Goal: Task Accomplishment & Management: Manage account settings

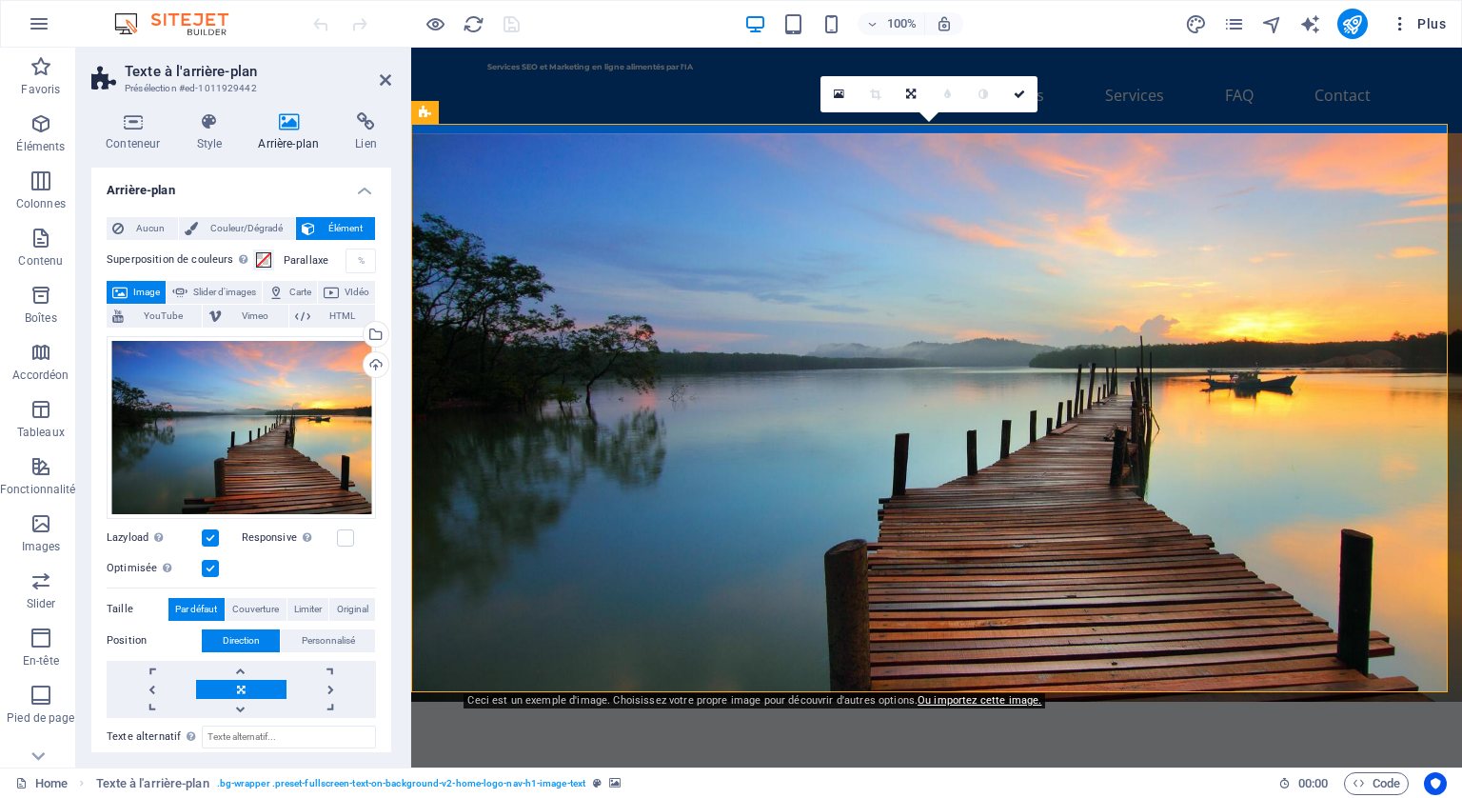
click at [1438, 17] on span "Plus" at bounding box center [1418, 23] width 55 height 19
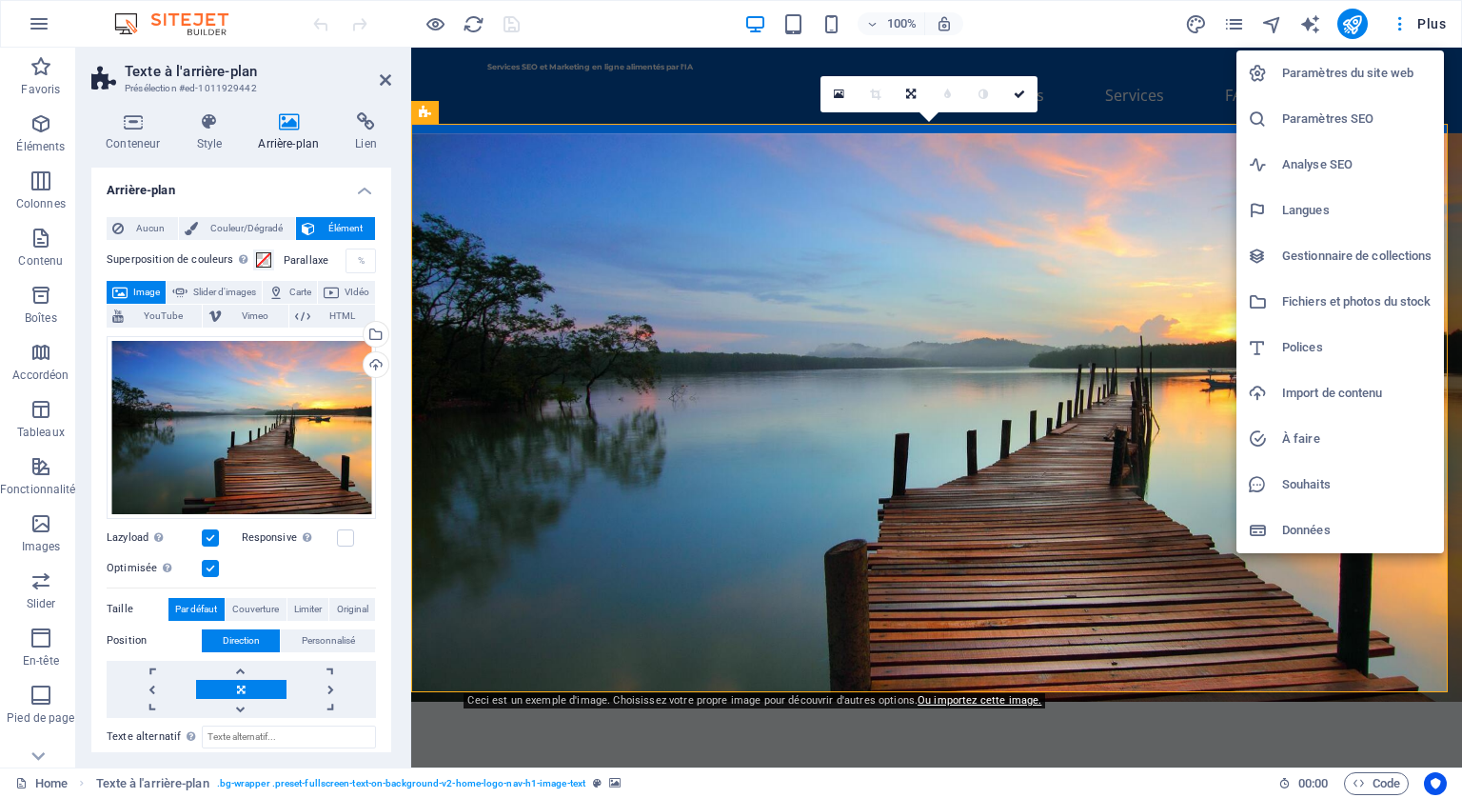
click at [1349, 72] on h6 "Paramètres du site web" at bounding box center [1357, 73] width 150 height 23
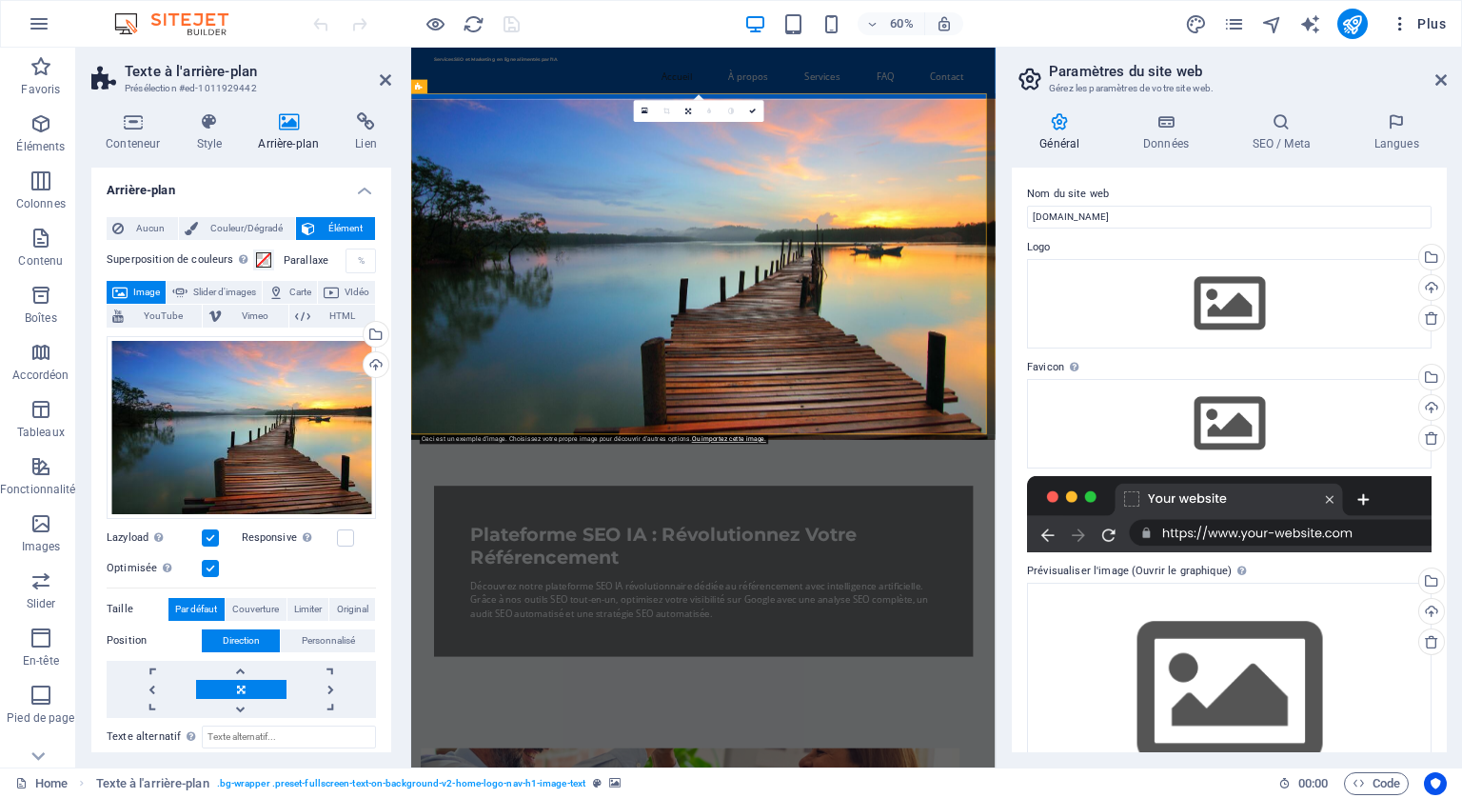
click at [1396, 19] on icon "button" at bounding box center [1400, 23] width 19 height 19
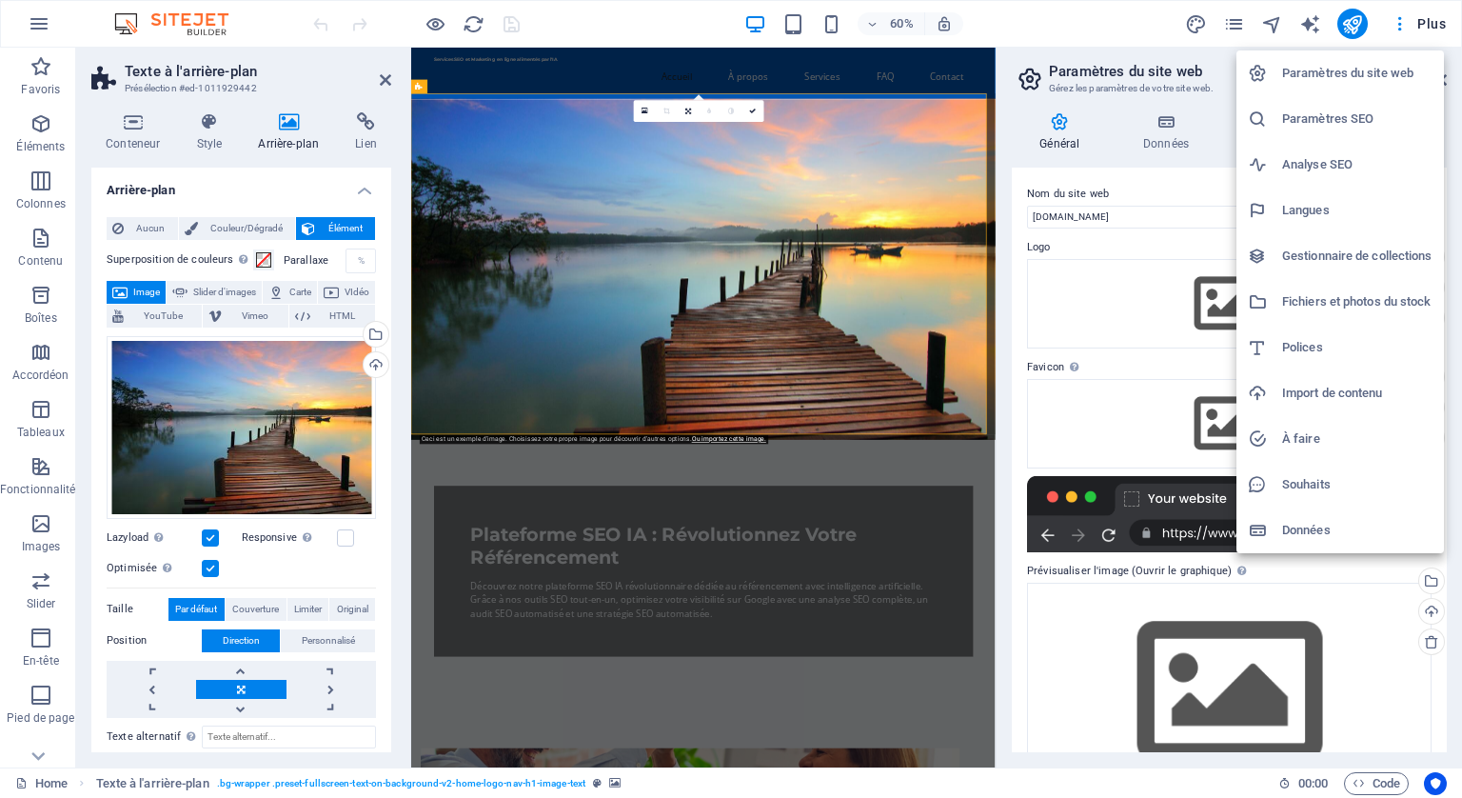
click at [1318, 524] on h6 "Données" at bounding box center [1357, 530] width 150 height 23
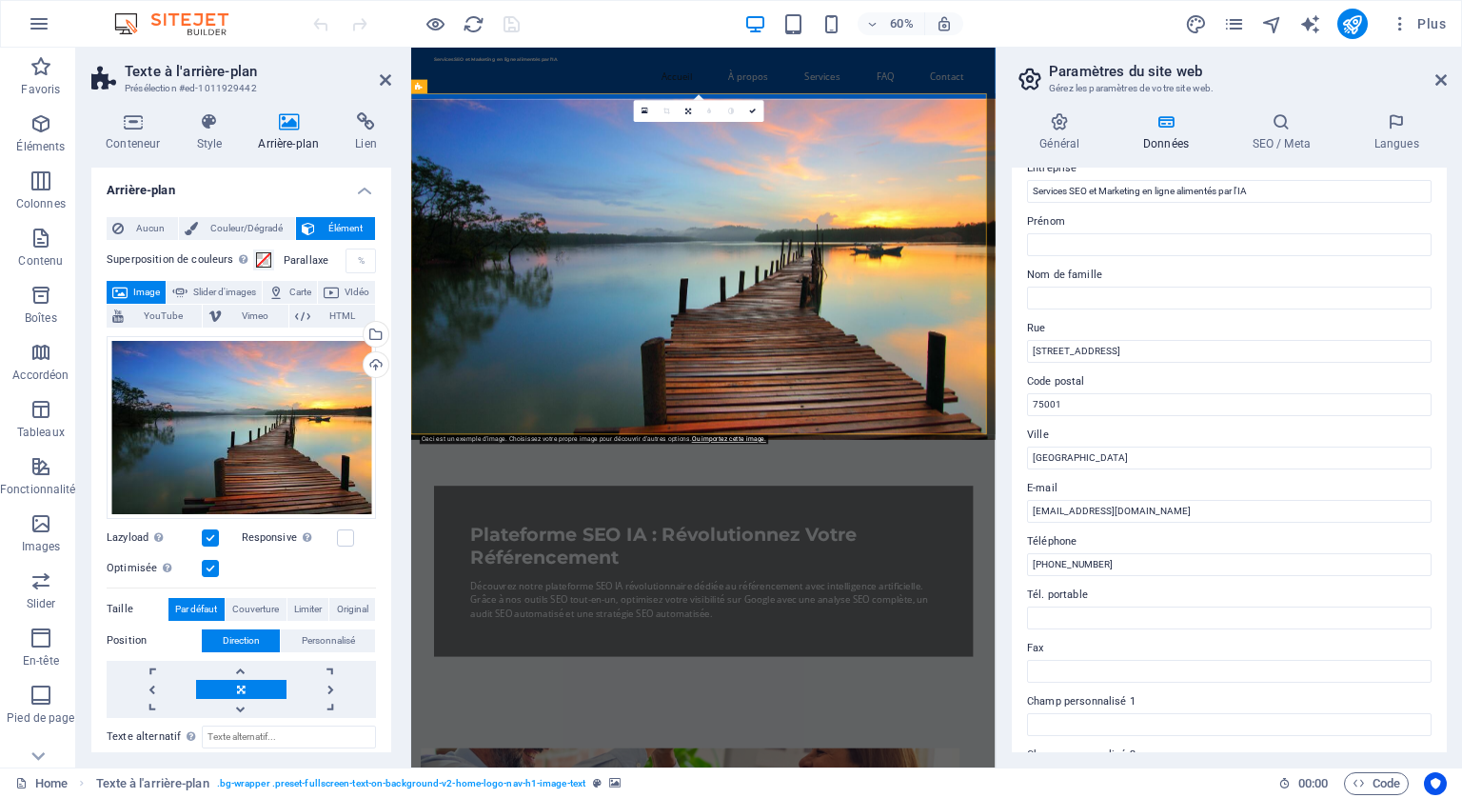
scroll to position [95, 0]
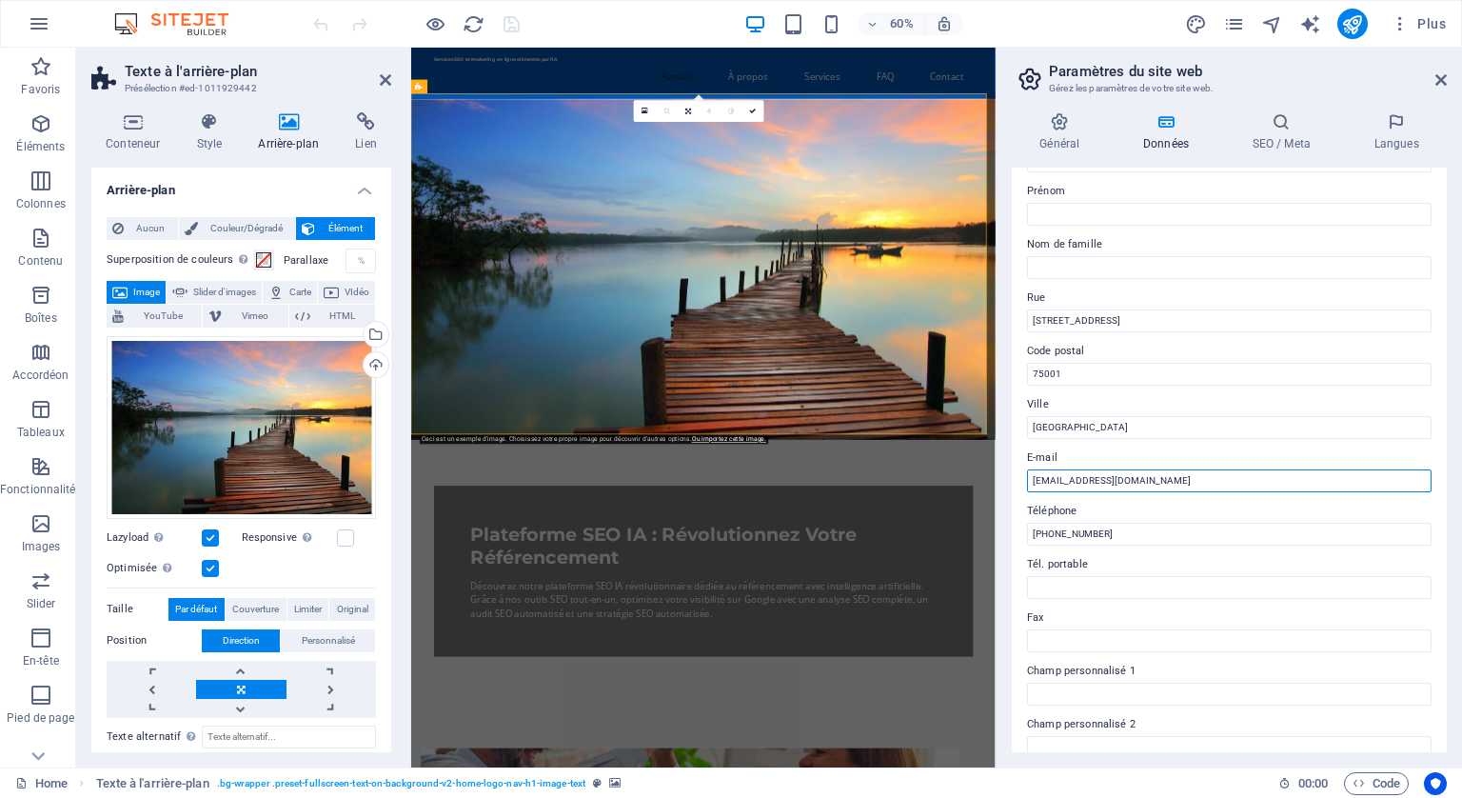
drag, startPoint x: 1173, startPoint y: 474, endPoint x: 1012, endPoint y: 467, distance: 161.0
click at [1012, 467] on div "Infos de contact pour ce site web. Ces données peuvent être utilisées n'importe…" at bounding box center [1229, 460] width 435 height 585
paste input "[EMAIL_ADDRESS][DOMAIN_NAME]"
type input "[EMAIL_ADDRESS][DOMAIN_NAME]"
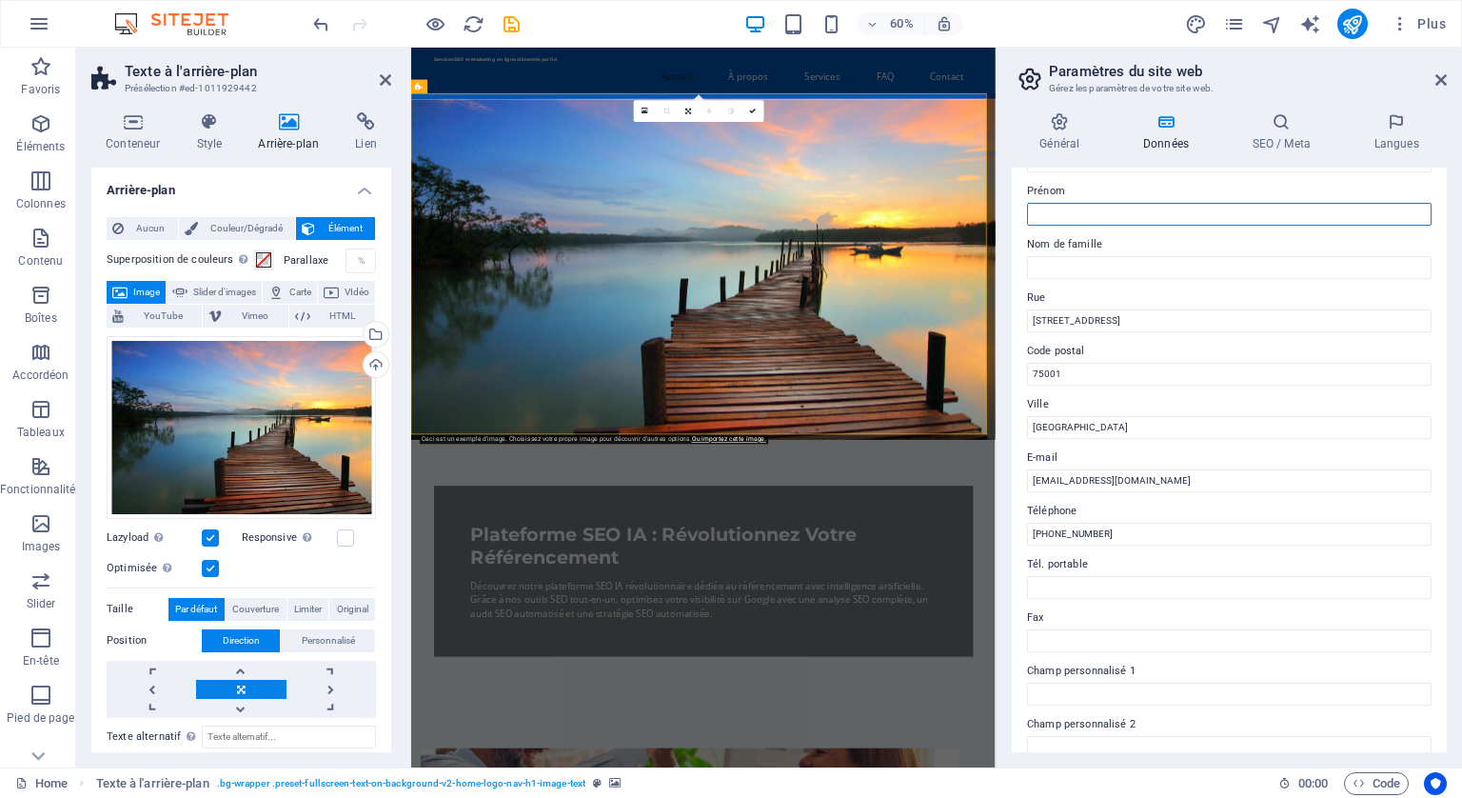
click at [1055, 208] on input "Prénom" at bounding box center [1229, 214] width 405 height 23
drag, startPoint x: 1064, startPoint y: 209, endPoint x: 1011, endPoint y: 201, distance: 52.9
click at [1012, 201] on div "Infos de contact pour ce site web. Ces données peuvent être utilisées n'importe…" at bounding box center [1229, 460] width 435 height 585
type input "Gérard"
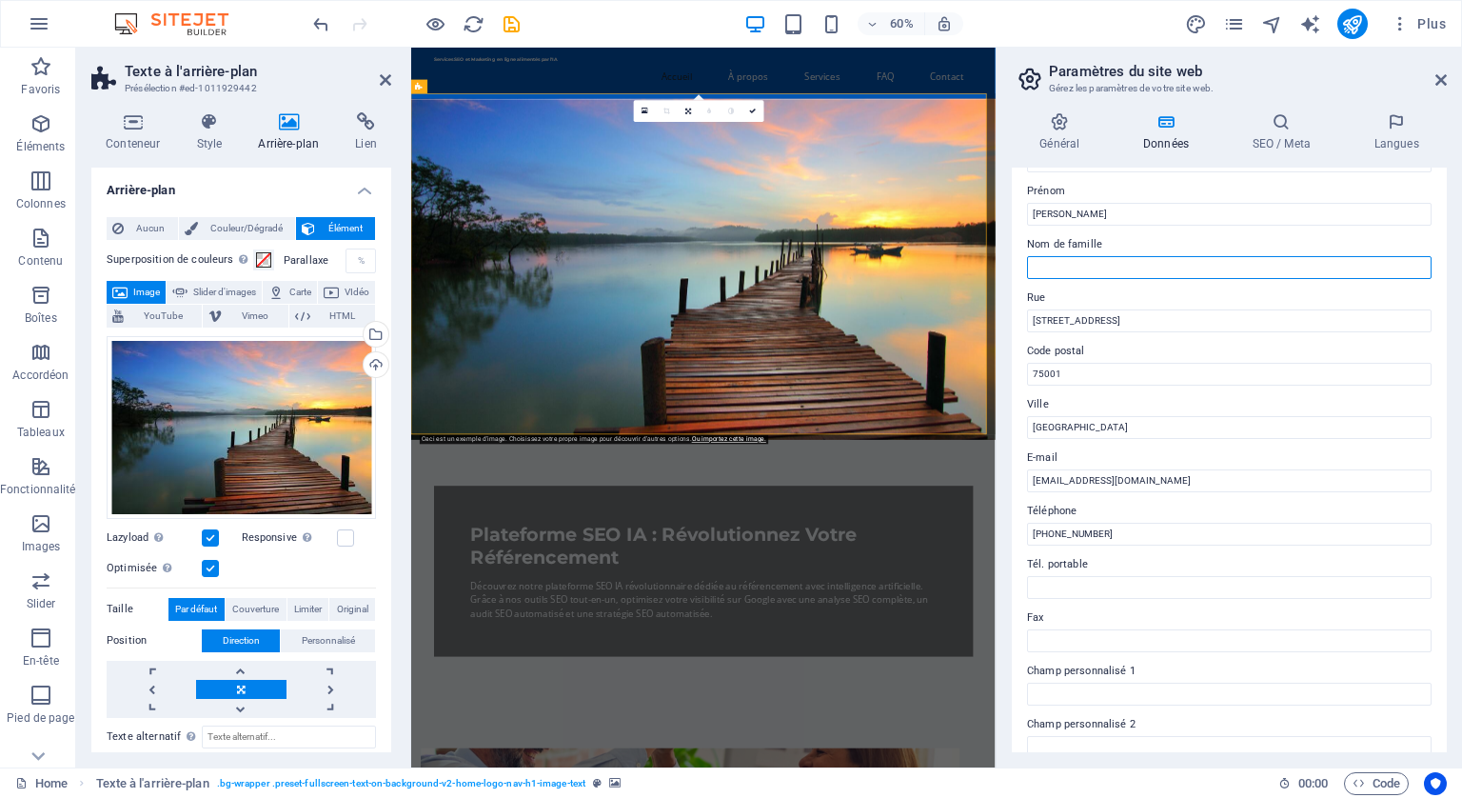
click at [1056, 267] on input "Nom de famille" at bounding box center [1229, 267] width 405 height 23
type input "CESAR"
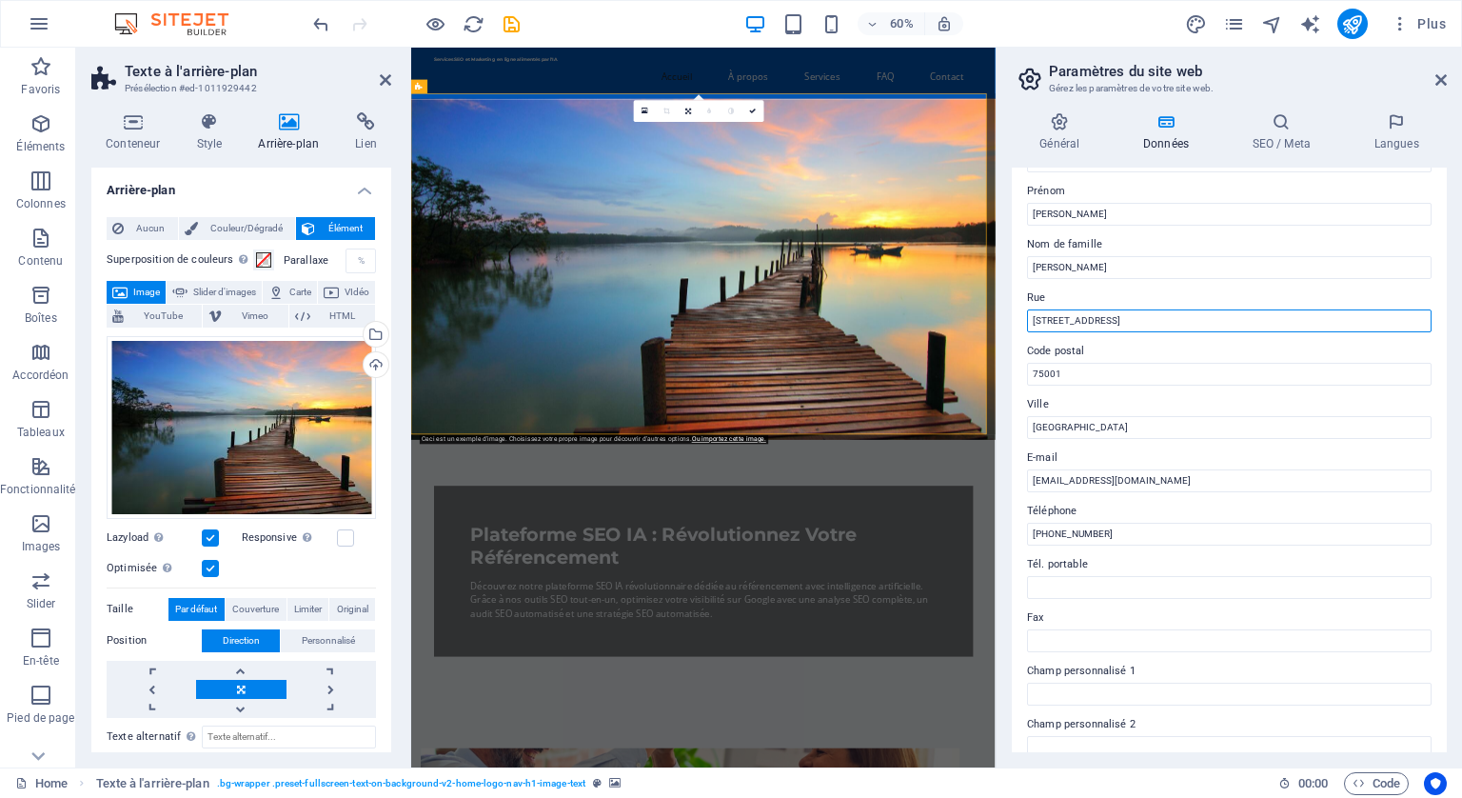
drag, startPoint x: 1167, startPoint y: 315, endPoint x: 1009, endPoint y: 308, distance: 158.2
click at [1009, 308] on div "Général Données SEO / Meta Langues Nom du site web ai-powered-seotools.net Logo…" at bounding box center [1230, 432] width 466 height 670
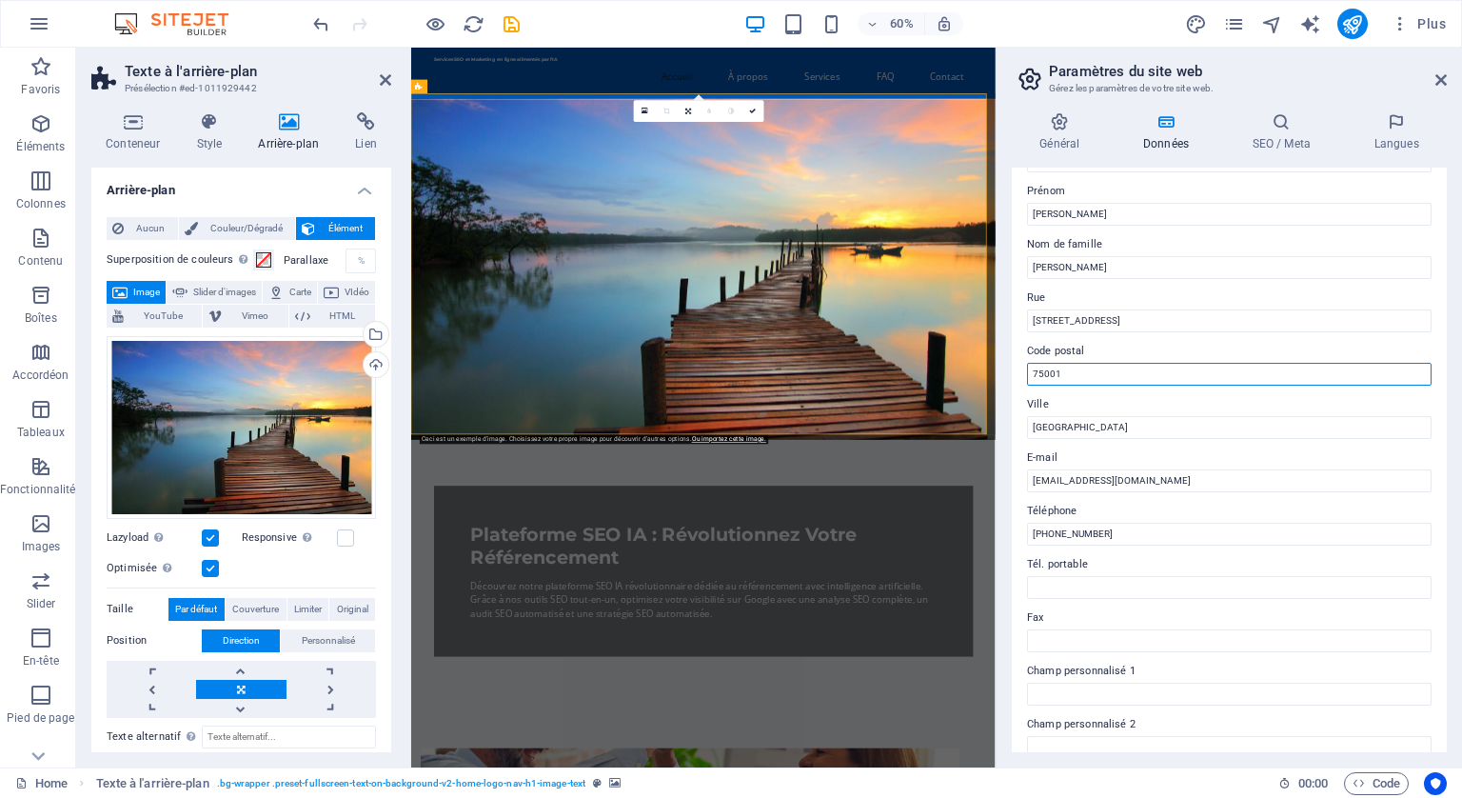
drag, startPoint x: 1078, startPoint y: 372, endPoint x: 1023, endPoint y: 369, distance: 55.3
click at [1023, 369] on div "Infos de contact pour ce site web. Ces données peuvent être utilisées n'importe…" at bounding box center [1229, 460] width 435 height 585
type input "67800"
drag, startPoint x: 1070, startPoint y: 426, endPoint x: 1027, endPoint y: 422, distance: 43.0
click at [1027, 422] on input "Paris" at bounding box center [1229, 427] width 405 height 23
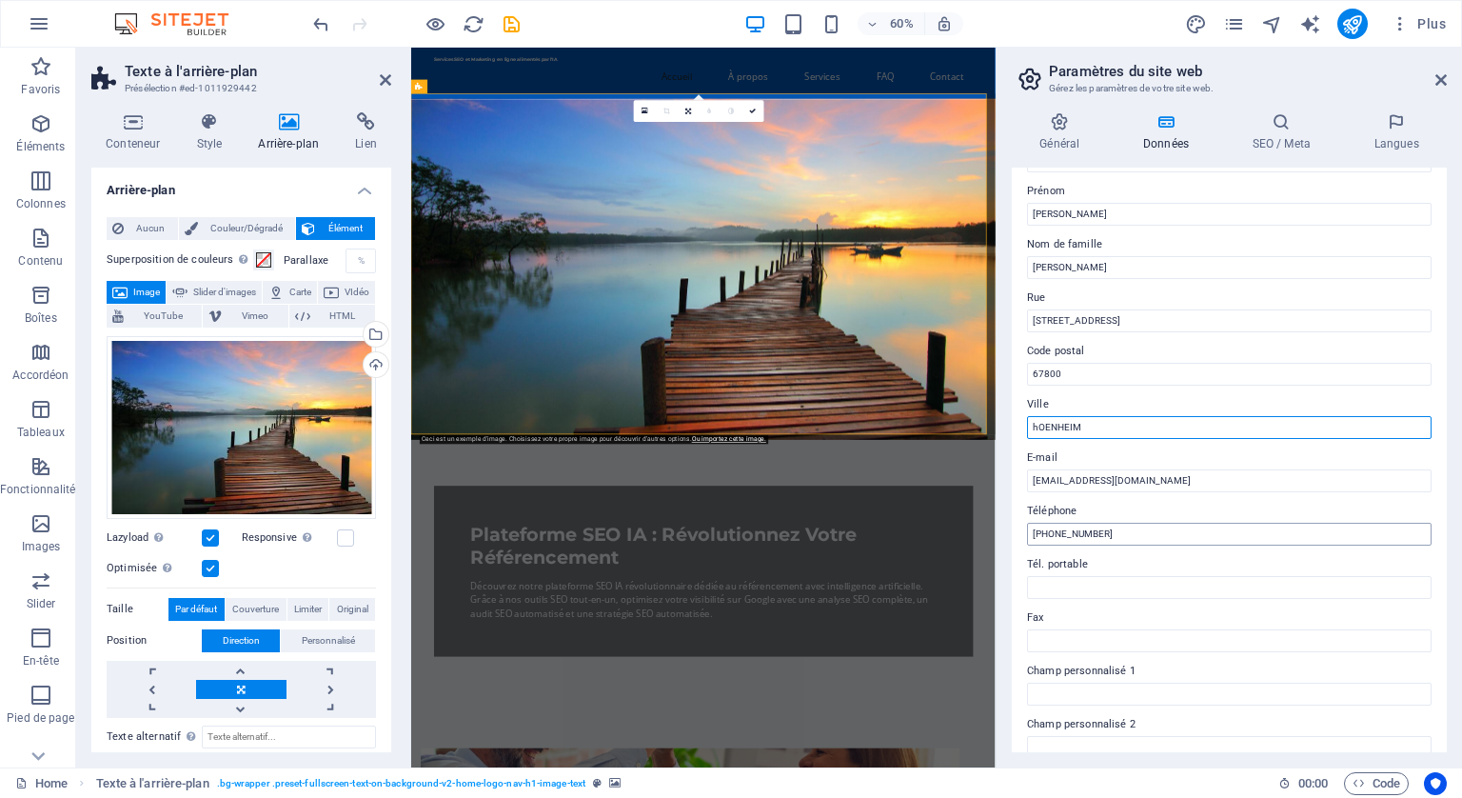
type input "hOENHEIM"
drag, startPoint x: 1138, startPoint y: 530, endPoint x: 1021, endPoint y: 537, distance: 117.3
click at [1021, 537] on div "Infos de contact pour ce site web. Ces données peuvent être utilisées n'importe…" at bounding box center [1229, 460] width 435 height 585
drag, startPoint x: 1103, startPoint y: 527, endPoint x: 1028, endPoint y: 521, distance: 74.6
click at [1028, 521] on div "Téléphone 0671355177" at bounding box center [1229, 523] width 405 height 46
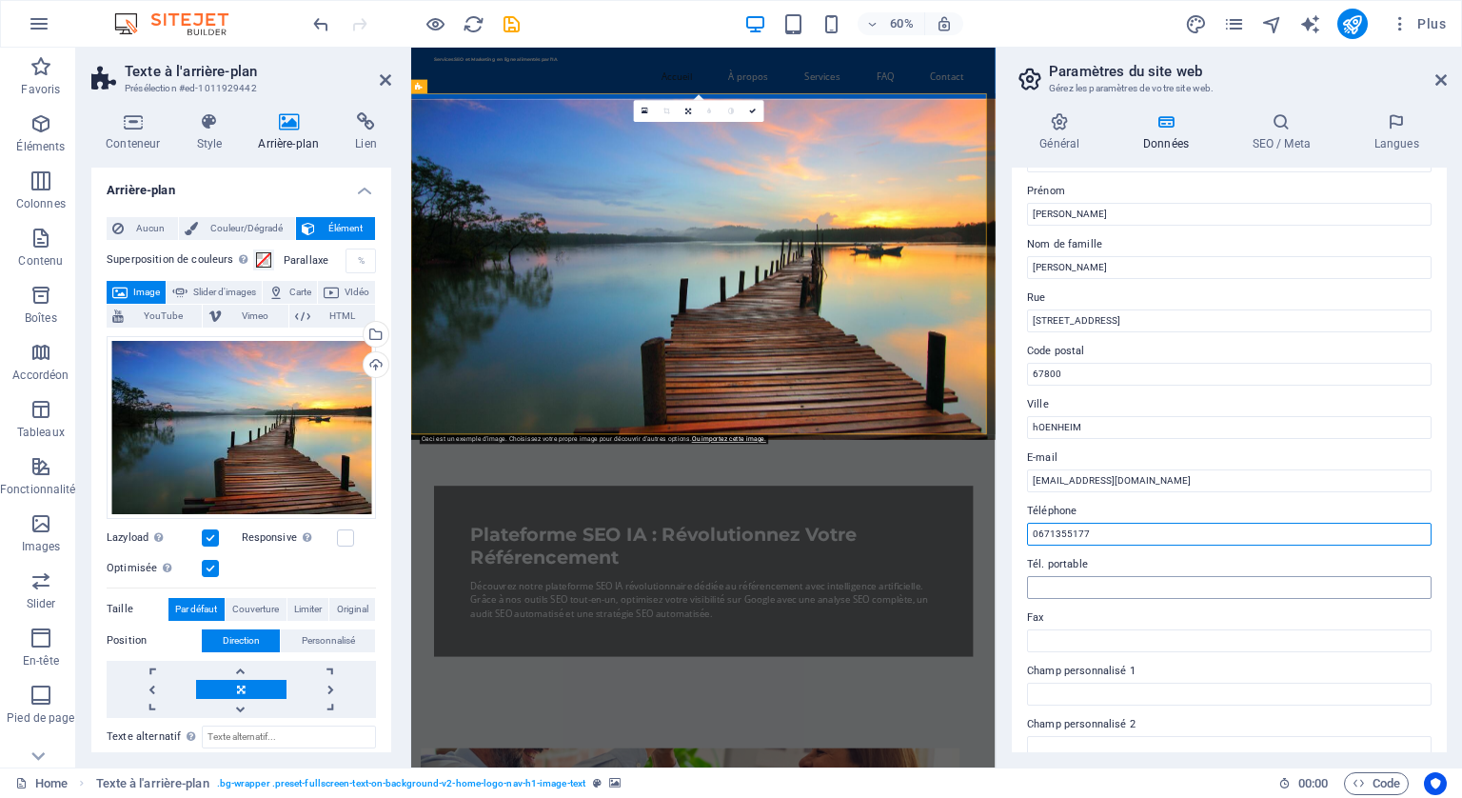
type input "0671355177"
click at [1091, 586] on input "Tél. portable" at bounding box center [1229, 587] width 405 height 23
paste input "0671355177"
type input "0671355177"
drag, startPoint x: 1129, startPoint y: 528, endPoint x: 1025, endPoint y: 531, distance: 103.8
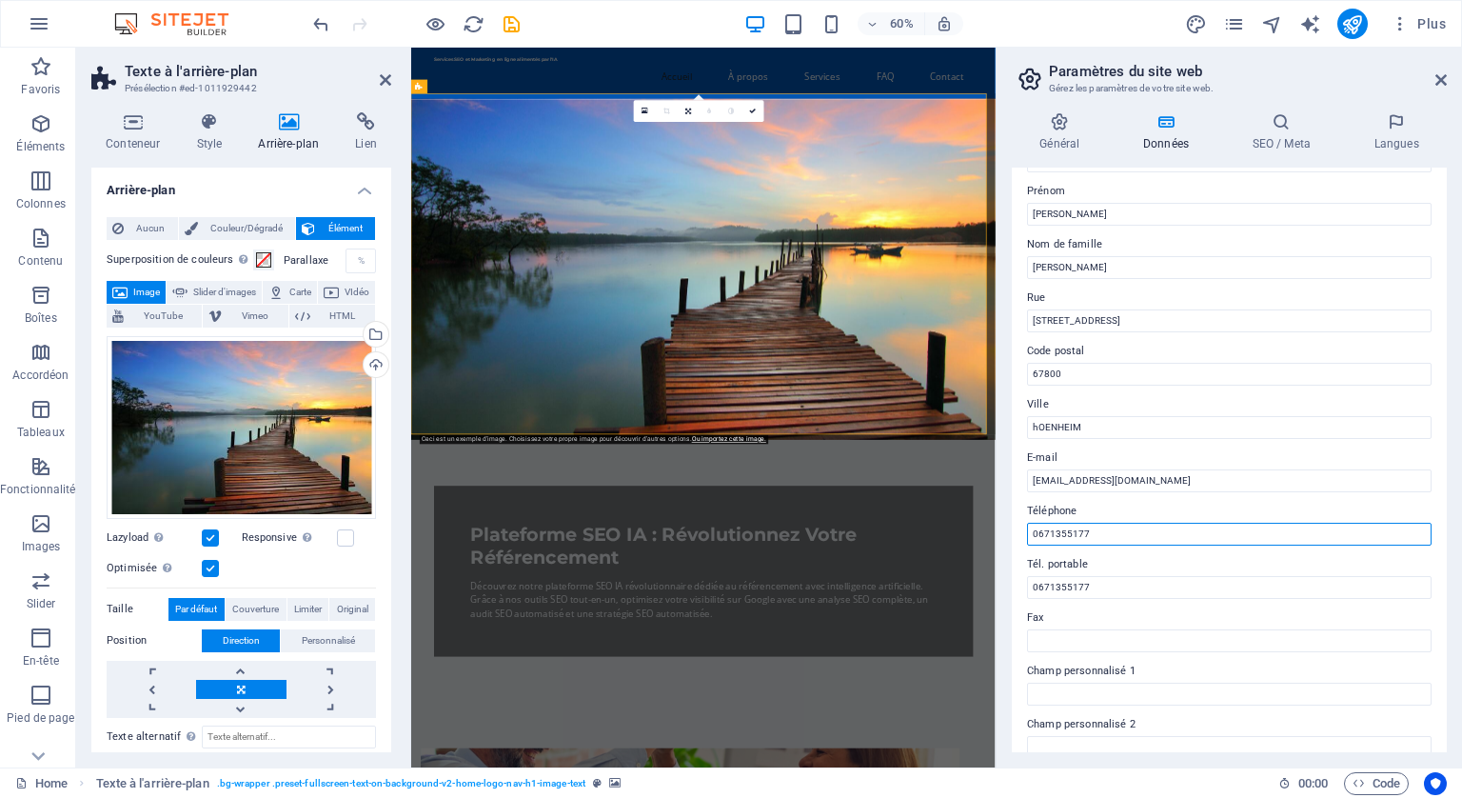
click at [1025, 531] on div "Infos de contact pour ce site web. Ces données peuvent être utilisées n'importe…" at bounding box center [1229, 460] width 435 height 585
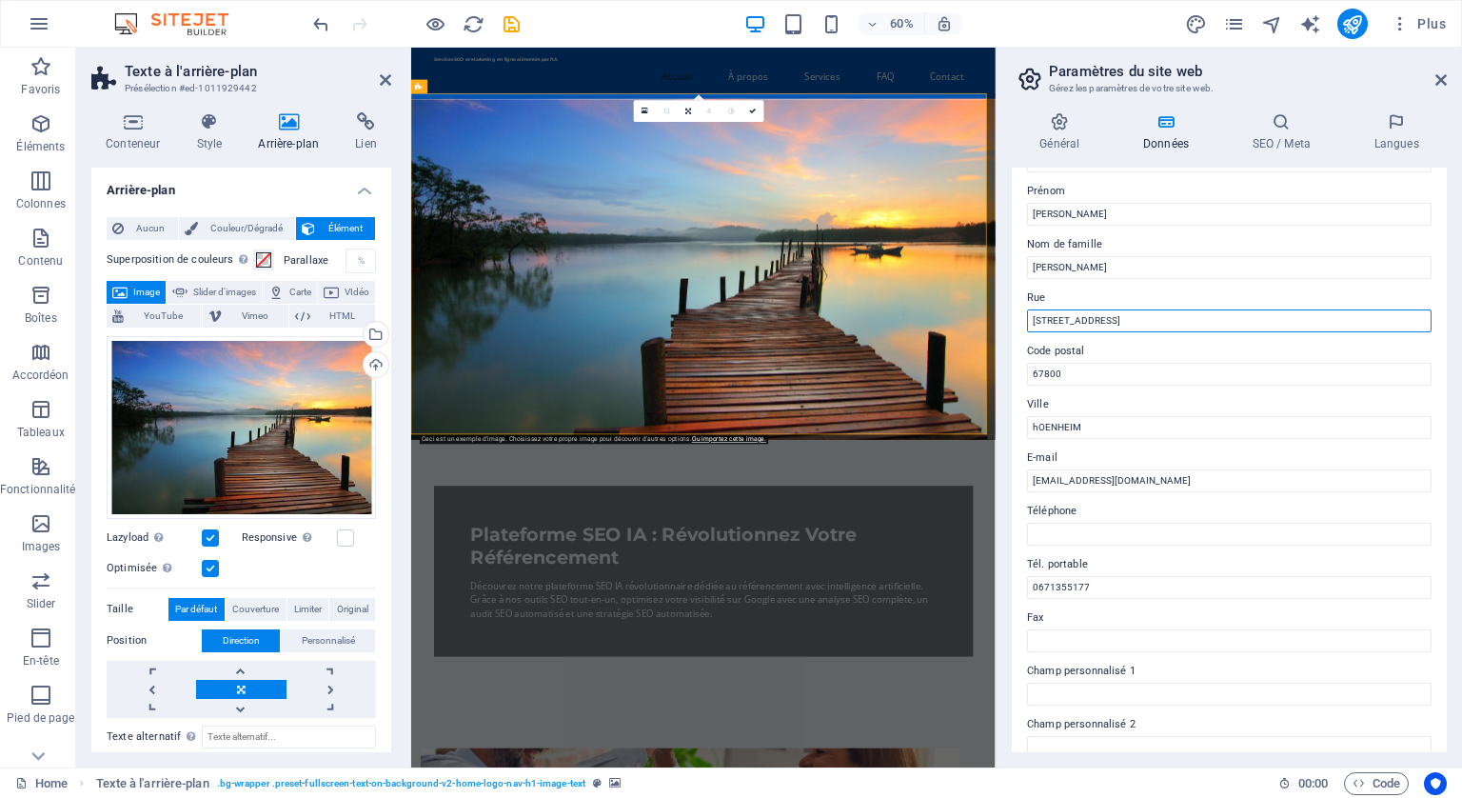
drag, startPoint x: 1140, startPoint y: 315, endPoint x: 1011, endPoint y: 314, distance: 128.5
click at [1012, 314] on div "Infos de contact pour ce site web. Ces données peuvent être utilisées n'importe…" at bounding box center [1229, 460] width 435 height 585
drag, startPoint x: 1540, startPoint y: 359, endPoint x: 1377, endPoint y: 489, distance: 208.6
drag, startPoint x: 1120, startPoint y: 318, endPoint x: 1002, endPoint y: 302, distance: 119.2
click at [1002, 302] on div "Général Données SEO / Meta Langues Nom du site web ai-powered-seotools.net Logo…" at bounding box center [1230, 432] width 466 height 670
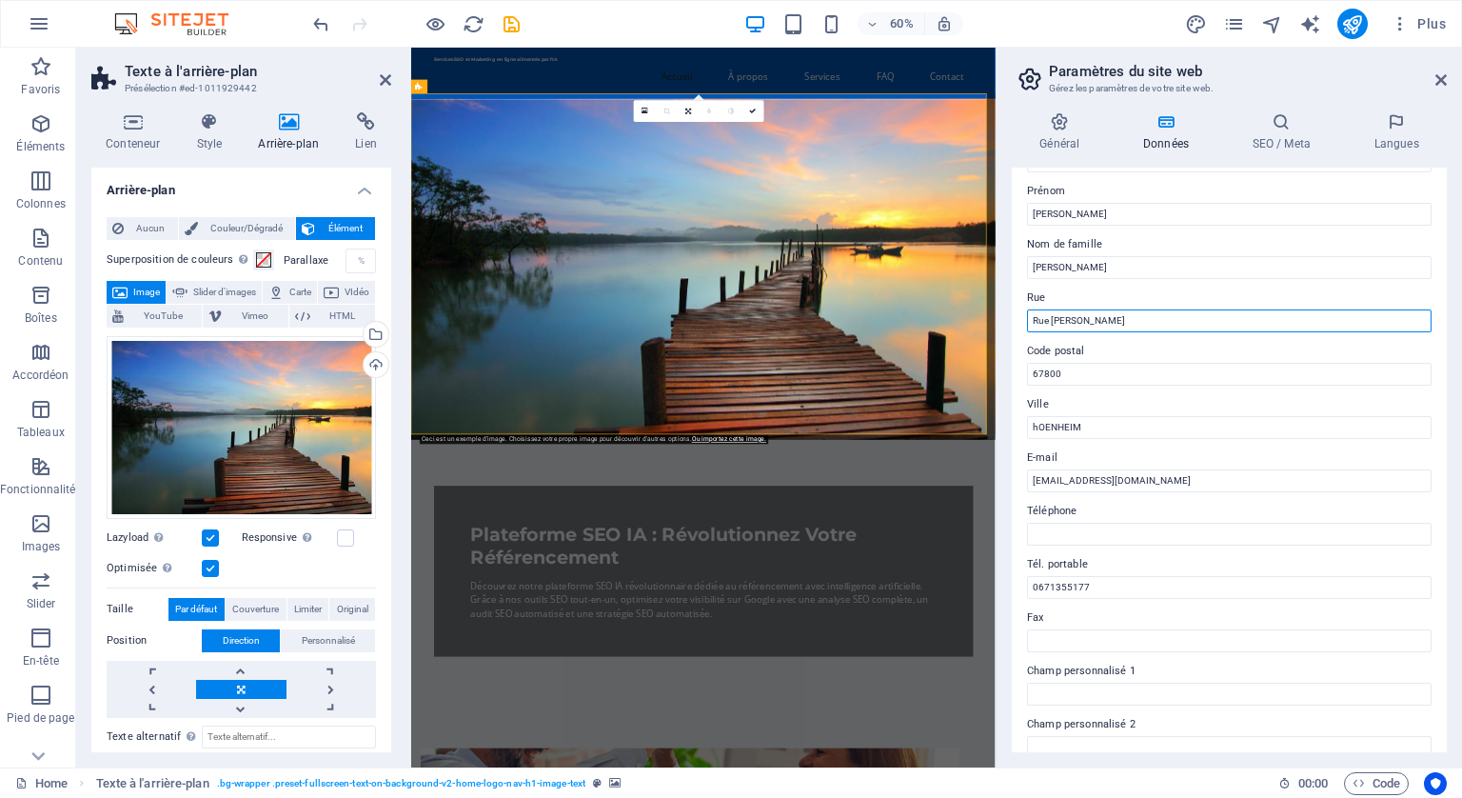
type input "Rue [PERSON_NAME]"
click at [1352, 15] on icon "publish" at bounding box center [1353, 24] width 22 height 22
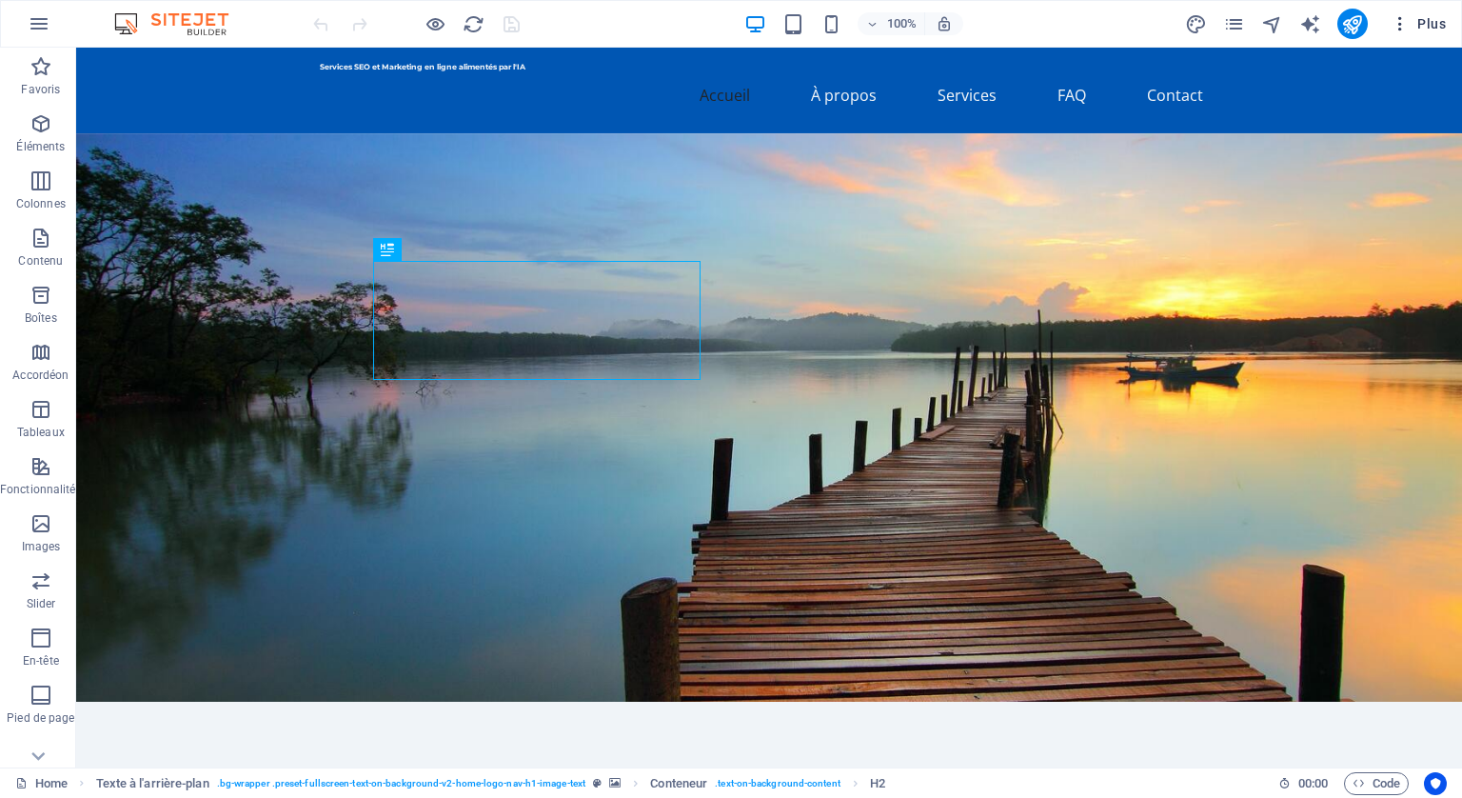
click at [1398, 17] on icon "button" at bounding box center [1400, 23] width 19 height 19
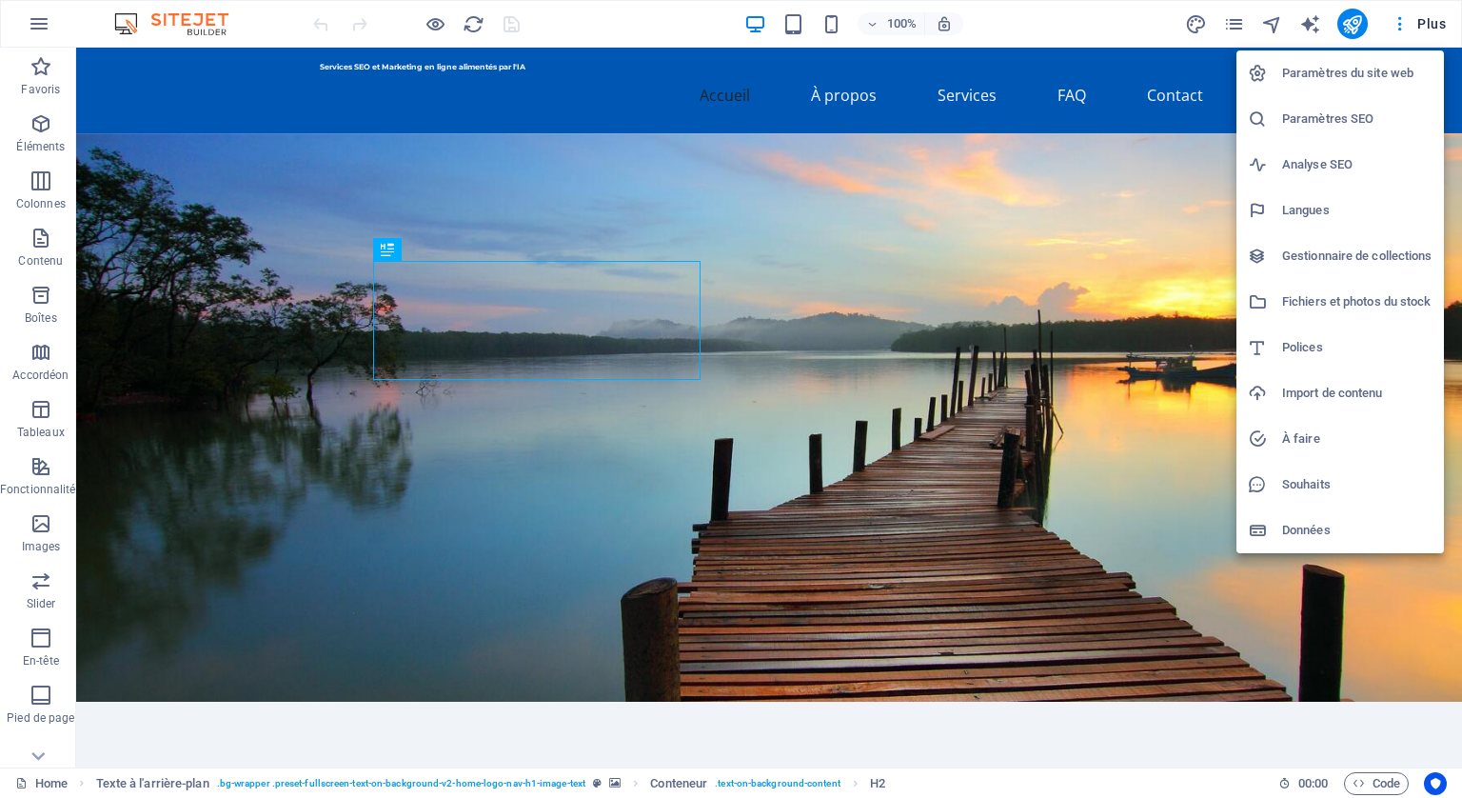
click at [1330, 522] on h6 "Données" at bounding box center [1357, 530] width 150 height 23
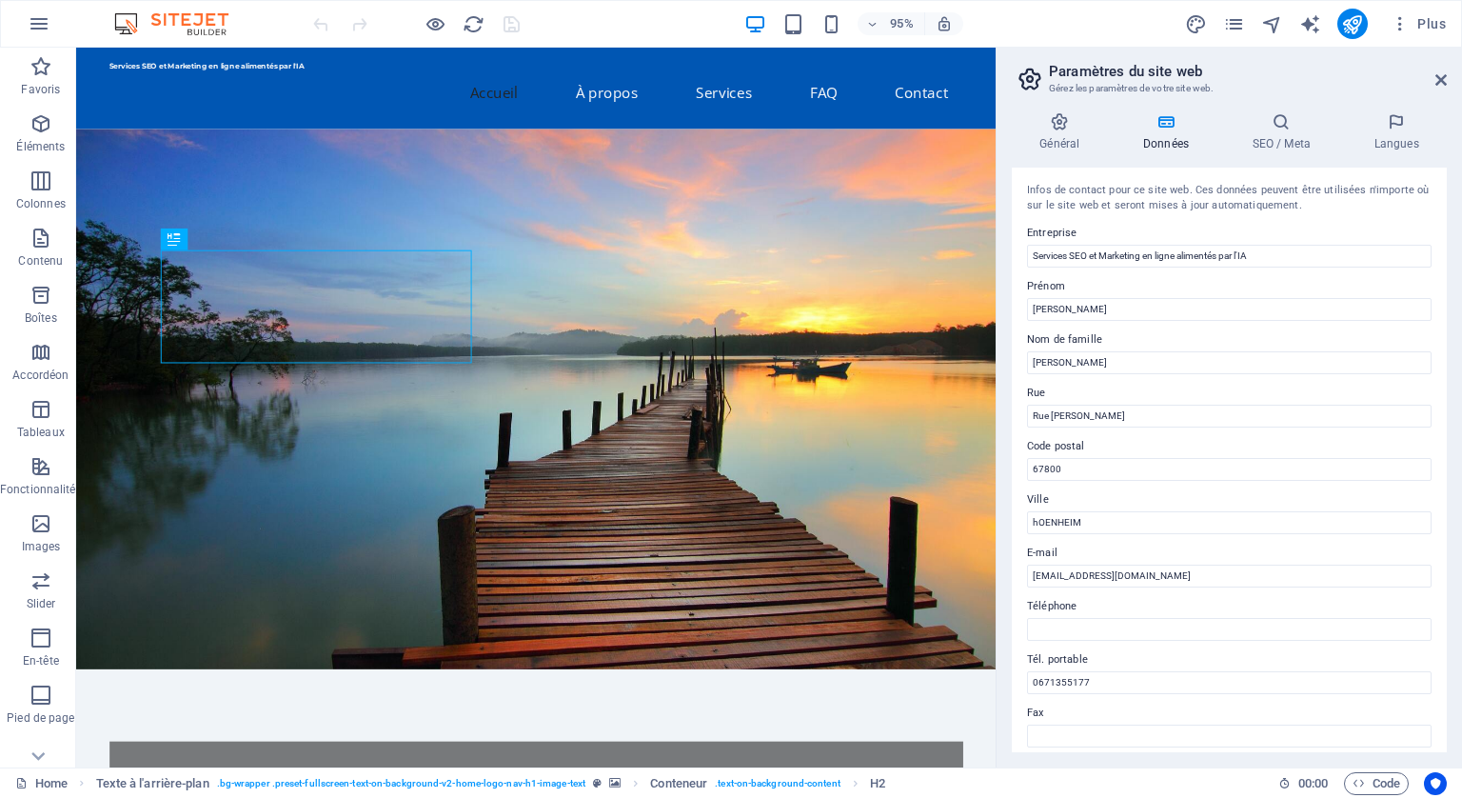
click at [651, 235] on figure at bounding box center [560, 417] width 968 height 568
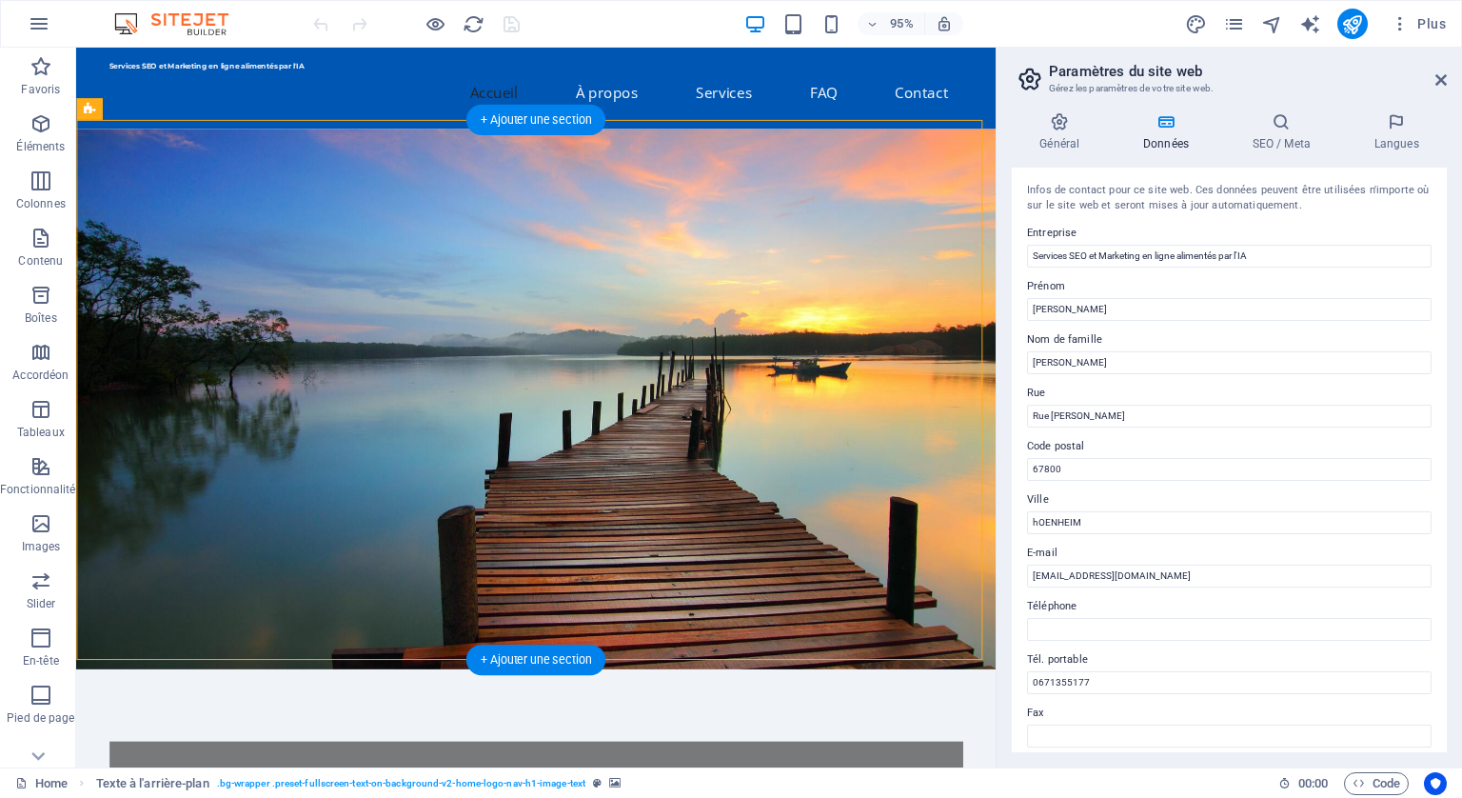
click at [400, 173] on figure at bounding box center [560, 417] width 968 height 568
click at [708, 252] on figure at bounding box center [560, 417] width 968 height 568
click at [681, 363] on figure at bounding box center [560, 417] width 968 height 568
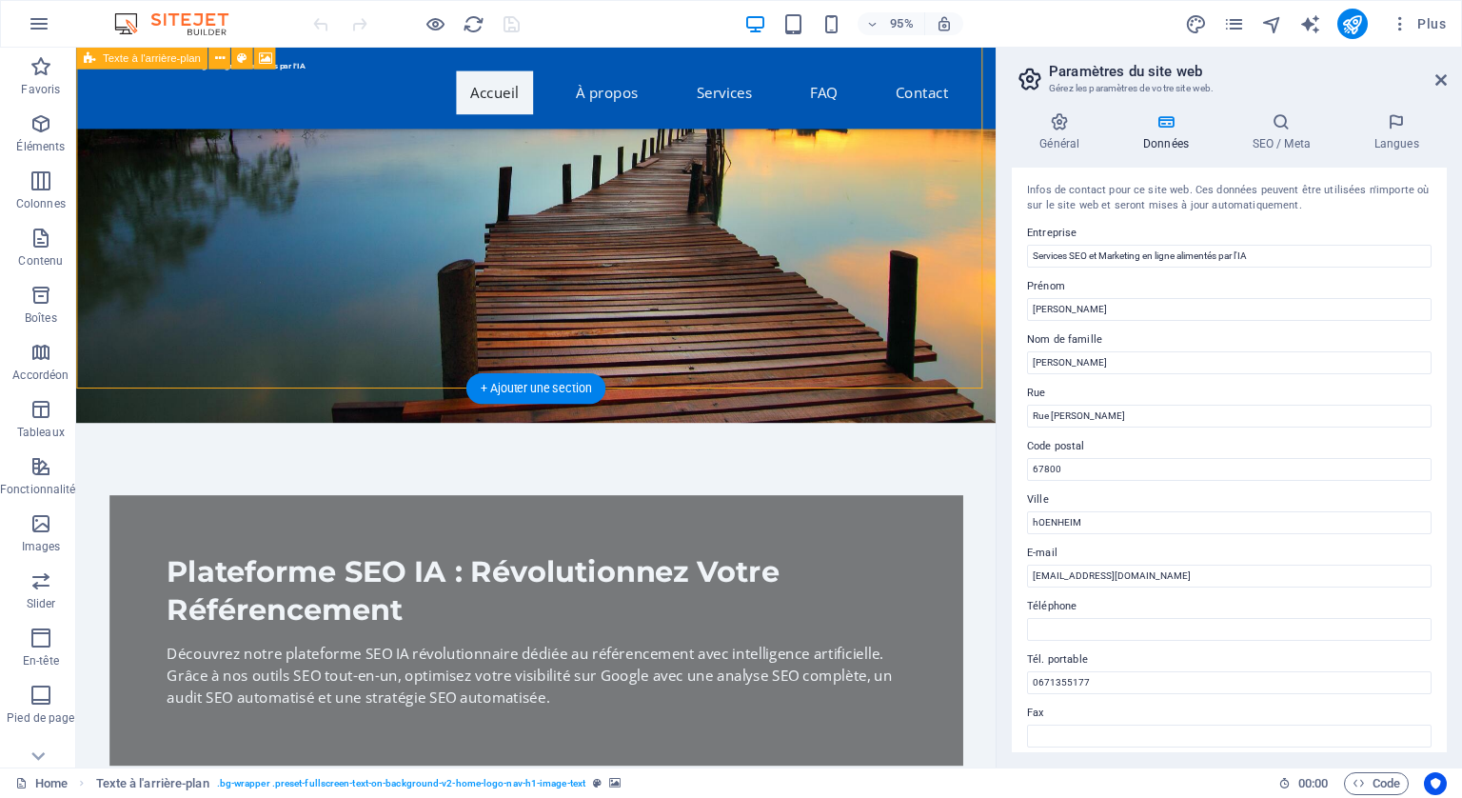
scroll to position [286, 0]
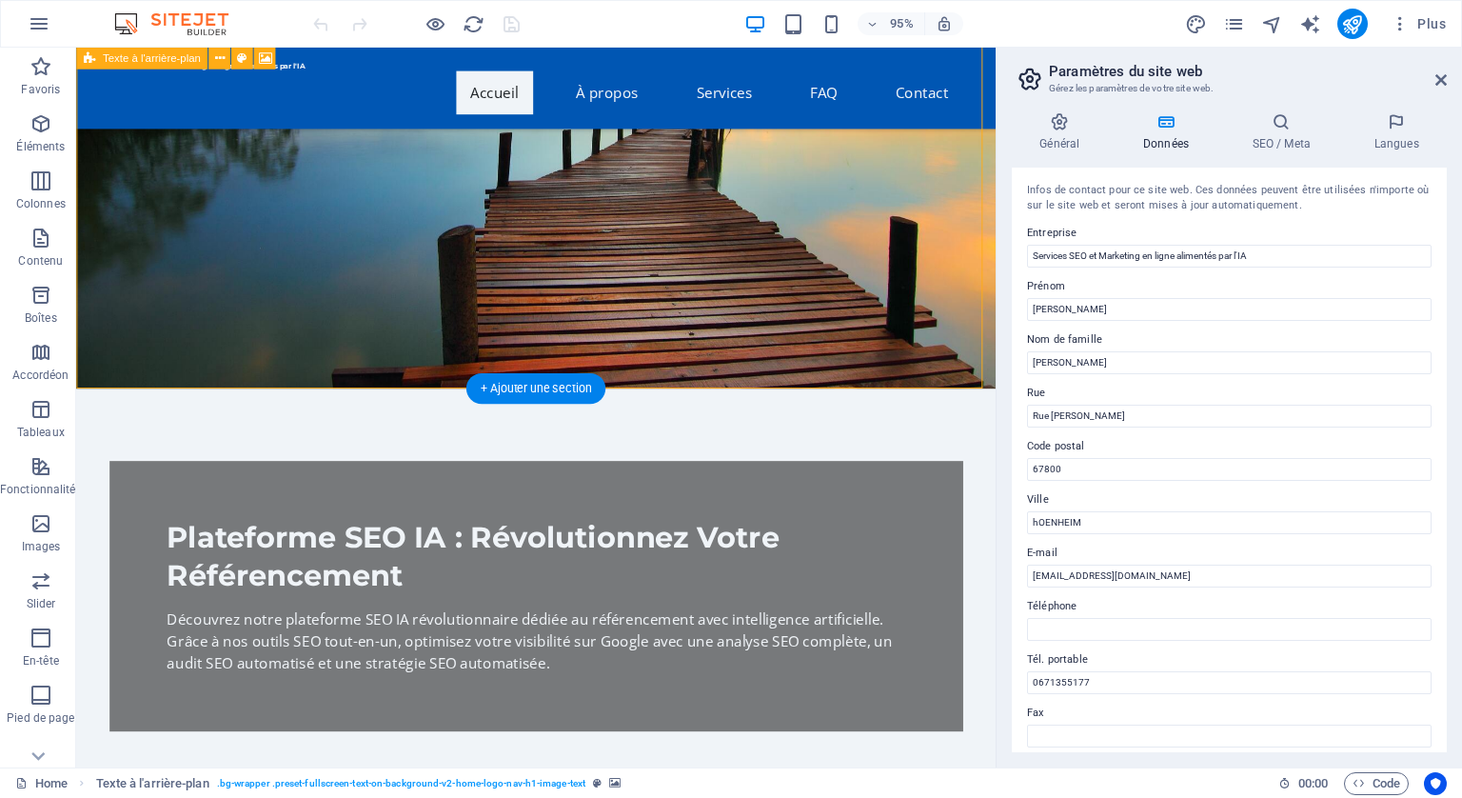
click at [694, 315] on figure at bounding box center [560, 122] width 968 height 568
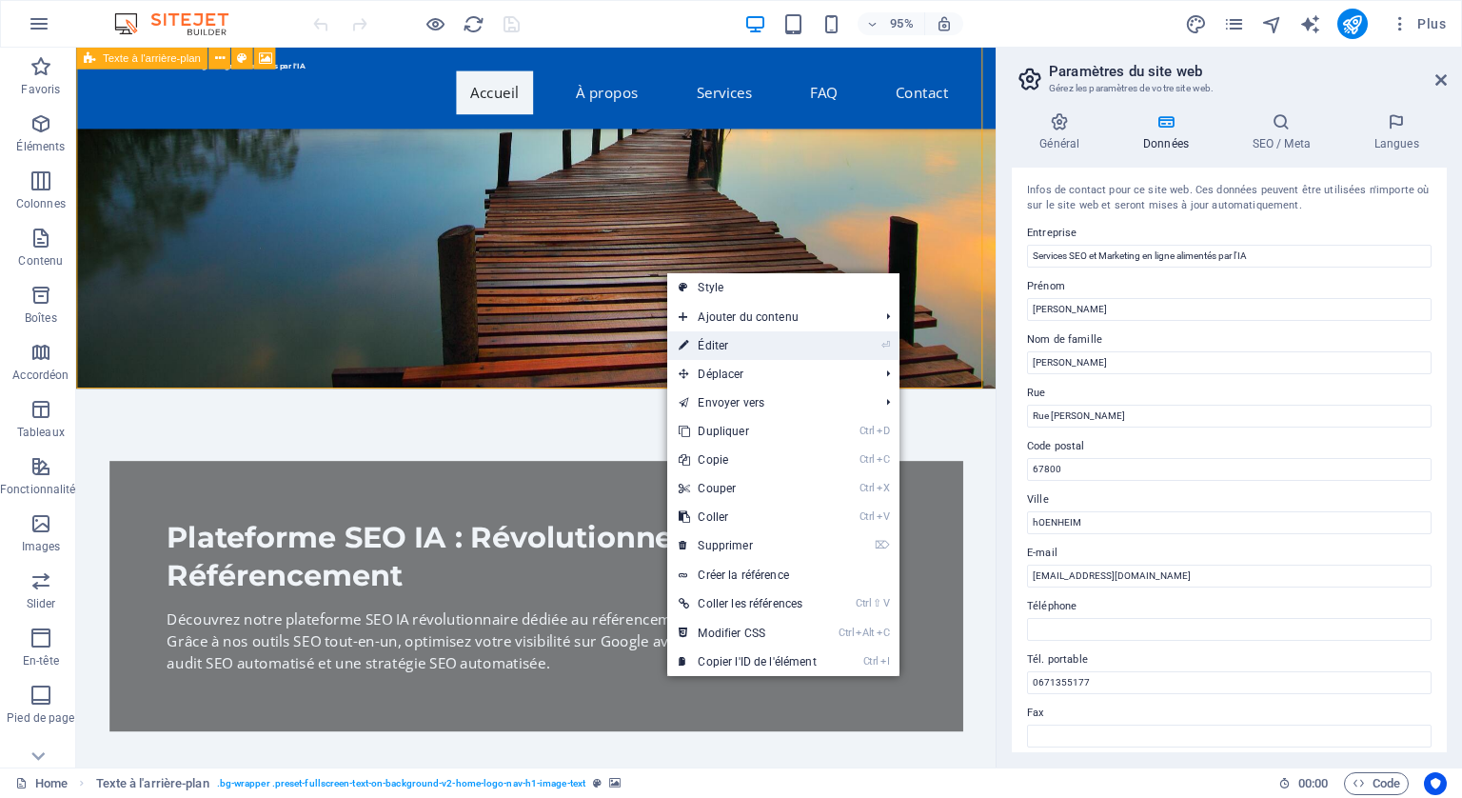
click at [722, 334] on link "⏎ Éditer" at bounding box center [747, 345] width 160 height 29
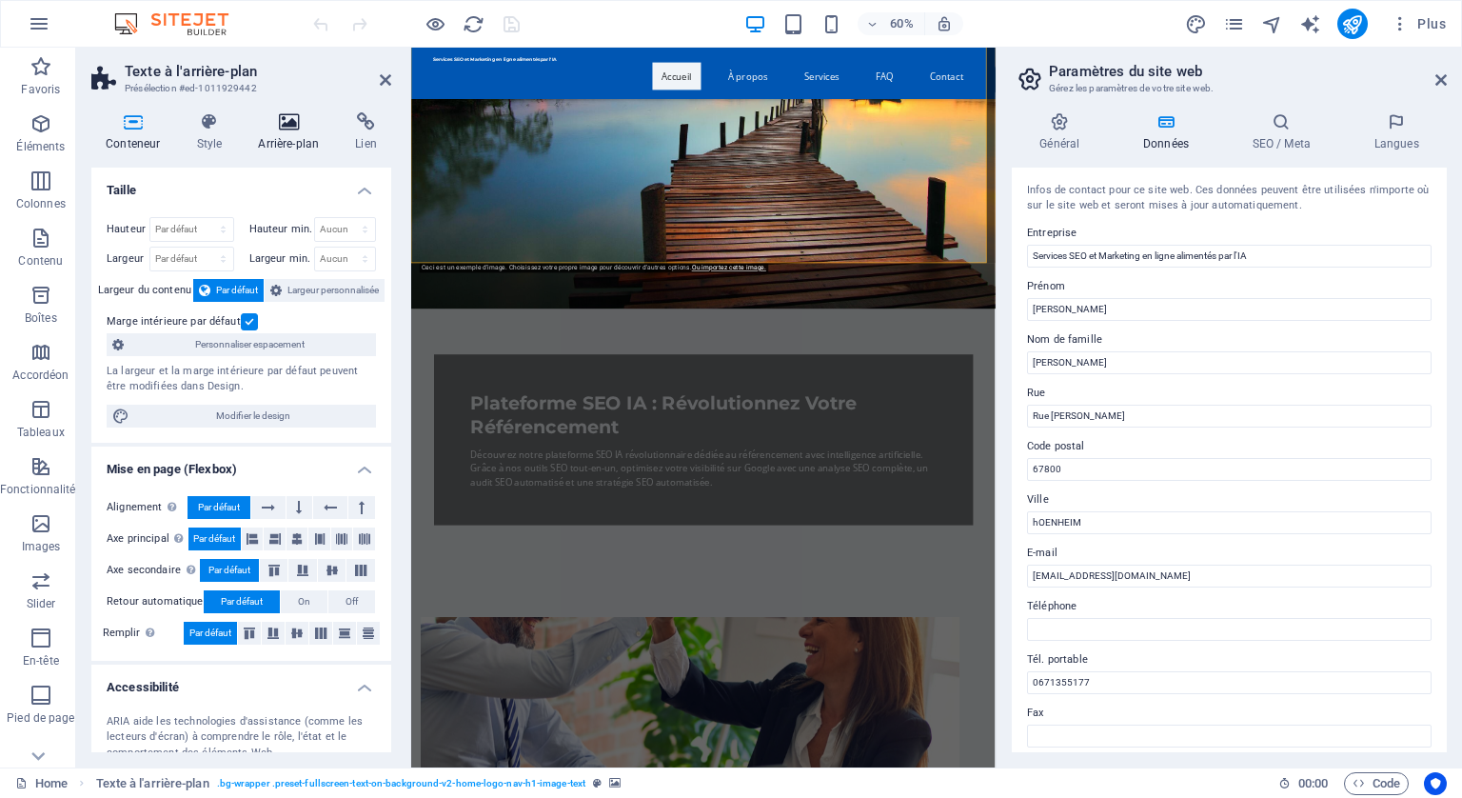
click at [292, 123] on icon at bounding box center [288, 121] width 89 height 19
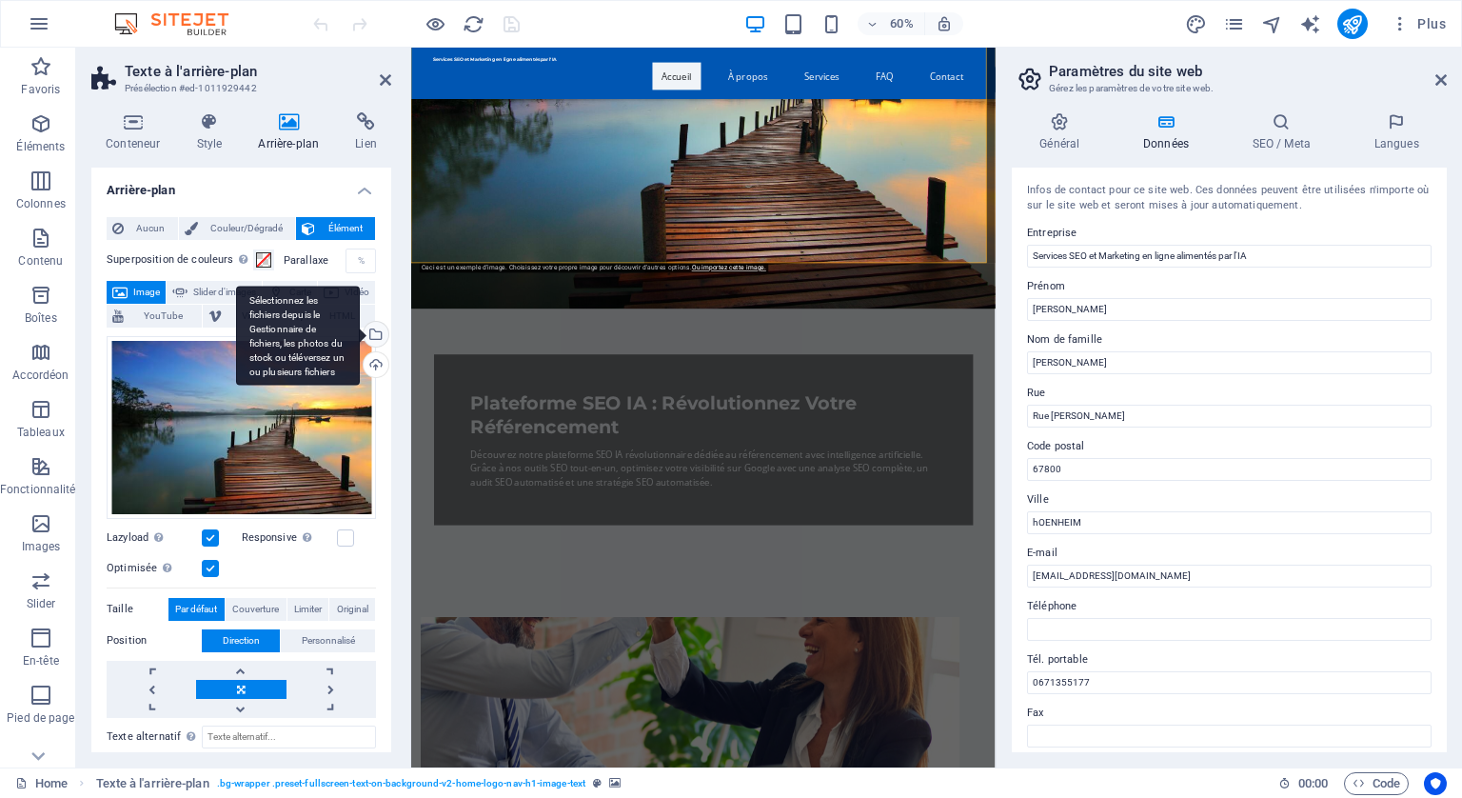
click at [360, 331] on div "Sélectionnez les fichiers depuis le Gestionnaire de fichiers, les photos du sto…" at bounding box center [298, 336] width 124 height 100
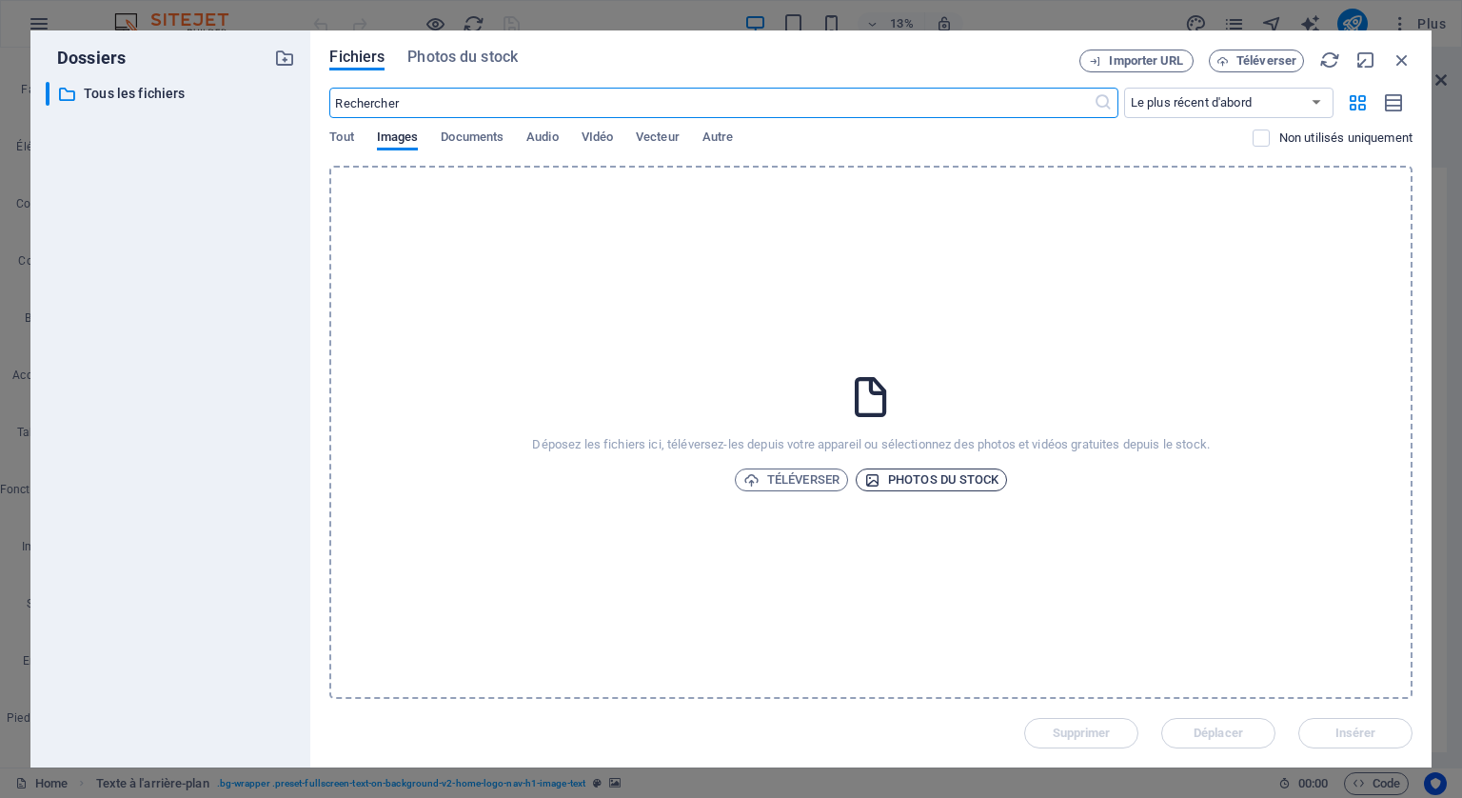
click at [917, 483] on span "Photos du stock" at bounding box center [932, 479] width 135 height 23
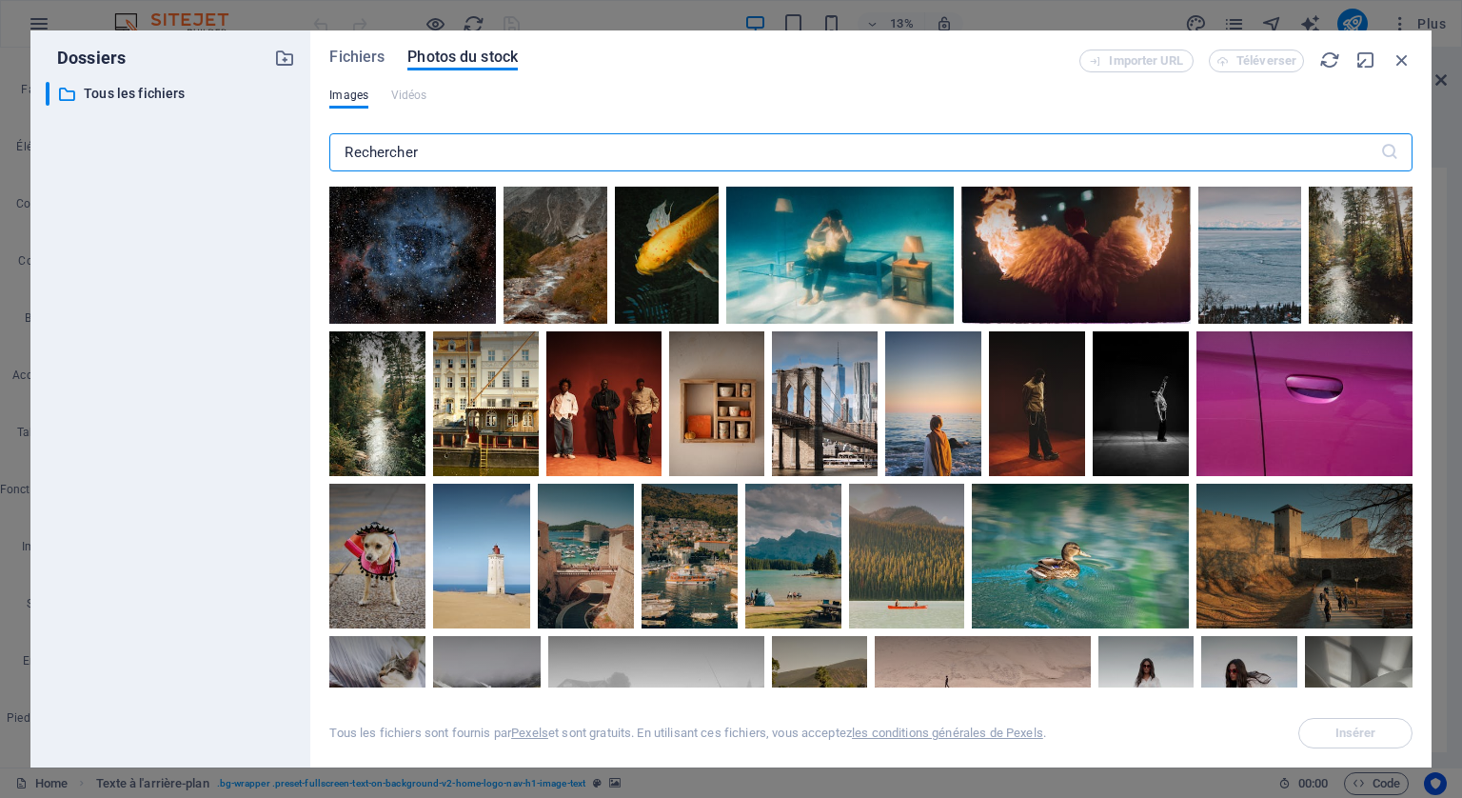
scroll to position [857, 0]
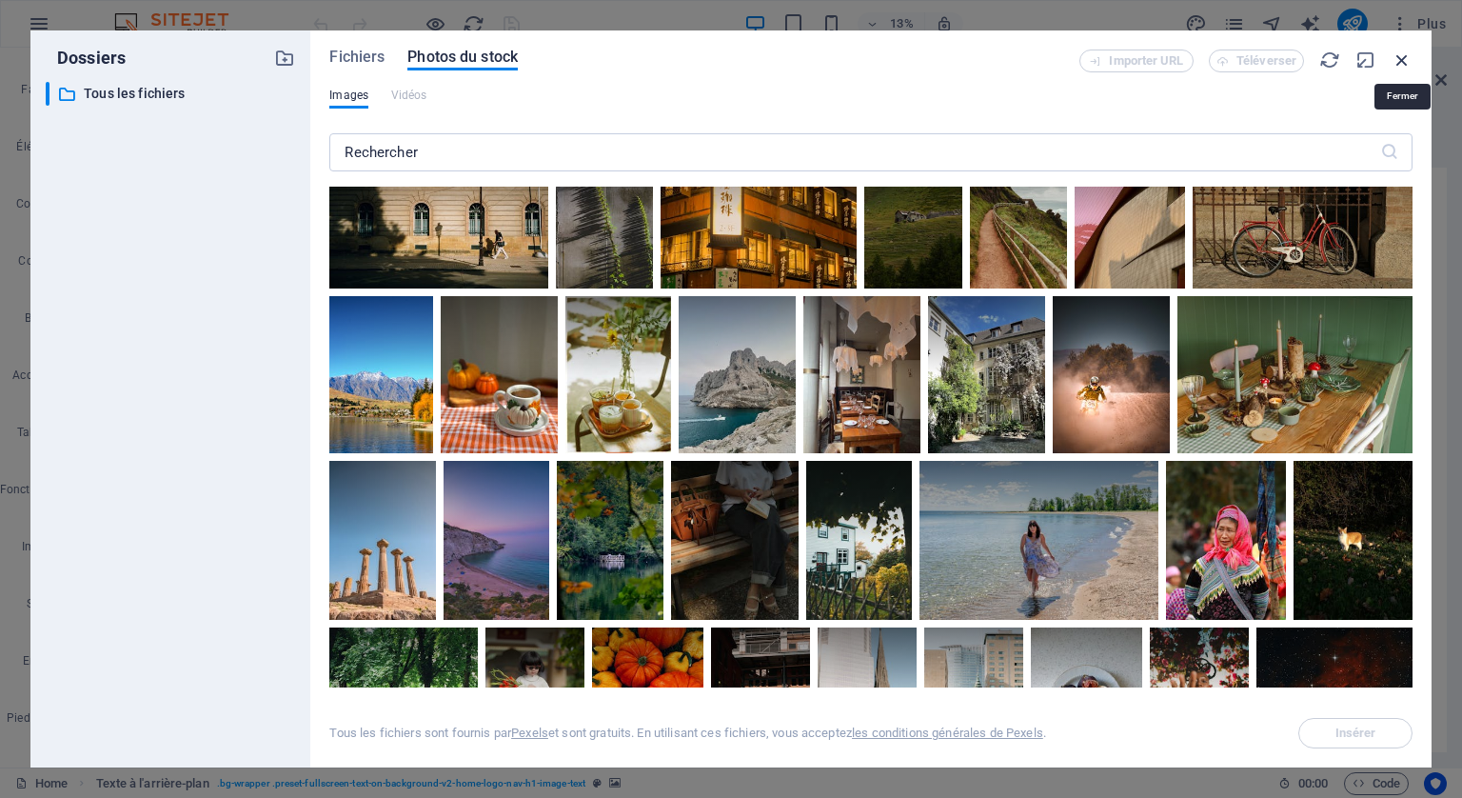
click at [1402, 52] on icon "button" at bounding box center [1402, 60] width 21 height 21
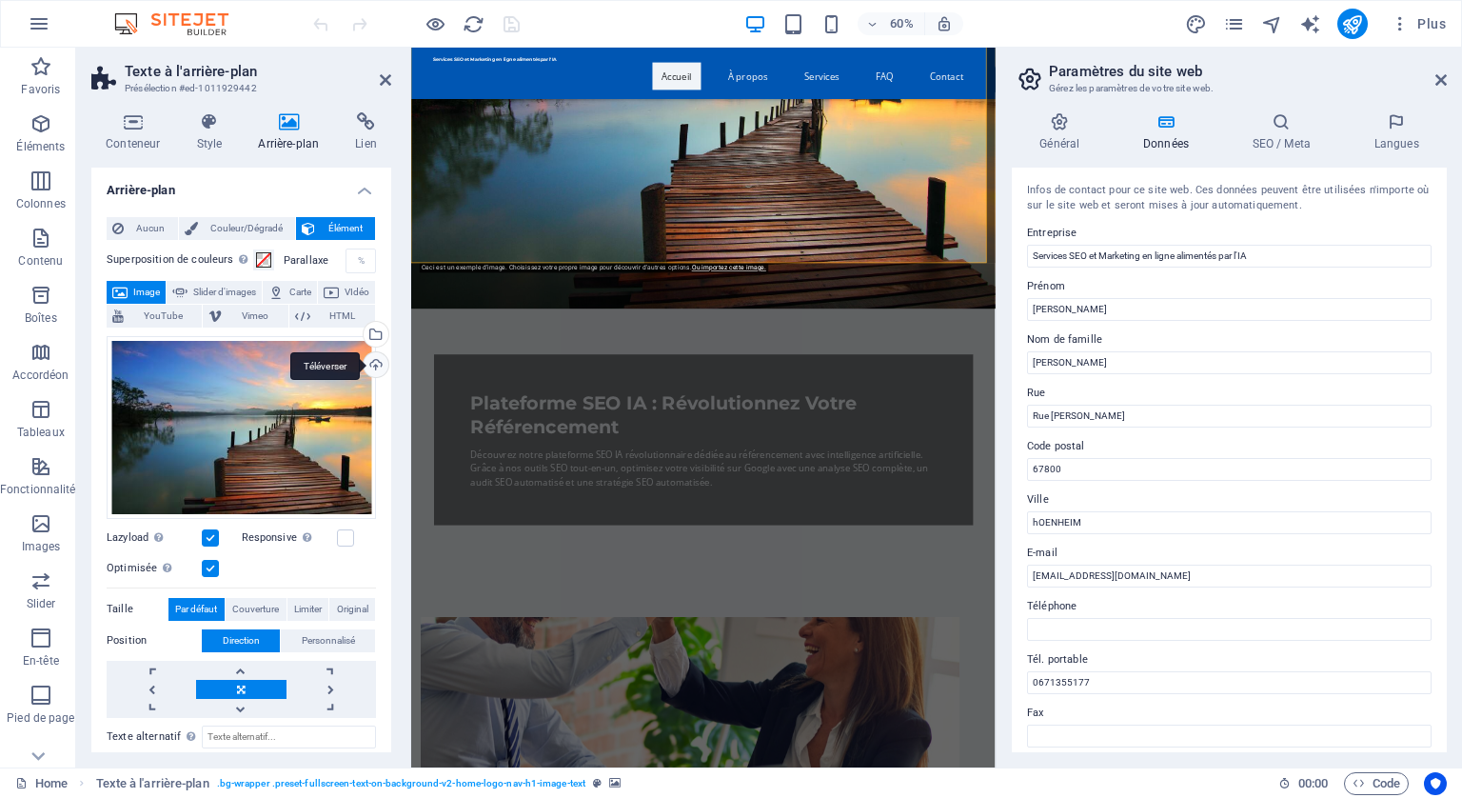
click at [368, 364] on div "Téléverser" at bounding box center [374, 366] width 29 height 29
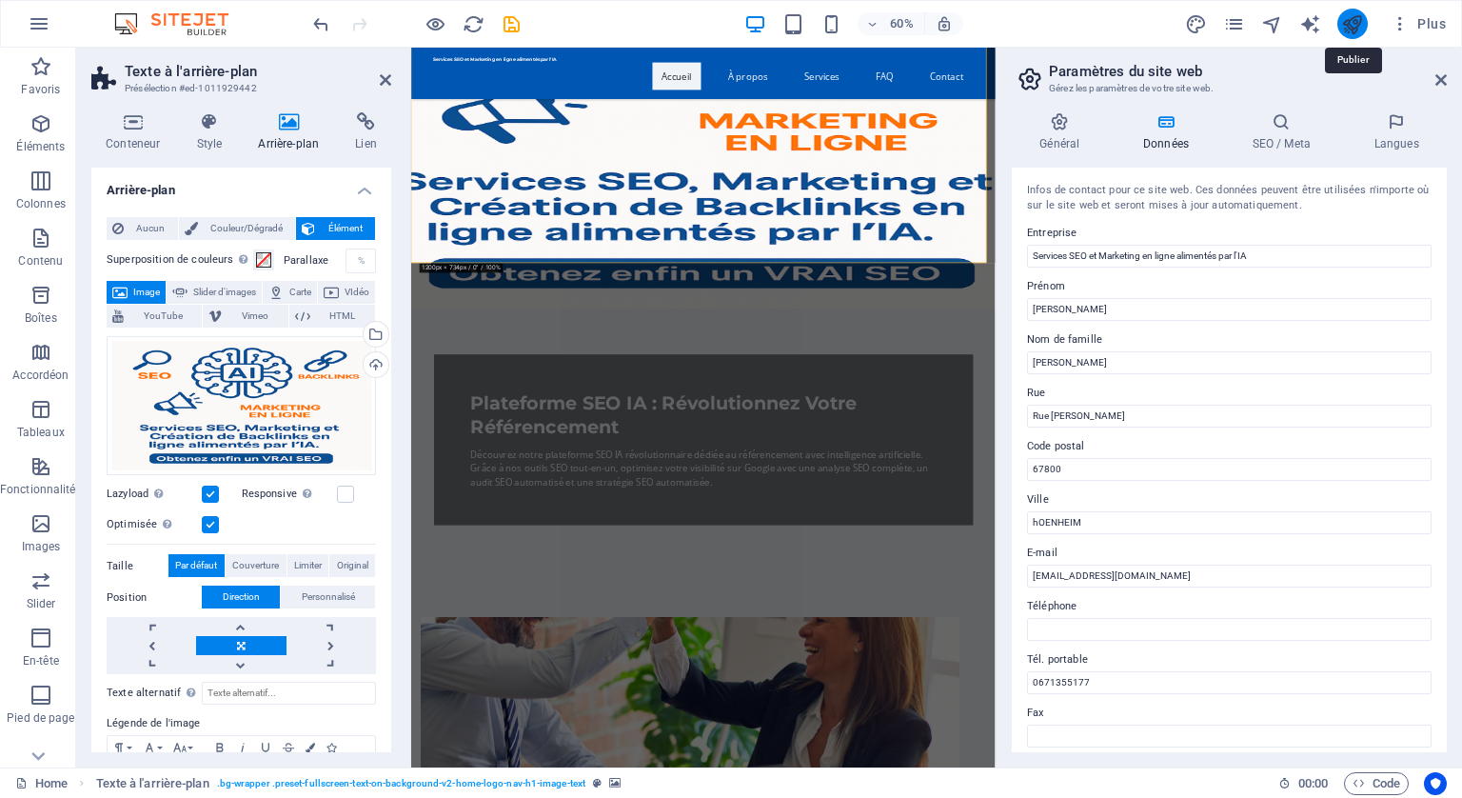
click at [1356, 13] on icon "publish" at bounding box center [1353, 24] width 22 height 22
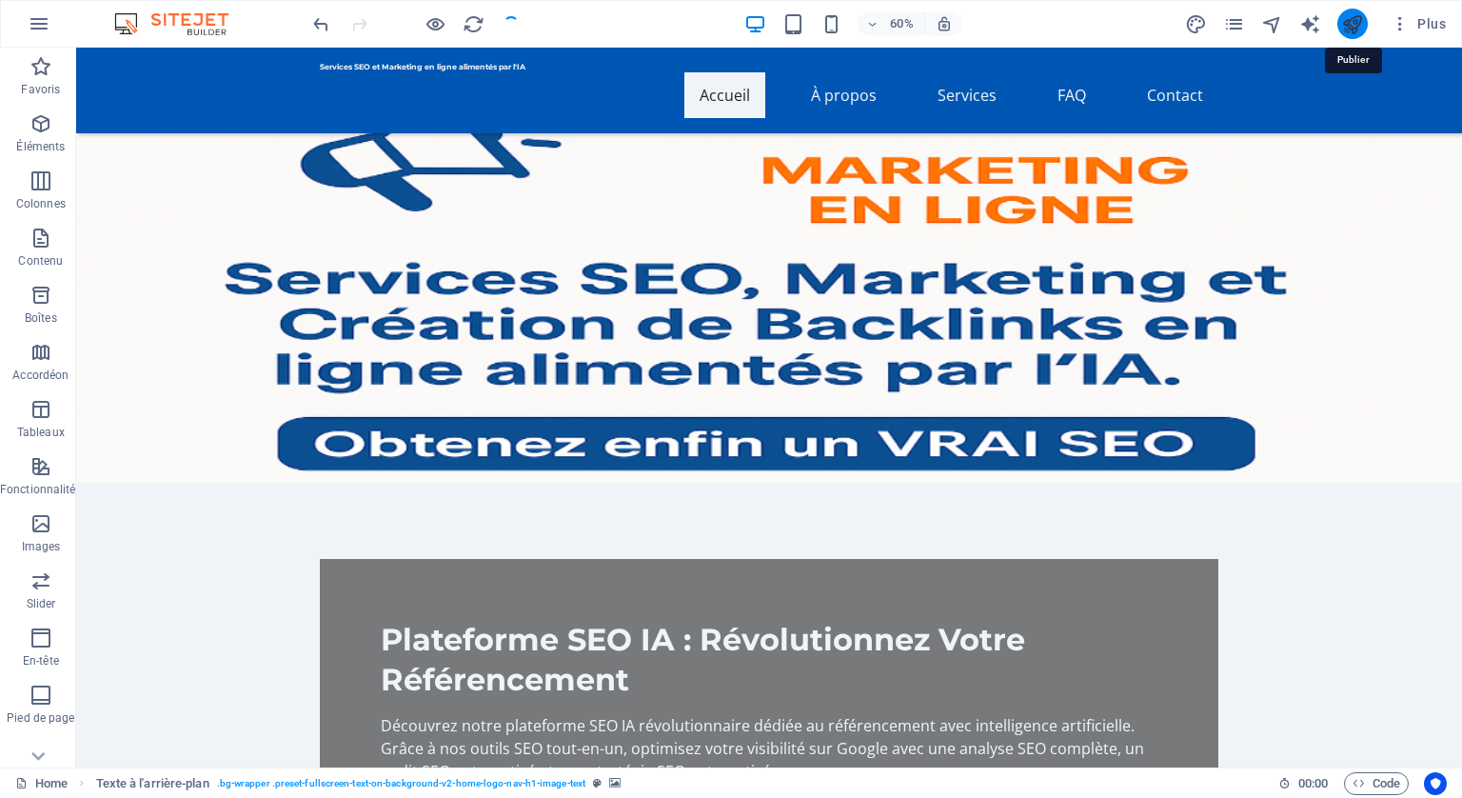
checkbox input "false"
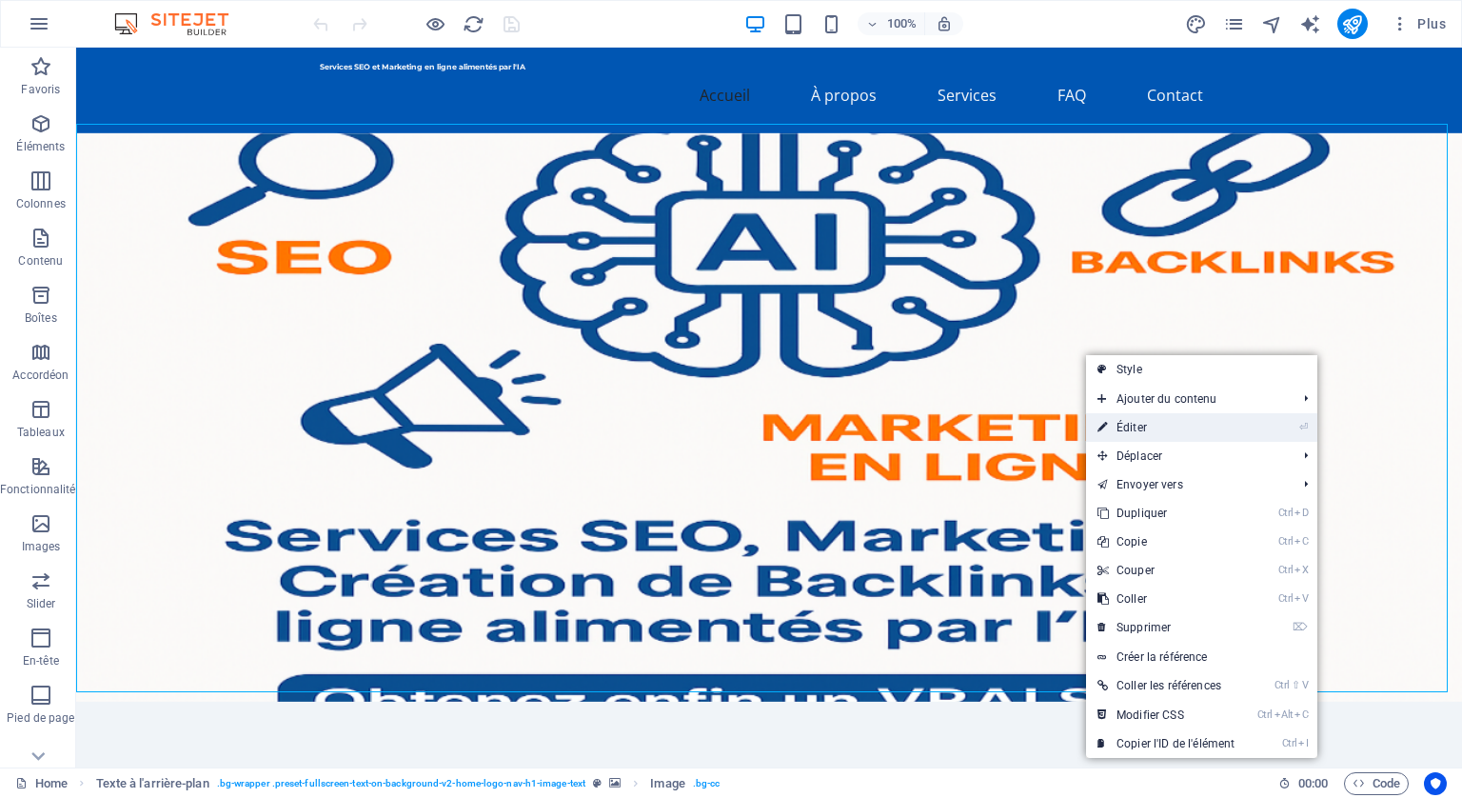
click at [1135, 425] on link "⏎ Éditer" at bounding box center [1166, 427] width 160 height 29
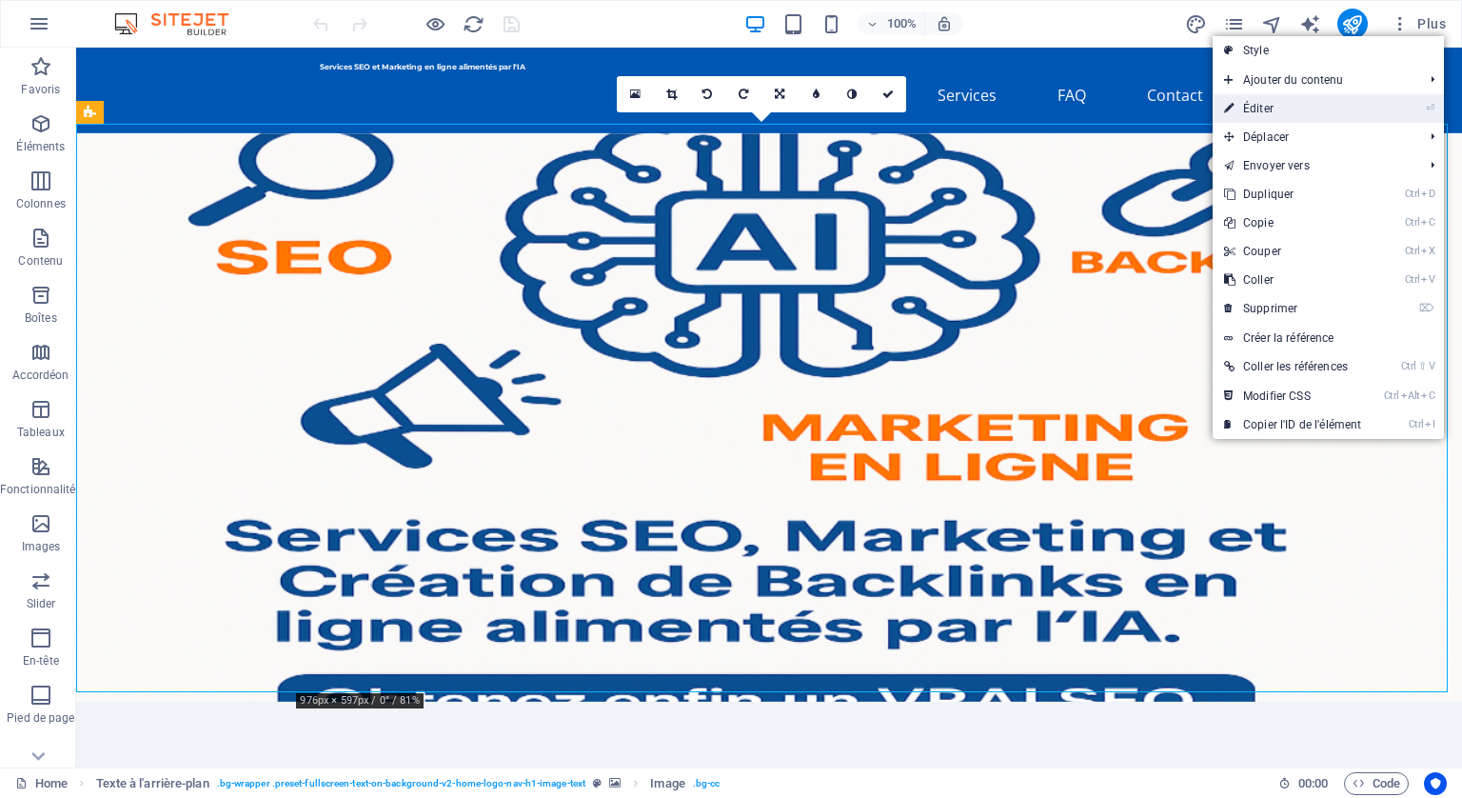
click at [1264, 109] on link "⏎ Éditer" at bounding box center [1293, 108] width 160 height 29
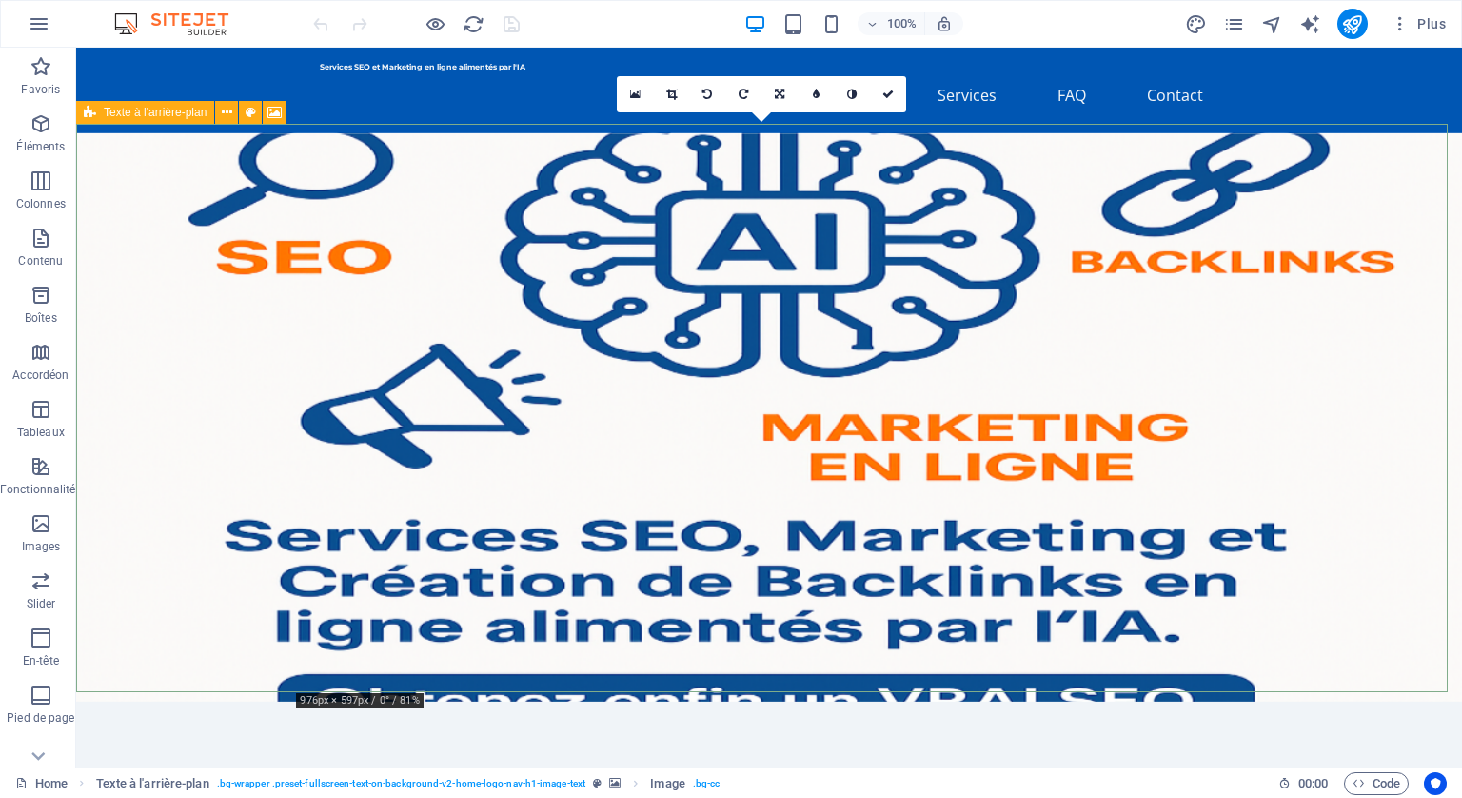
click at [1104, 385] on figure at bounding box center [769, 417] width 1386 height 568
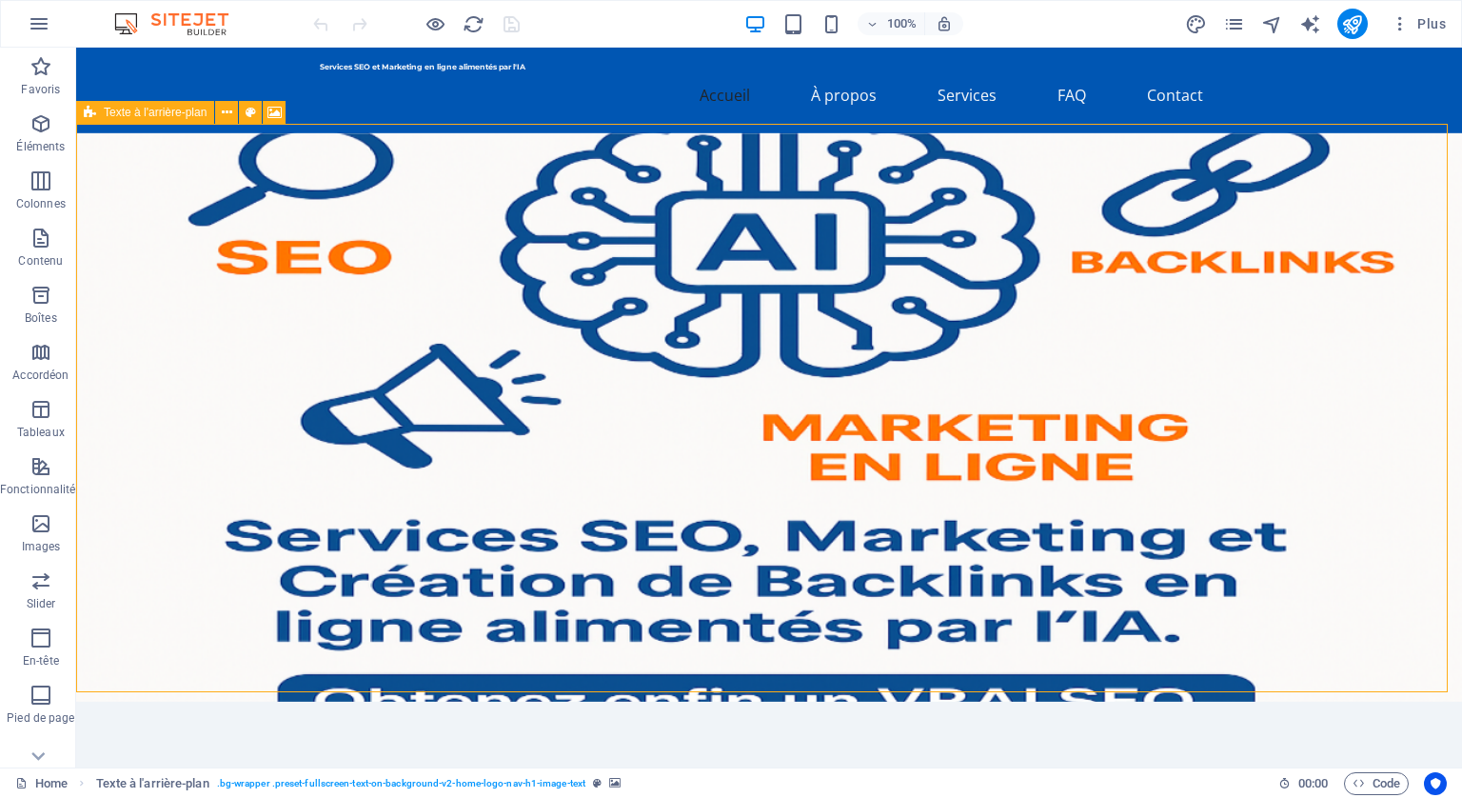
click at [1116, 370] on figure at bounding box center [769, 417] width 1386 height 568
click at [1117, 368] on figure at bounding box center [769, 417] width 1386 height 568
drag, startPoint x: 899, startPoint y: 205, endPoint x: 884, endPoint y: 197, distance: 17.0
click at [884, 197] on figure at bounding box center [769, 417] width 1386 height 568
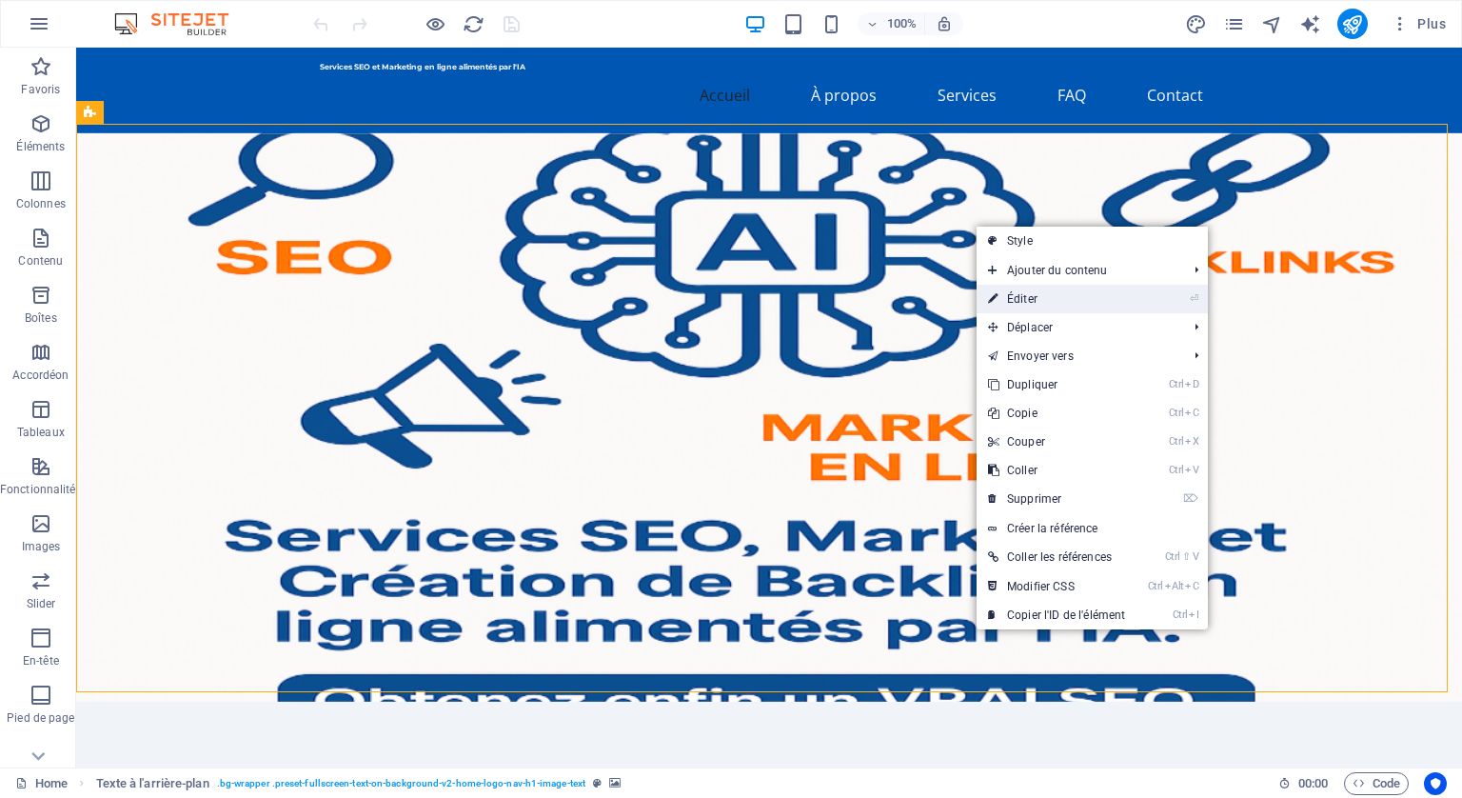
drag, startPoint x: 1011, startPoint y: 296, endPoint x: 293, endPoint y: 229, distance: 721.1
click at [1011, 296] on link "⏎ Éditer" at bounding box center [1057, 299] width 160 height 29
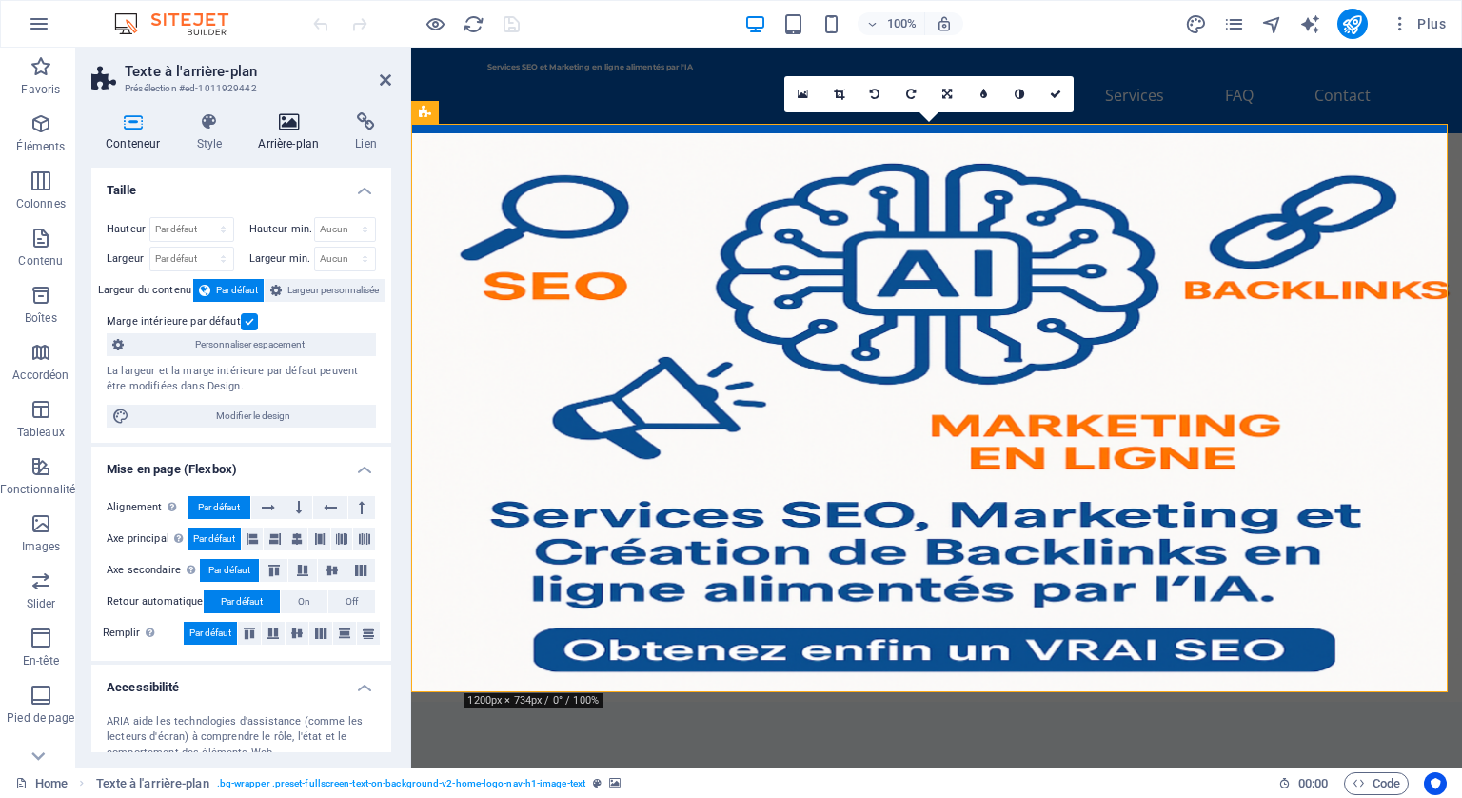
click at [288, 125] on icon at bounding box center [288, 121] width 89 height 19
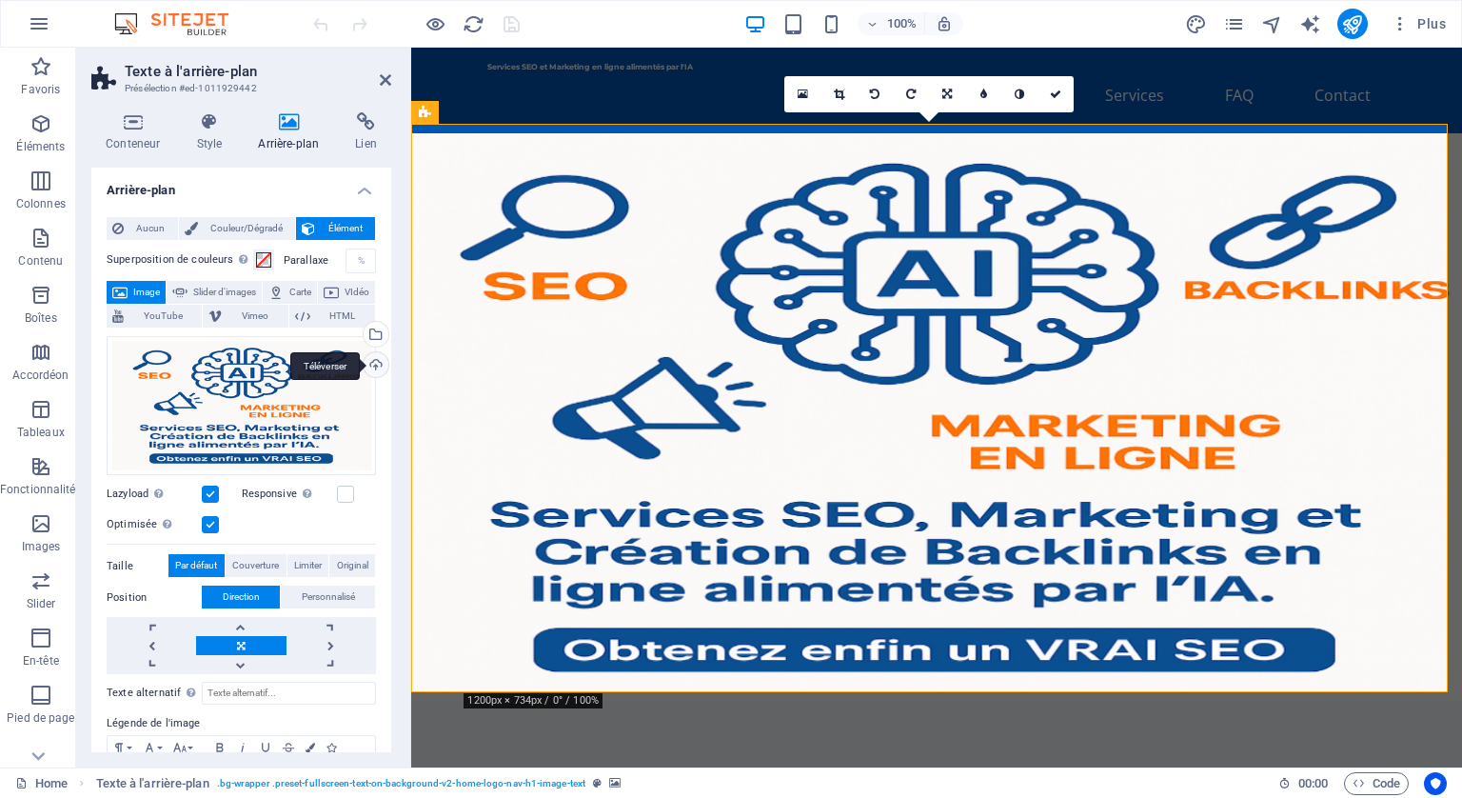
click at [369, 368] on div "Téléverser" at bounding box center [374, 366] width 29 height 29
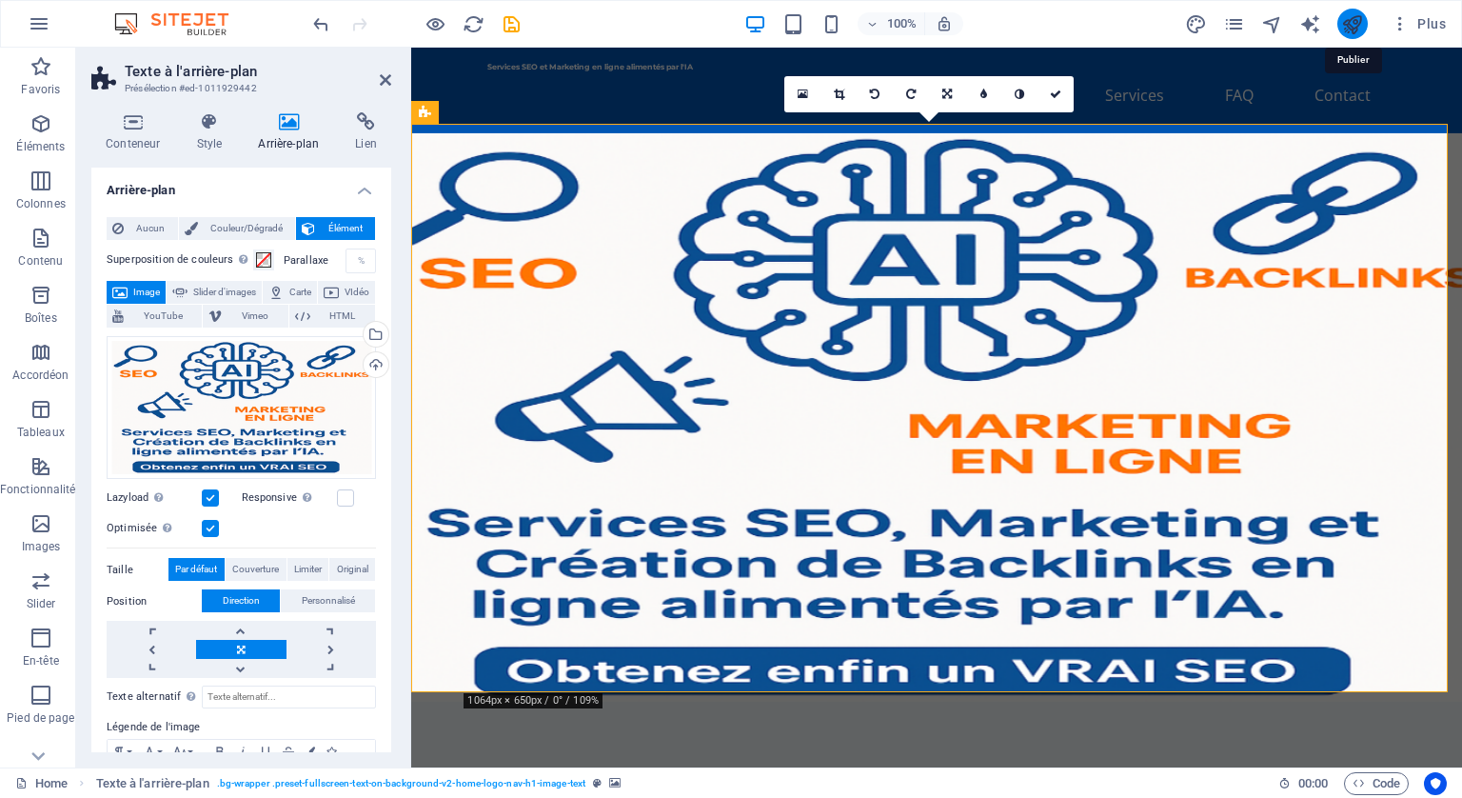
click at [1356, 15] on icon "publish" at bounding box center [1353, 24] width 22 height 22
checkbox input "false"
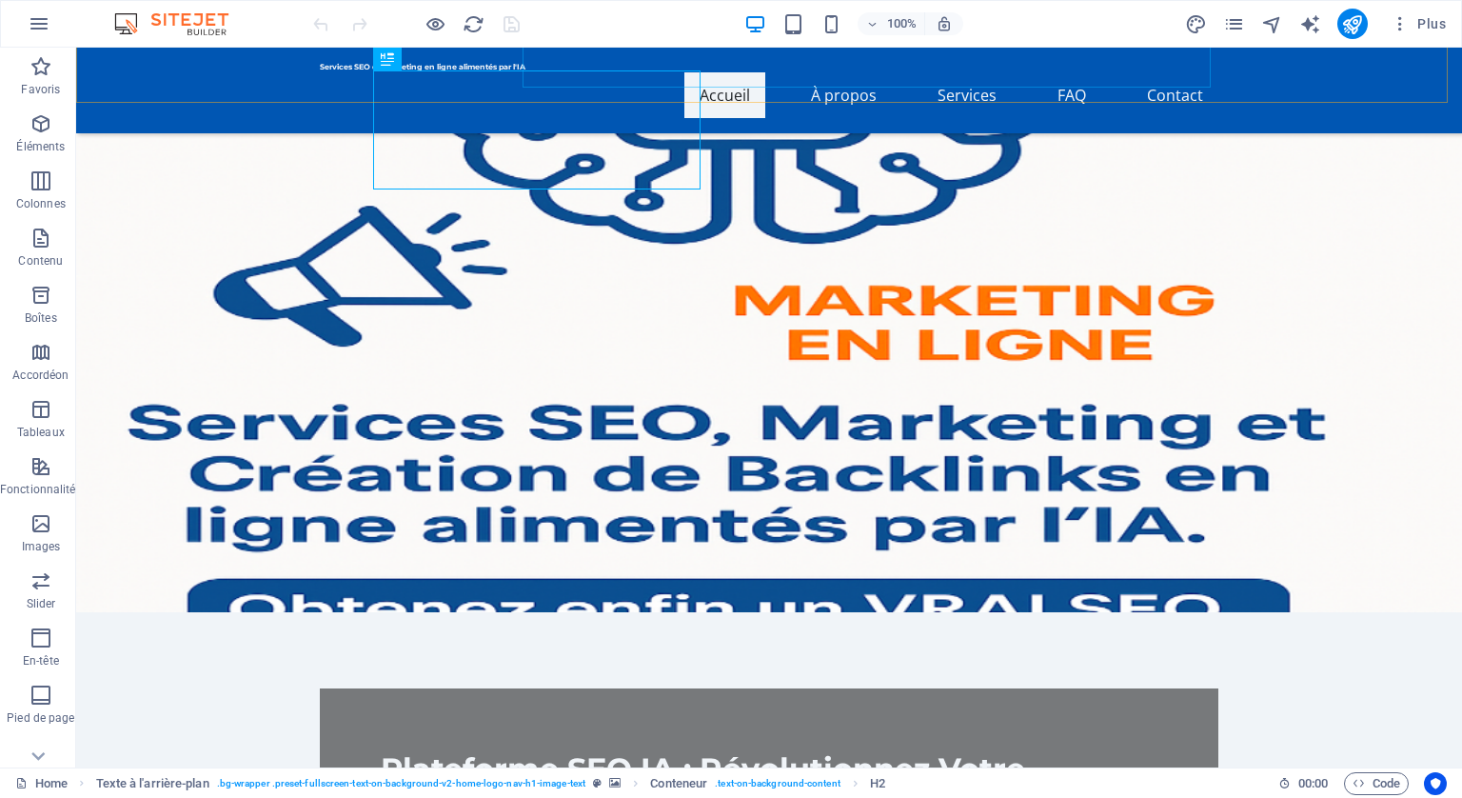
scroll to position [190, 0]
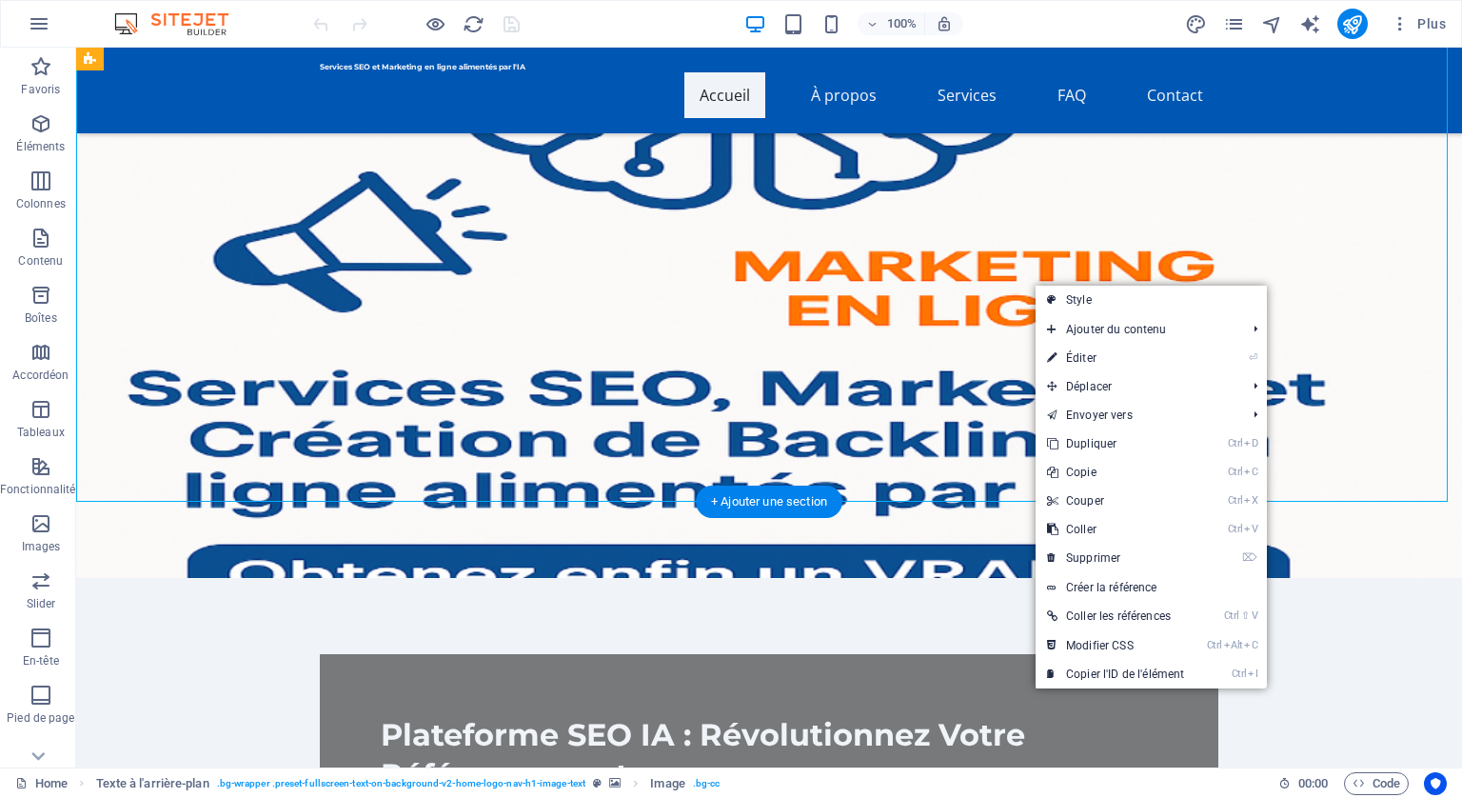
click at [1032, 284] on figure at bounding box center [769, 255] width 1386 height 645
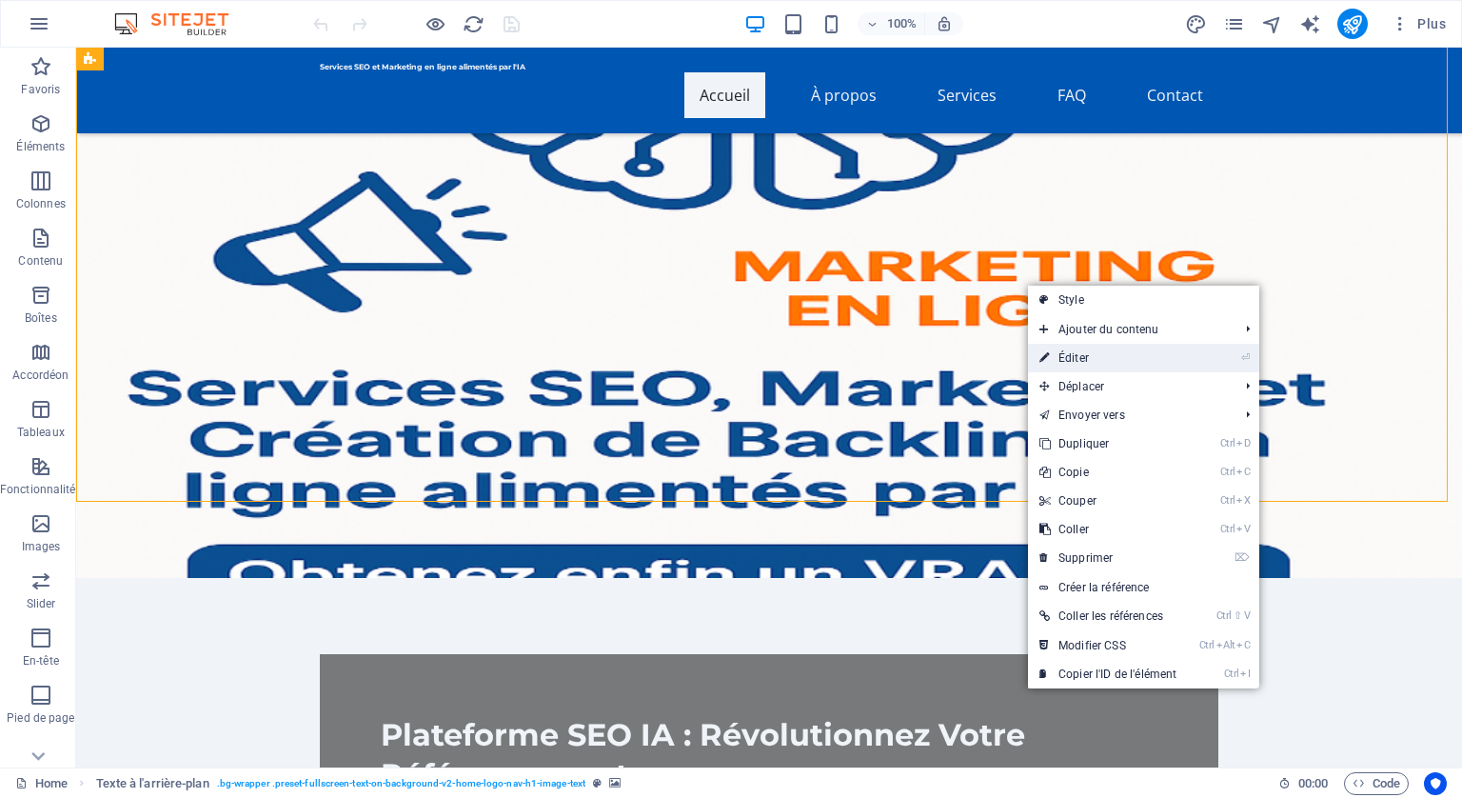
click at [1066, 357] on link "⏎ Éditer" at bounding box center [1108, 358] width 160 height 29
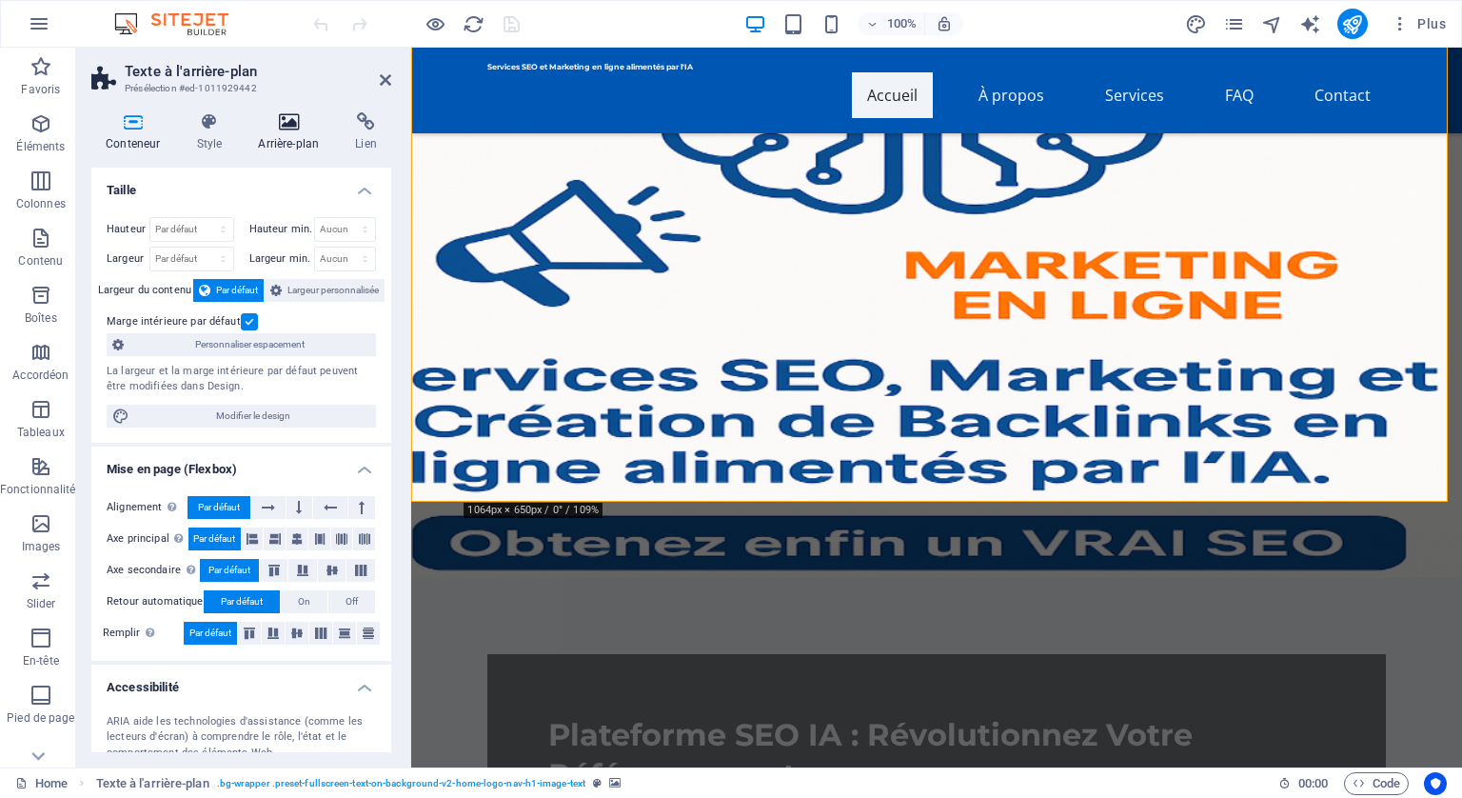
click at [283, 117] on icon at bounding box center [288, 121] width 89 height 19
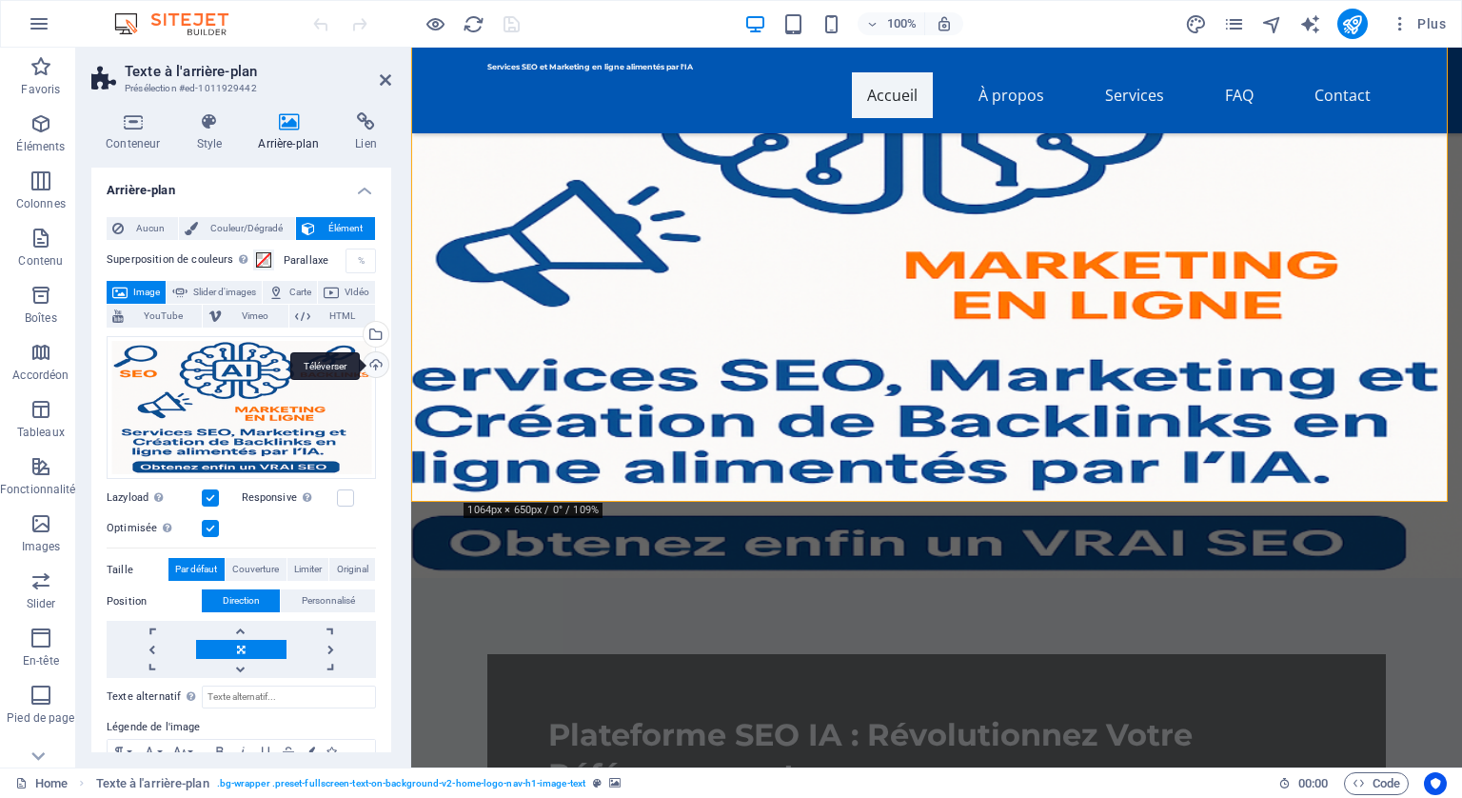
click at [369, 360] on div "Téléverser" at bounding box center [374, 366] width 29 height 29
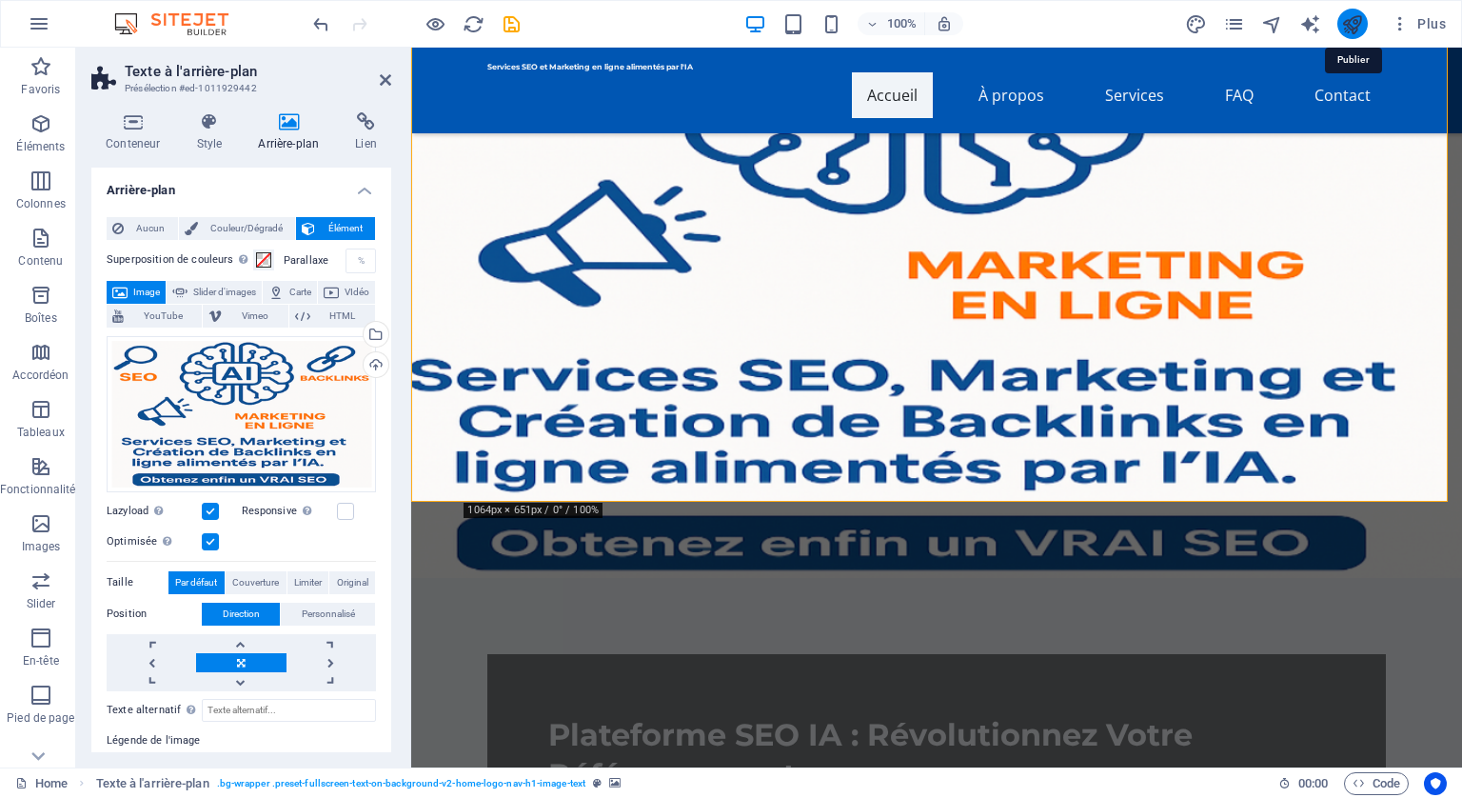
click at [1342, 22] on icon "publish" at bounding box center [1353, 24] width 22 height 22
checkbox input "false"
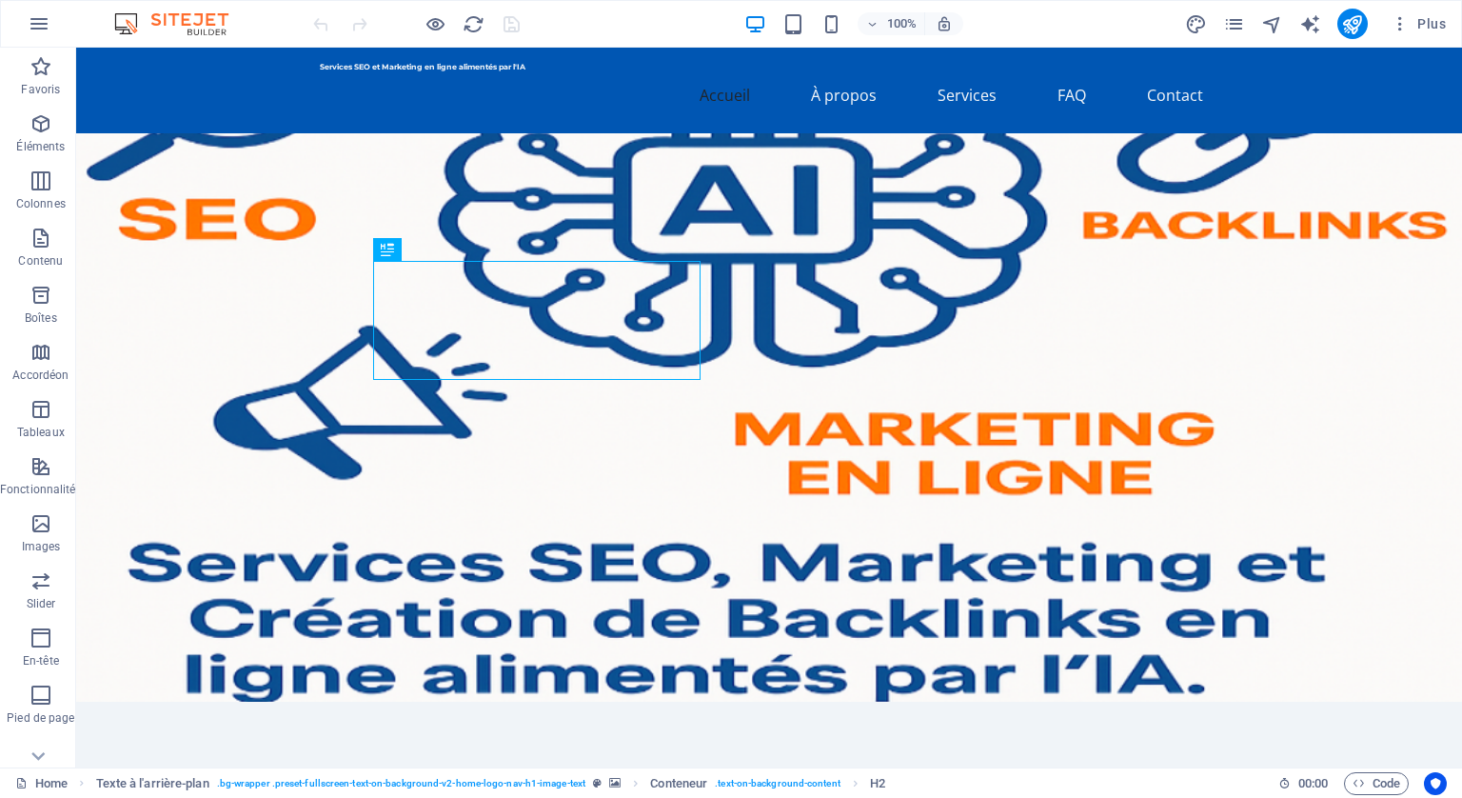
drag, startPoint x: 922, startPoint y: 318, endPoint x: 944, endPoint y: 317, distance: 21.9
click at [944, 317] on figure at bounding box center [769, 417] width 1386 height 568
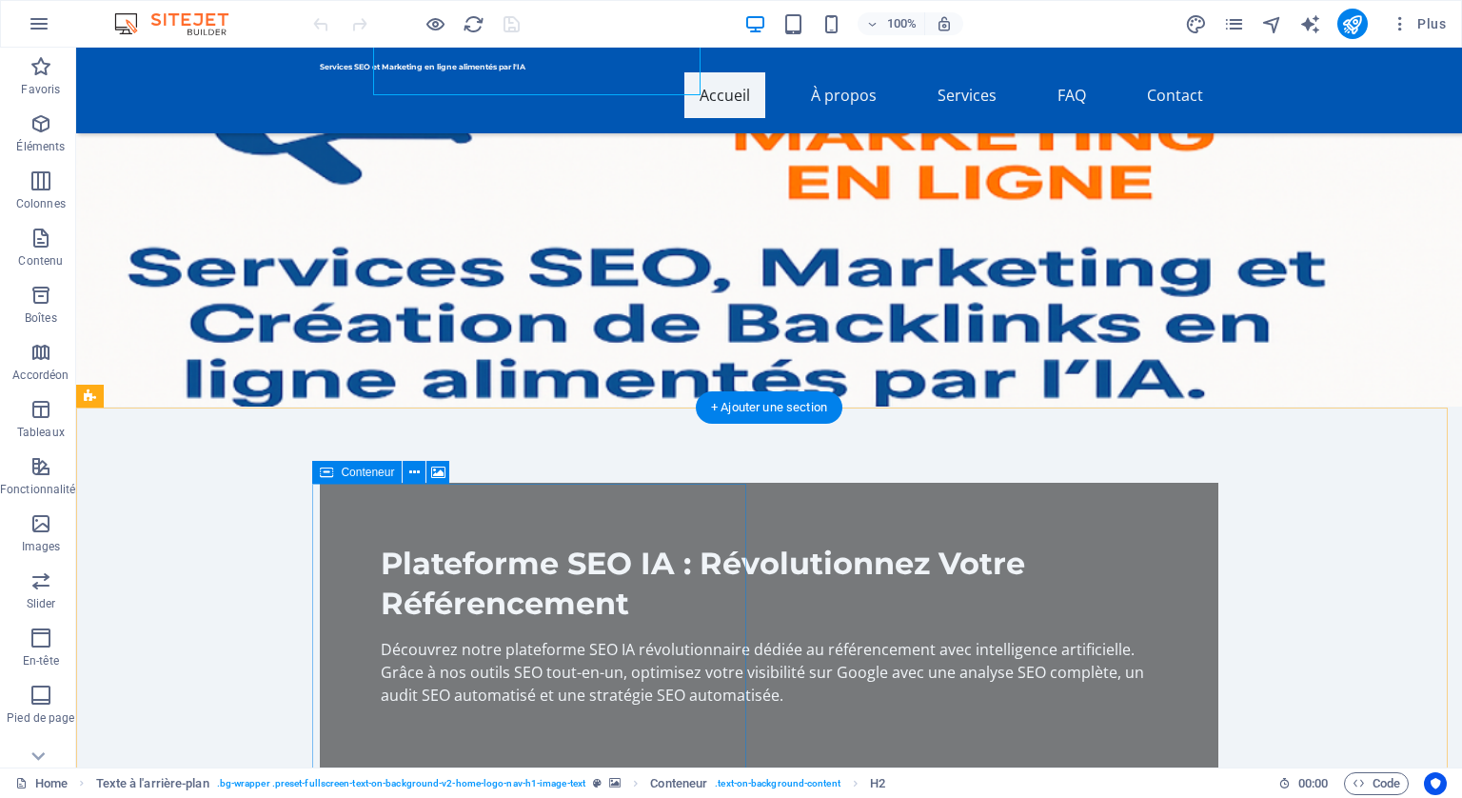
scroll to position [95, 0]
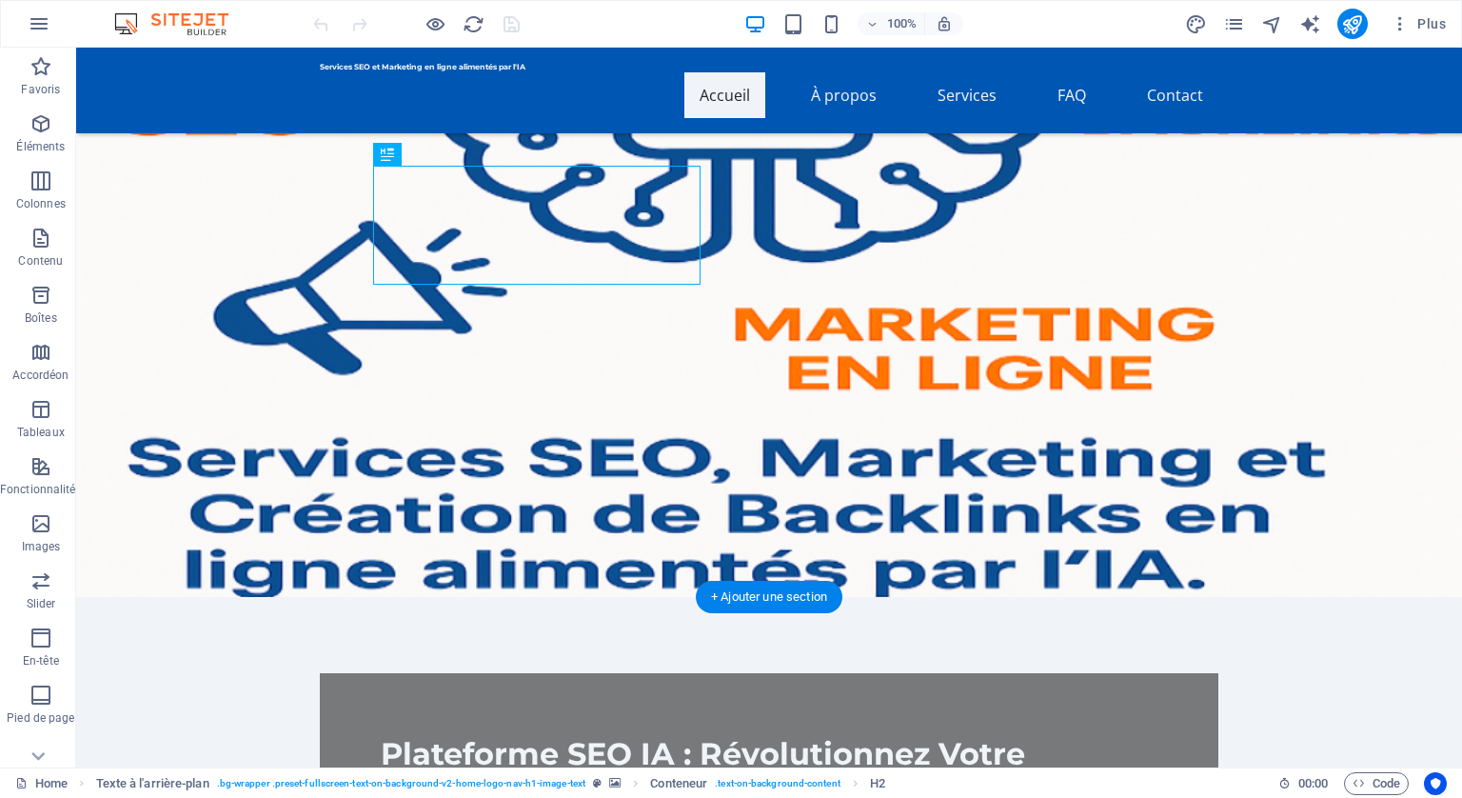
drag, startPoint x: 1192, startPoint y: 378, endPoint x: 1185, endPoint y: 368, distance: 11.6
click at [1189, 377] on figure at bounding box center [769, 313] width 1386 height 568
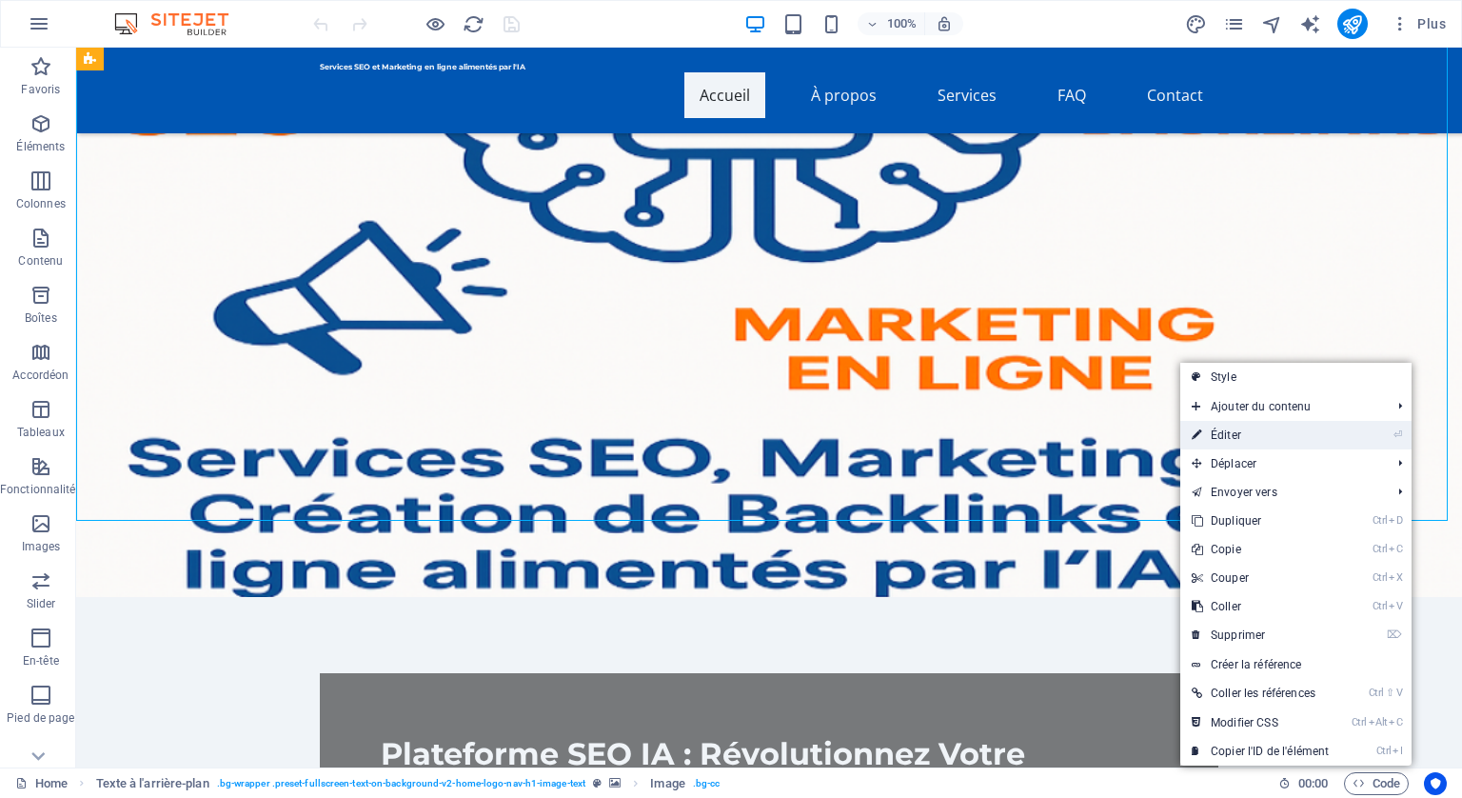
click at [1223, 434] on link "⏎ Éditer" at bounding box center [1261, 435] width 160 height 29
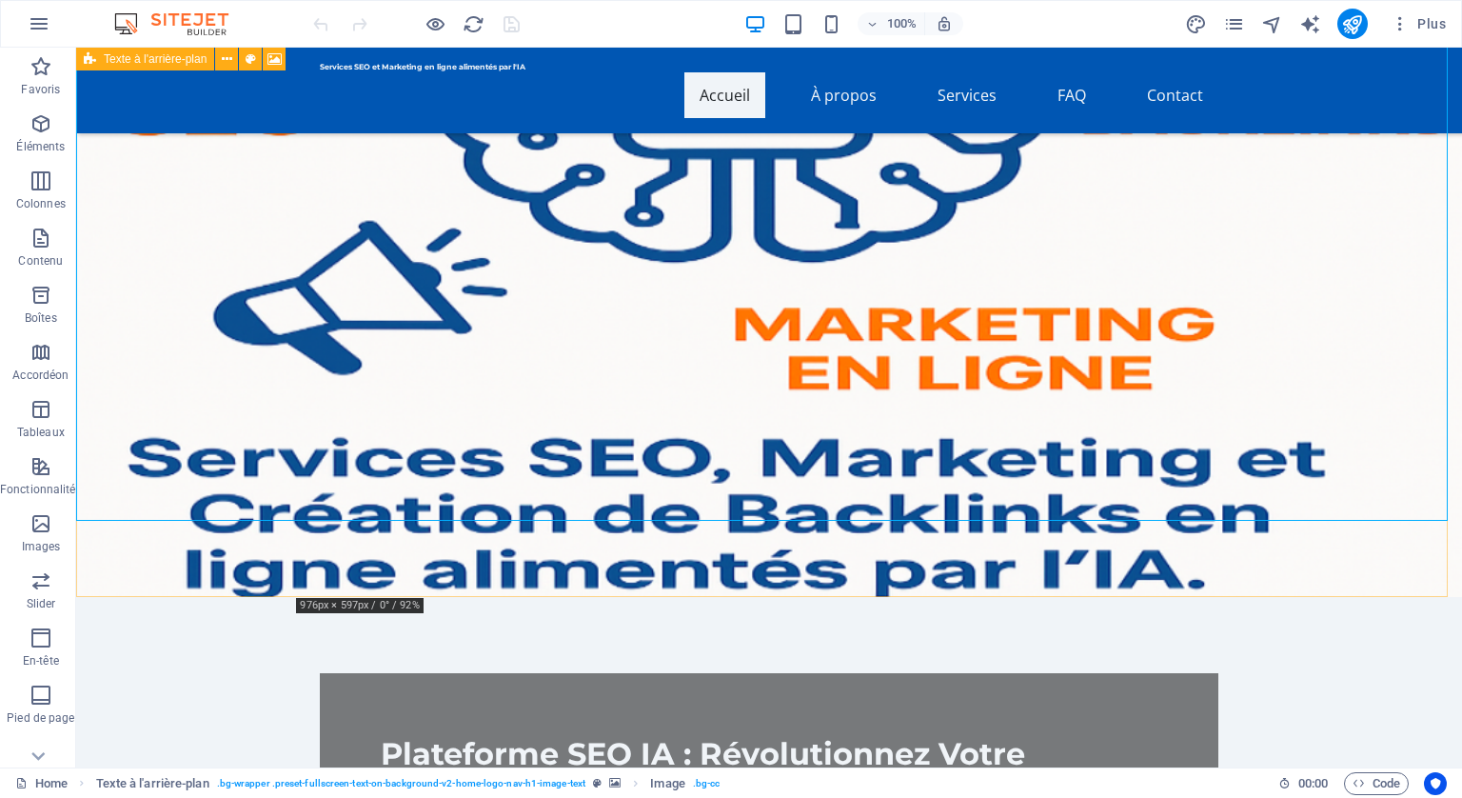
click at [1022, 350] on figure at bounding box center [769, 313] width 1386 height 568
click at [987, 323] on figure at bounding box center [769, 313] width 1386 height 568
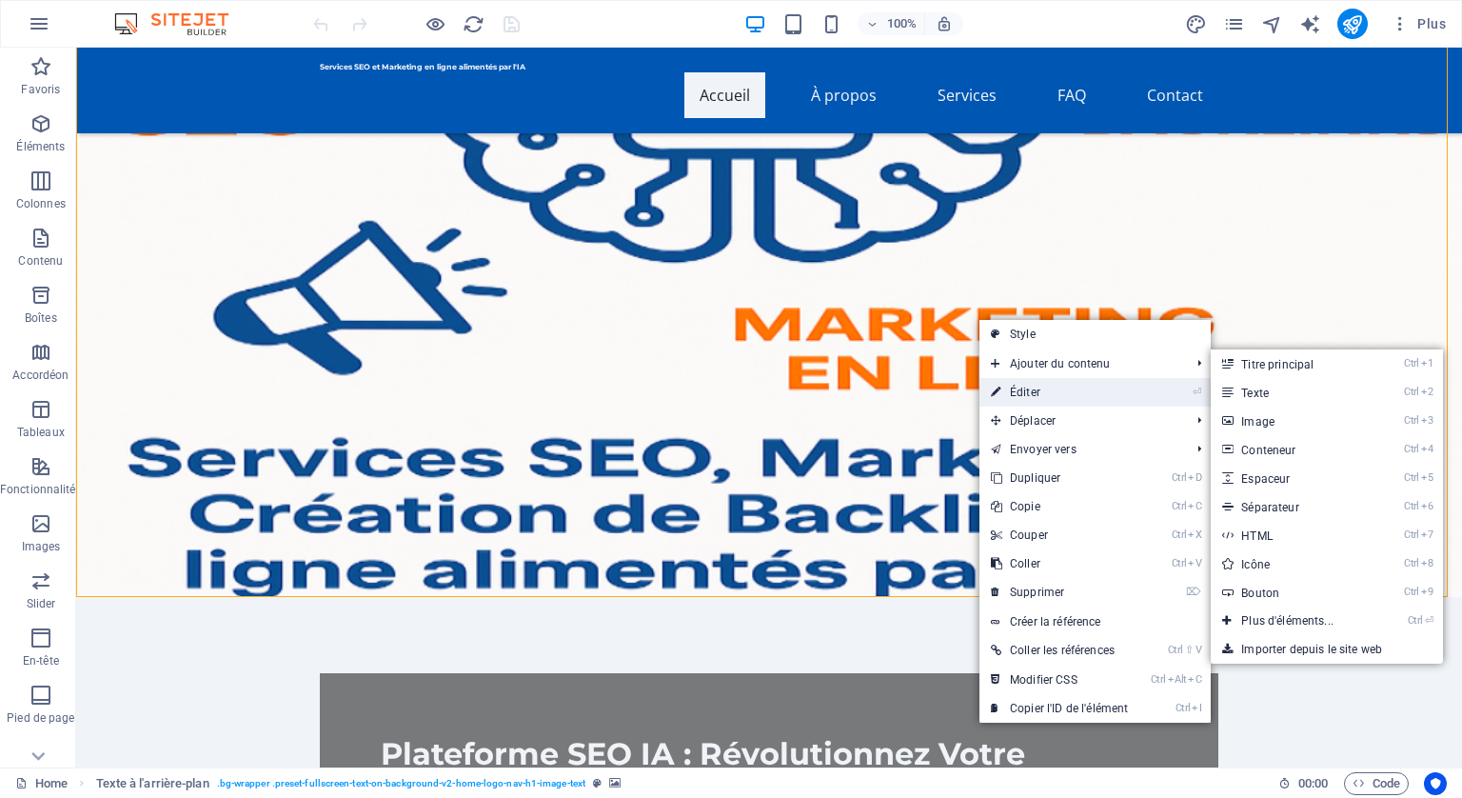
click at [1022, 390] on link "⏎ Éditer" at bounding box center [1060, 392] width 160 height 29
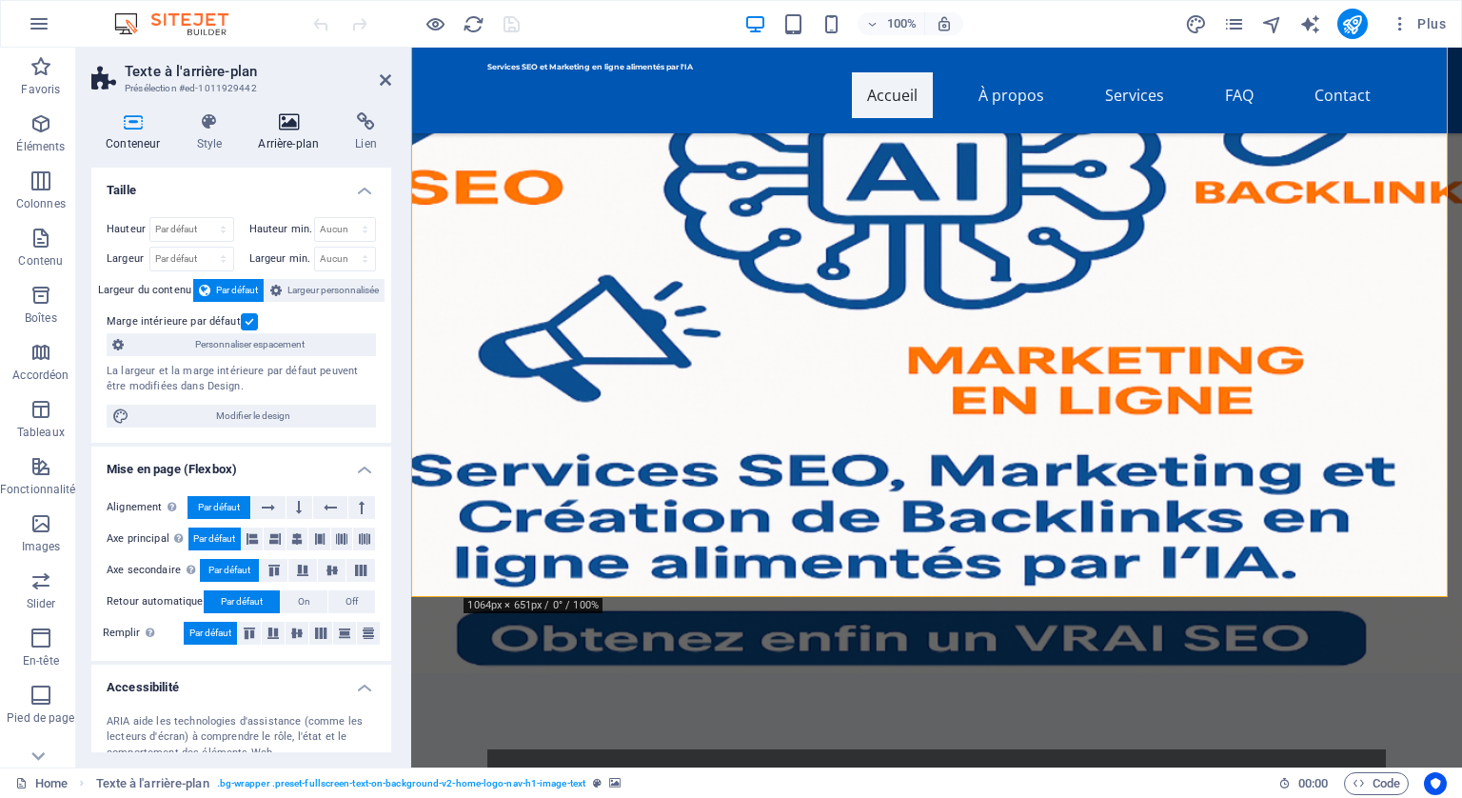
click at [290, 114] on icon at bounding box center [288, 121] width 89 height 19
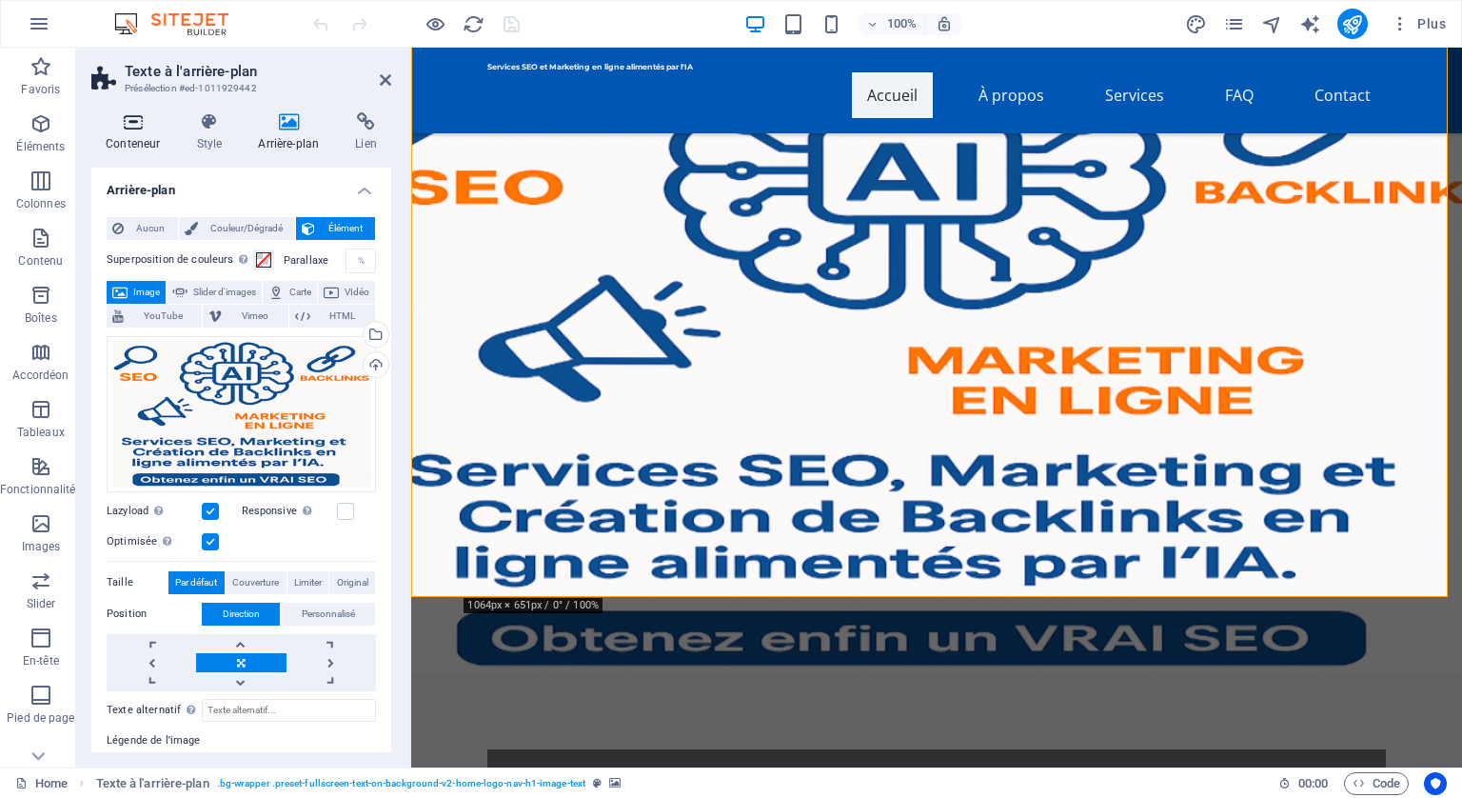
click at [133, 118] on icon at bounding box center [132, 121] width 83 height 19
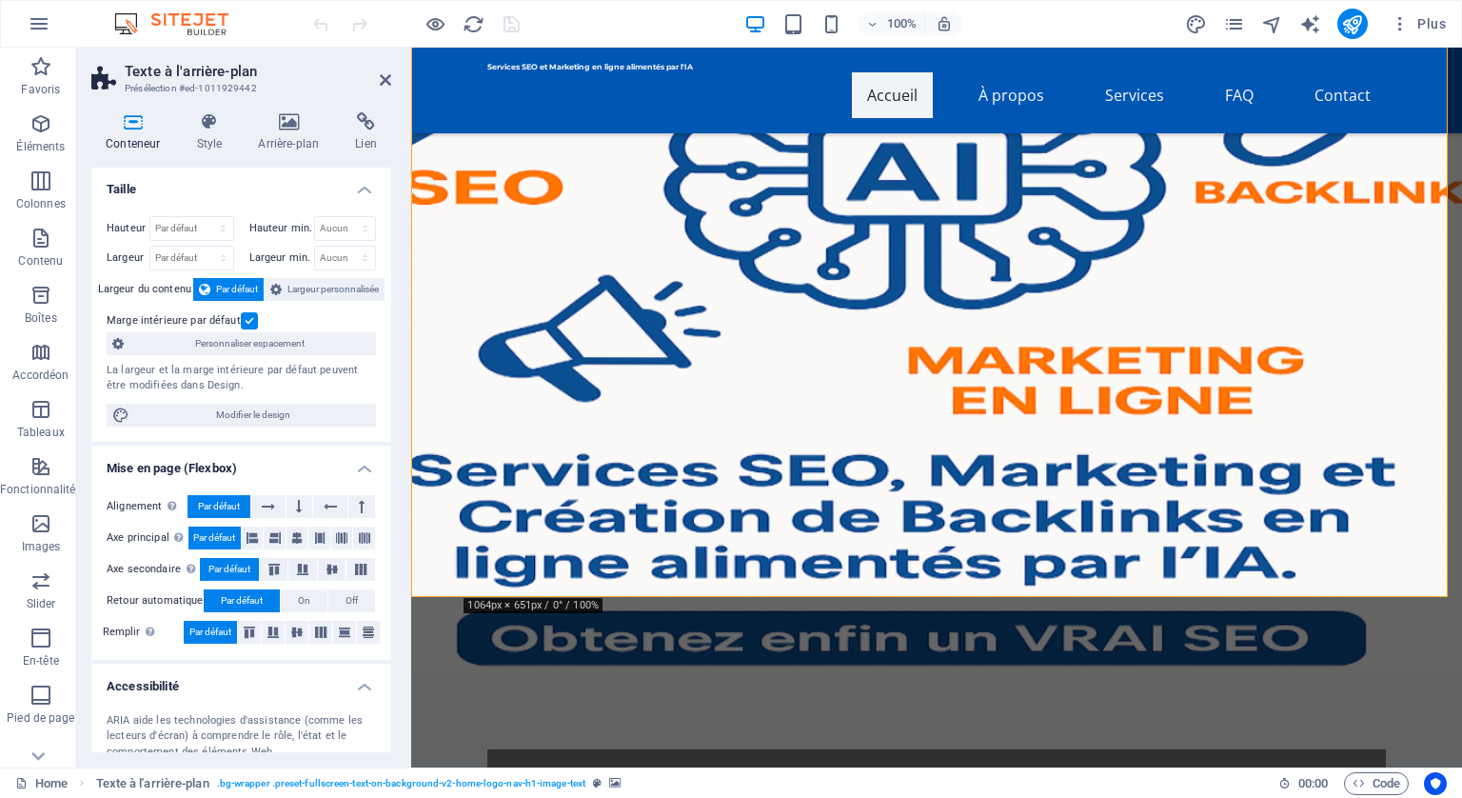
scroll to position [0, 0]
click at [213, 124] on icon at bounding box center [209, 121] width 54 height 19
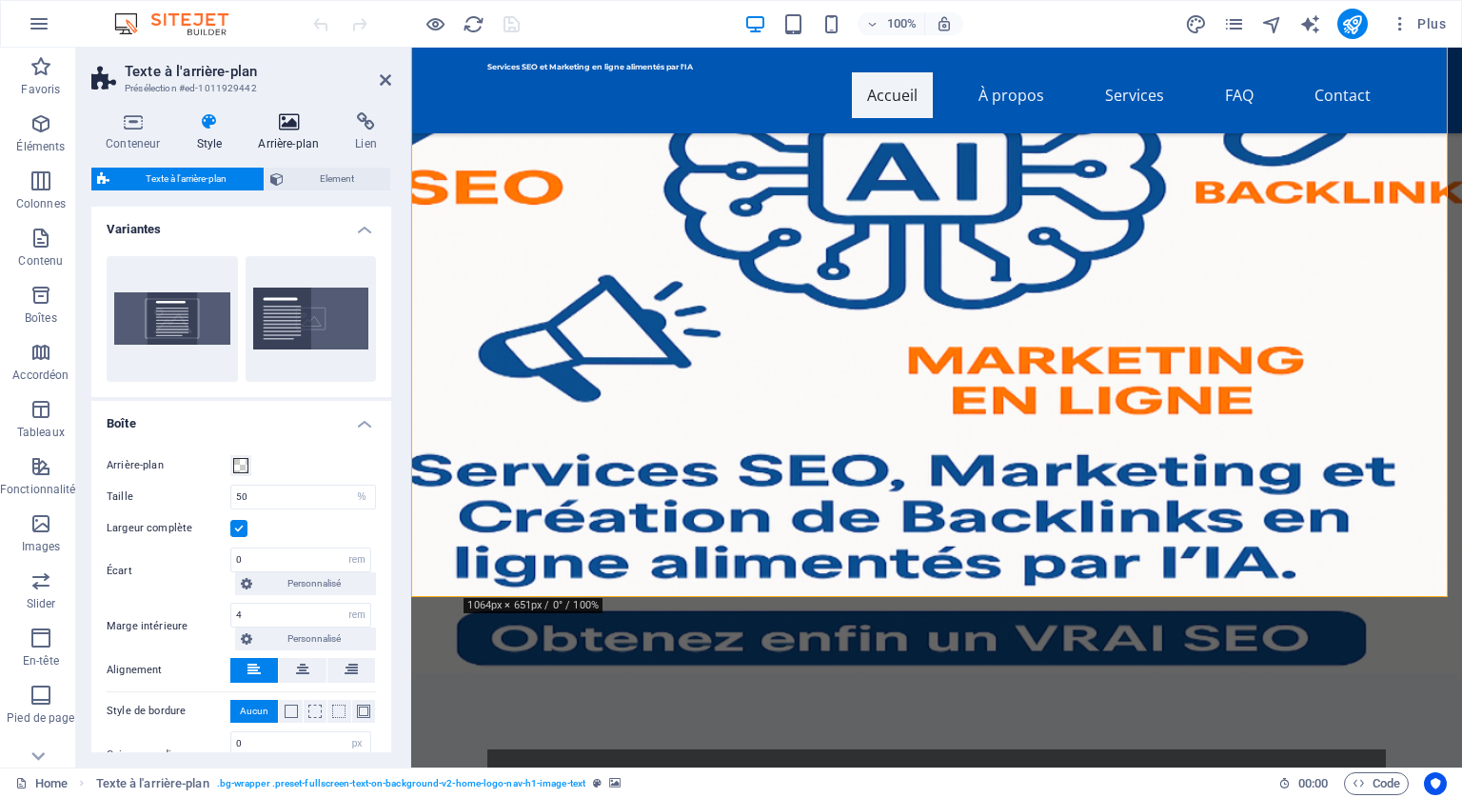
click at [283, 120] on icon at bounding box center [288, 121] width 89 height 19
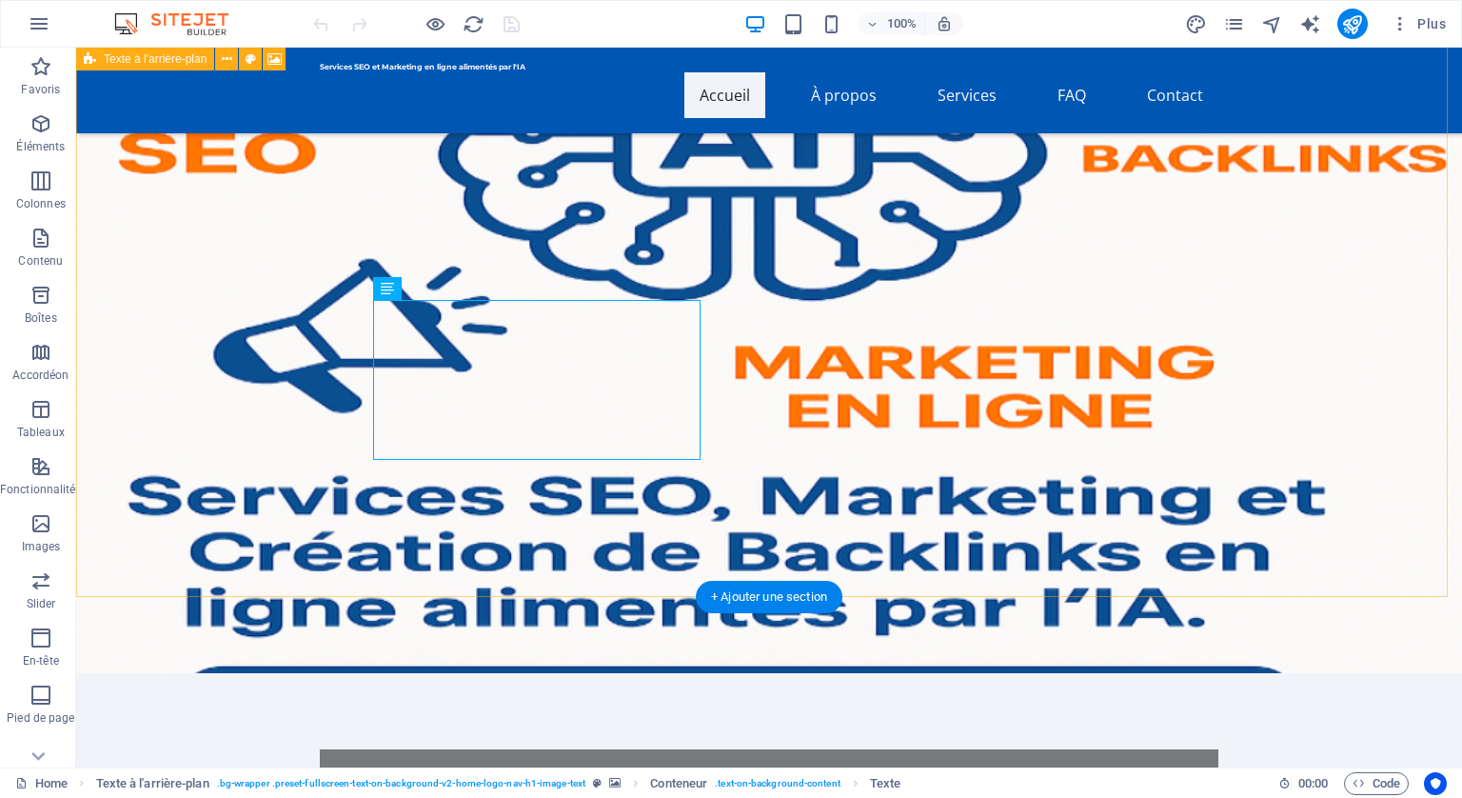
click at [1057, 334] on figure at bounding box center [769, 351] width 1386 height 645
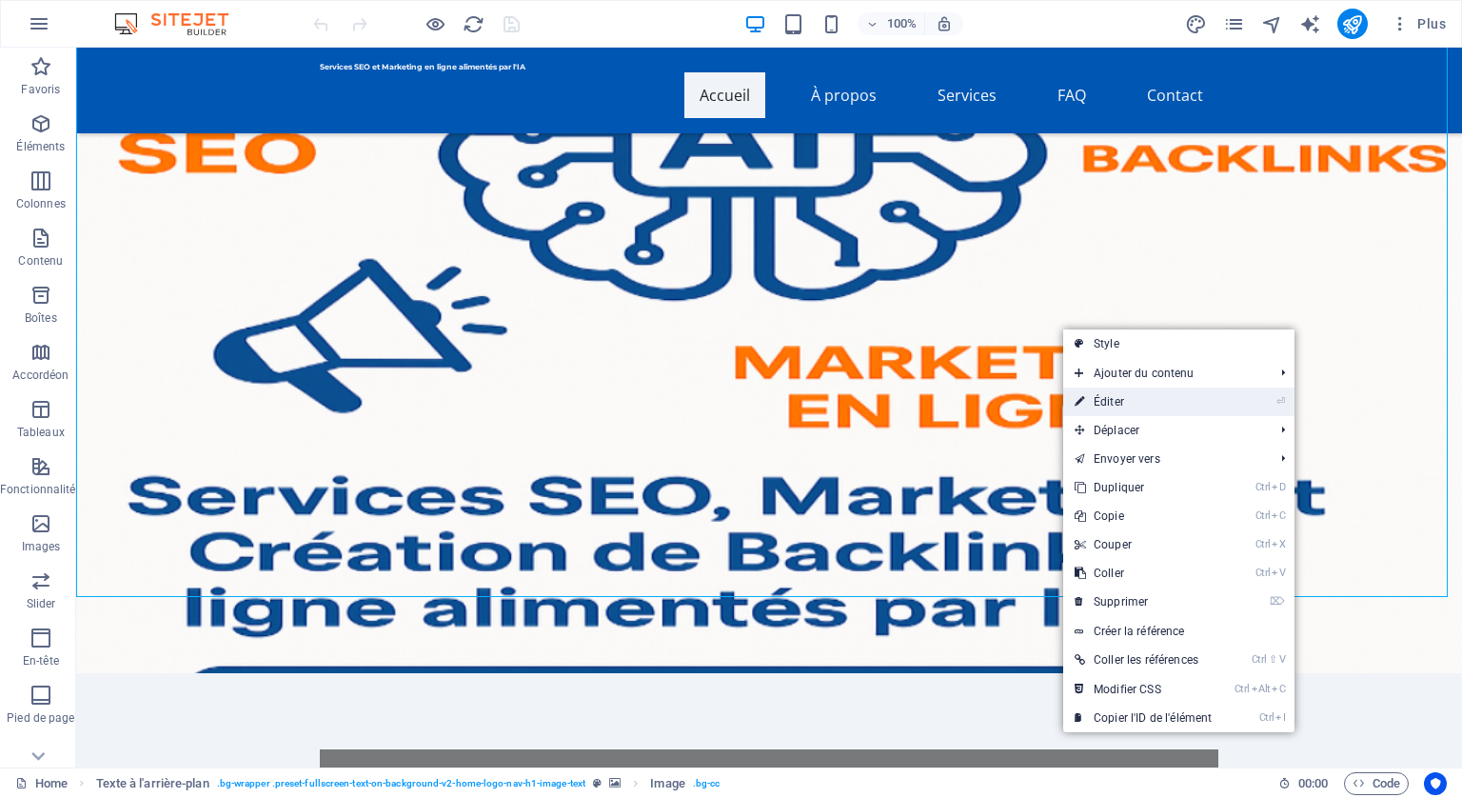
click at [1085, 396] on link "⏎ Éditer" at bounding box center [1144, 402] width 160 height 29
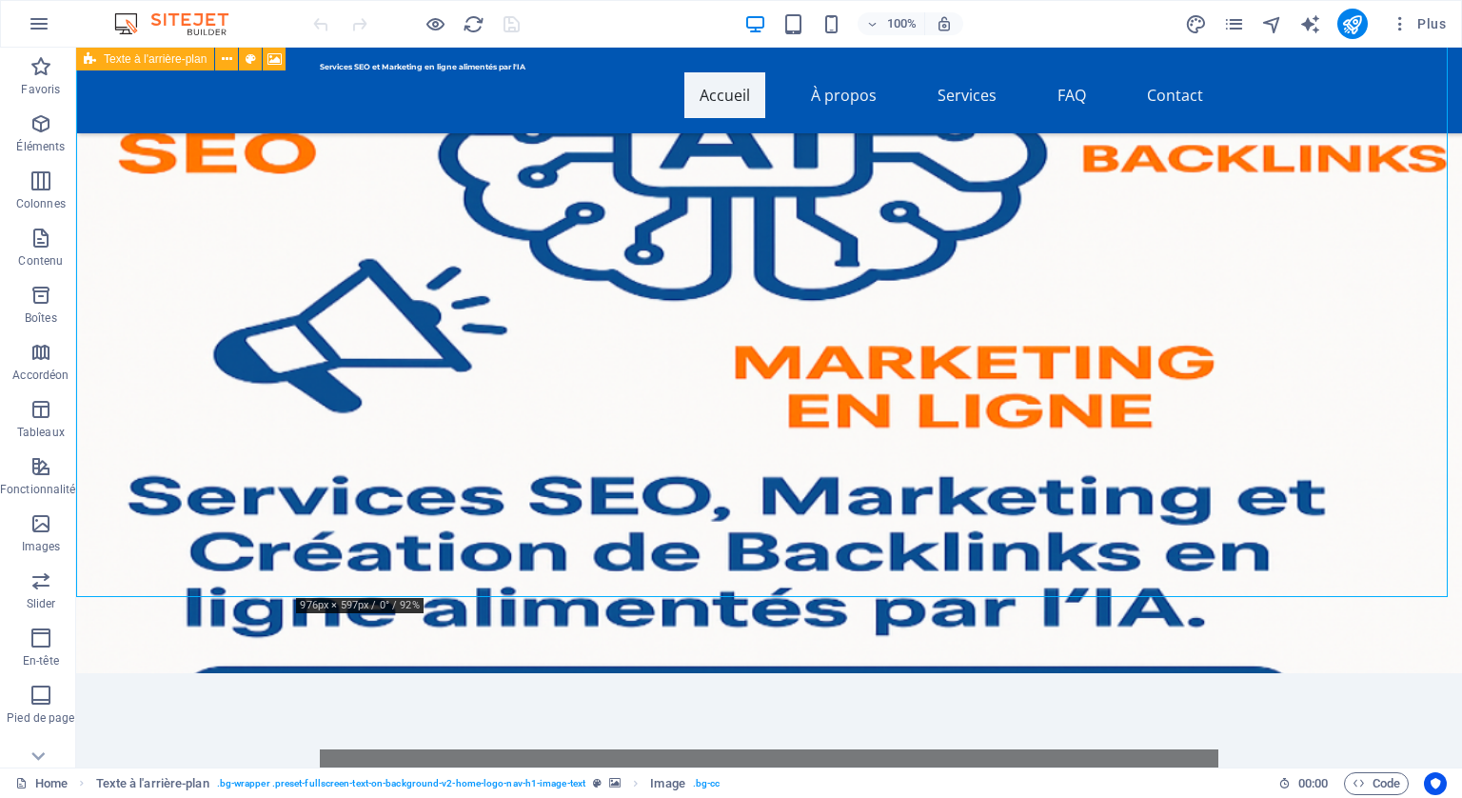
click at [1067, 427] on figure at bounding box center [769, 351] width 1386 height 645
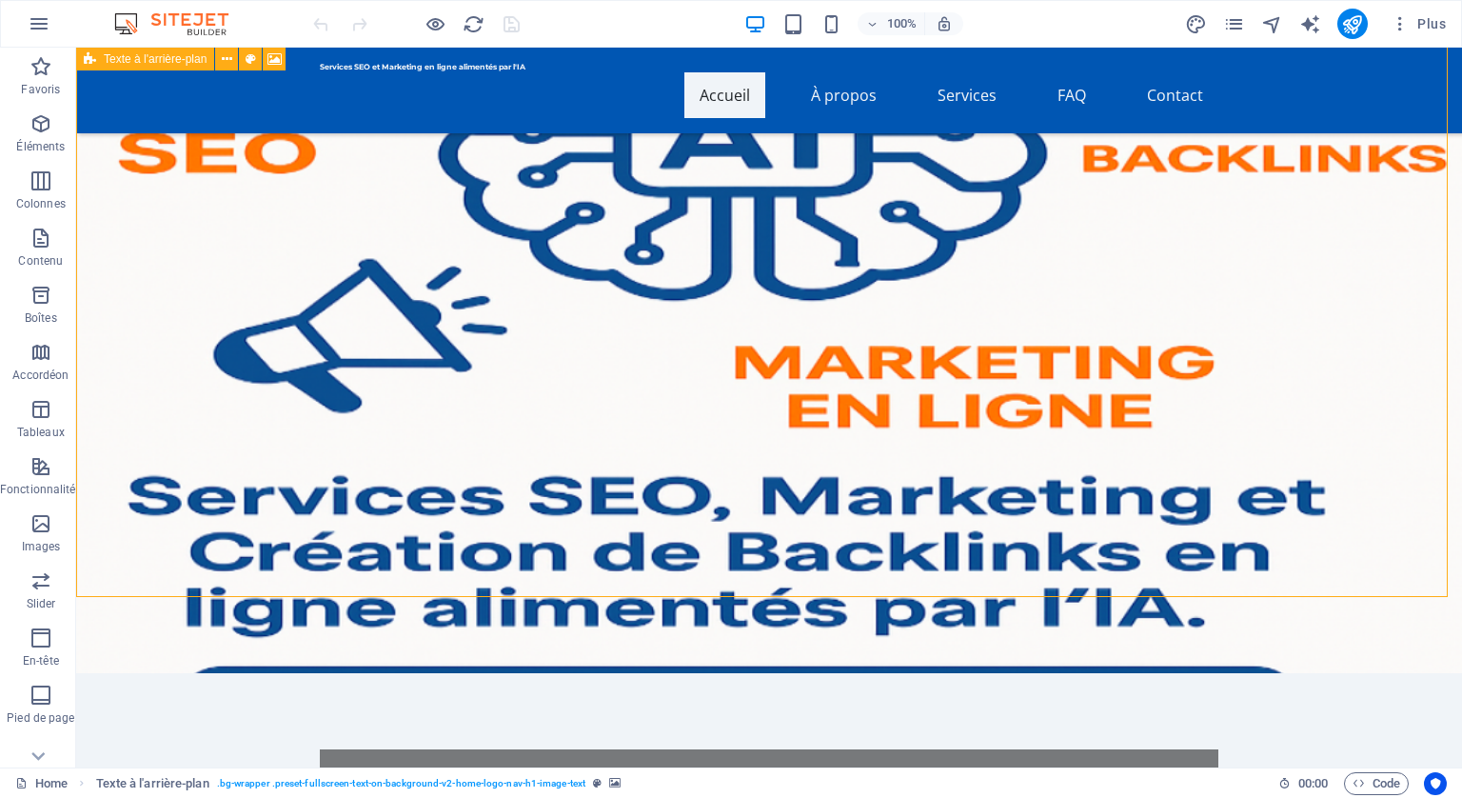
drag, startPoint x: 1069, startPoint y: 426, endPoint x: 1067, endPoint y: 415, distance: 10.6
click at [1069, 425] on figure at bounding box center [769, 351] width 1386 height 645
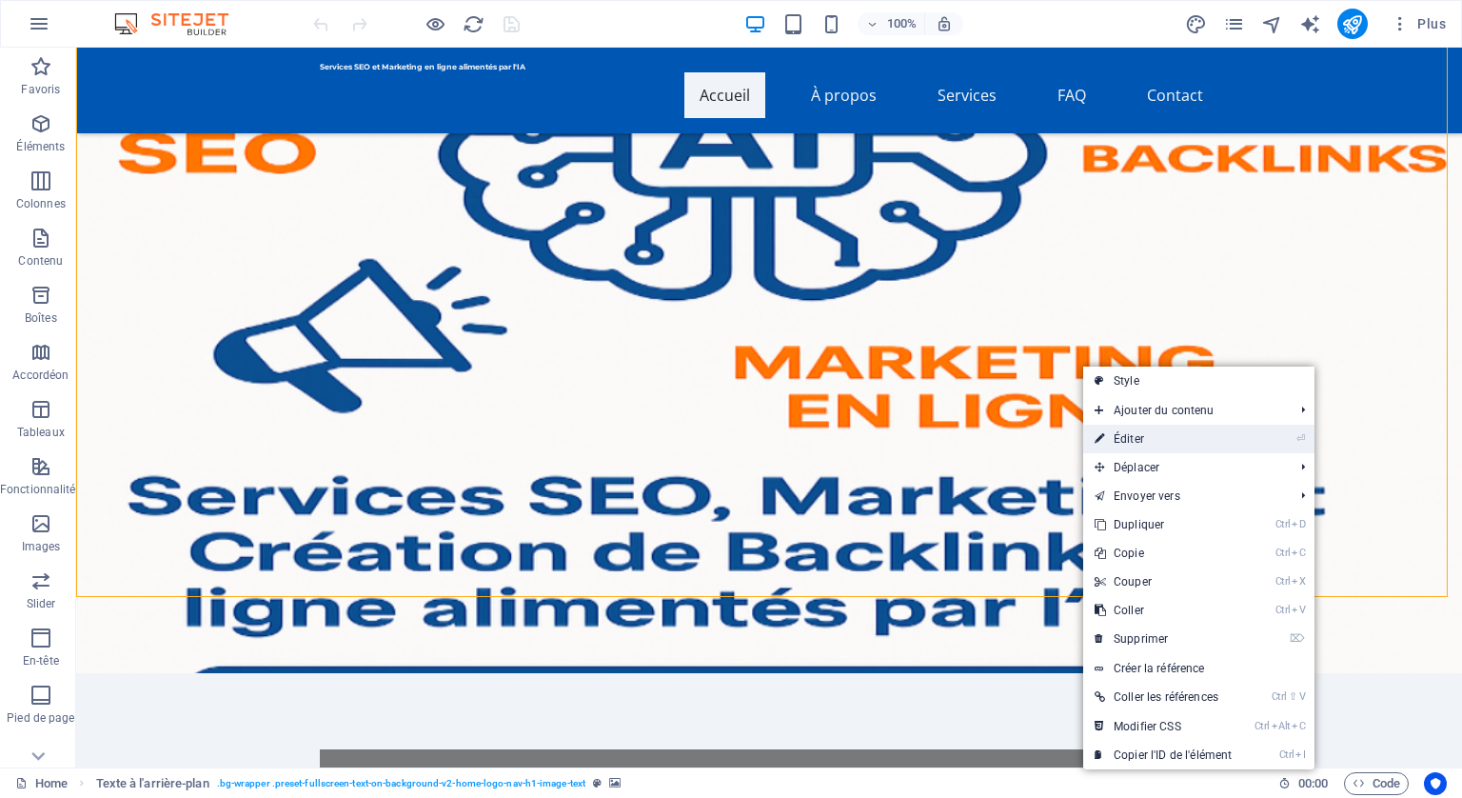
click at [1146, 434] on link "⏎ Éditer" at bounding box center [1164, 439] width 160 height 29
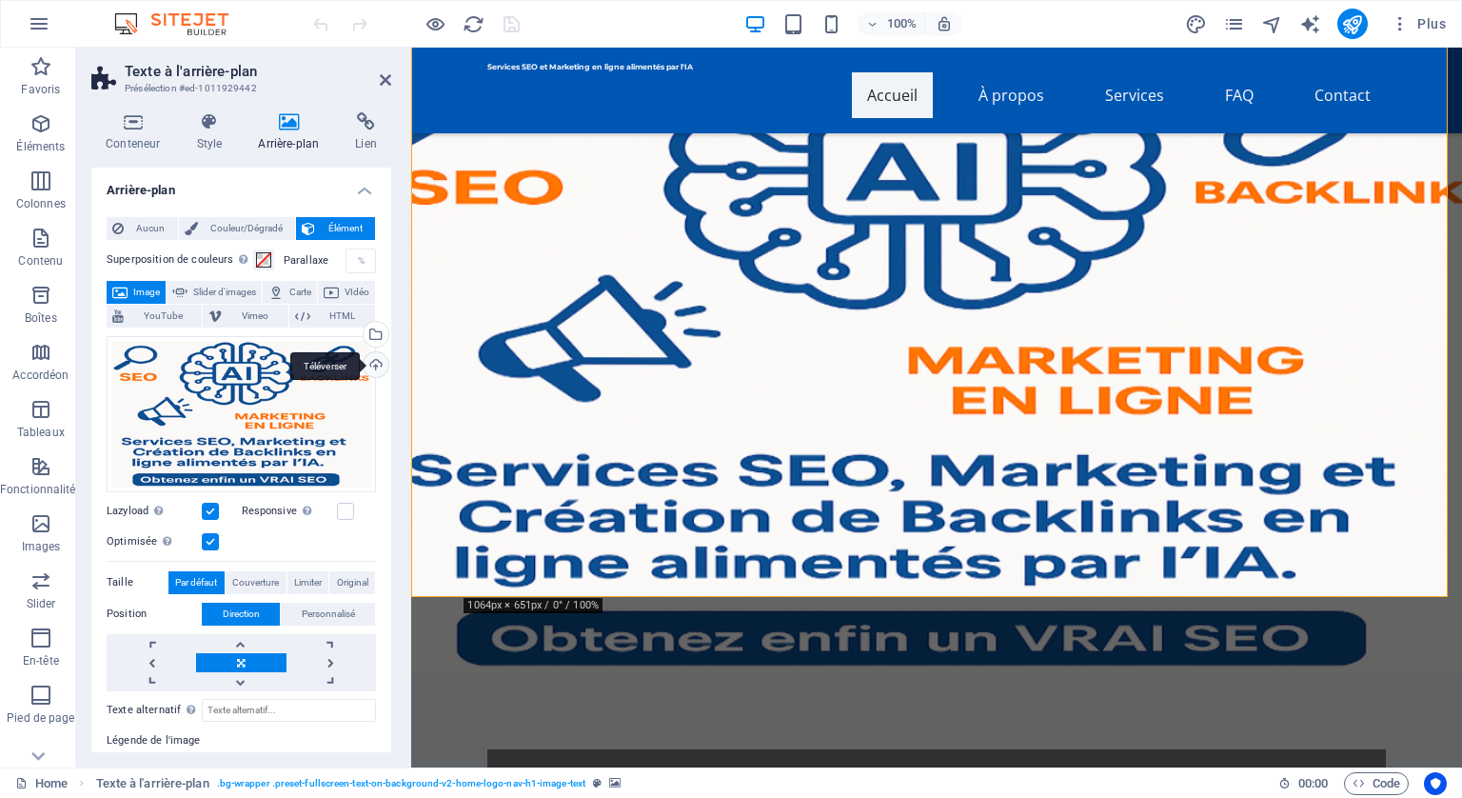
click at [377, 357] on div "Téléverser" at bounding box center [374, 366] width 29 height 29
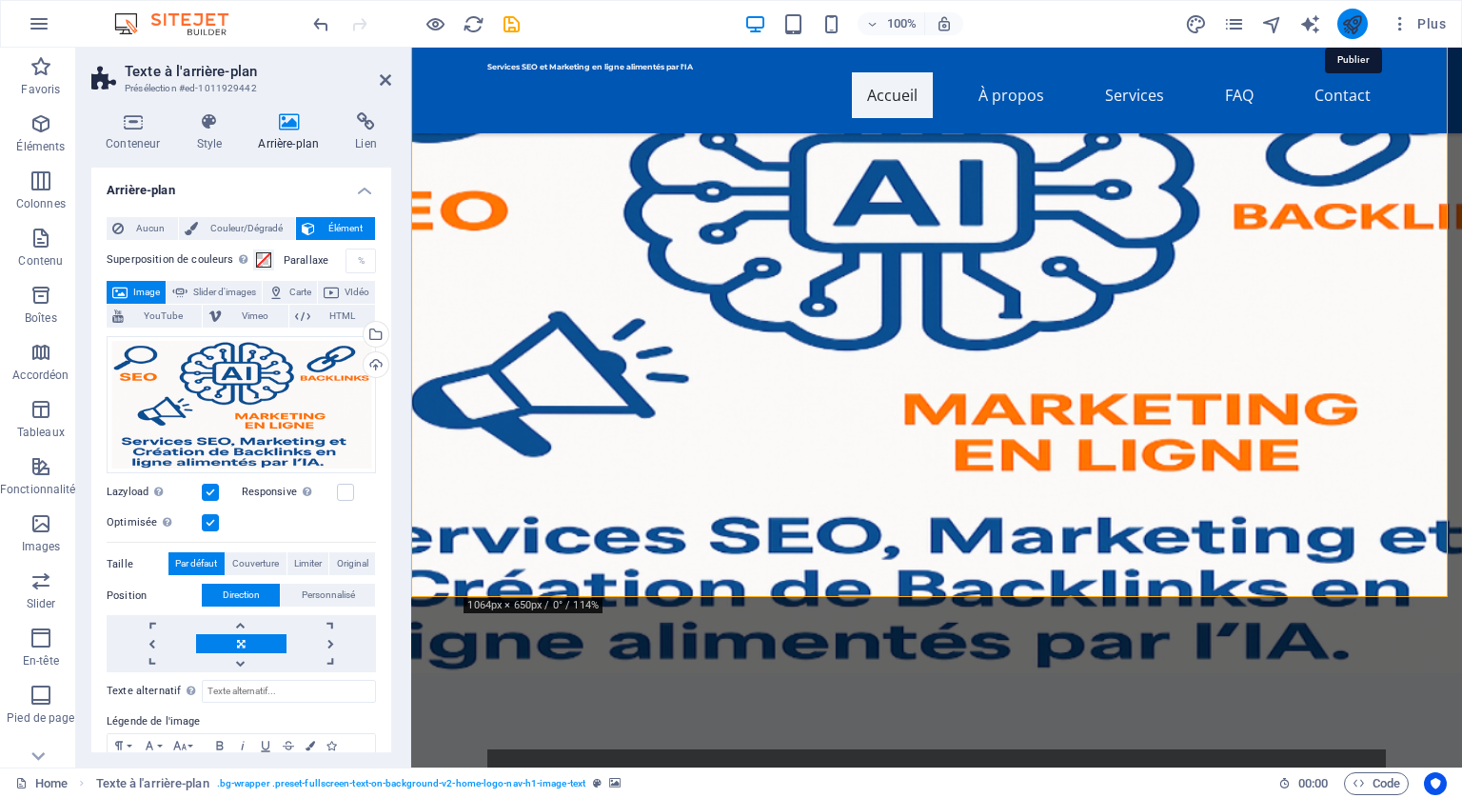
click at [1357, 19] on icon "publish" at bounding box center [1353, 24] width 22 height 22
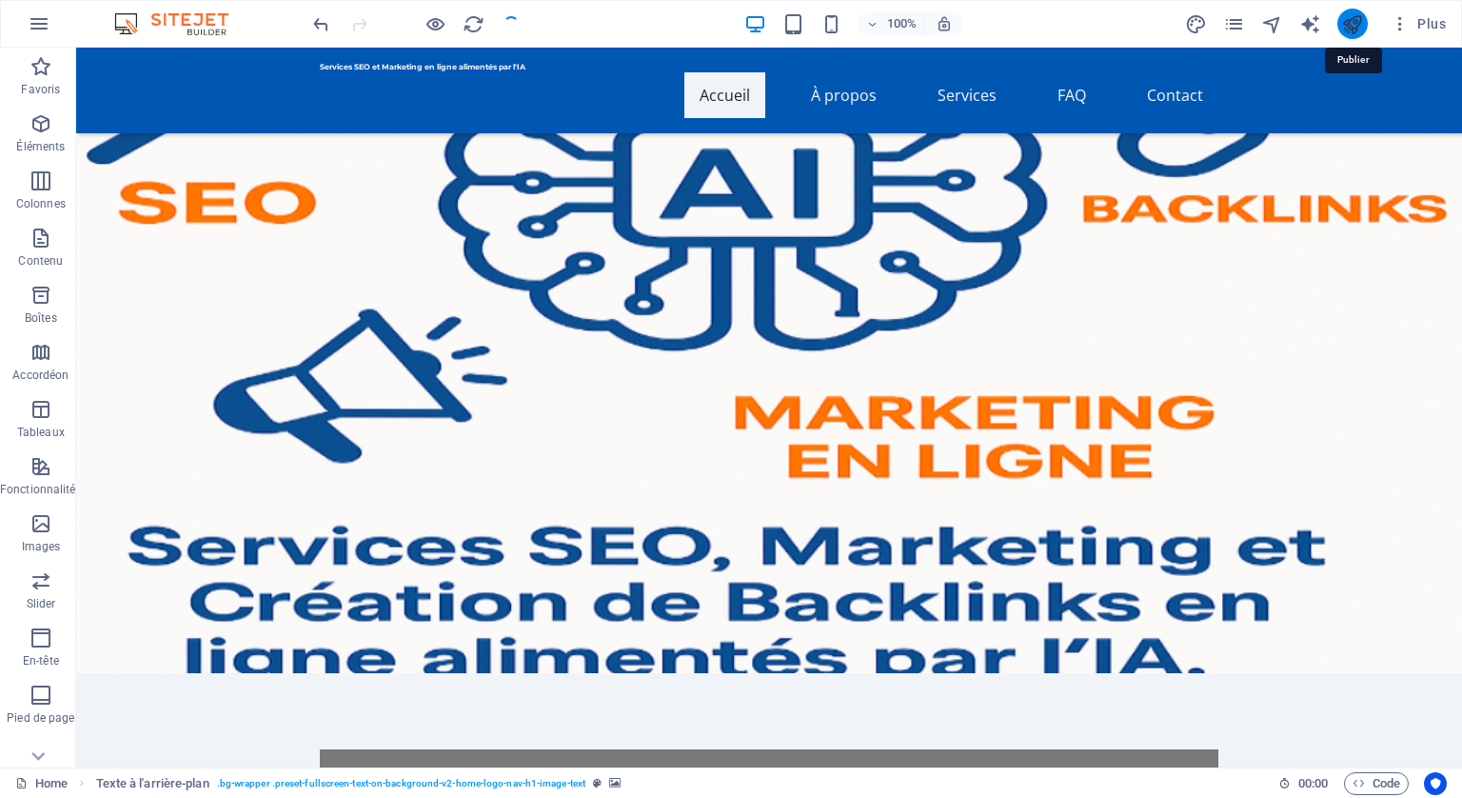
checkbox input "false"
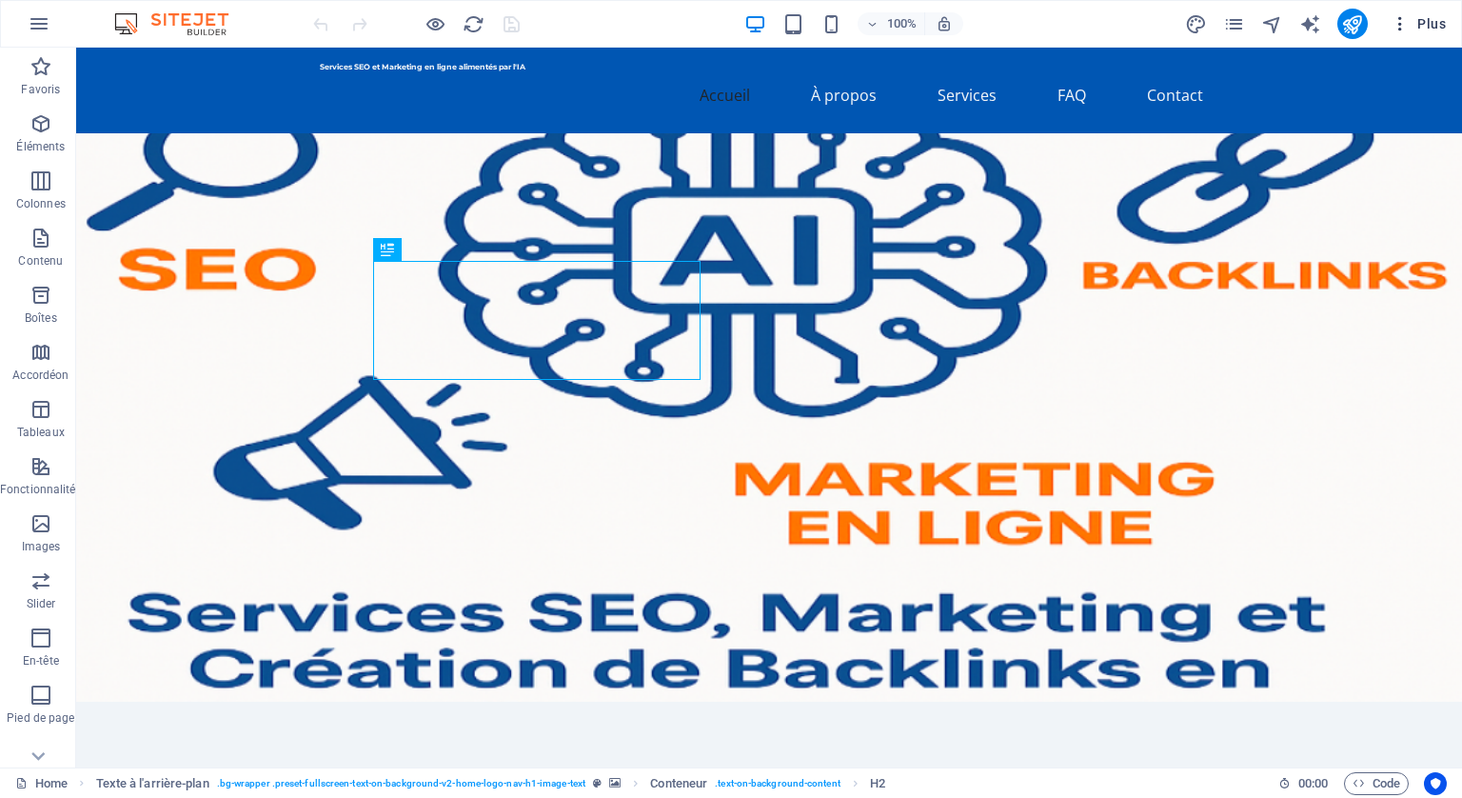
click at [1443, 27] on span "Plus" at bounding box center [1418, 23] width 55 height 19
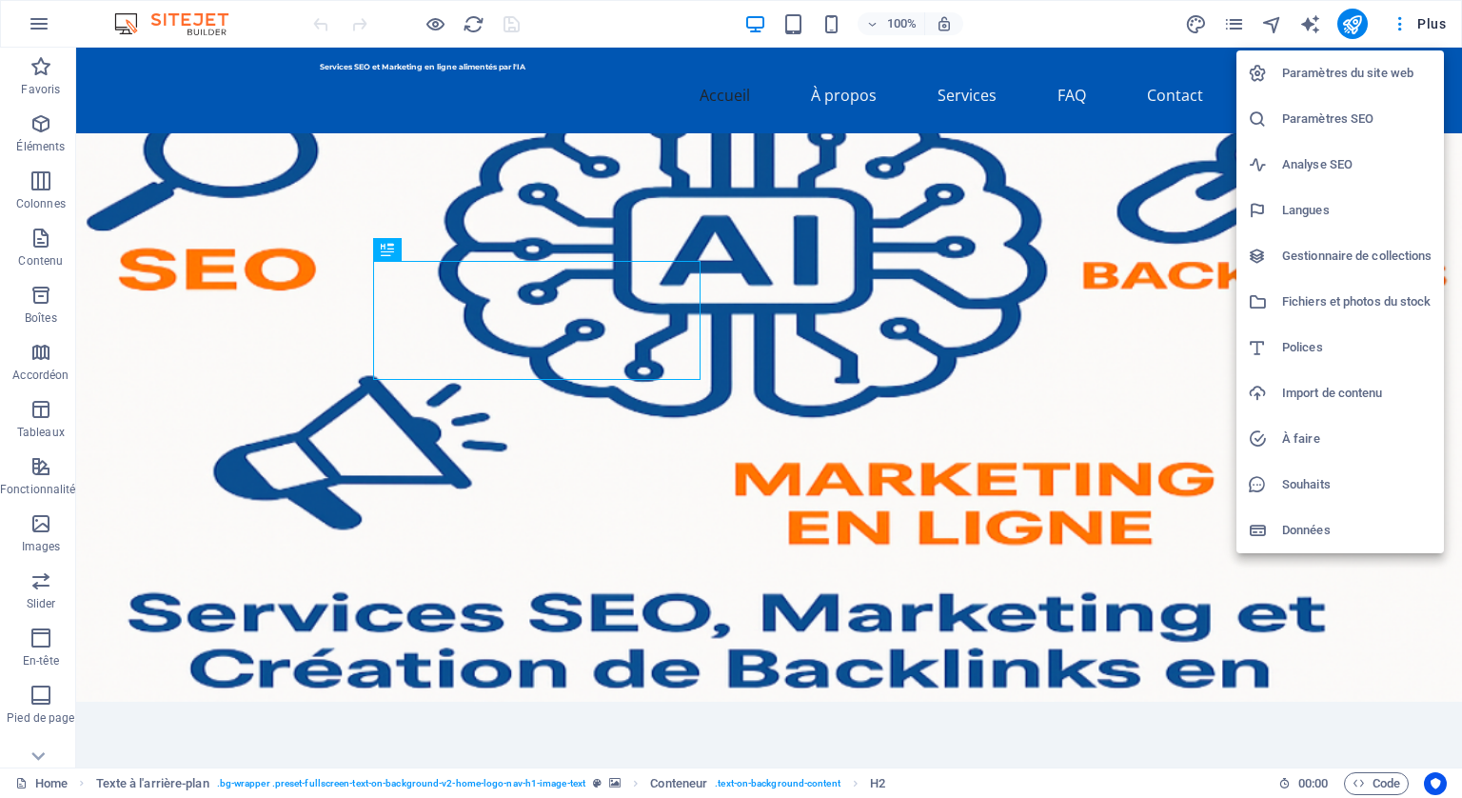
click at [1290, 524] on h6 "Données" at bounding box center [1357, 530] width 150 height 23
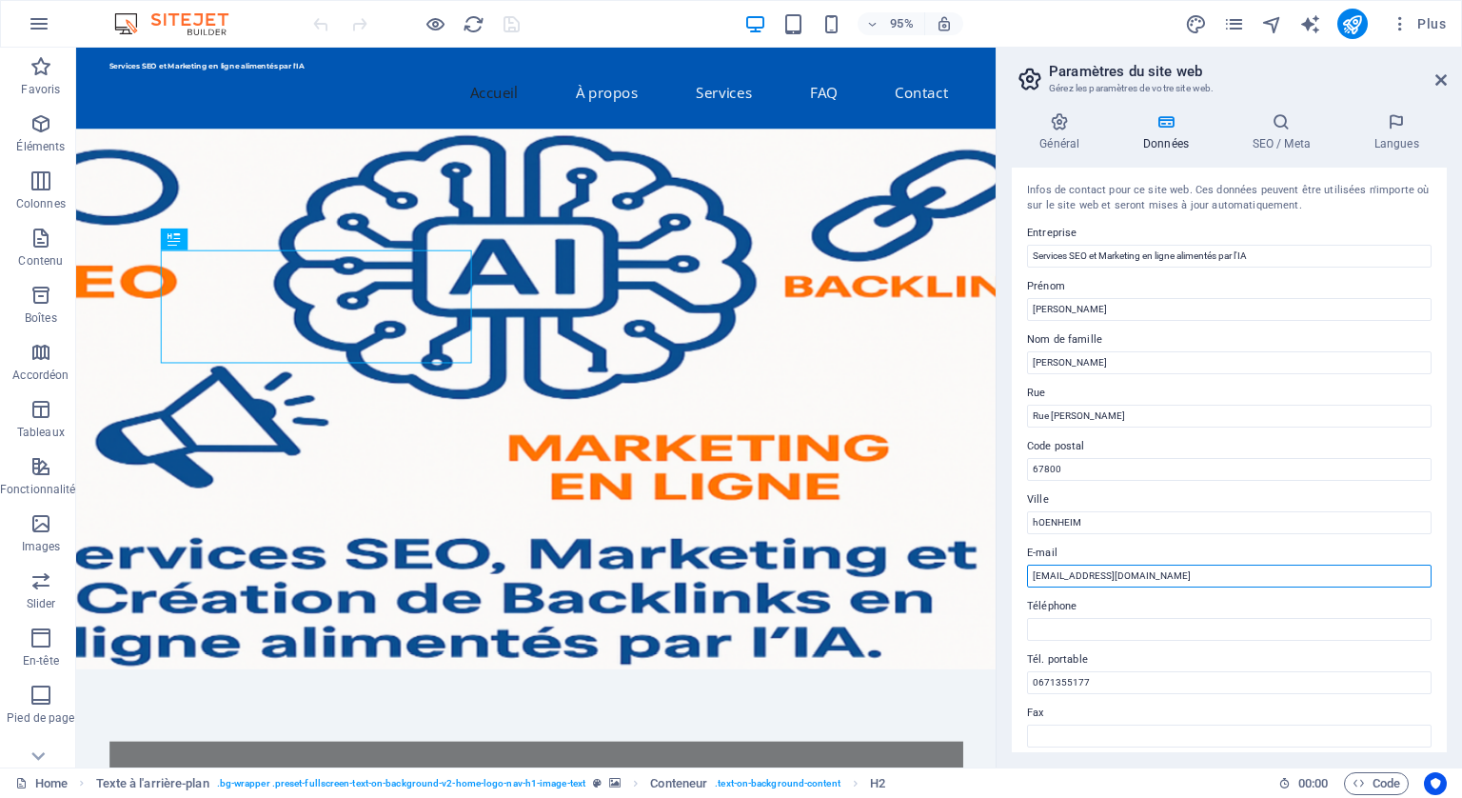
drag, startPoint x: 1184, startPoint y: 573, endPoint x: 1013, endPoint y: 571, distance: 171.4
click at [1013, 571] on div "Infos de contact pour ce site web. Ces données peuvent être utilisées n'importe…" at bounding box center [1229, 460] width 435 height 585
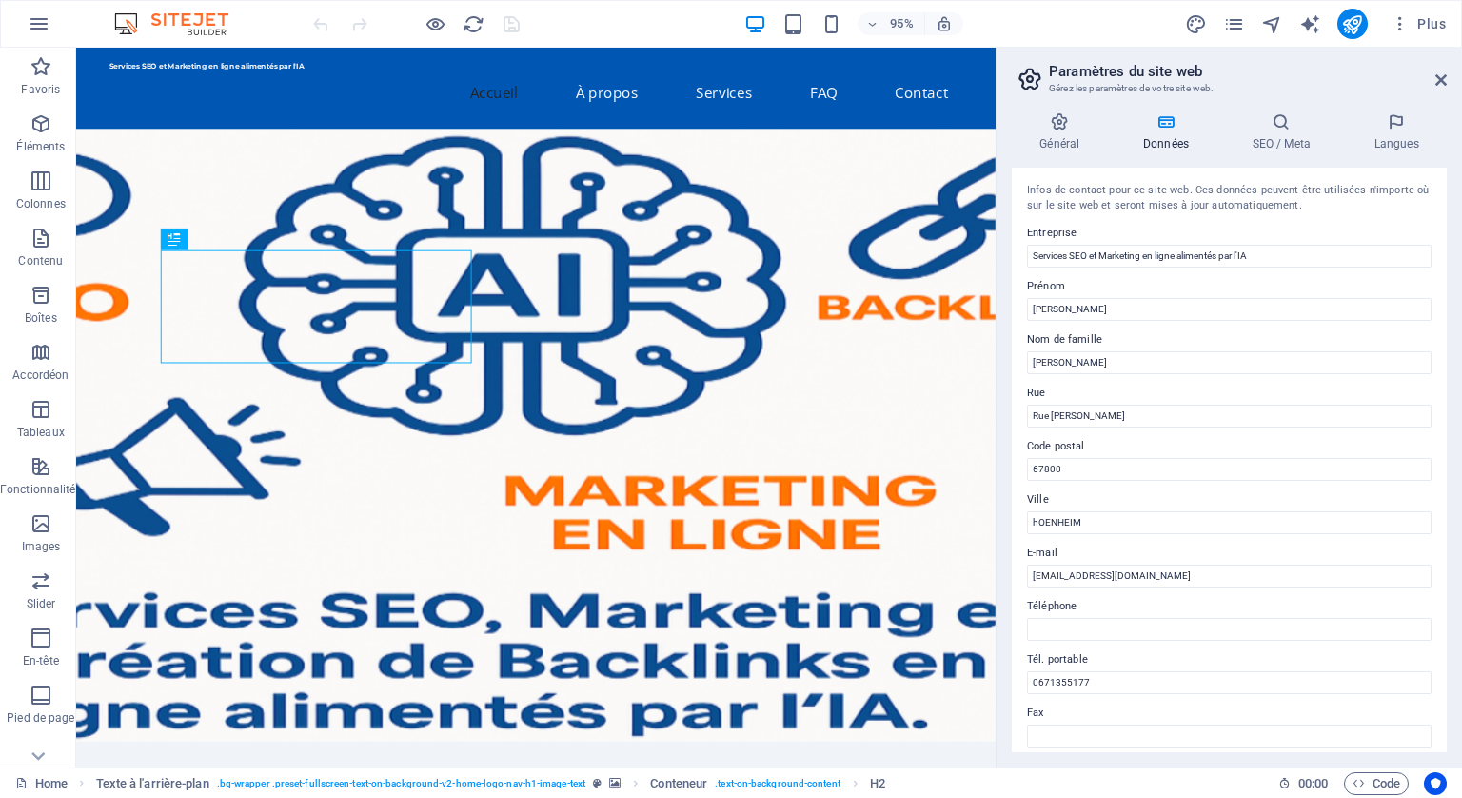
click at [874, 203] on figure at bounding box center [560, 455] width 968 height 645
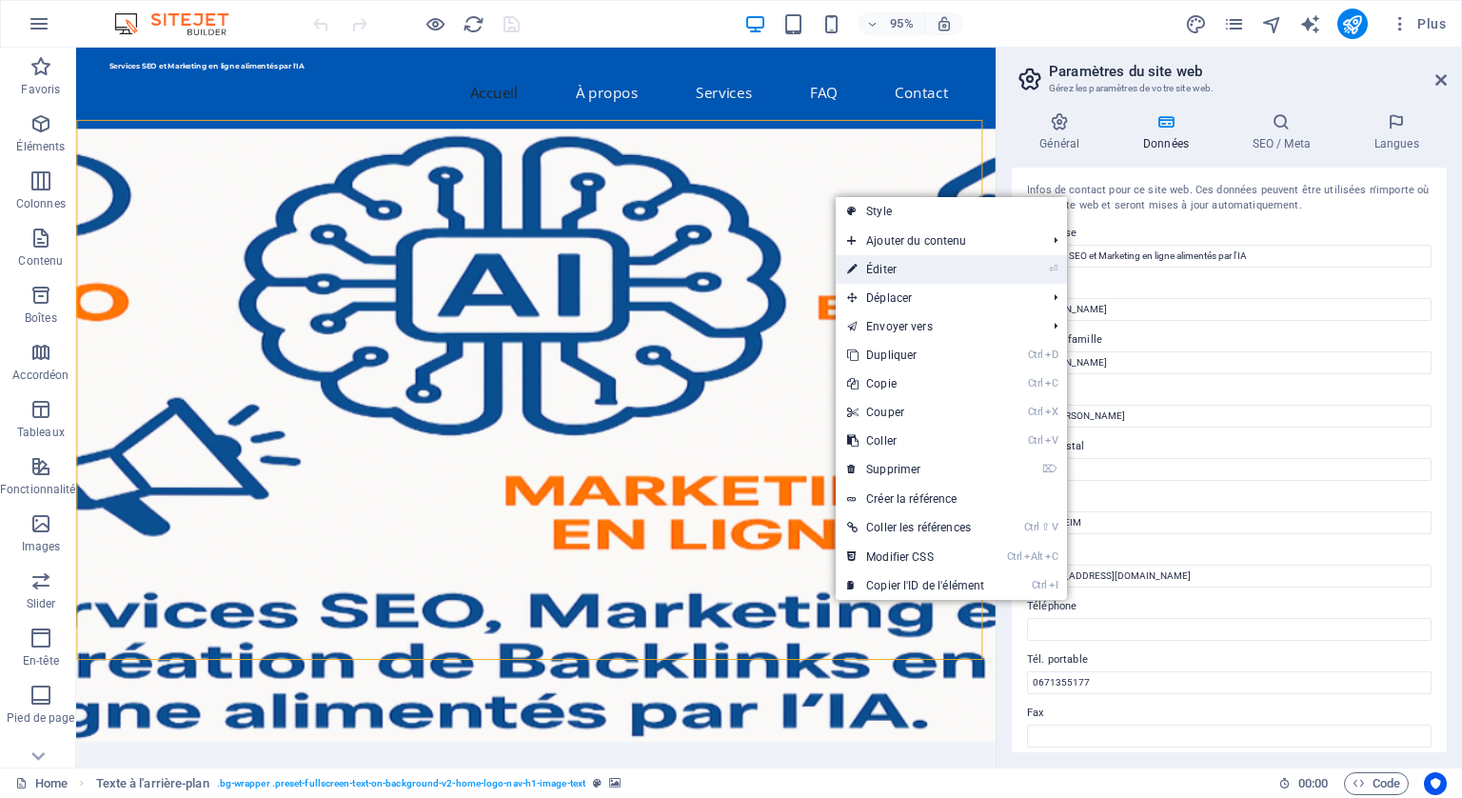
click at [894, 267] on link "⏎ Éditer" at bounding box center [916, 269] width 160 height 29
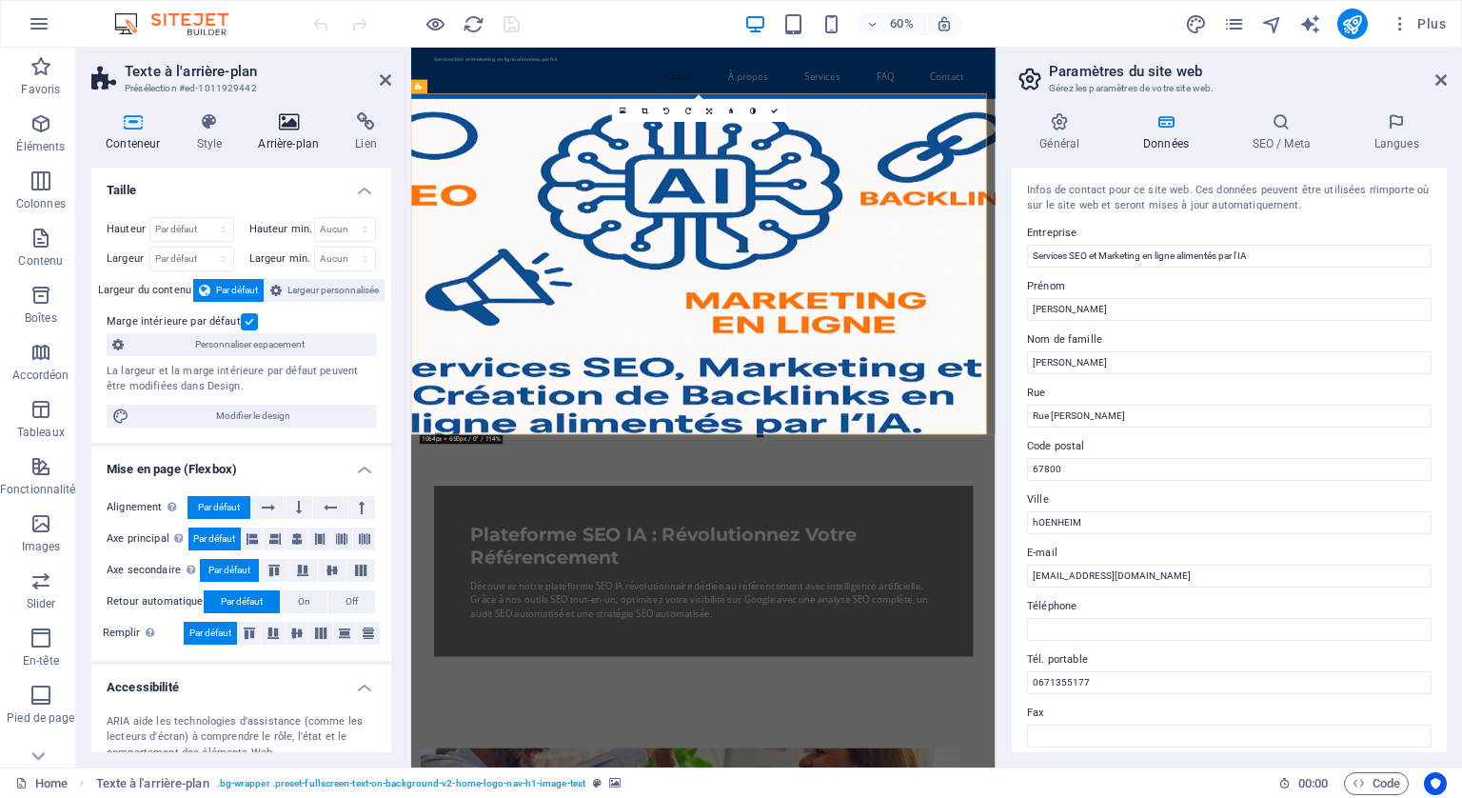
click at [277, 121] on icon at bounding box center [288, 121] width 89 height 19
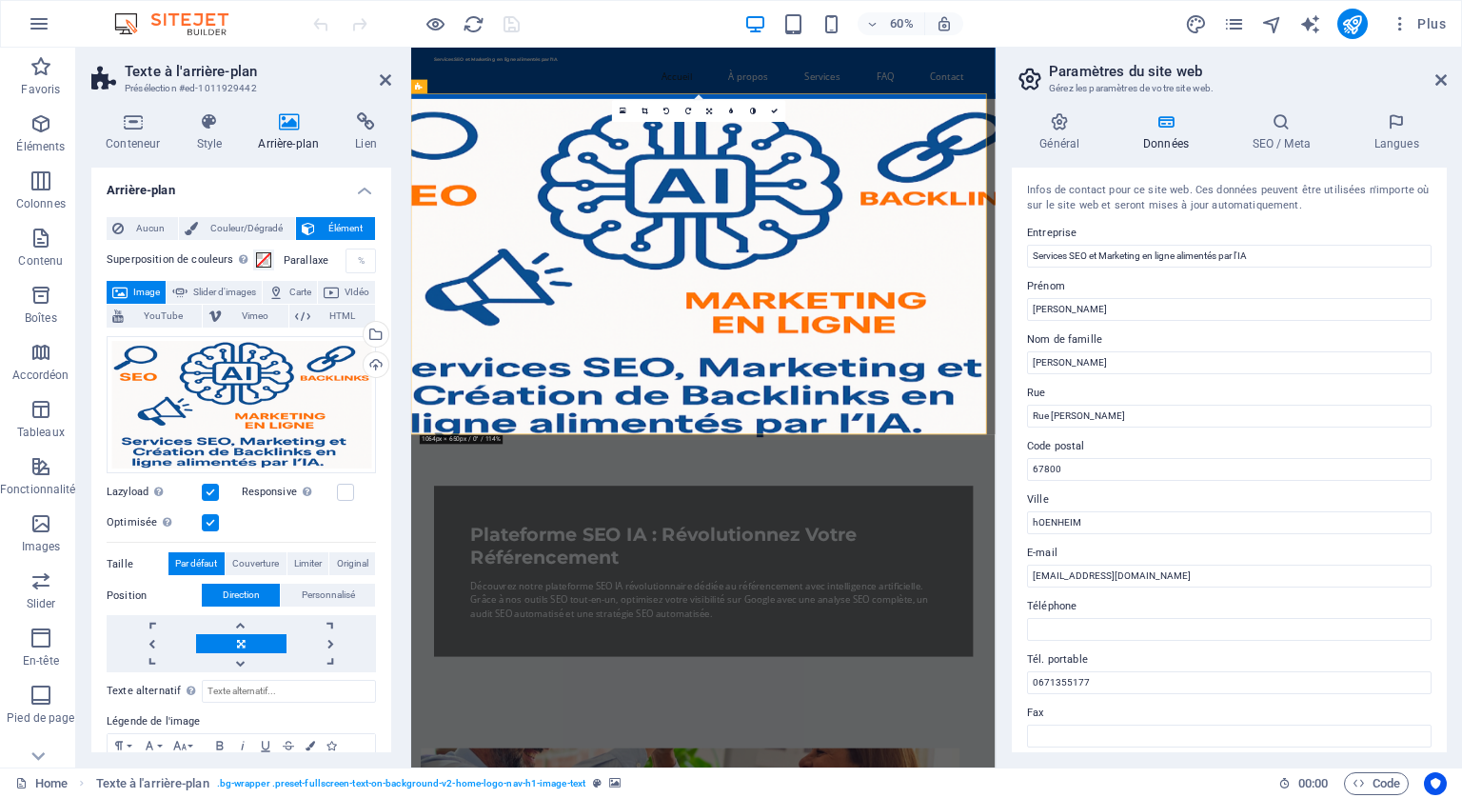
drag, startPoint x: 292, startPoint y: 487, endPoint x: 281, endPoint y: 488, distance: 11.6
click at [281, 488] on label "Responsive Chargez automatiquement des images Retina et les formats optimisés p…" at bounding box center [289, 492] width 95 height 23
click at [0, 0] on input "Responsive Chargez automatiquement des images Retina et les formats optimisés p…" at bounding box center [0, 0] width 0 height 0
click at [292, 126] on icon at bounding box center [288, 121] width 89 height 19
click at [369, 357] on div "Téléverser" at bounding box center [374, 366] width 29 height 29
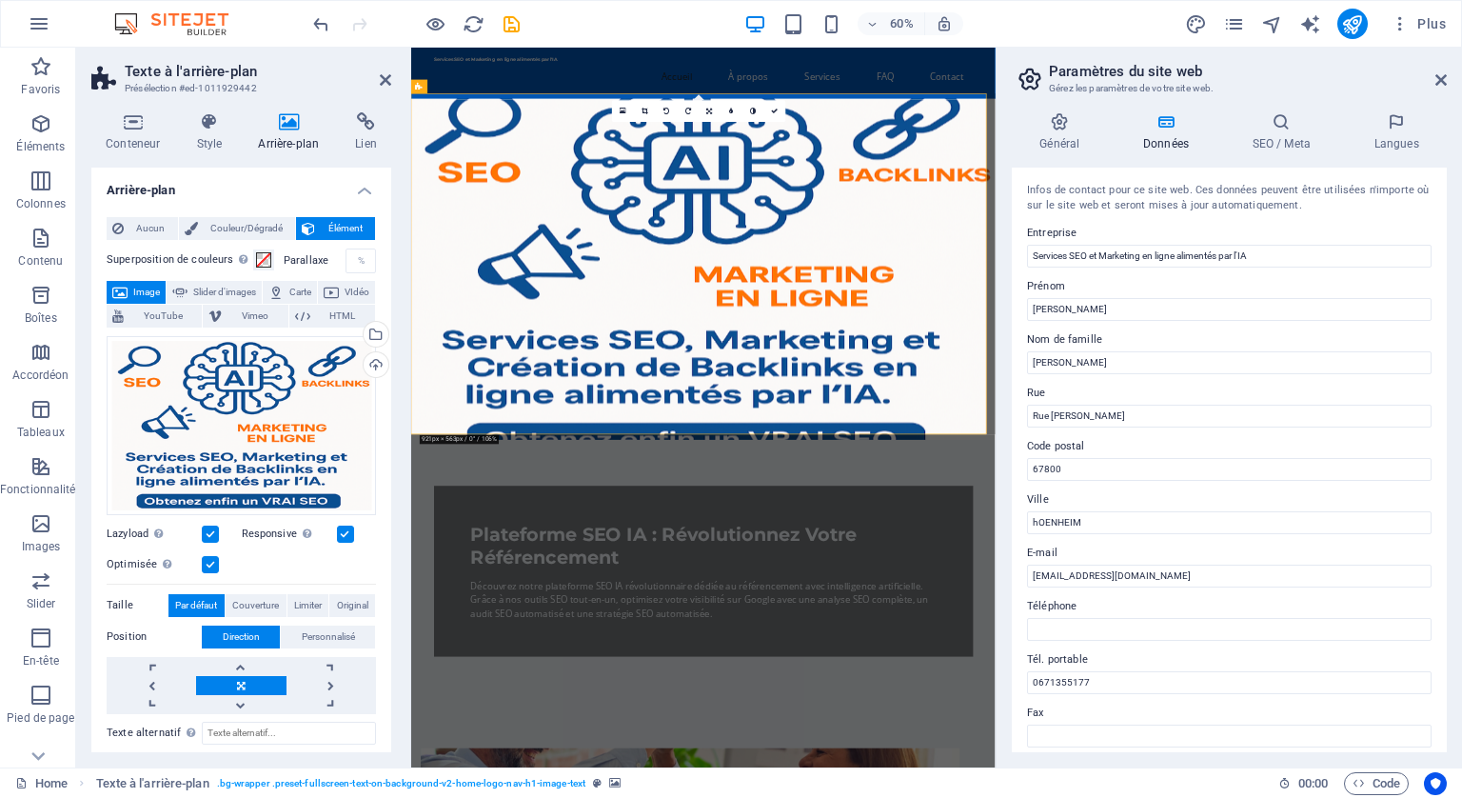
click at [1461, 167] on div "Général Données SEO / Meta Langues Nom du site web ai-powered-seotools.net Logo…" at bounding box center [1230, 432] width 466 height 670
drag, startPoint x: 1404, startPoint y: 138, endPoint x: 1423, endPoint y: 112, distance: 32.0
click at [1391, 137] on h4 "Langues" at bounding box center [1396, 132] width 101 height 40
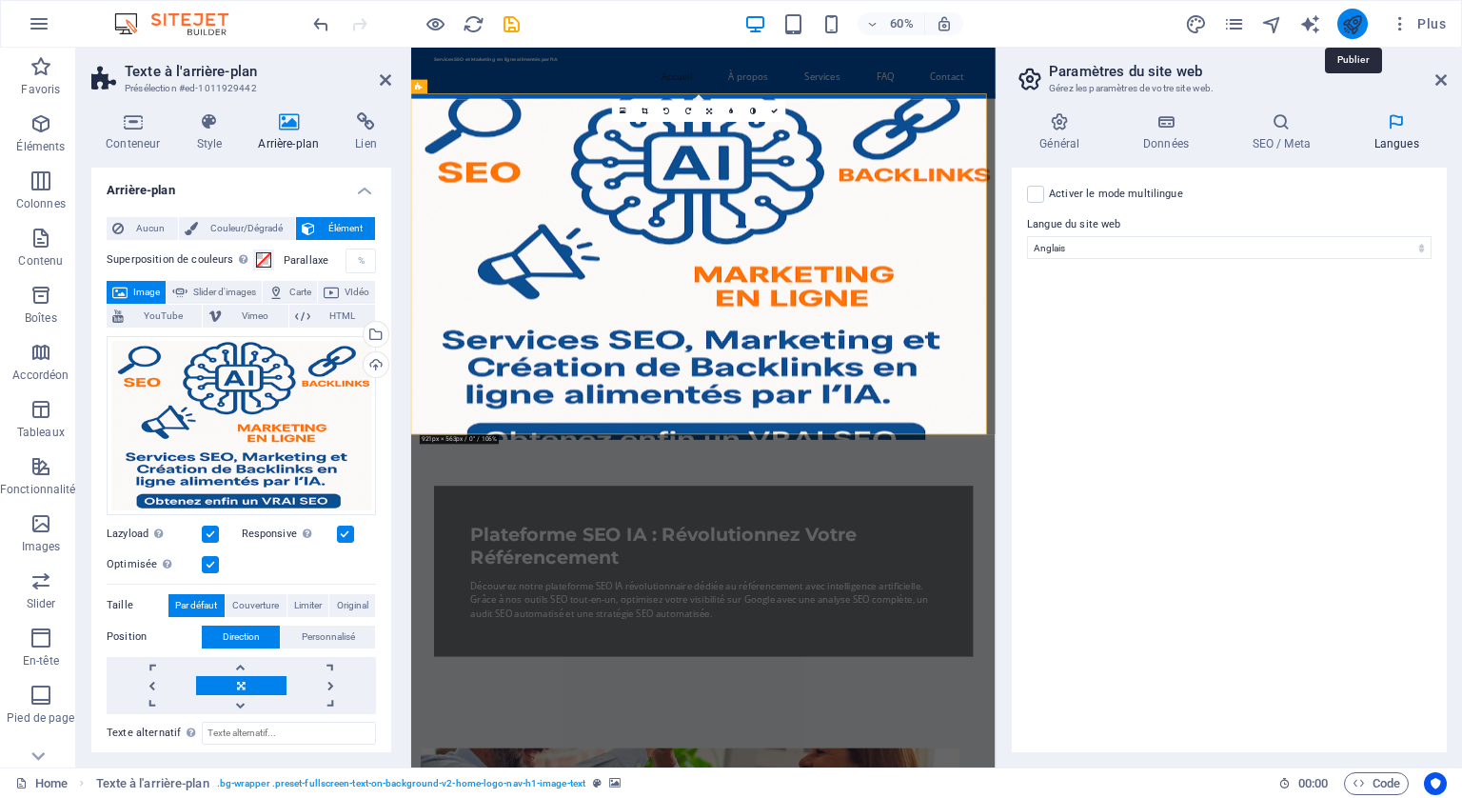
click at [1347, 18] on icon "publish" at bounding box center [1353, 24] width 22 height 22
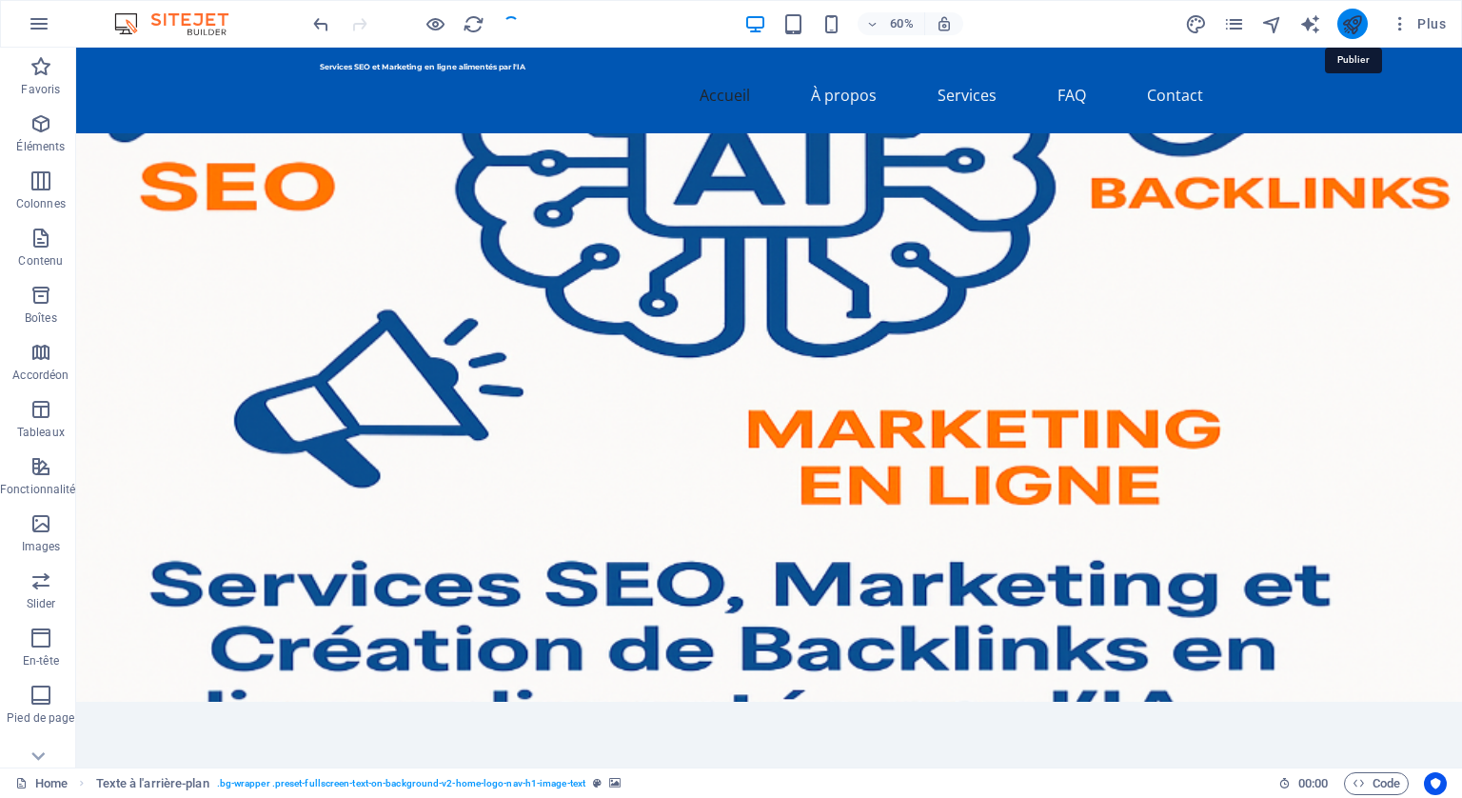
checkbox input "false"
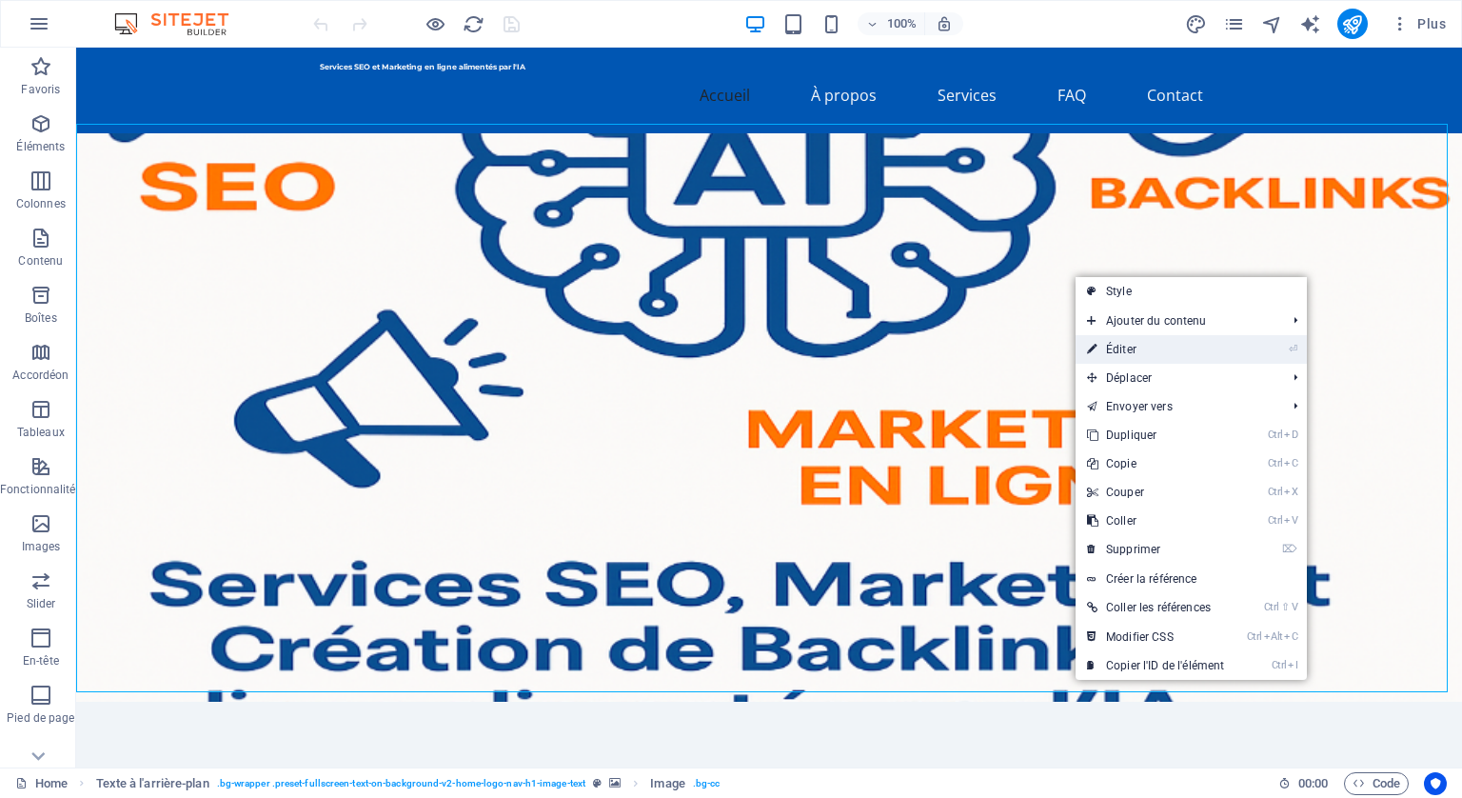
click at [1126, 351] on link "⏎ Éditer" at bounding box center [1156, 349] width 160 height 29
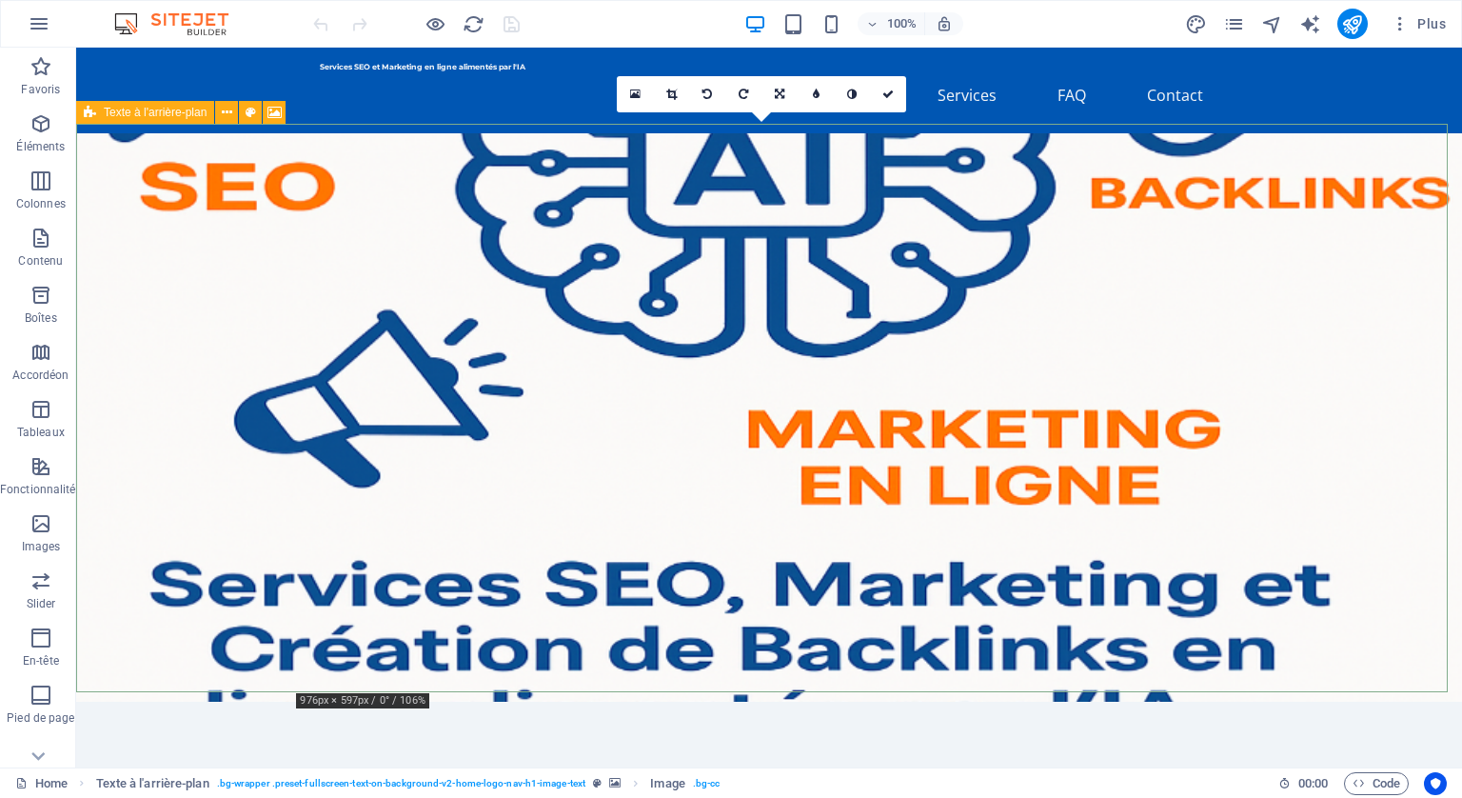
click at [1123, 352] on figure at bounding box center [769, 417] width 1386 height 568
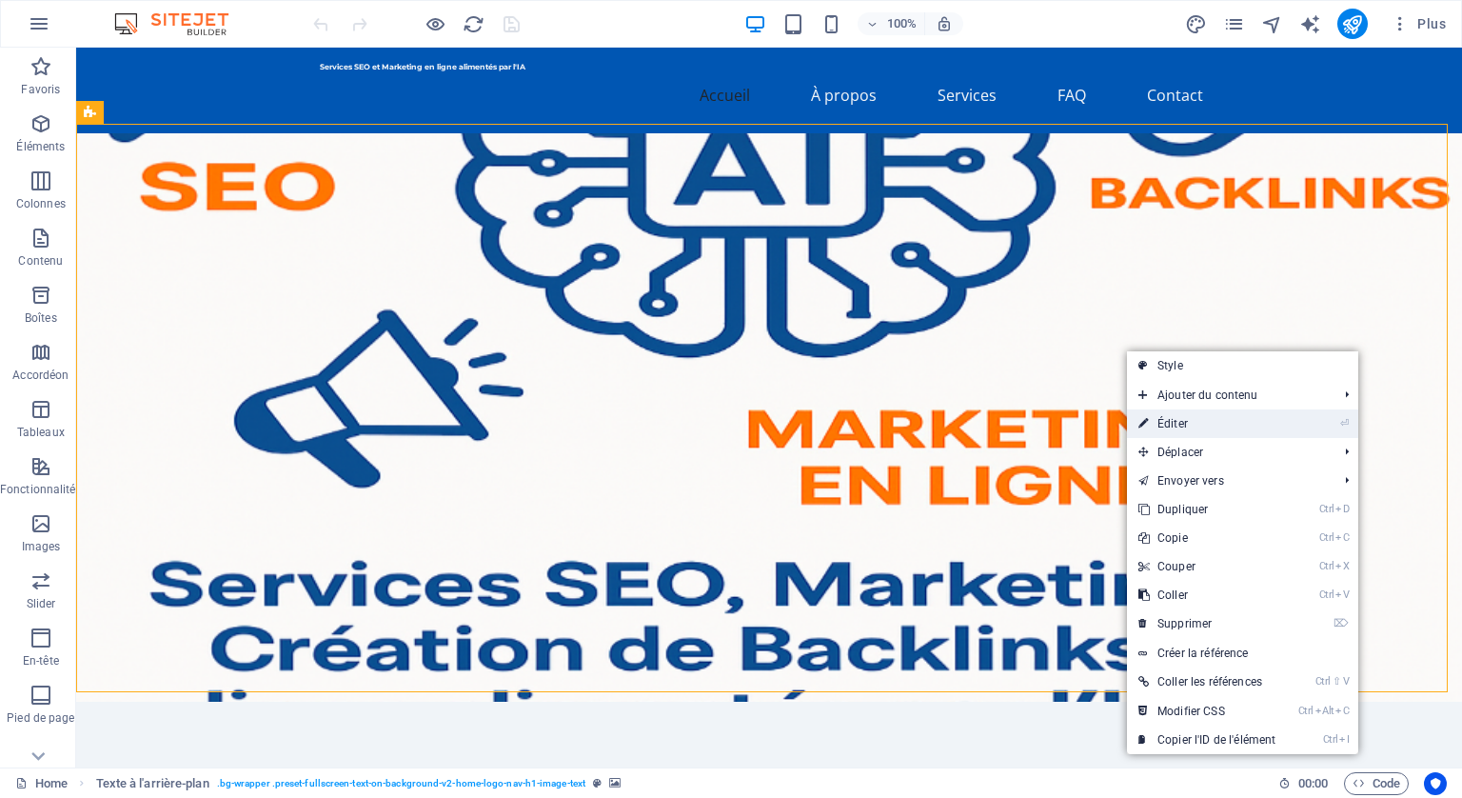
click at [1200, 417] on link "⏎ Éditer" at bounding box center [1207, 423] width 160 height 29
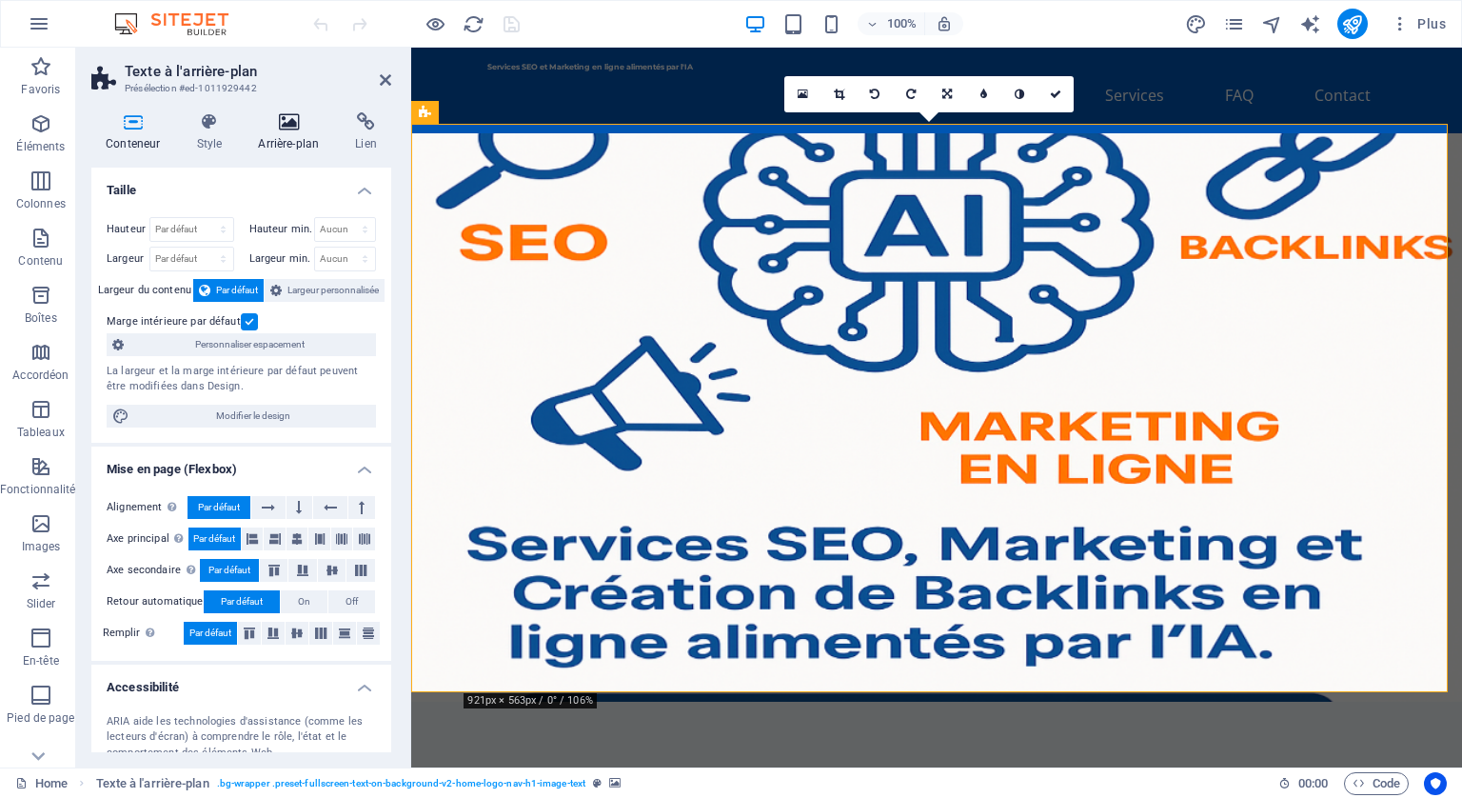
click at [287, 129] on icon at bounding box center [288, 121] width 89 height 19
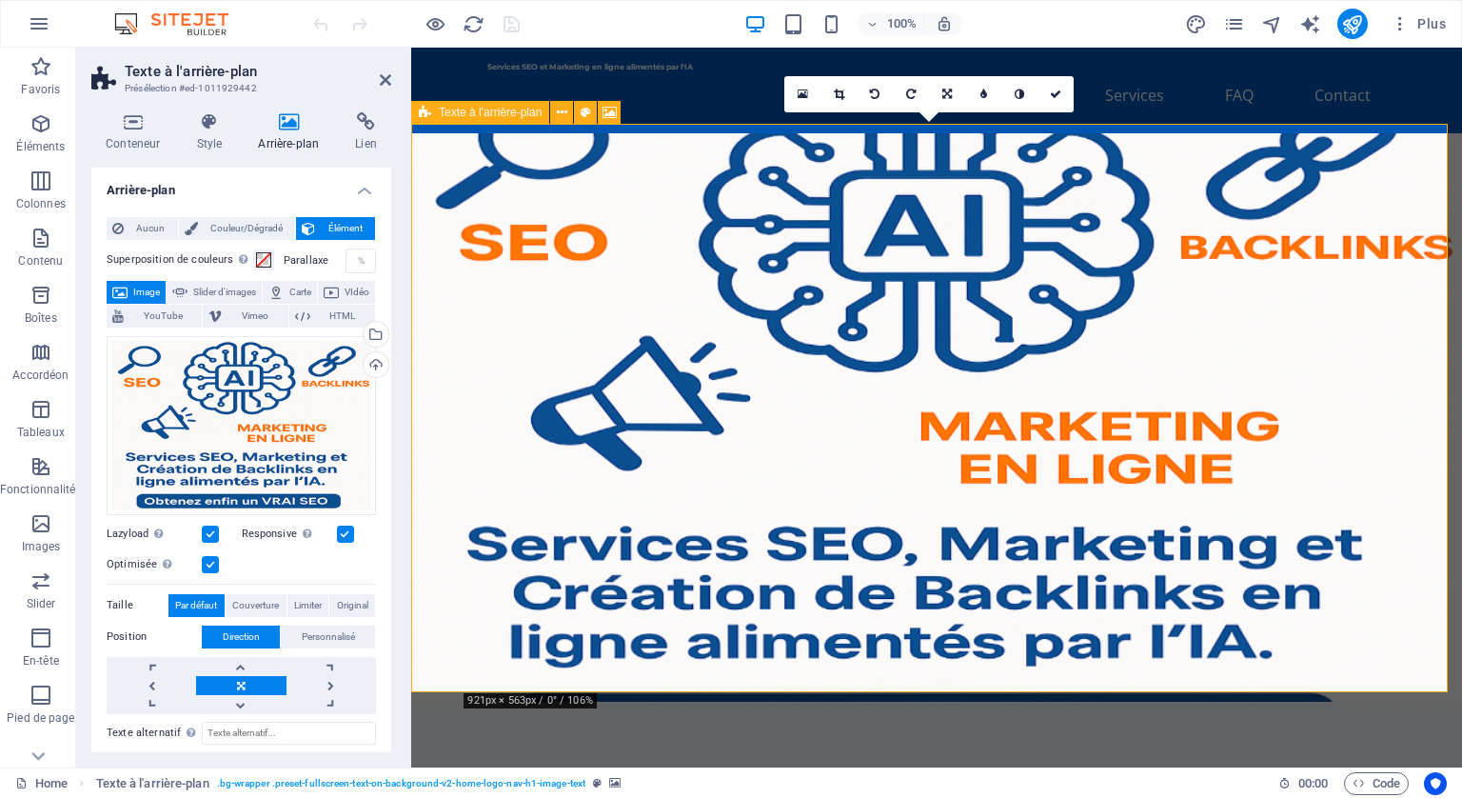
click at [1171, 171] on figure at bounding box center [936, 417] width 1051 height 568
click at [804, 89] on icon at bounding box center [803, 94] width 10 height 13
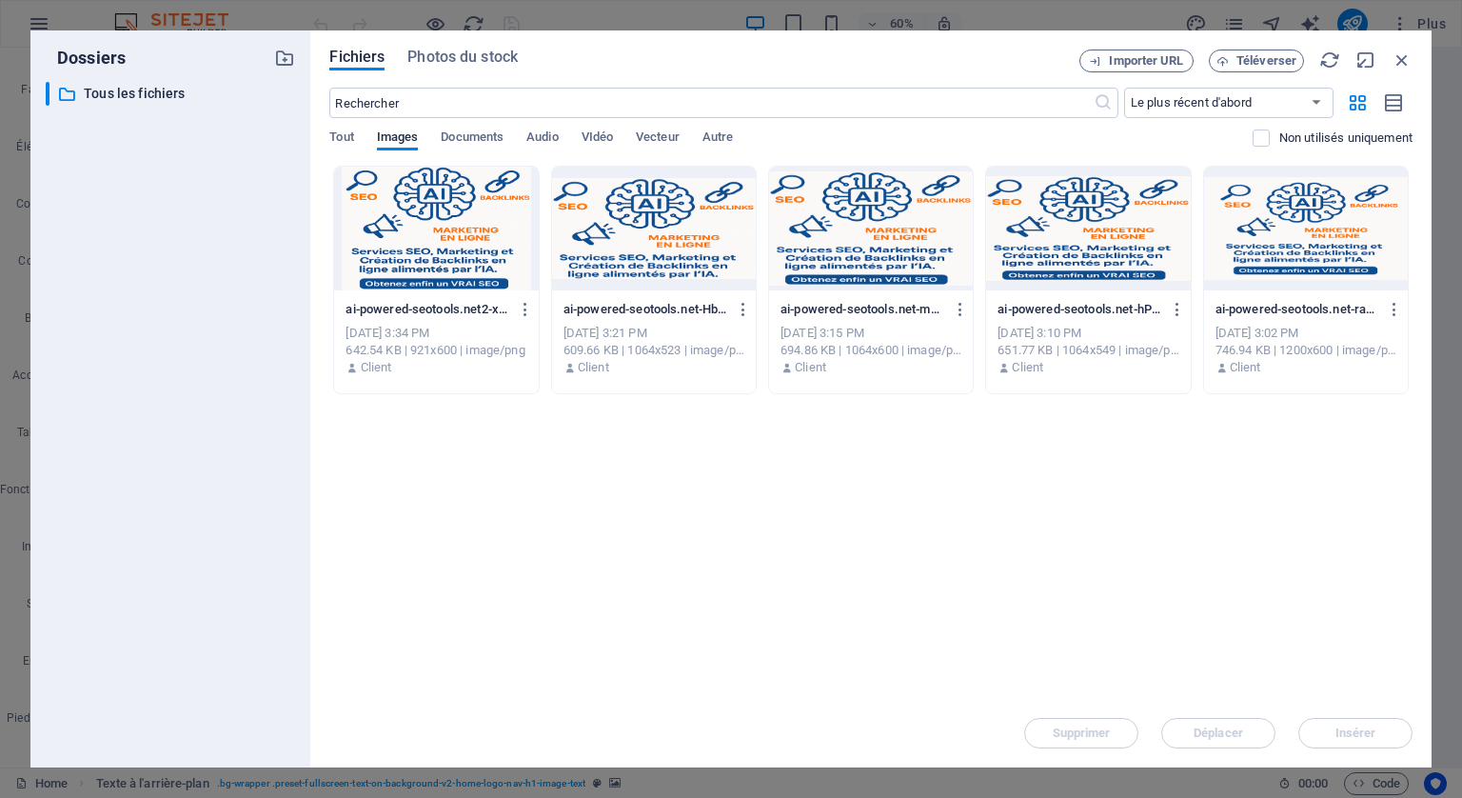
click at [417, 243] on div at bounding box center [436, 229] width 204 height 124
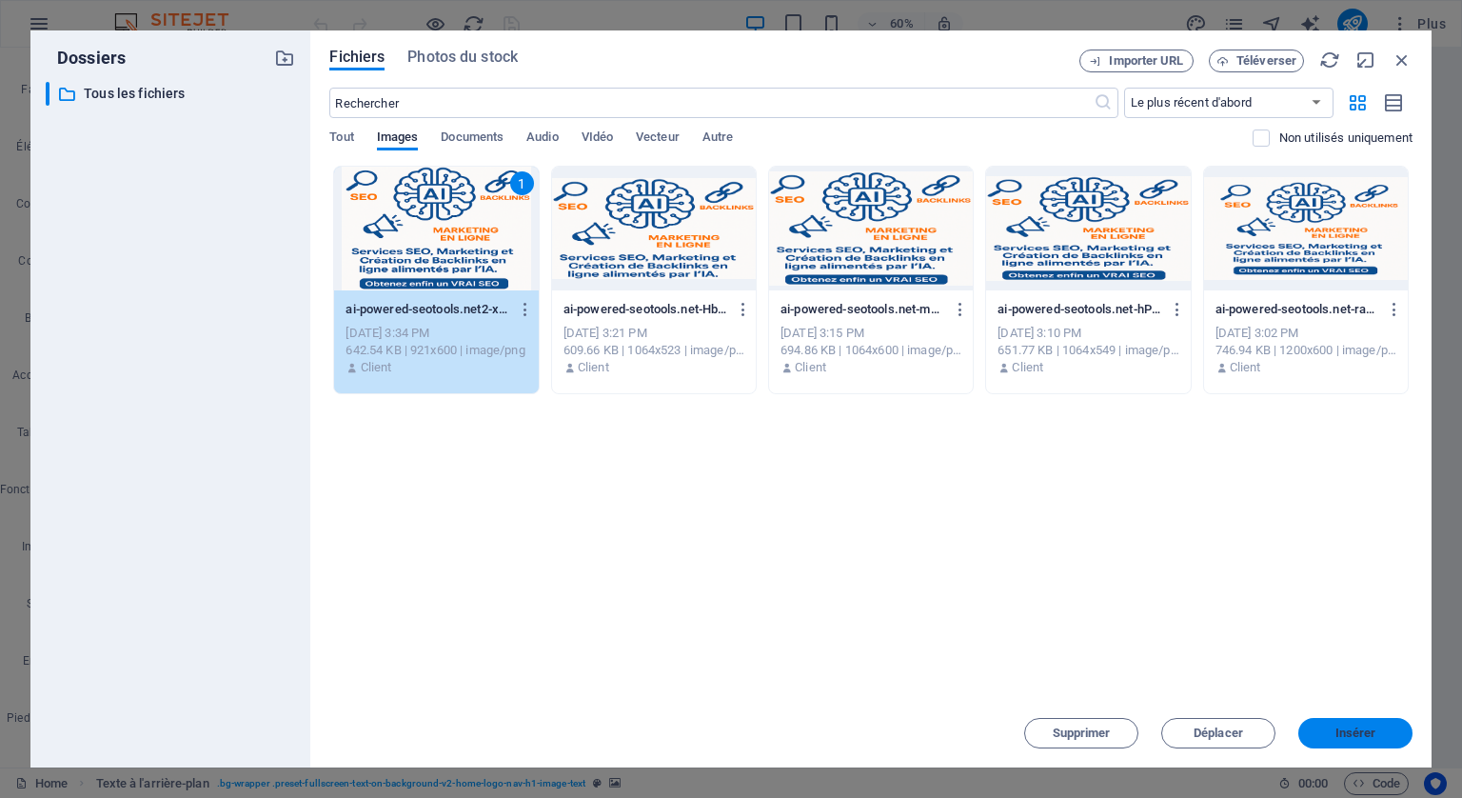
click at [1355, 732] on span "Insérer" at bounding box center [1356, 732] width 41 height 11
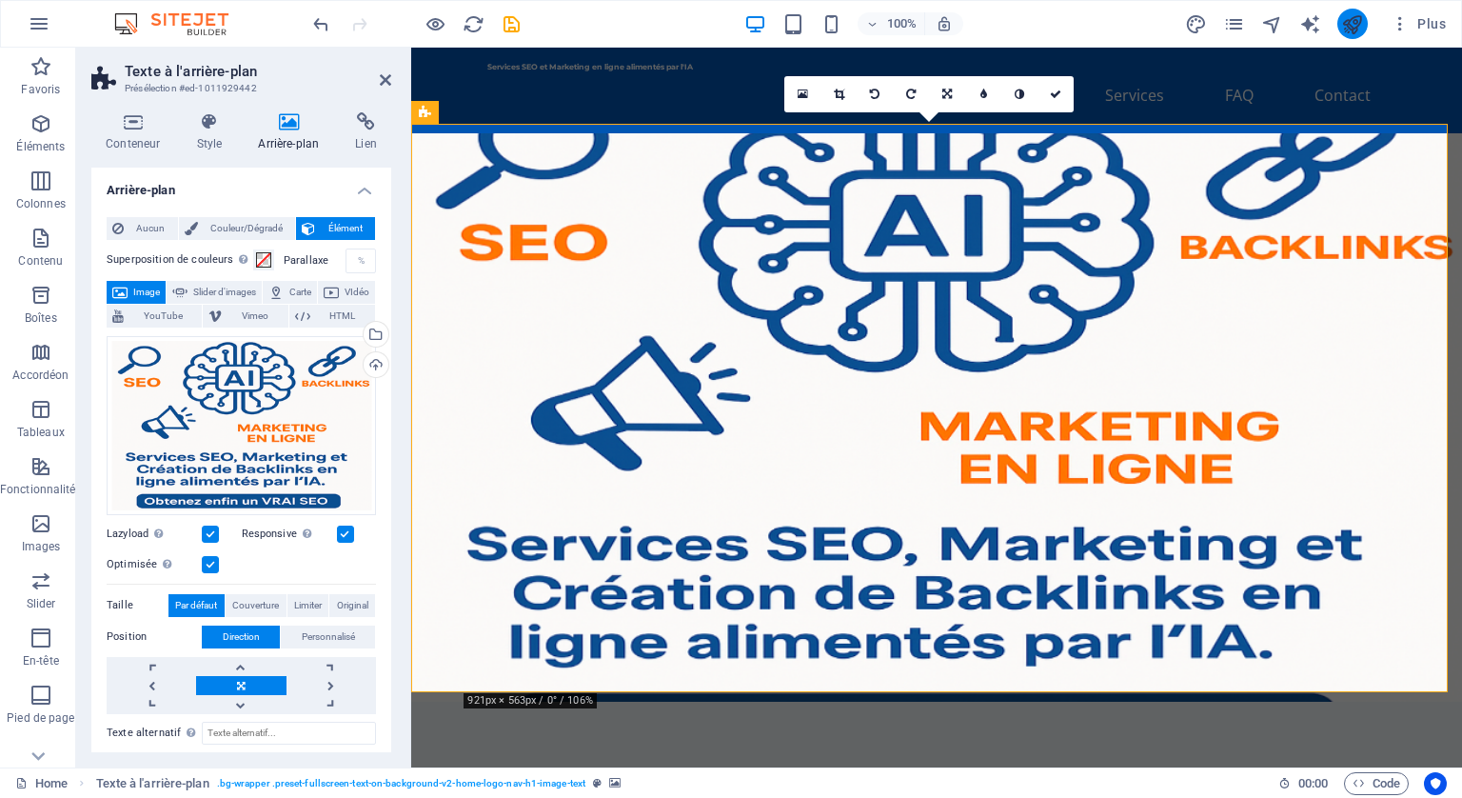
click at [1360, 19] on icon "publish" at bounding box center [1353, 24] width 22 height 22
checkbox input "false"
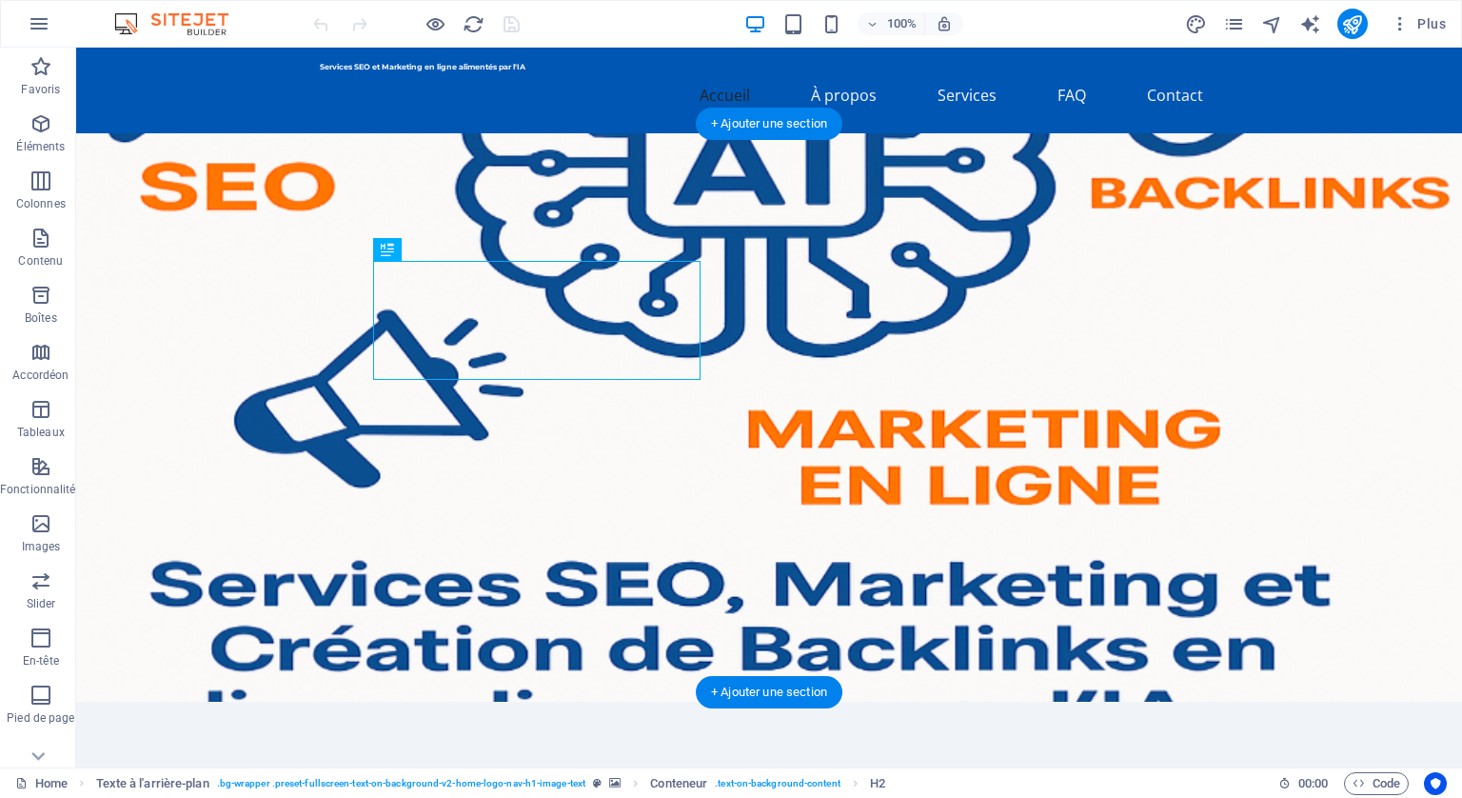
drag, startPoint x: 792, startPoint y: 174, endPoint x: 883, endPoint y: 204, distance: 95.1
click at [851, 197] on figure at bounding box center [769, 417] width 1386 height 568
click at [1187, 303] on figure at bounding box center [769, 417] width 1386 height 568
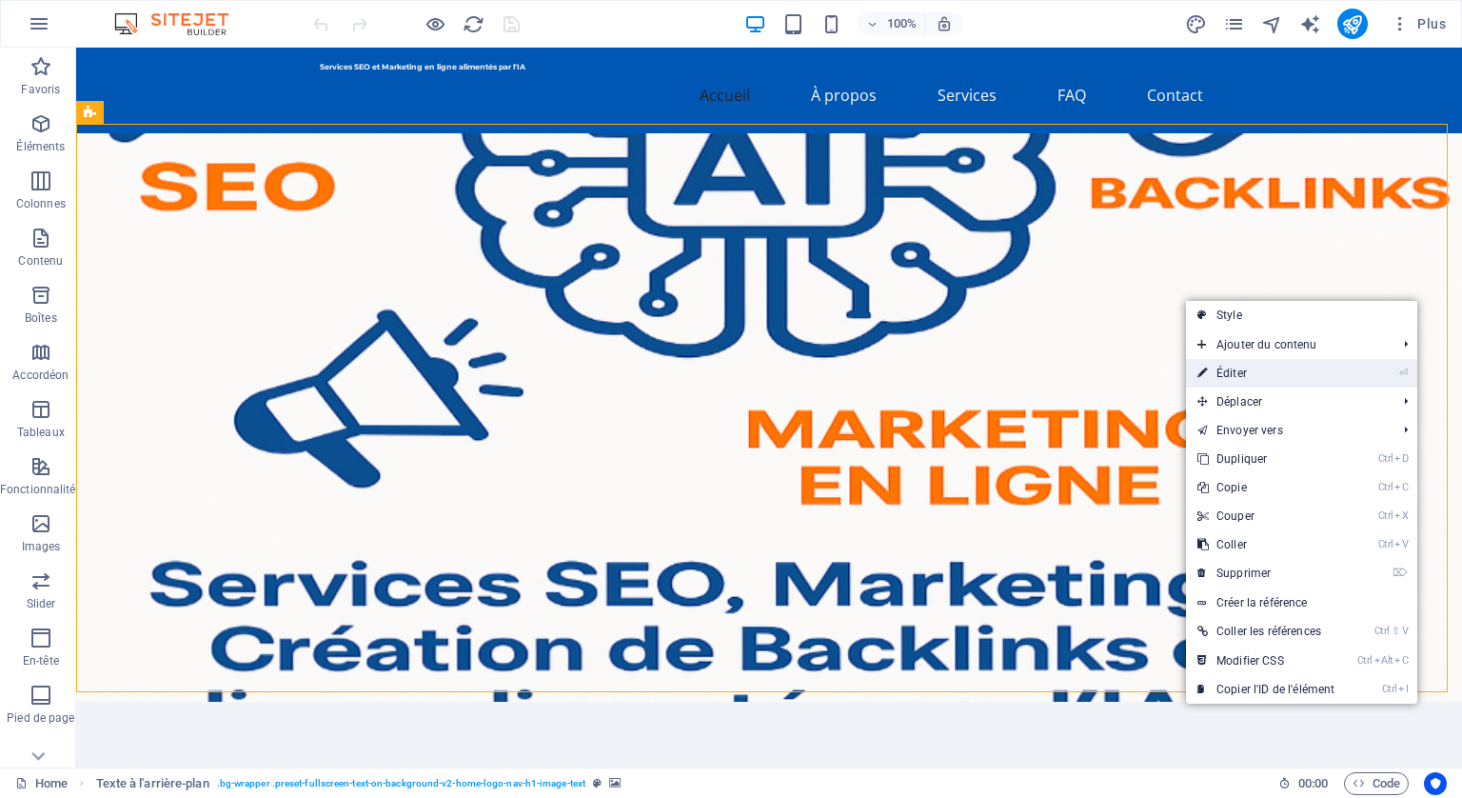
click at [1234, 374] on link "⏎ Éditer" at bounding box center [1266, 373] width 160 height 29
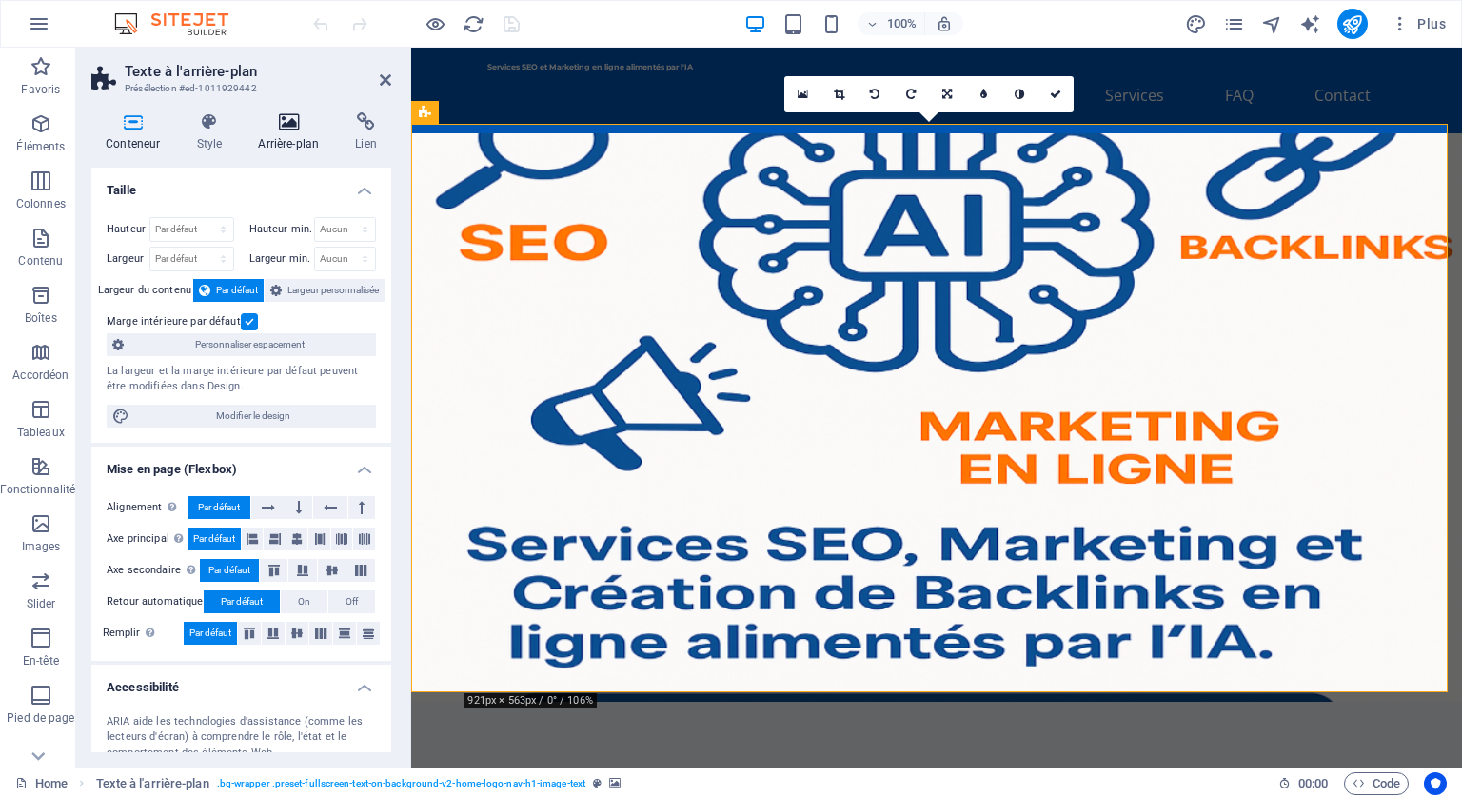
click at [289, 114] on icon at bounding box center [288, 121] width 89 height 19
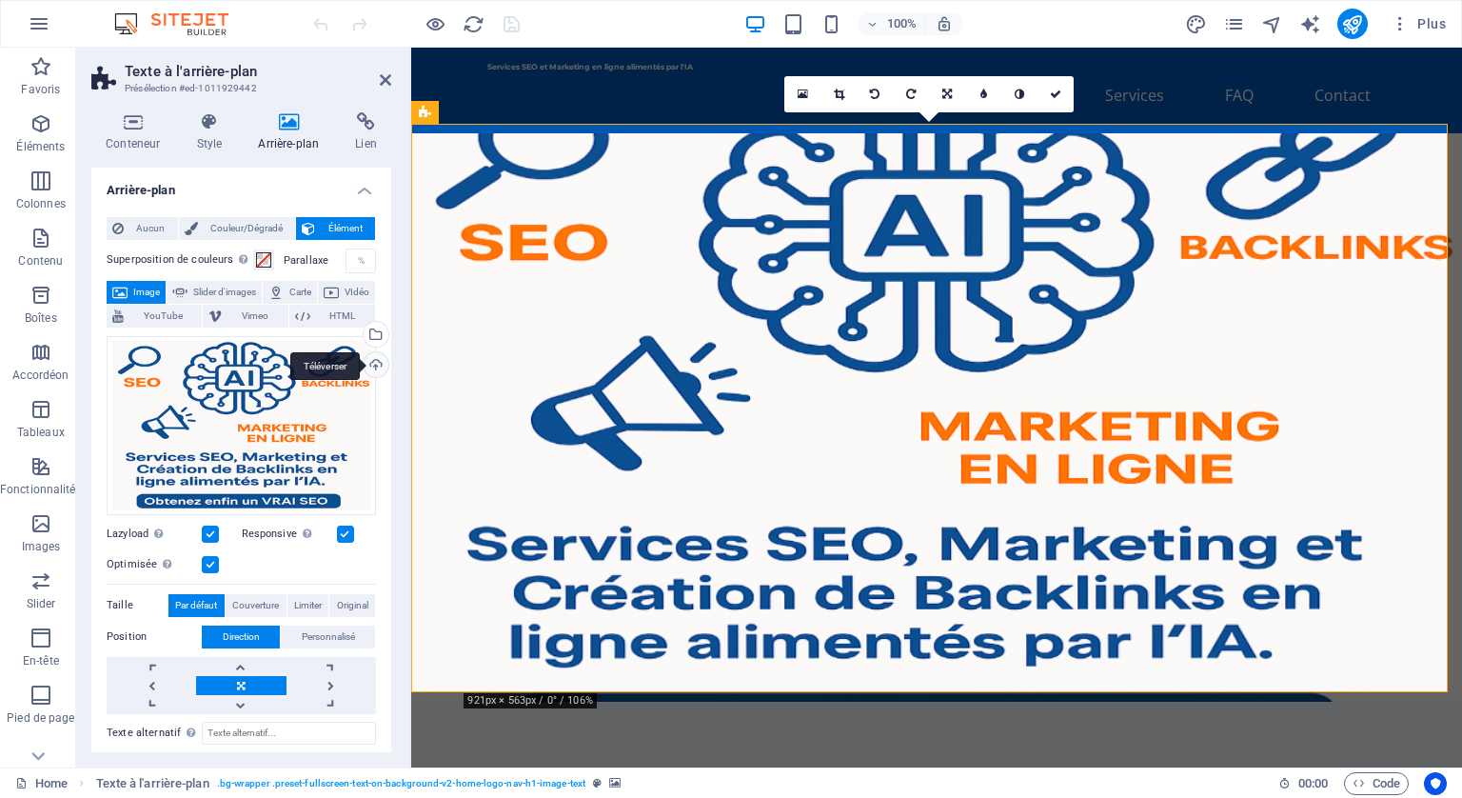
click at [373, 358] on div "Téléverser" at bounding box center [374, 366] width 29 height 29
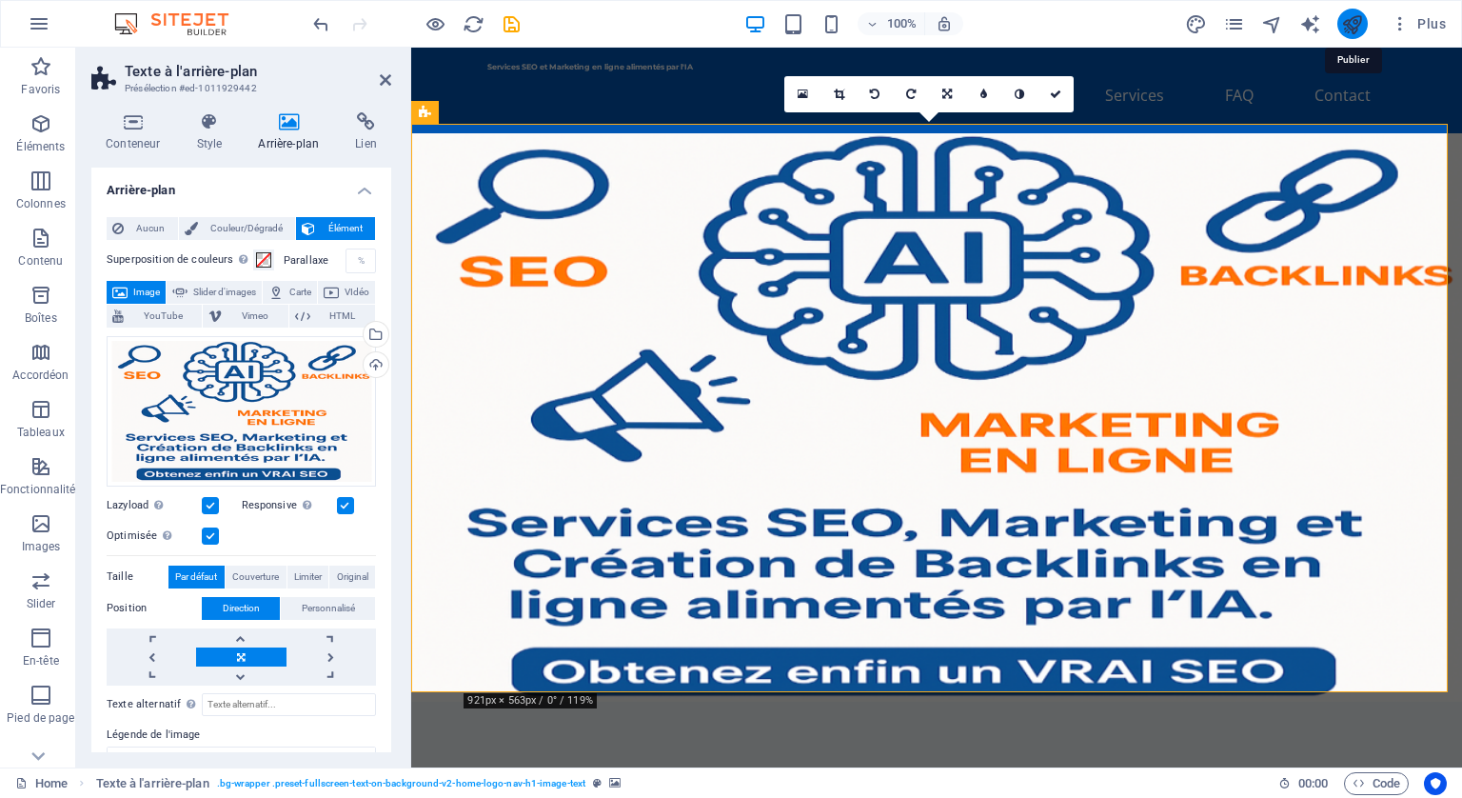
click at [1359, 29] on icon "publish" at bounding box center [1353, 24] width 22 height 22
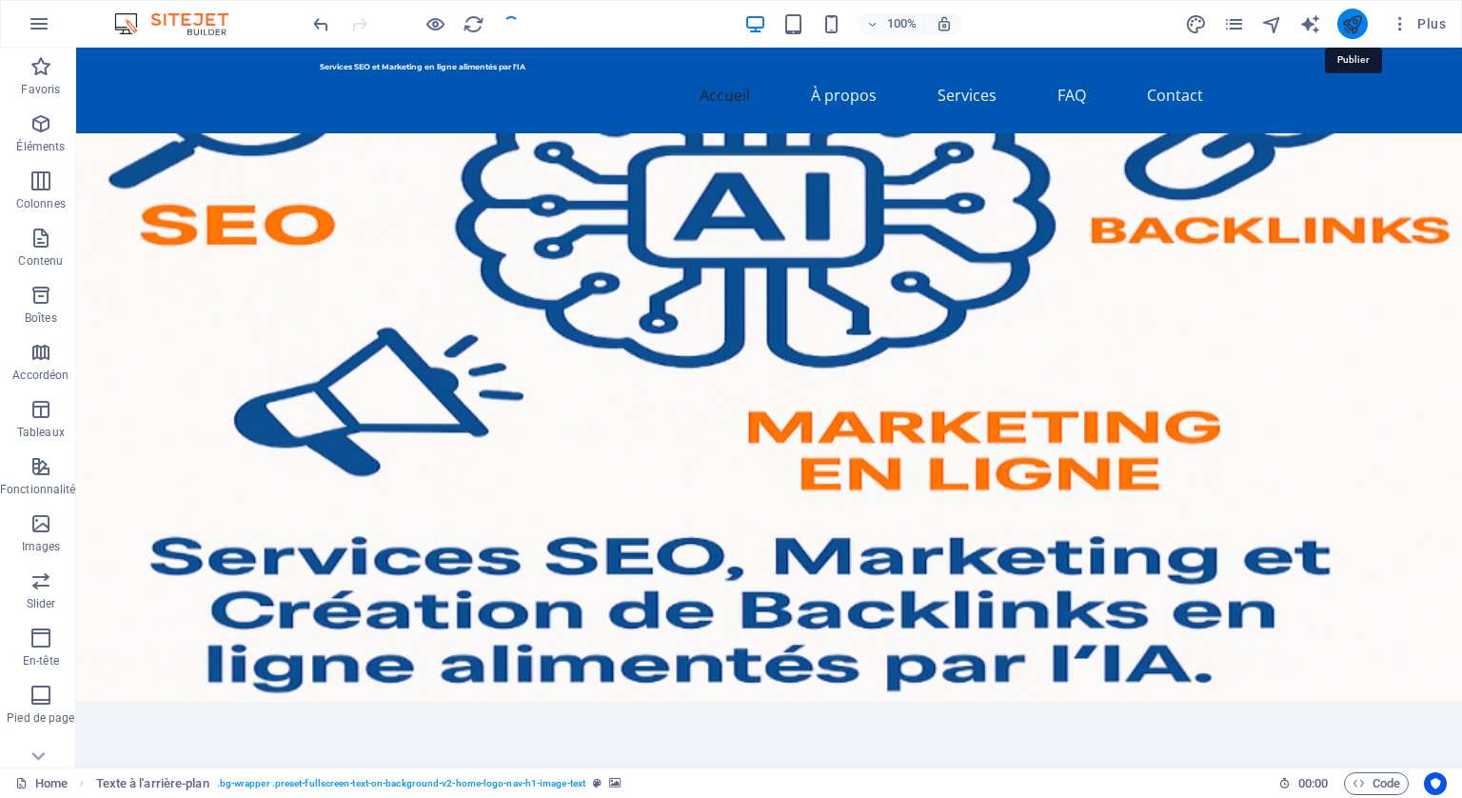
checkbox input "false"
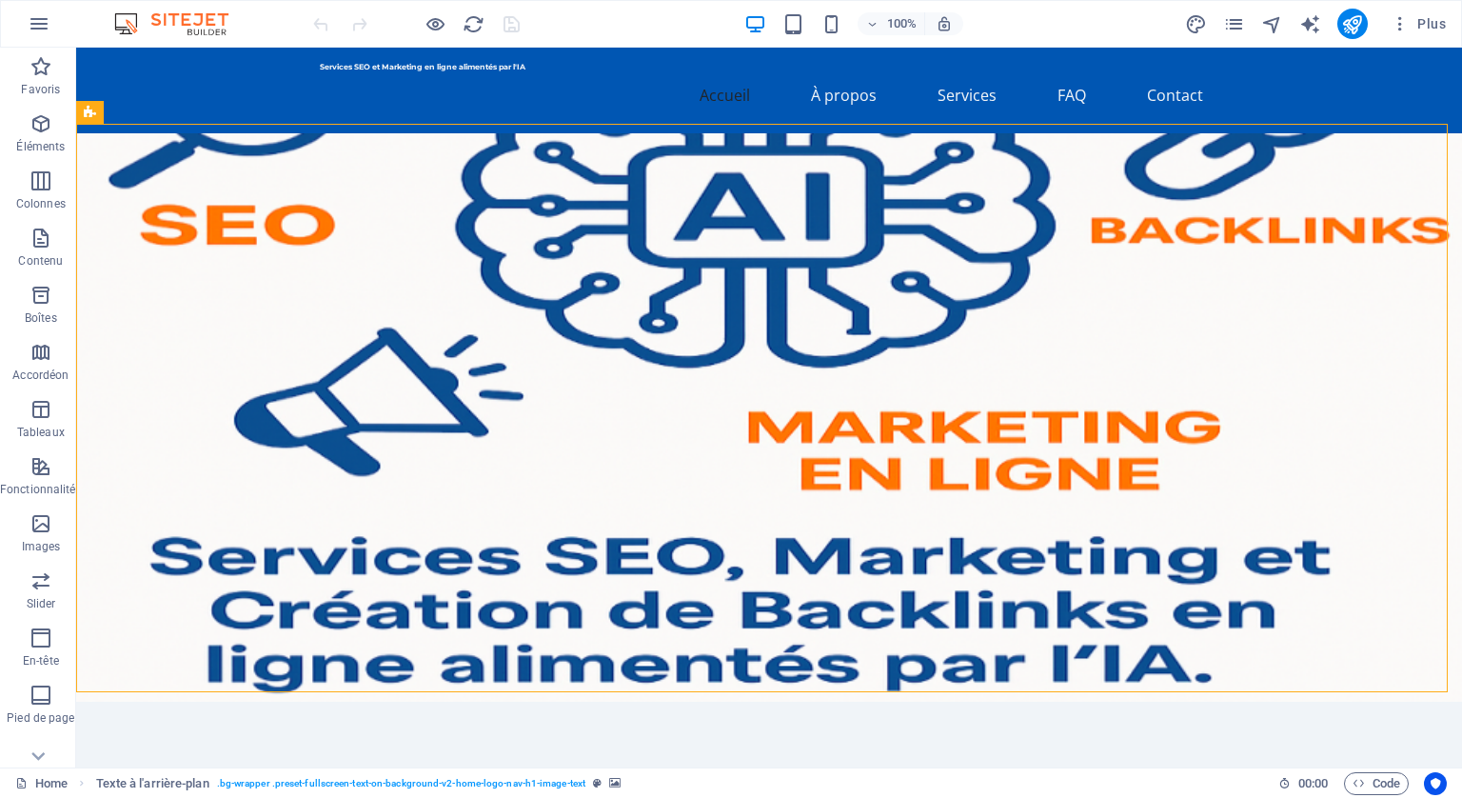
click at [1158, 330] on figure at bounding box center [769, 417] width 1386 height 568
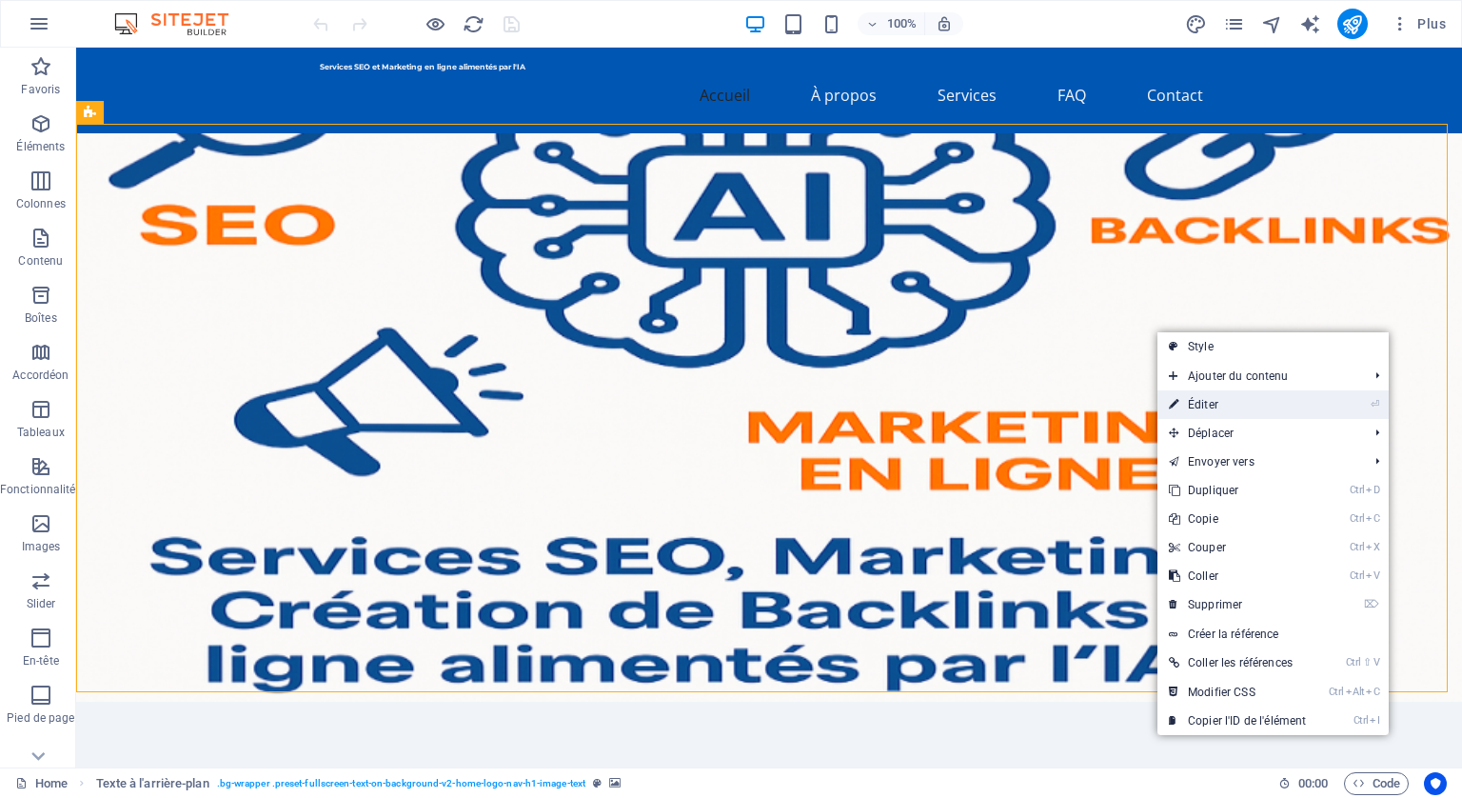
click at [1207, 402] on link "⏎ Éditer" at bounding box center [1238, 404] width 160 height 29
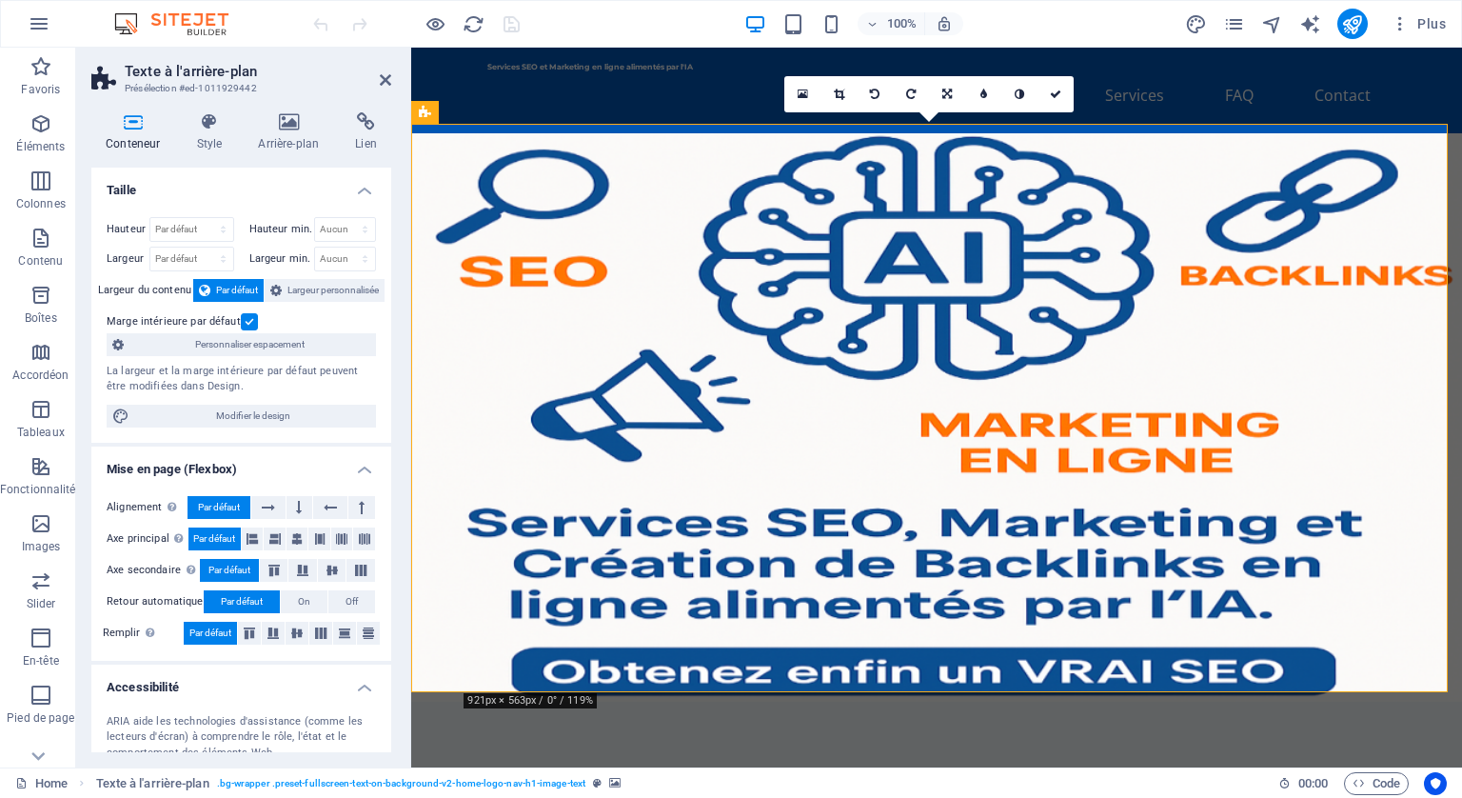
click at [288, 109] on div "Conteneur Style Arrière-plan Lien Taille Hauteur Par défaut px rem % vh vw Haut…" at bounding box center [241, 432] width 330 height 670
click at [278, 123] on icon at bounding box center [288, 121] width 89 height 19
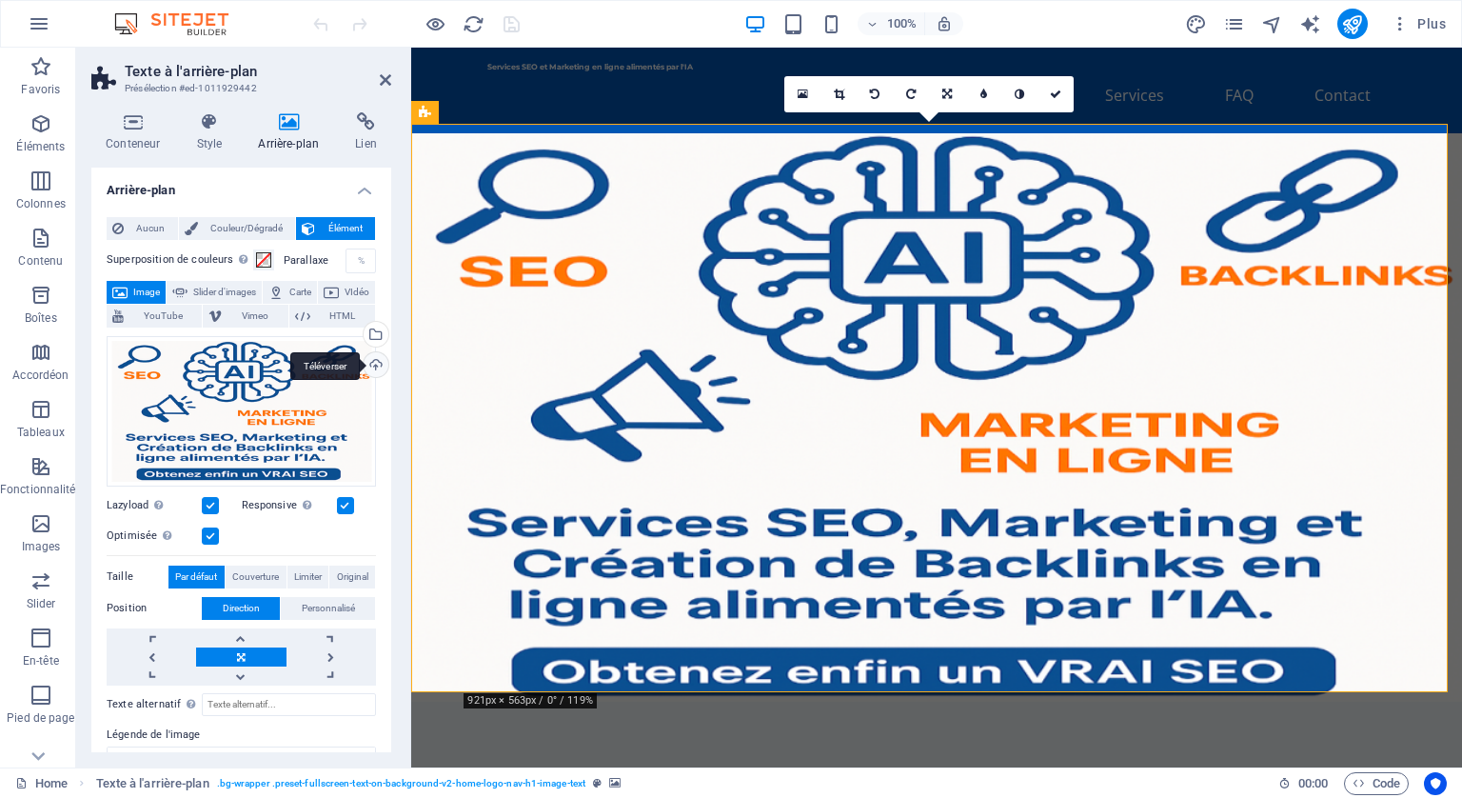
click at [373, 358] on div "Téléverser" at bounding box center [374, 366] width 29 height 29
click at [1351, 24] on icon "publish" at bounding box center [1353, 24] width 22 height 22
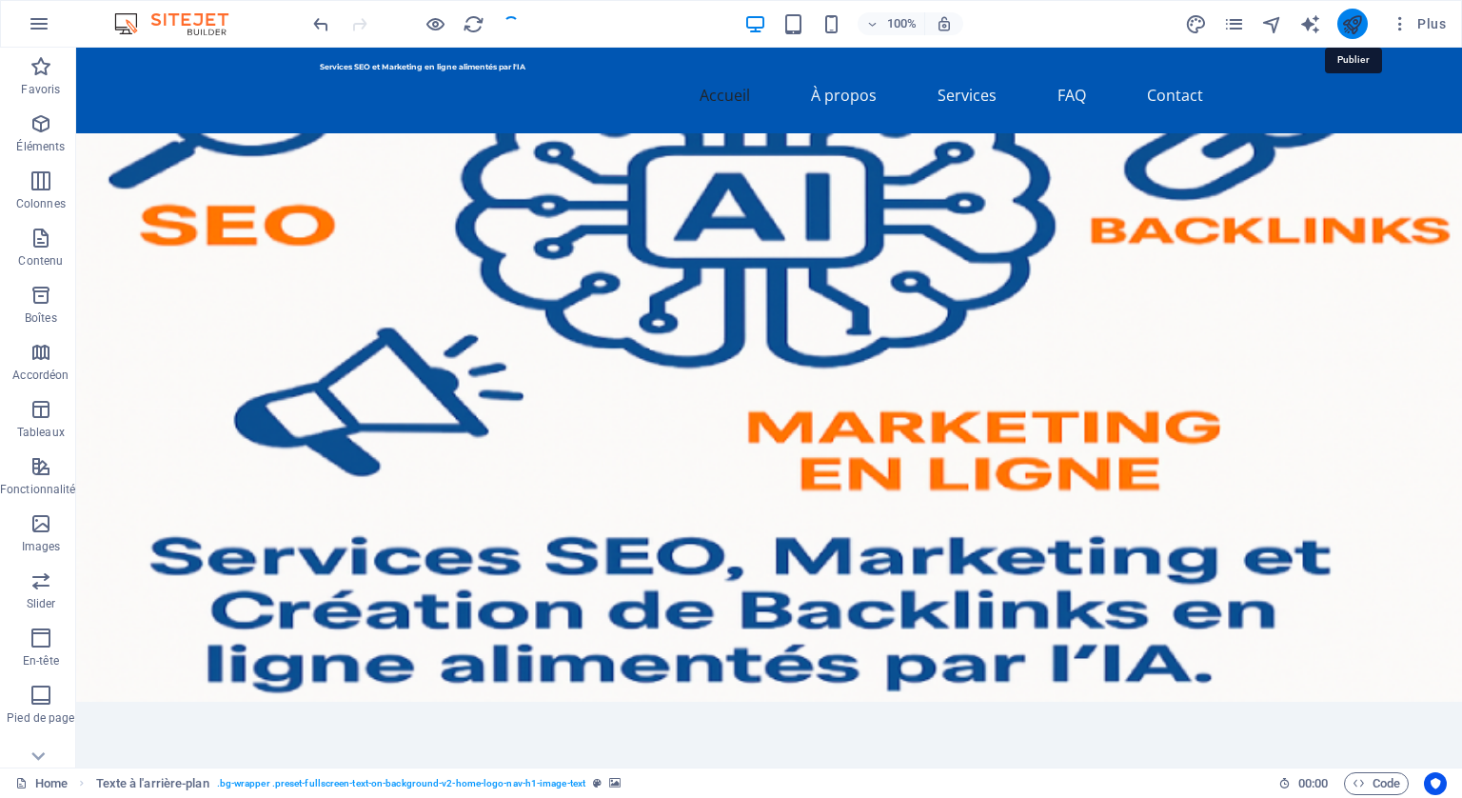
checkbox input "false"
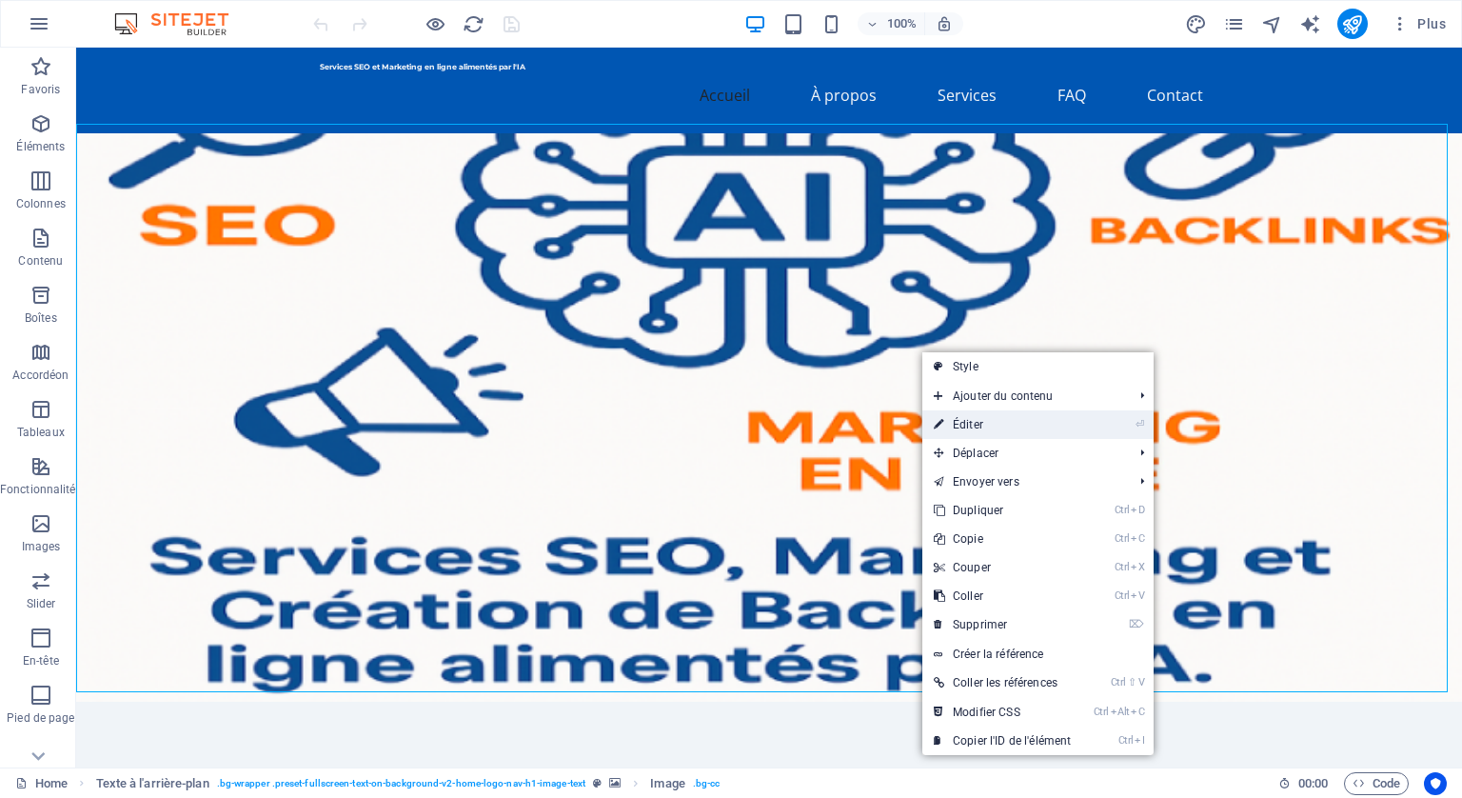
click at [956, 422] on link "⏎ Éditer" at bounding box center [1003, 424] width 160 height 29
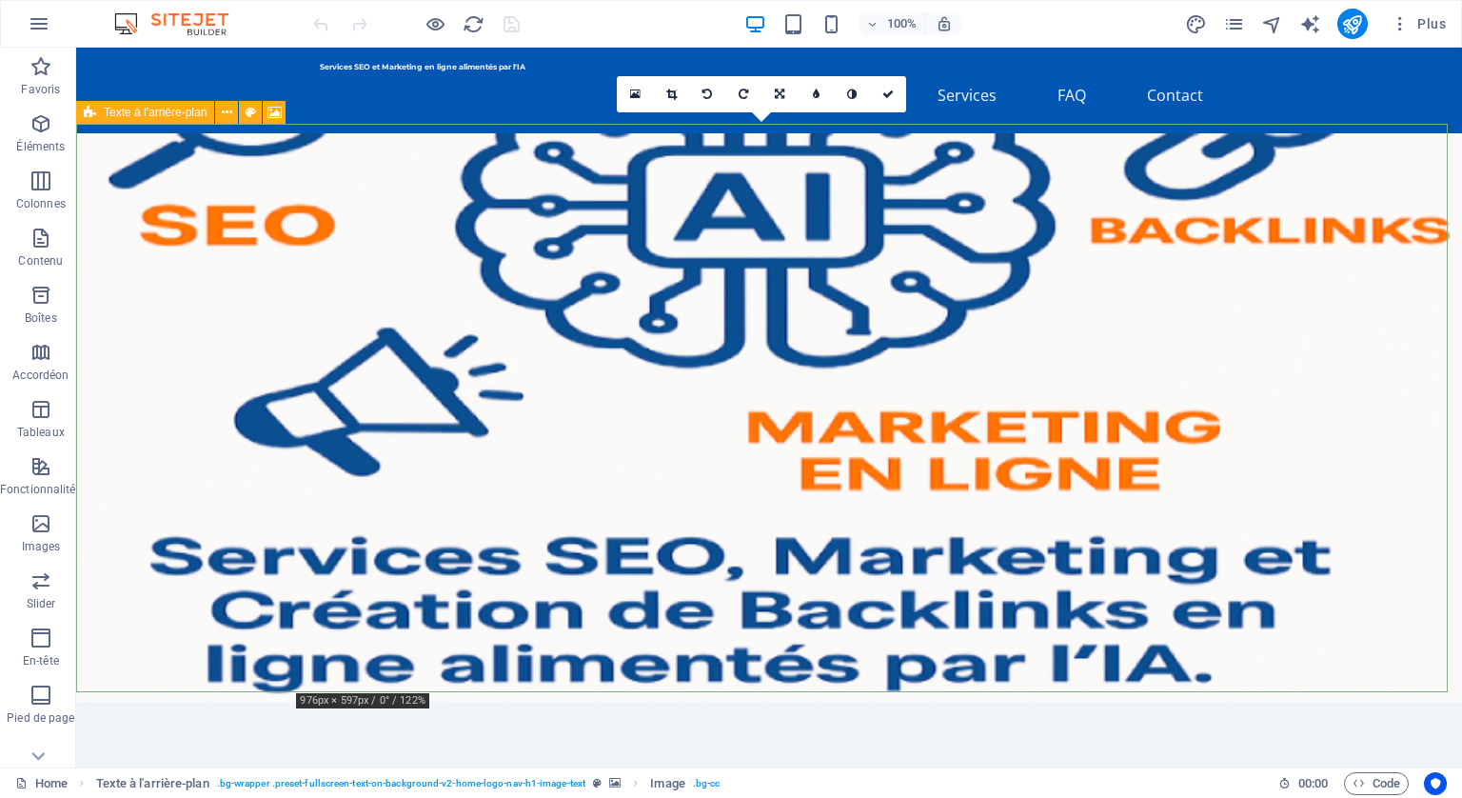
click at [955, 420] on figure at bounding box center [769, 417] width 1386 height 568
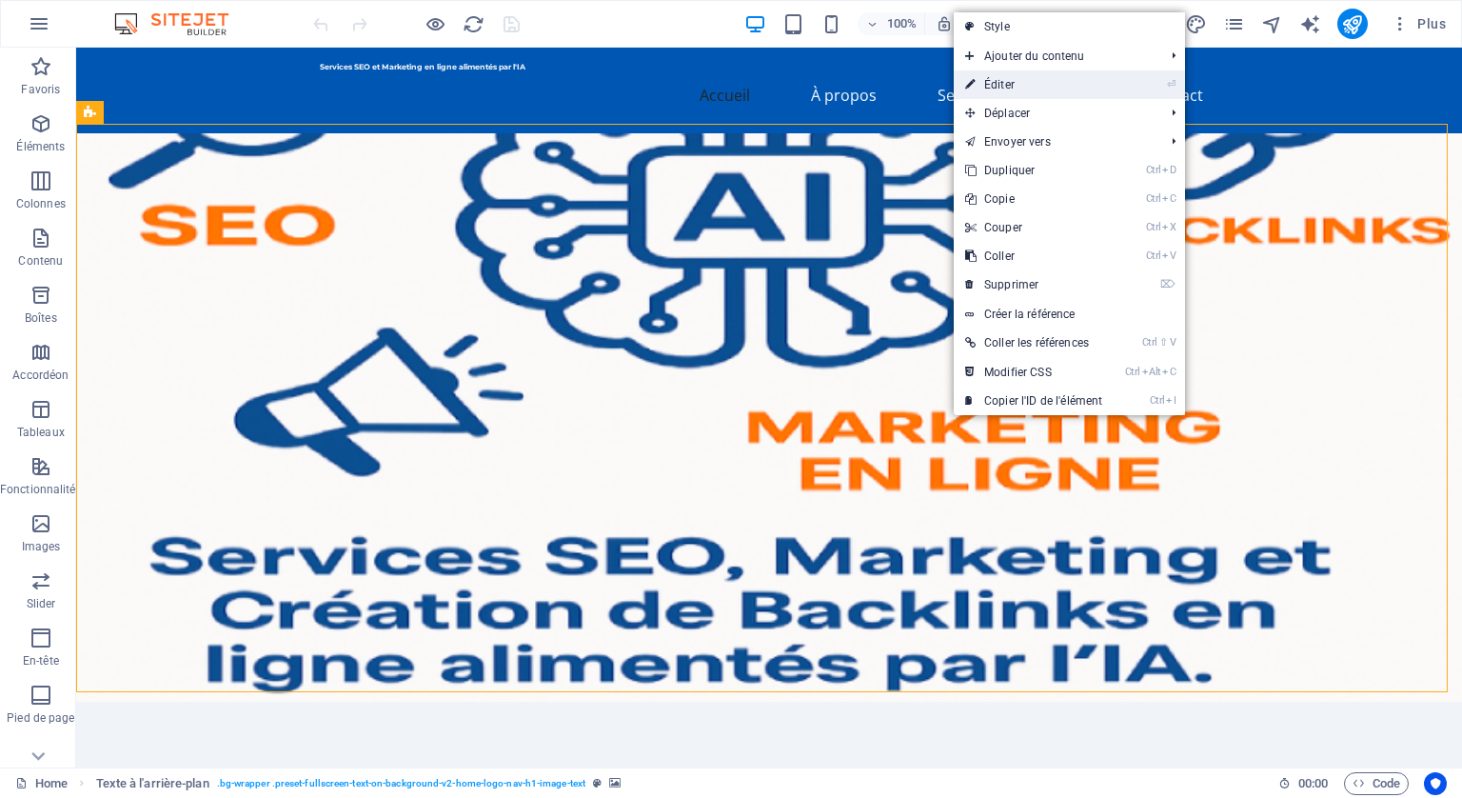
drag, startPoint x: 1011, startPoint y: 83, endPoint x: 29, endPoint y: 124, distance: 983.4
click at [1011, 83] on link "⏎ Éditer" at bounding box center [1034, 84] width 160 height 29
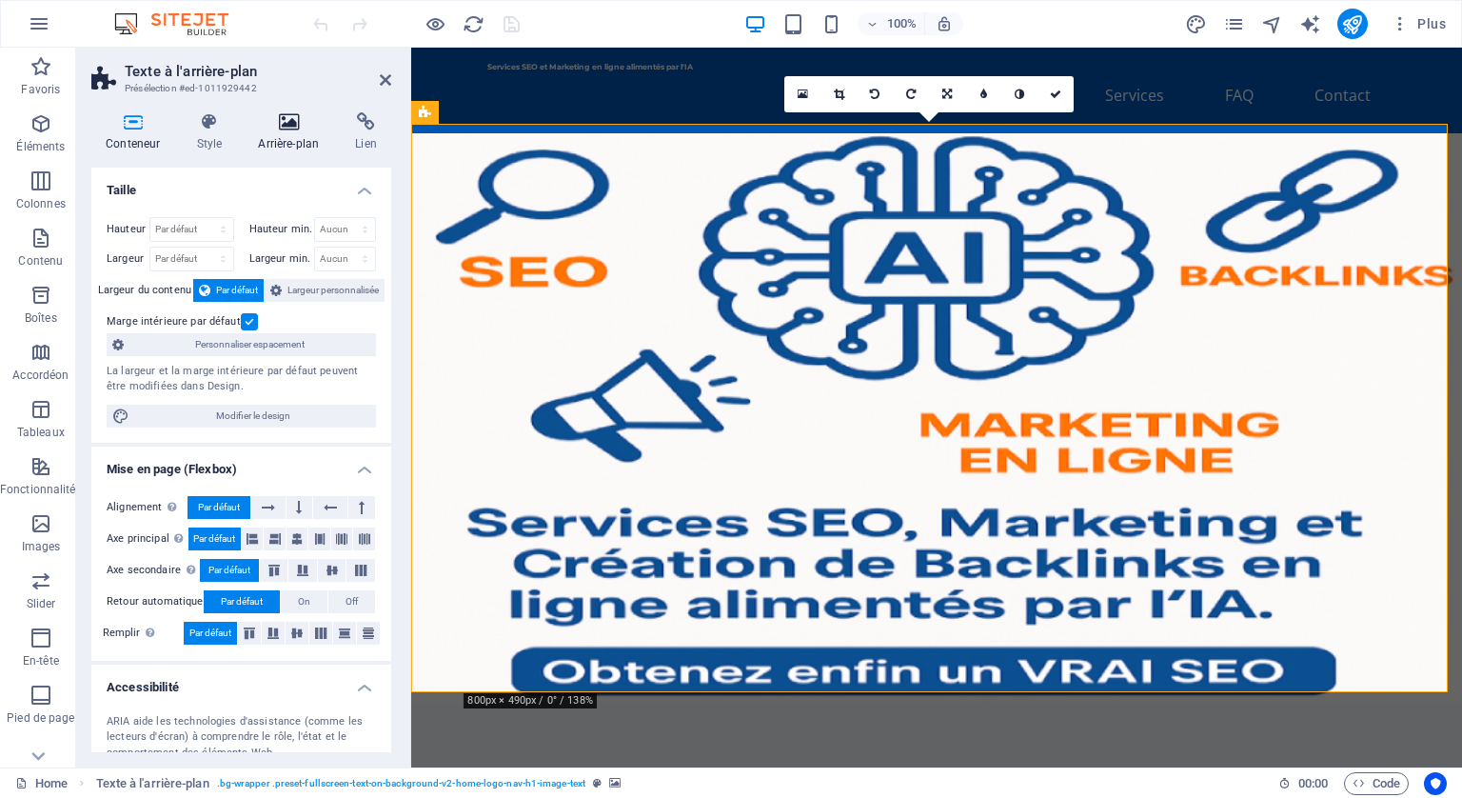
click at [286, 117] on icon at bounding box center [288, 121] width 89 height 19
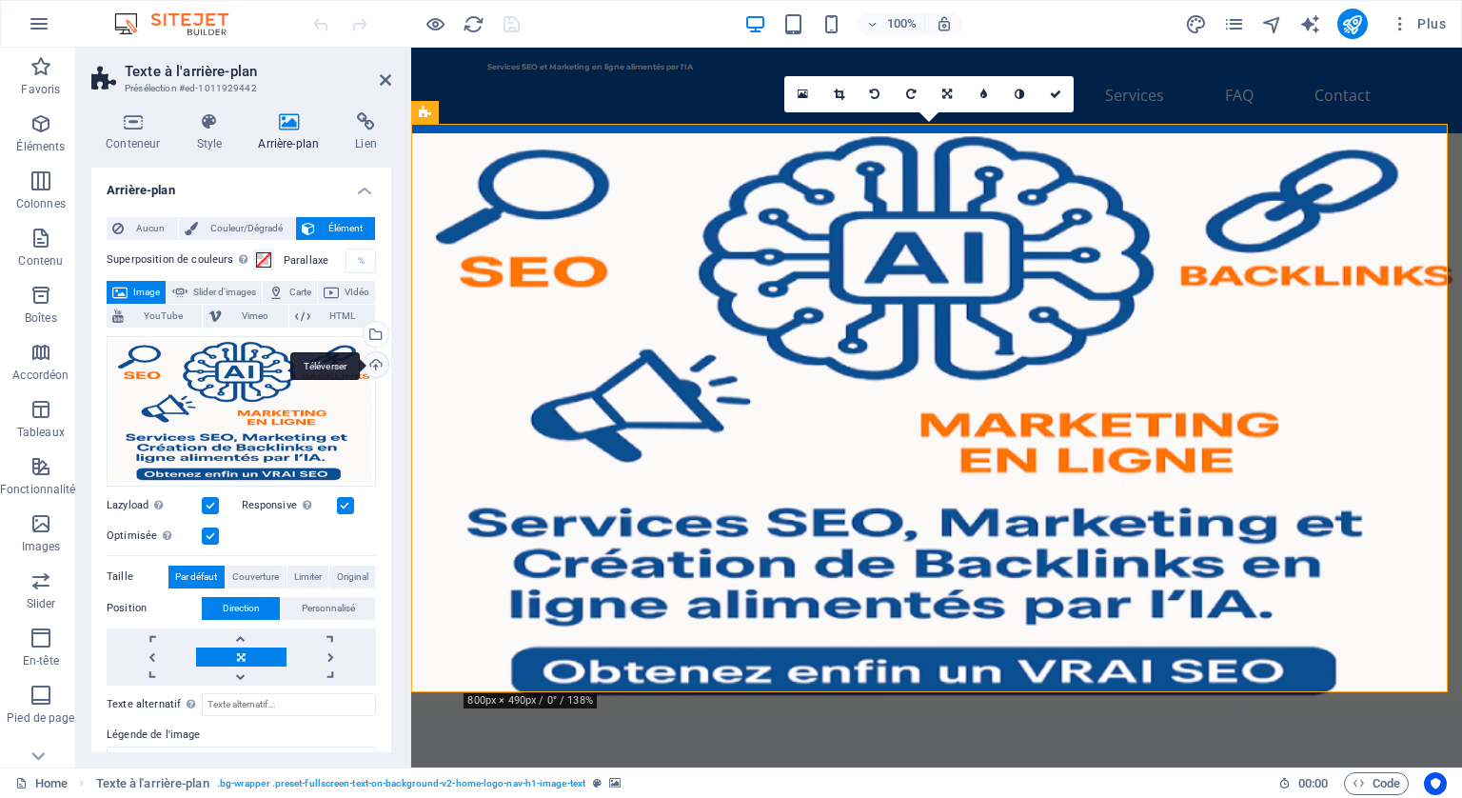
click at [369, 361] on div "Téléverser" at bounding box center [374, 366] width 29 height 29
click at [1344, 26] on icon "publish" at bounding box center [1353, 24] width 22 height 22
checkbox input "false"
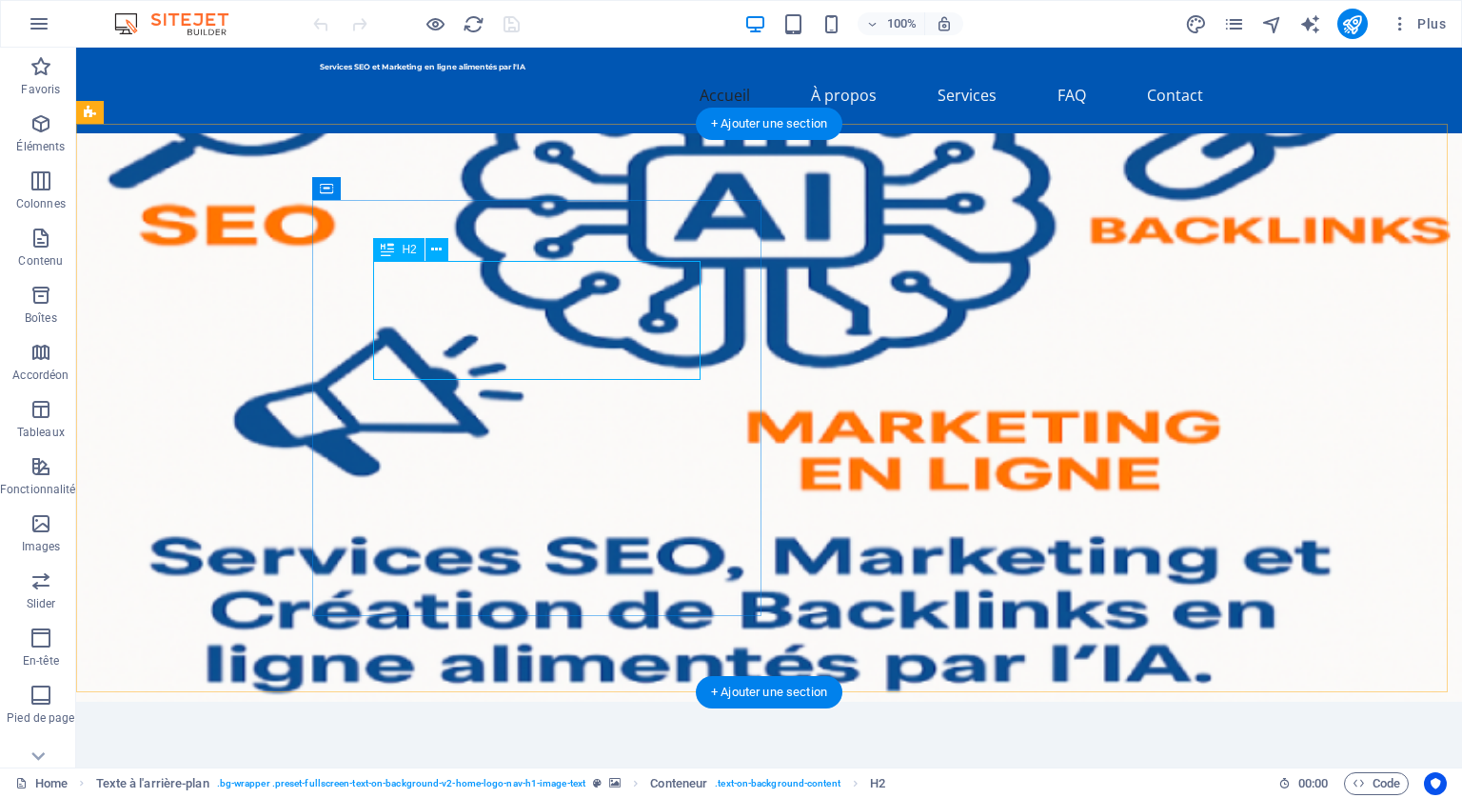
click at [438, 248] on icon at bounding box center [436, 250] width 10 height 20
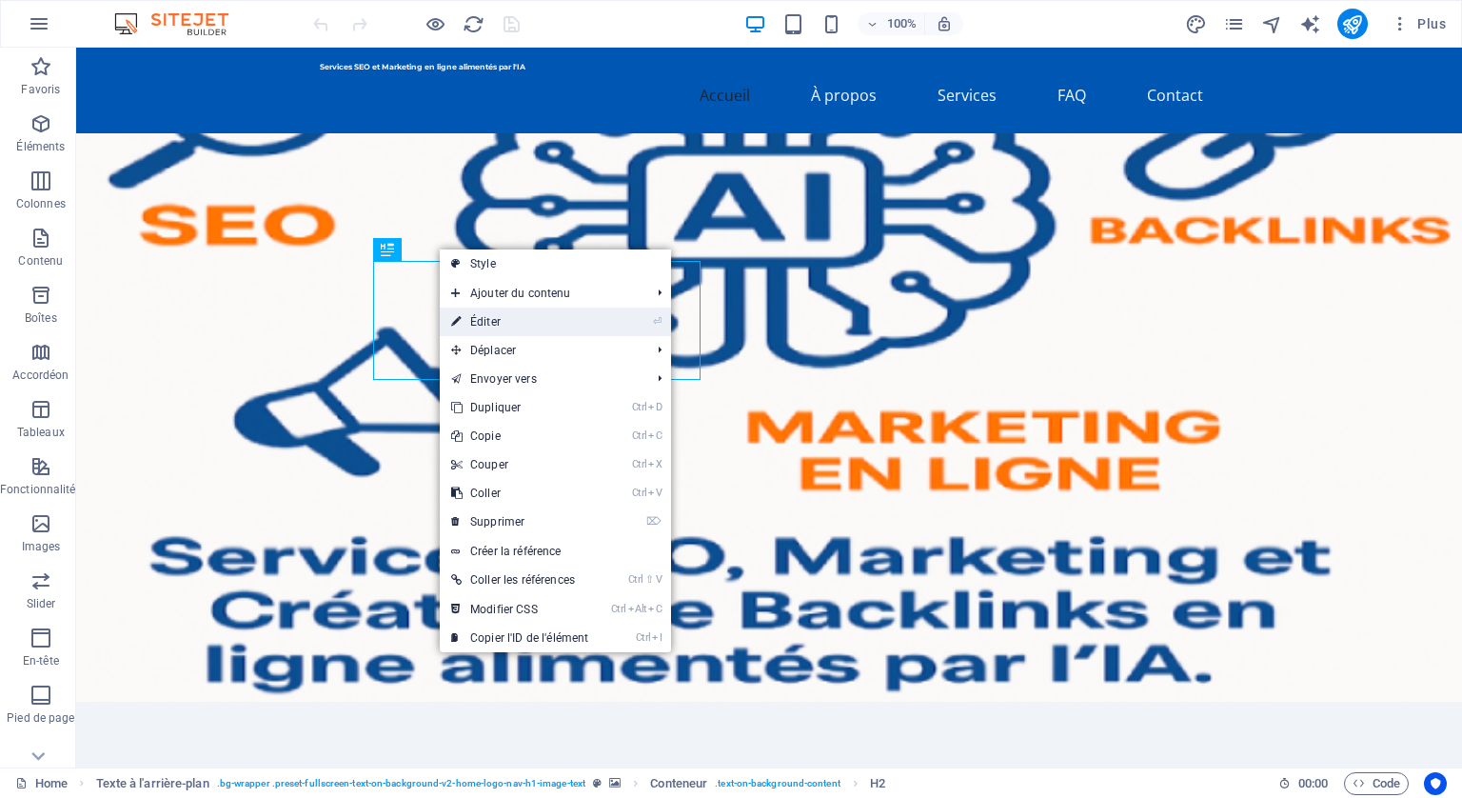
click at [498, 321] on link "⏎ Éditer" at bounding box center [520, 322] width 160 height 29
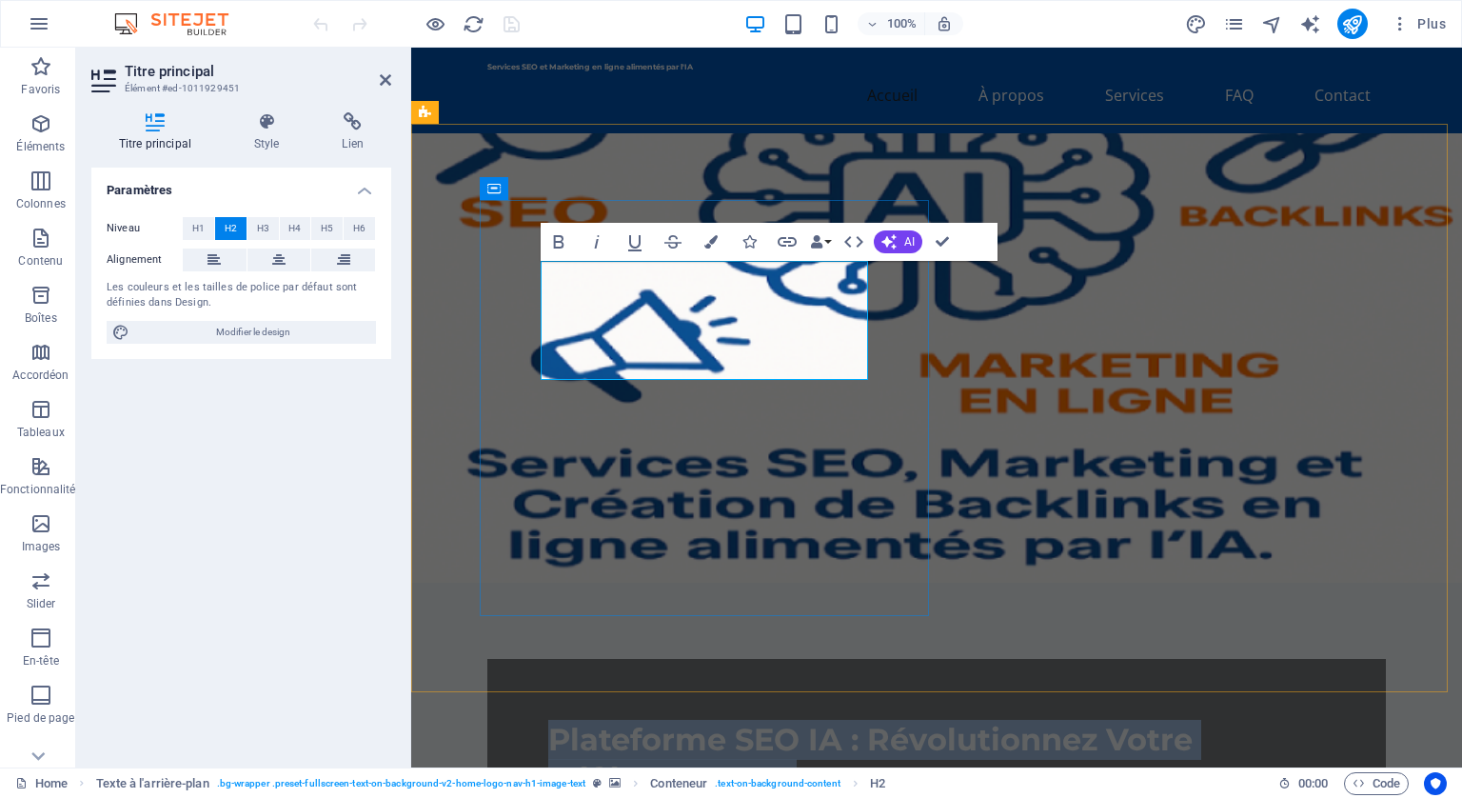
click at [548, 721] on span "Plateforme SEO IA : Révolutionnez Votre Référencement" at bounding box center [870, 759] width 645 height 77
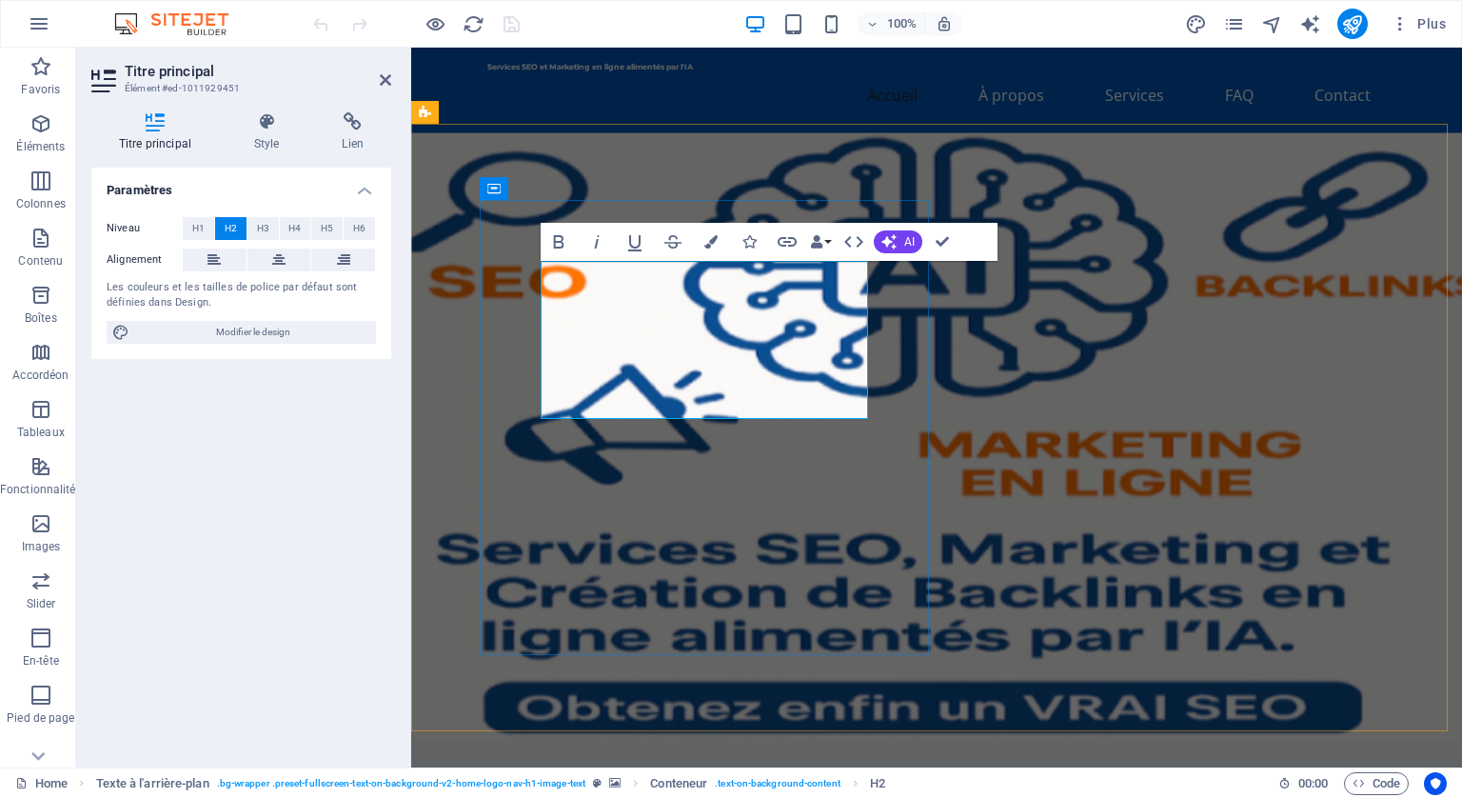
drag, startPoint x: 729, startPoint y: 271, endPoint x: 530, endPoint y: 283, distance: 199.3
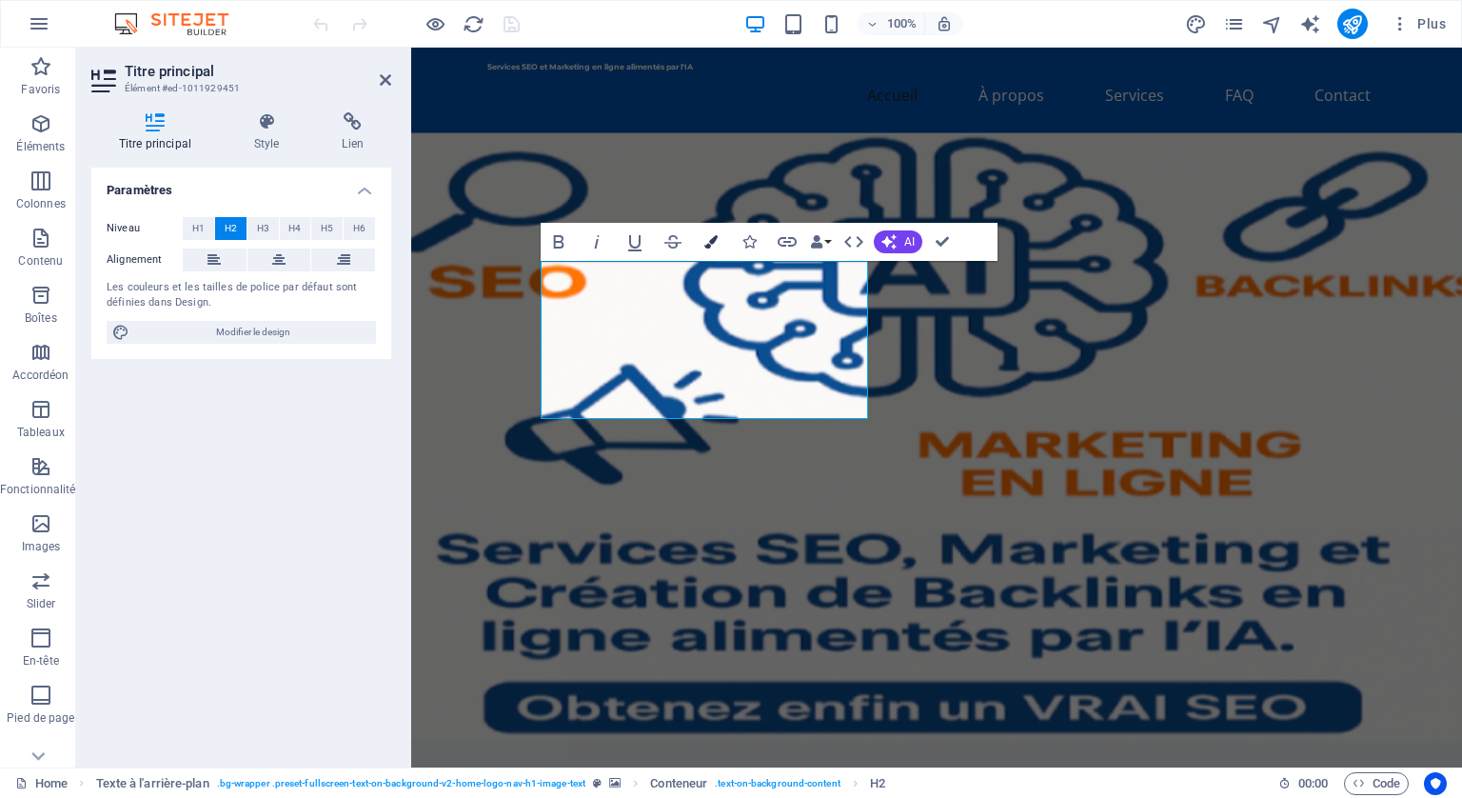
click at [711, 239] on icon "button" at bounding box center [711, 241] width 13 height 13
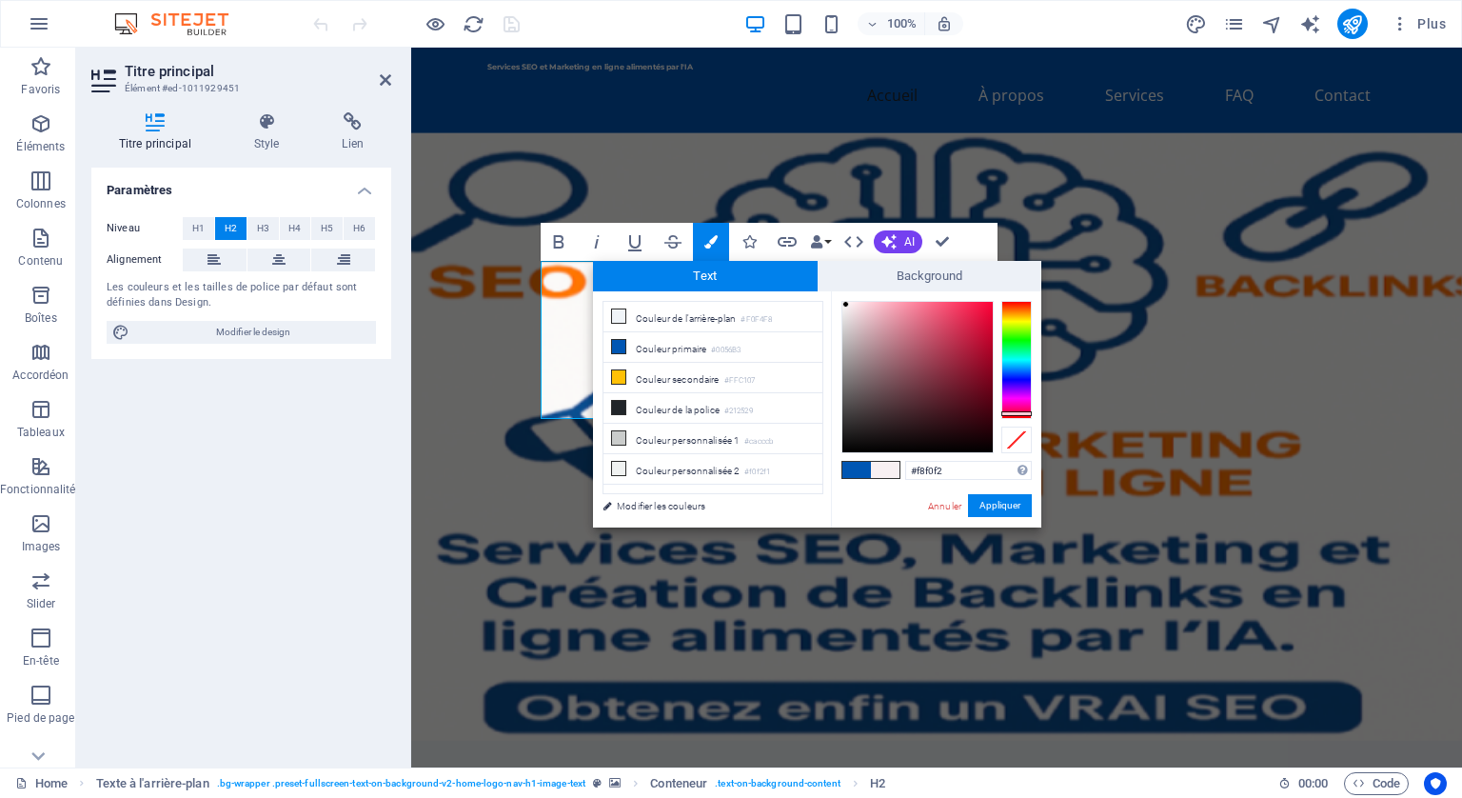
click at [1024, 413] on div at bounding box center [1017, 360] width 30 height 118
type input "#fa0a3e"
click at [986, 304] on div at bounding box center [918, 377] width 150 height 150
click at [991, 499] on button "Appliquer" at bounding box center [1000, 505] width 64 height 23
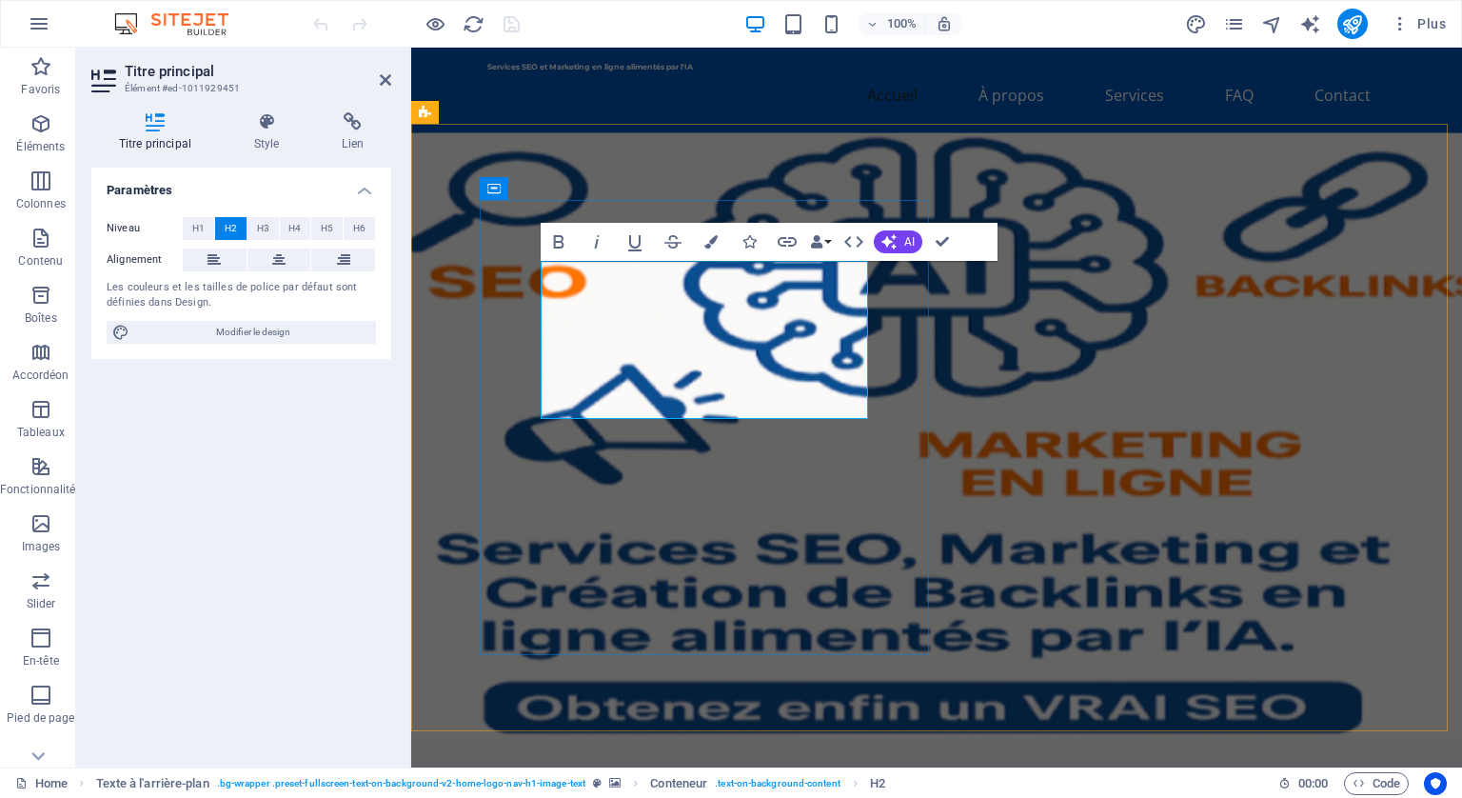
click at [1345, 17] on icon "publish" at bounding box center [1353, 24] width 22 height 22
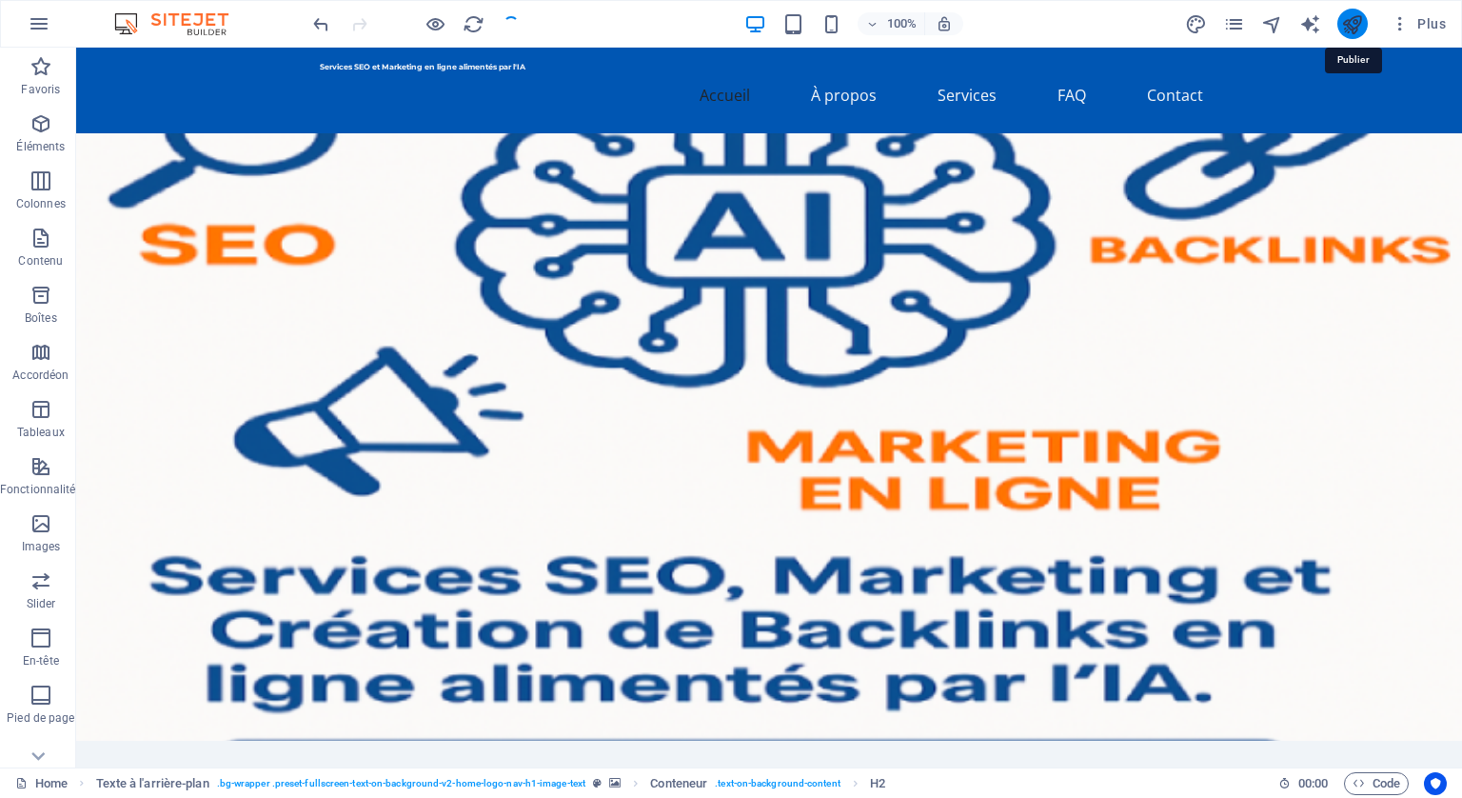
checkbox input "false"
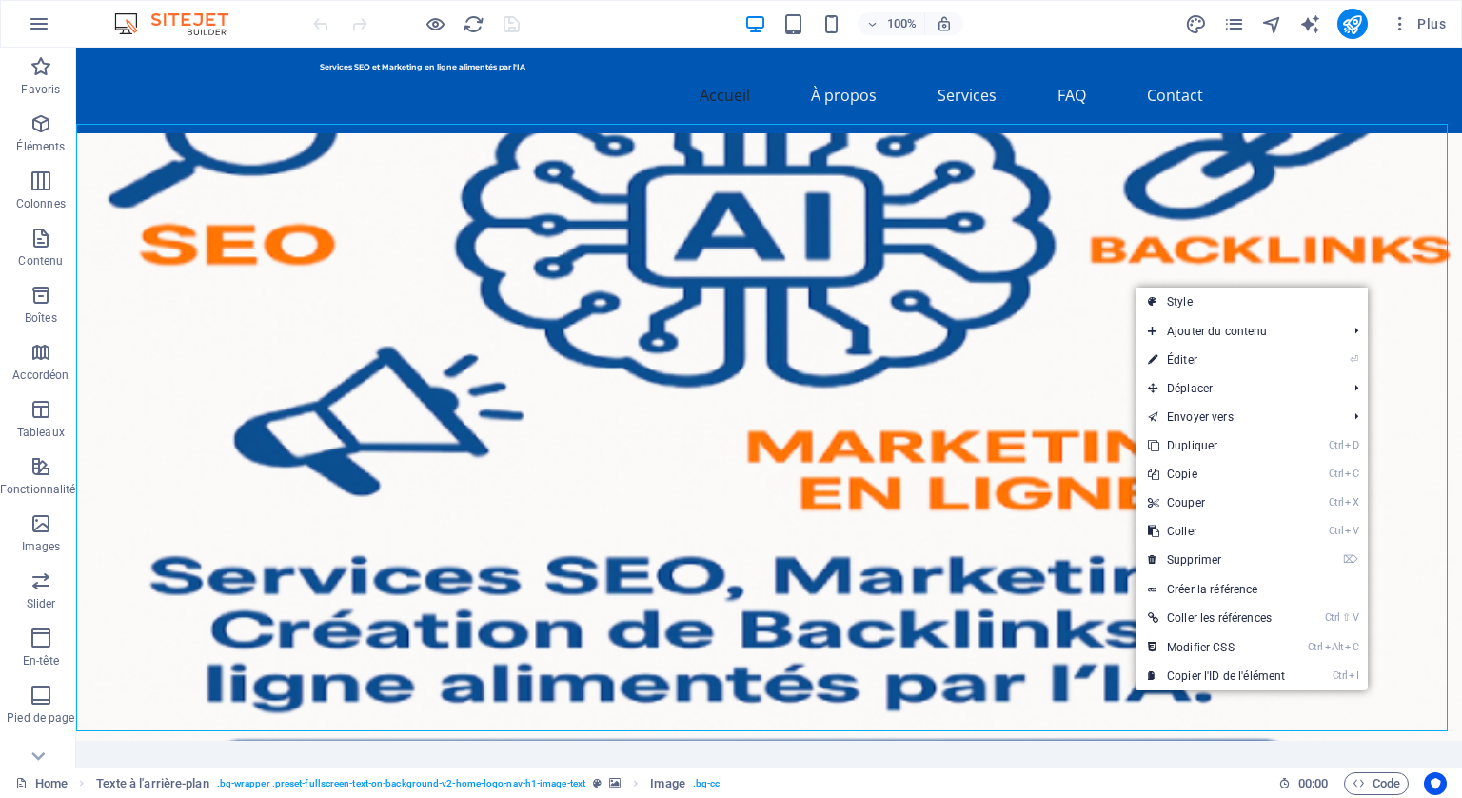
click at [1085, 282] on figure at bounding box center [769, 436] width 1386 height 607
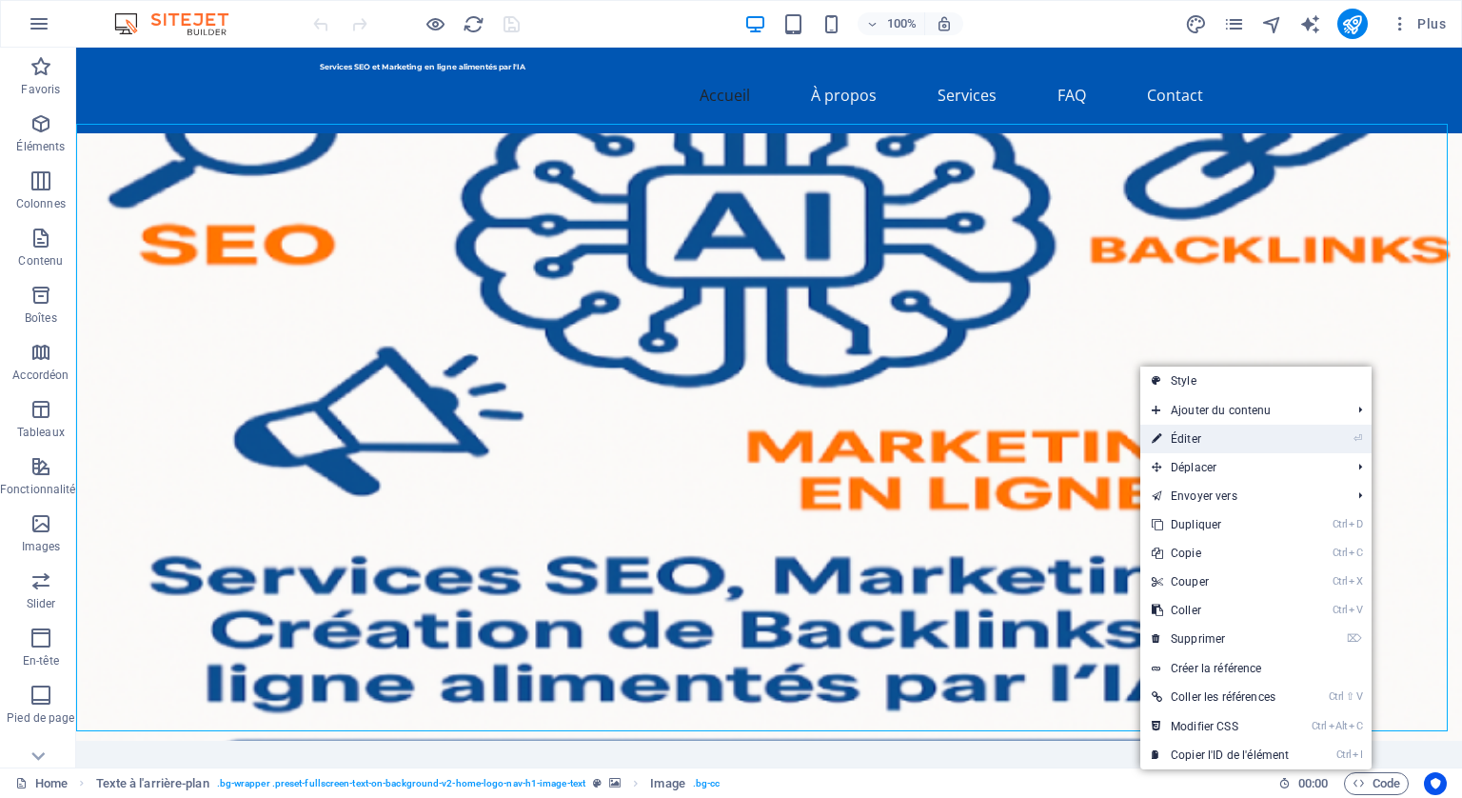
click at [1179, 434] on link "⏎ Éditer" at bounding box center [1221, 439] width 160 height 29
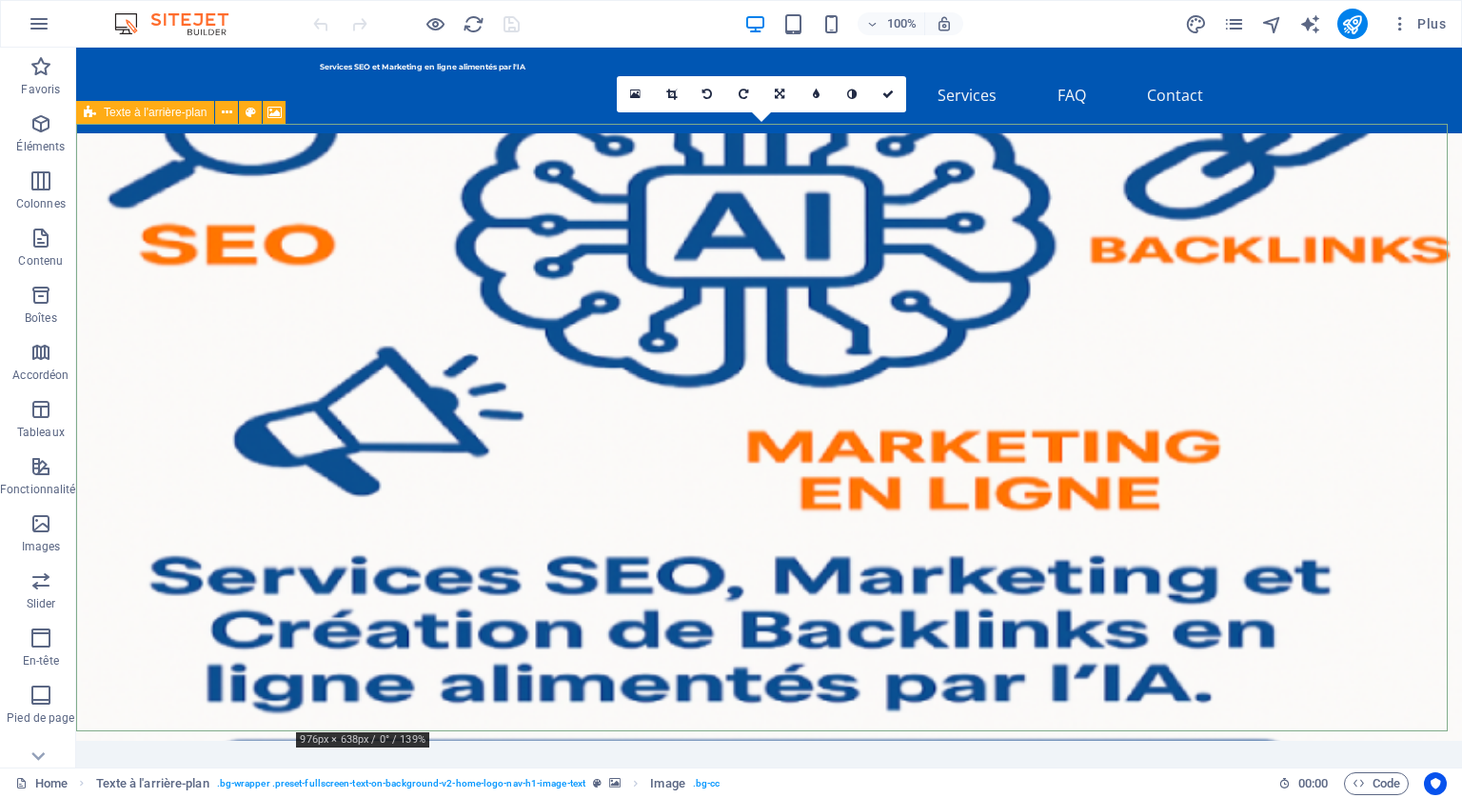
click at [1188, 364] on figure at bounding box center [769, 436] width 1386 height 607
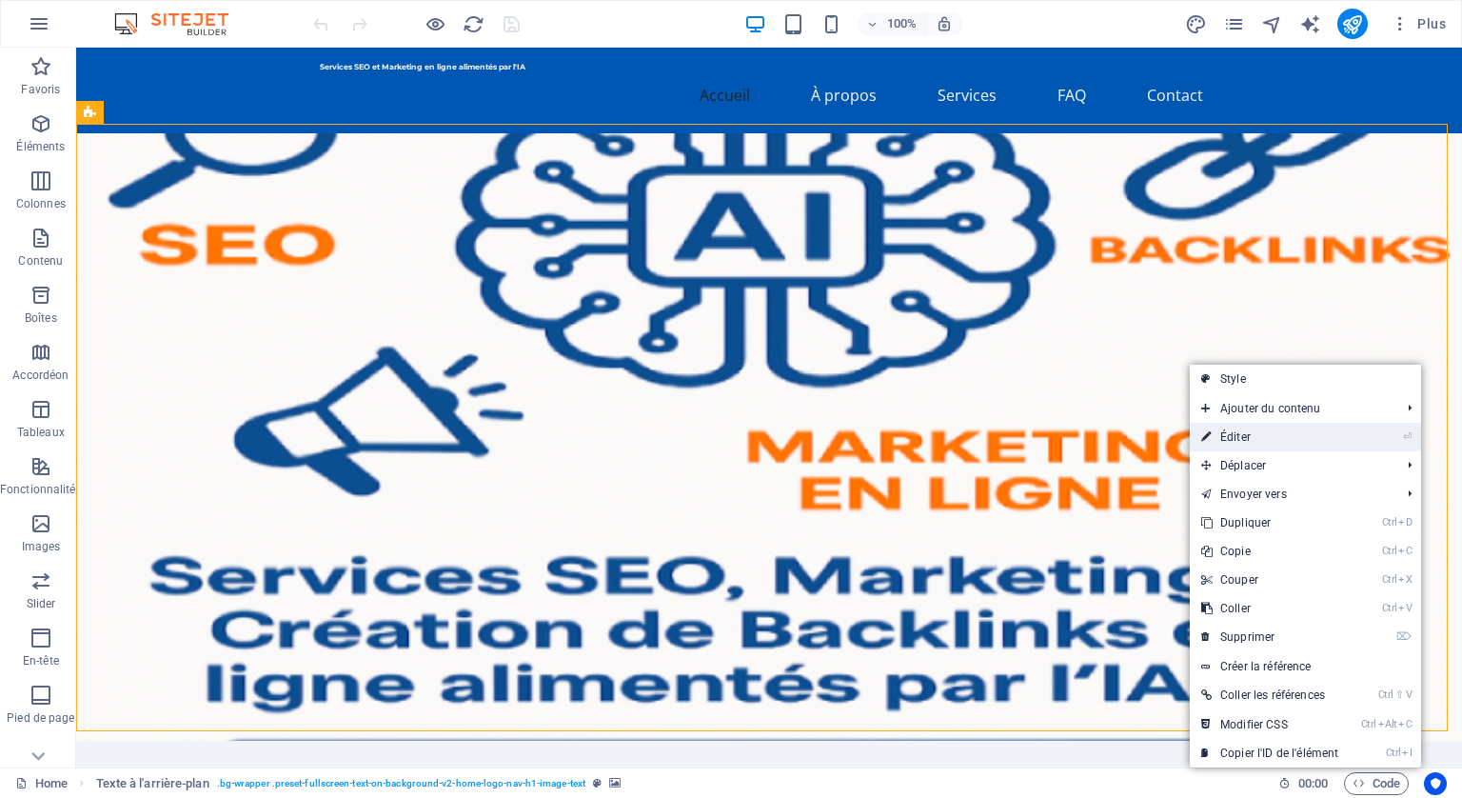
drag, startPoint x: 1221, startPoint y: 434, endPoint x: 308, endPoint y: 289, distance: 923.5
click at [1221, 434] on link "⏎ Éditer" at bounding box center [1270, 437] width 160 height 29
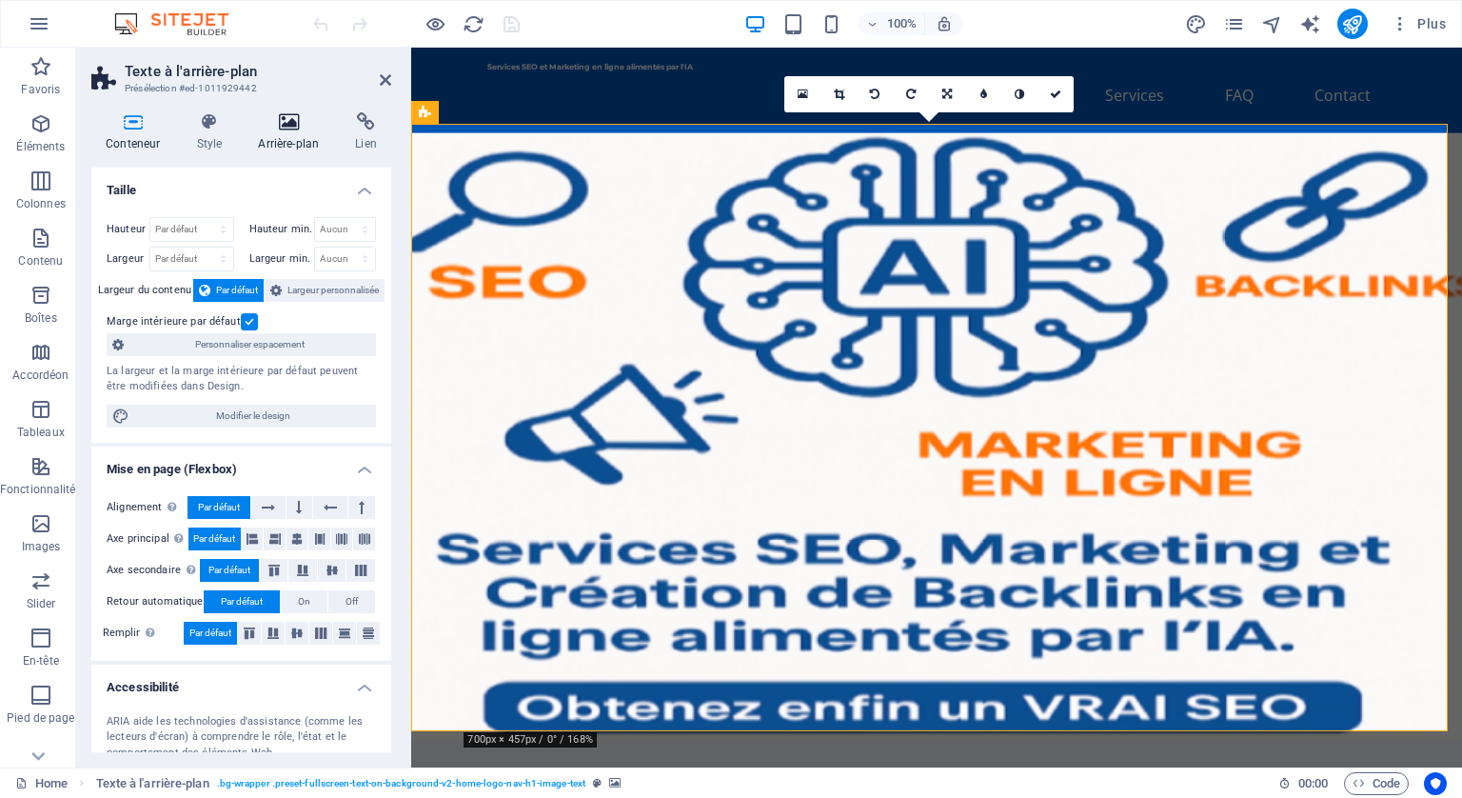
click at [279, 123] on icon at bounding box center [288, 121] width 89 height 19
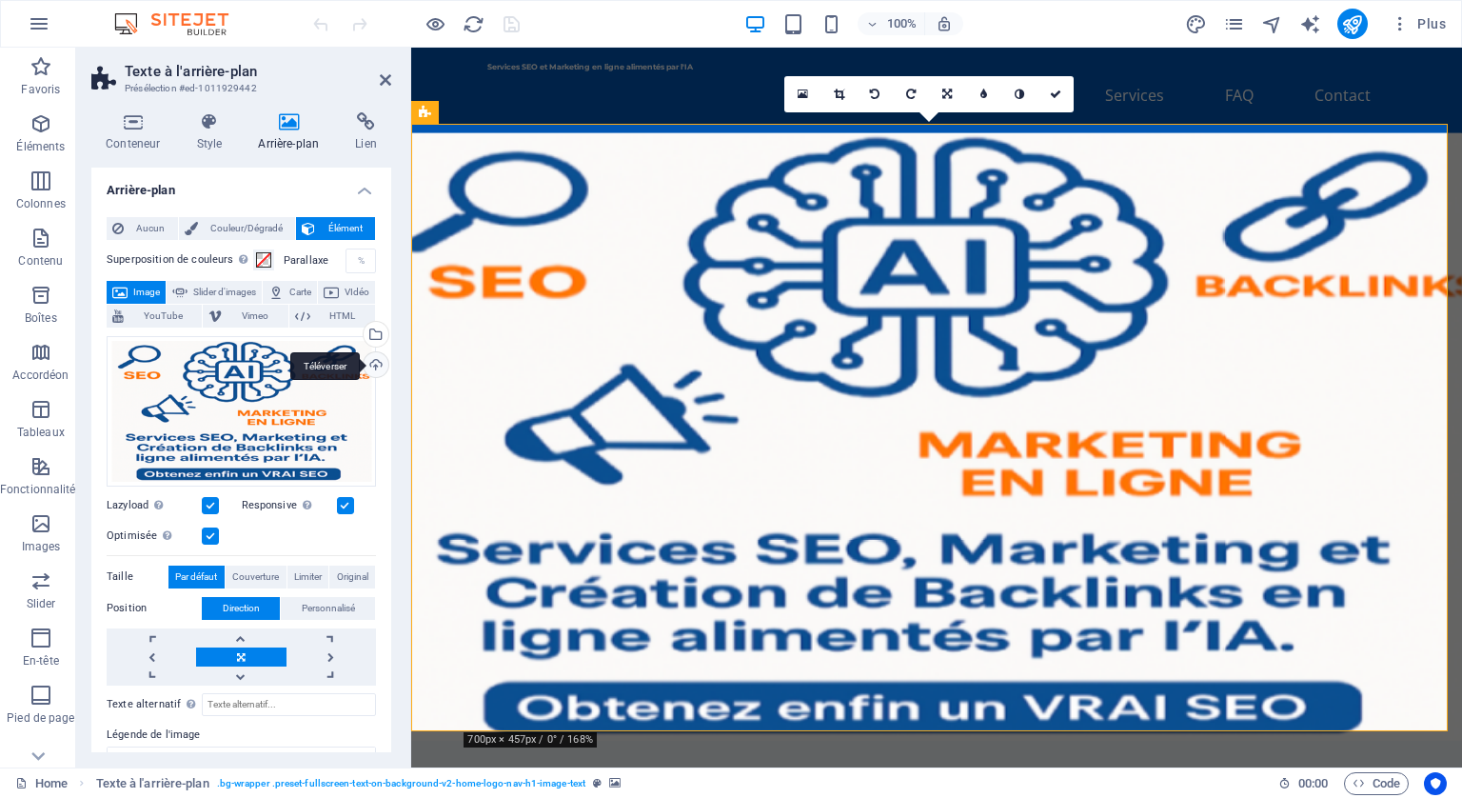
click at [370, 361] on div "Téléverser" at bounding box center [374, 366] width 29 height 29
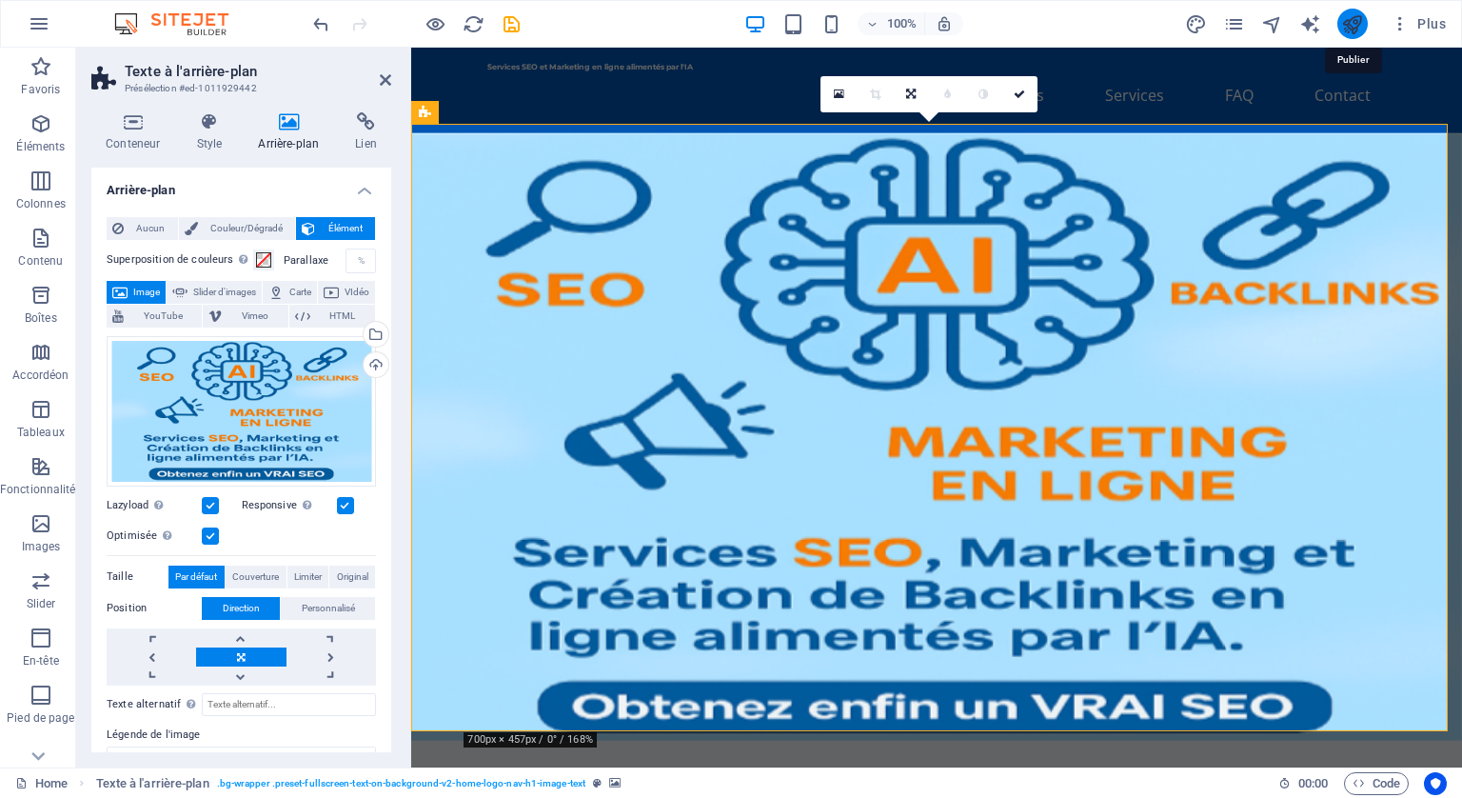
click at [1348, 22] on icon "publish" at bounding box center [1353, 24] width 22 height 22
checkbox input "false"
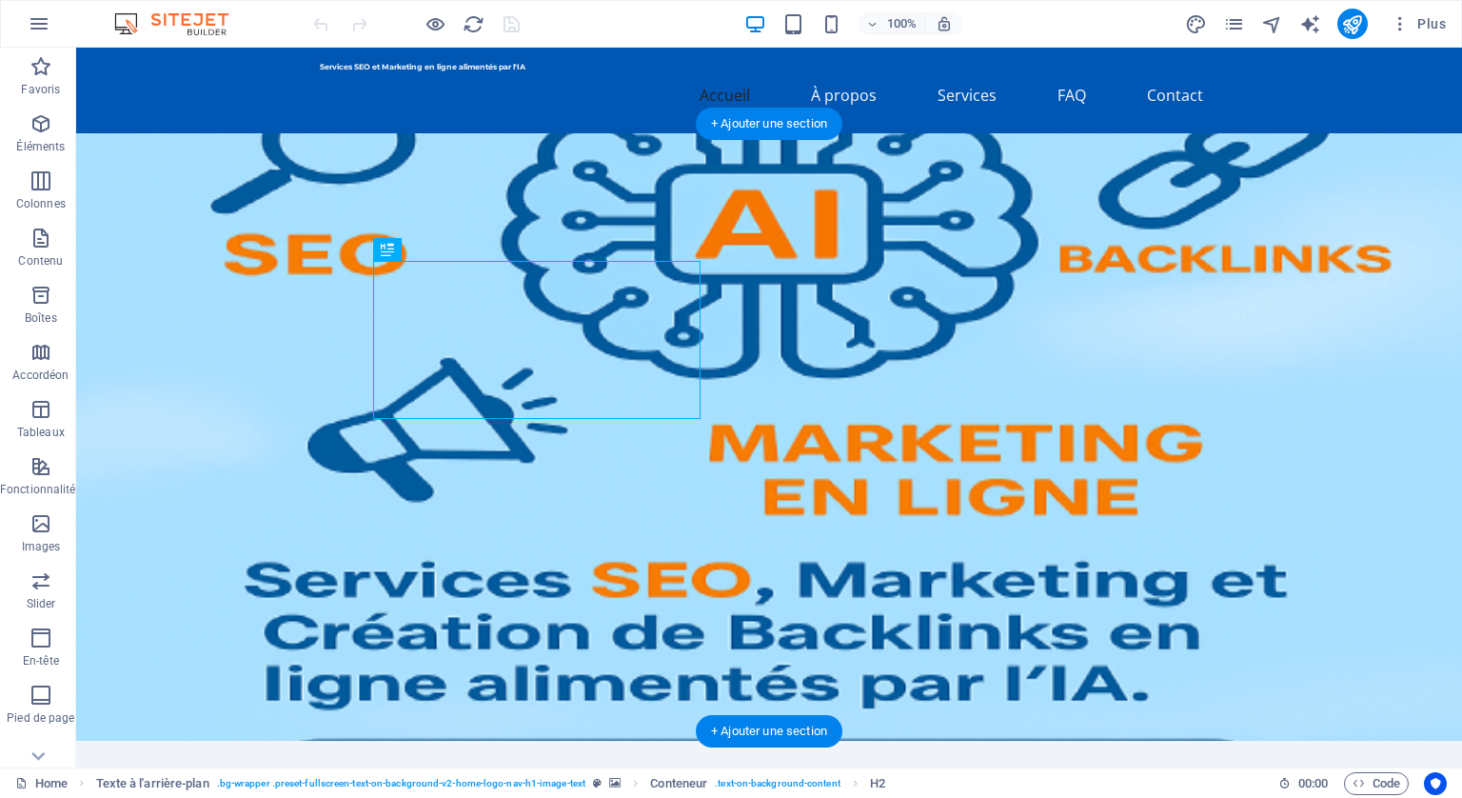
click at [1078, 365] on figure at bounding box center [769, 436] width 1386 height 607
click at [316, 170] on figure at bounding box center [769, 436] width 1386 height 607
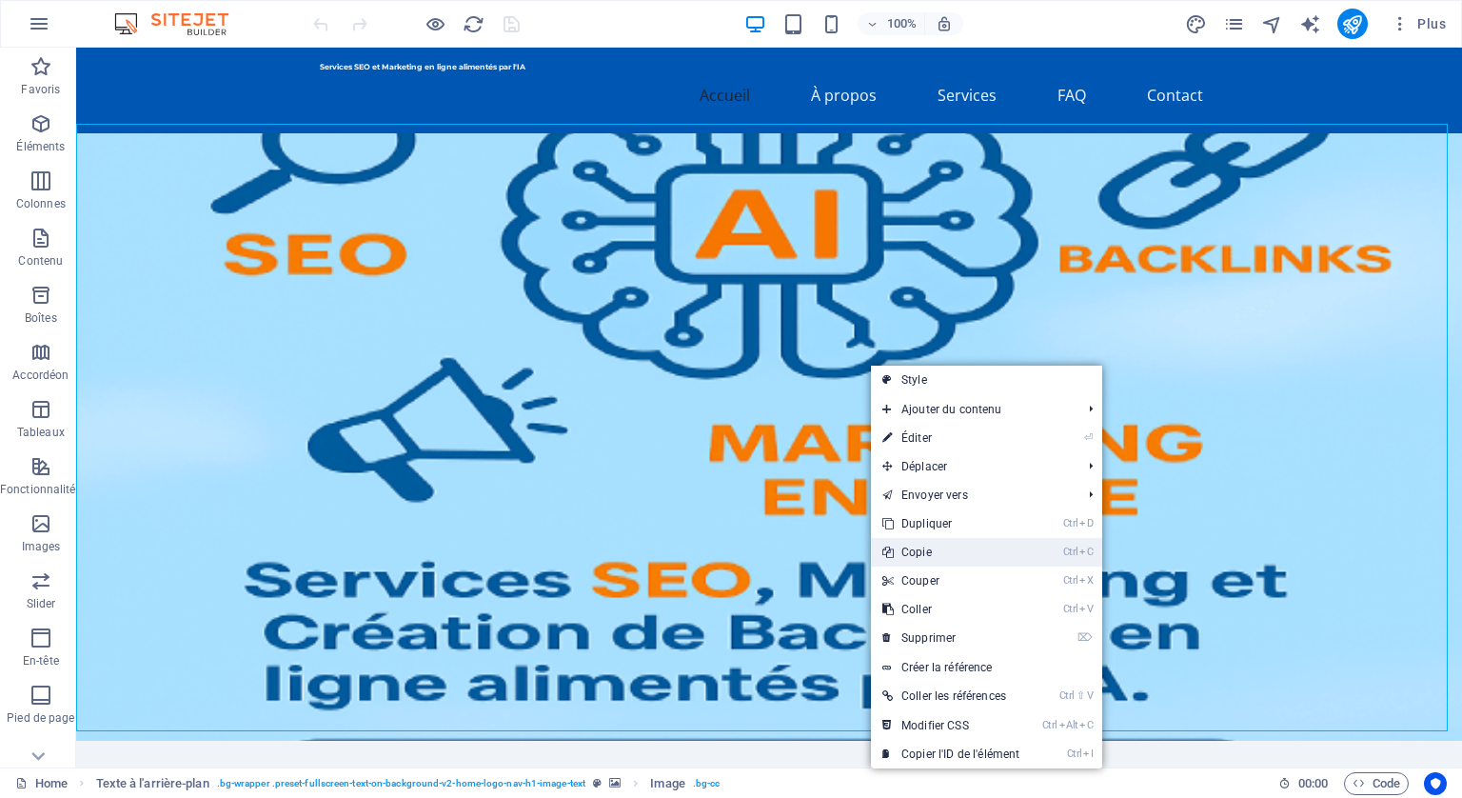
click at [929, 547] on link "Ctrl C Copie" at bounding box center [951, 552] width 160 height 29
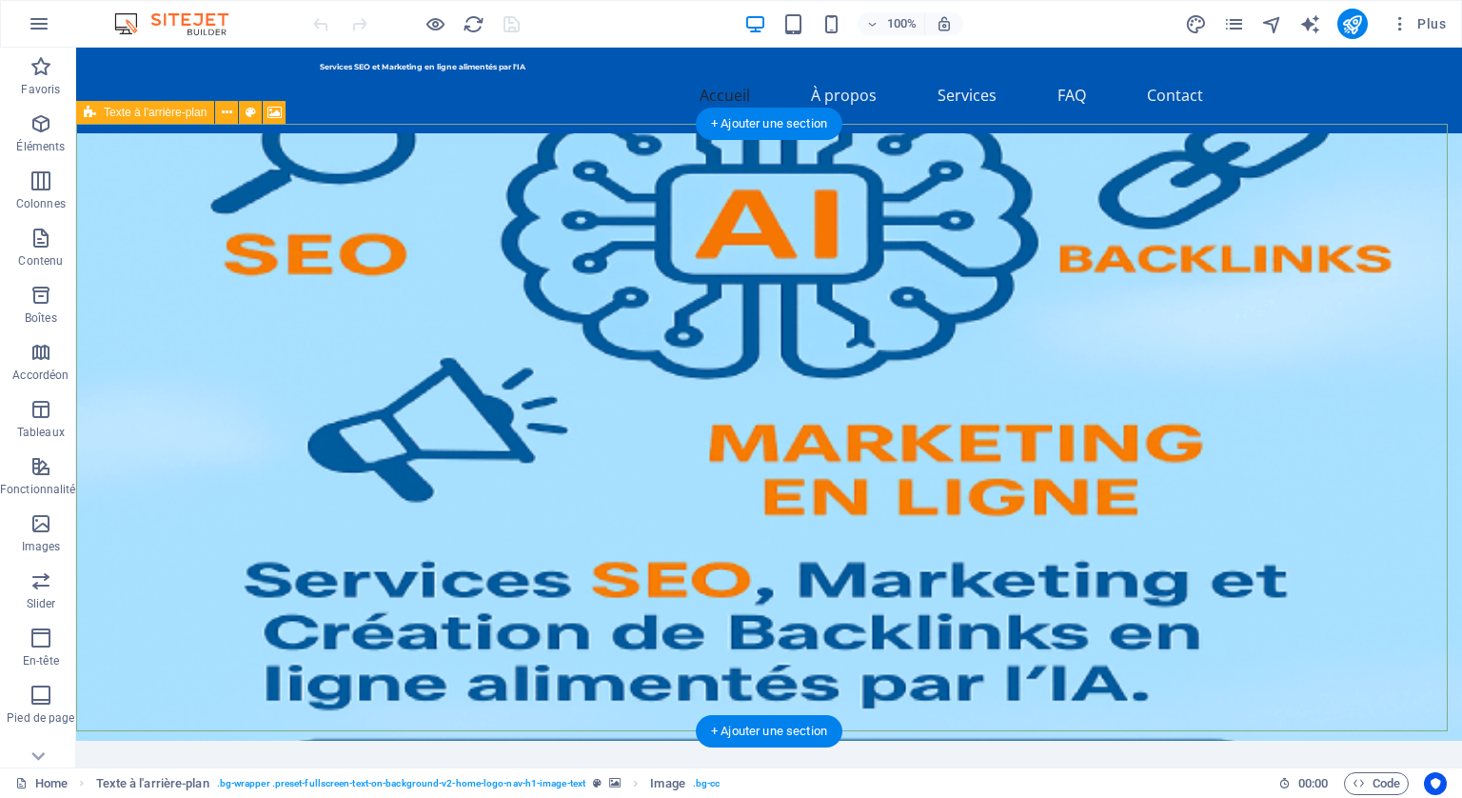
click at [936, 323] on figure at bounding box center [769, 436] width 1386 height 607
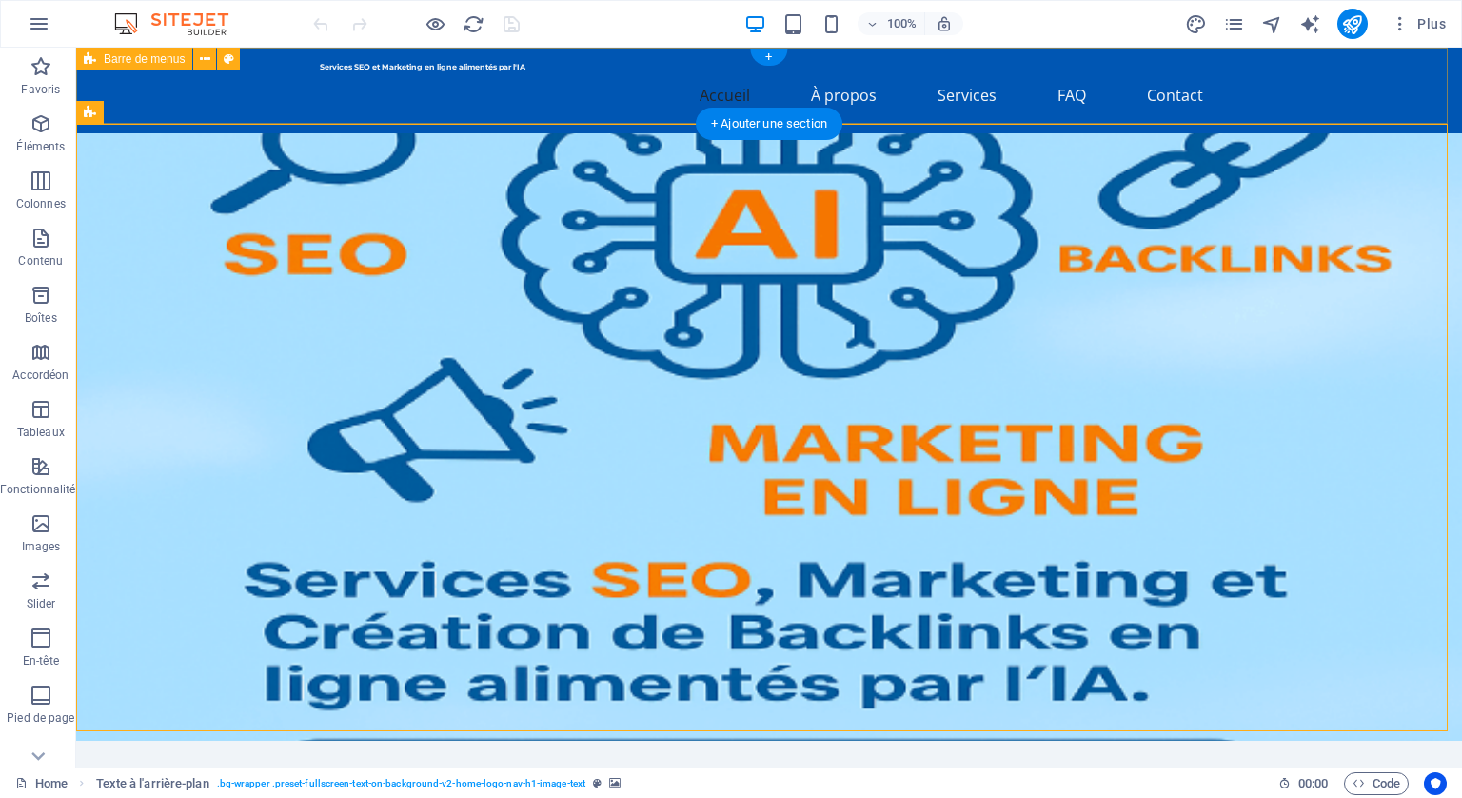
drag, startPoint x: 926, startPoint y: 185, endPoint x: 869, endPoint y: 51, distance: 145.0
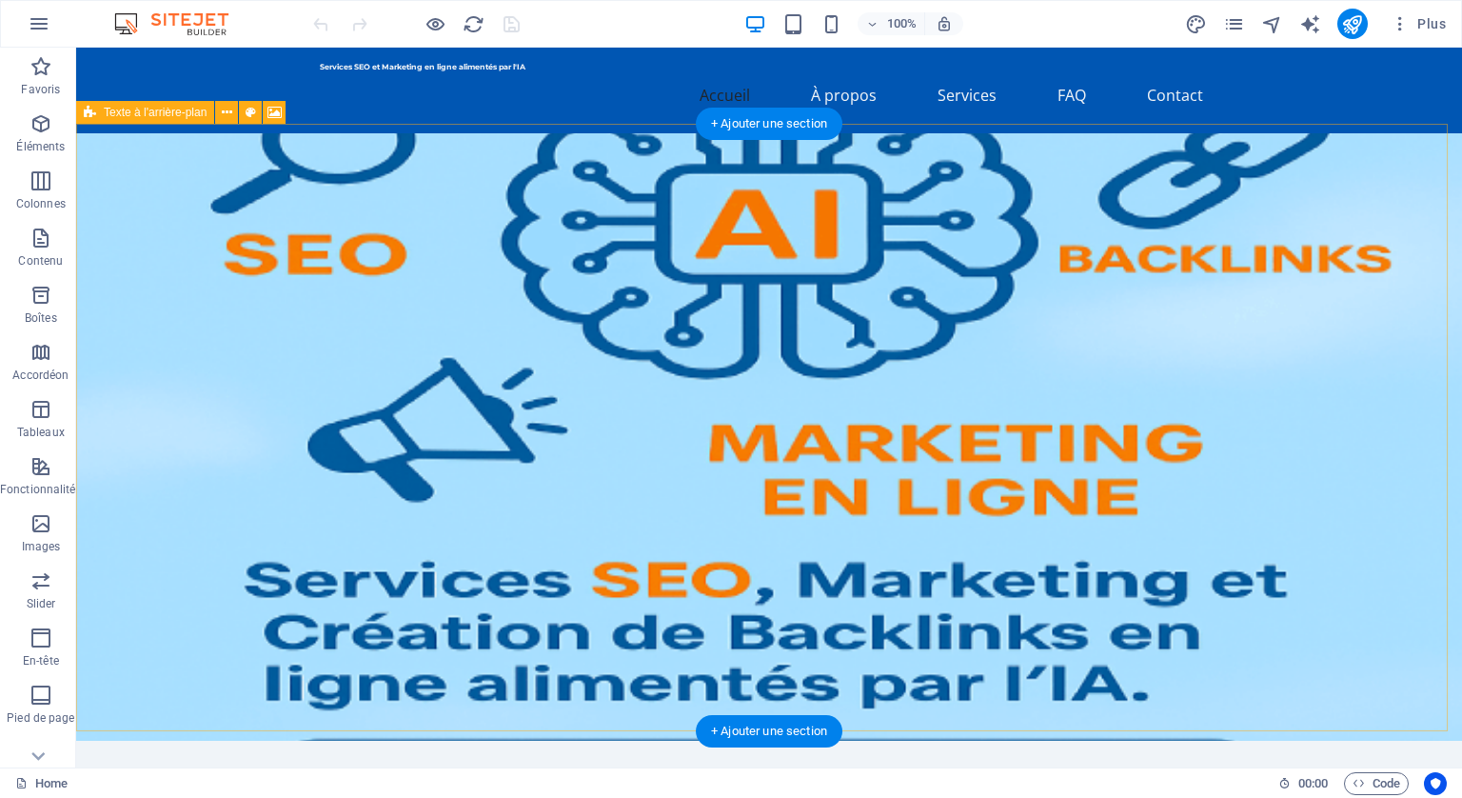
click at [1030, 367] on figure at bounding box center [769, 436] width 1386 height 607
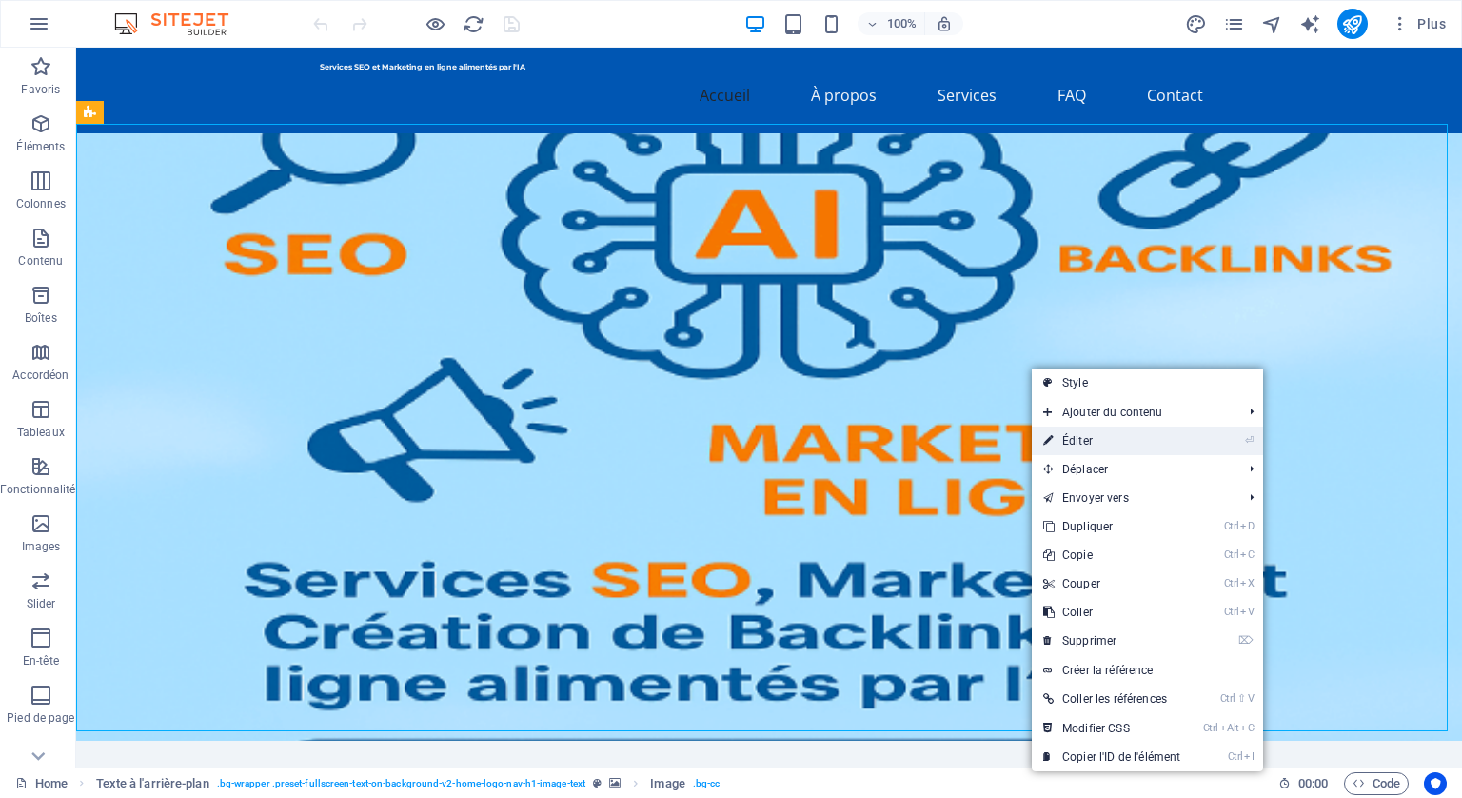
click at [1072, 437] on link "⏎ Éditer" at bounding box center [1112, 441] width 160 height 29
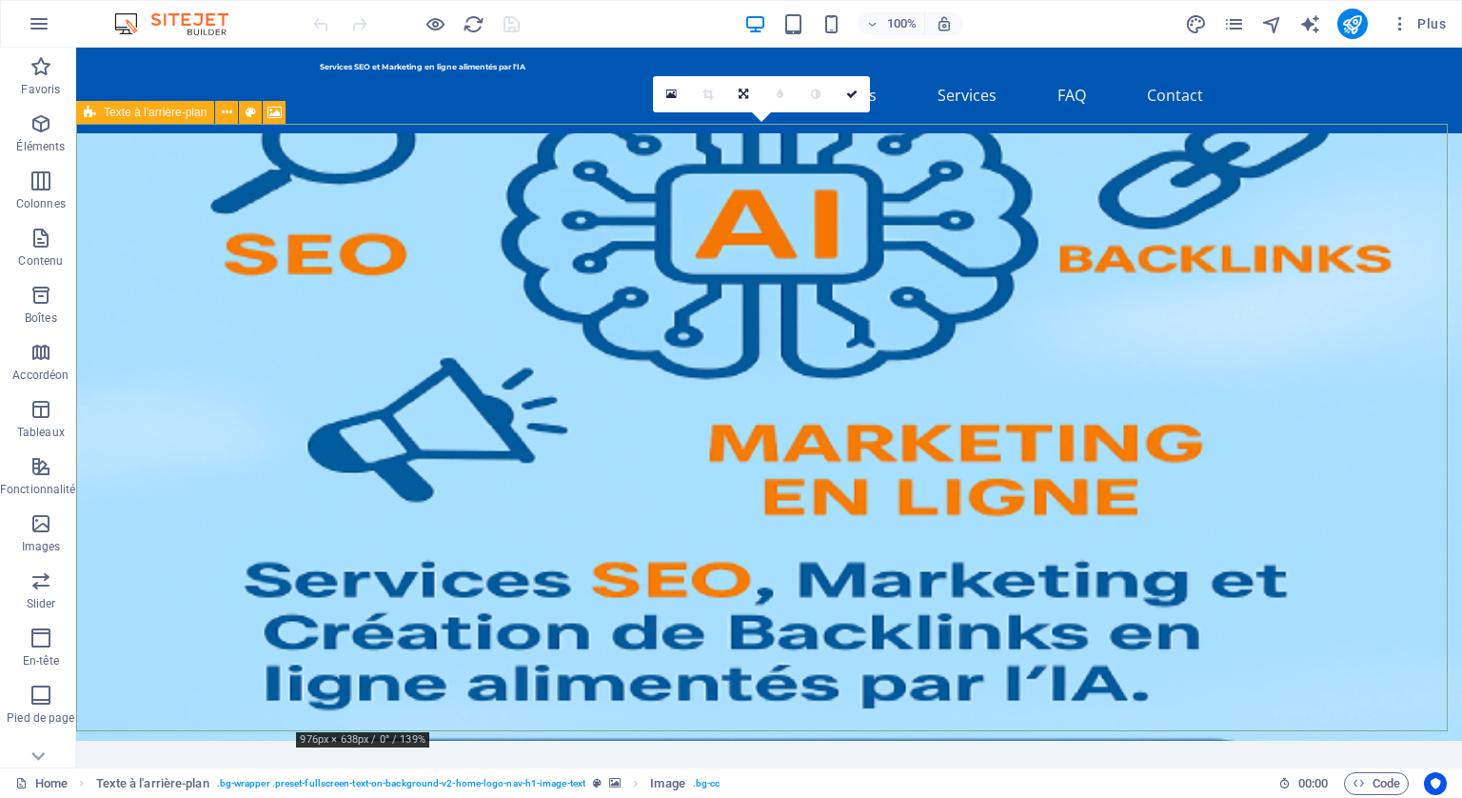
click at [1051, 394] on figure at bounding box center [769, 436] width 1386 height 607
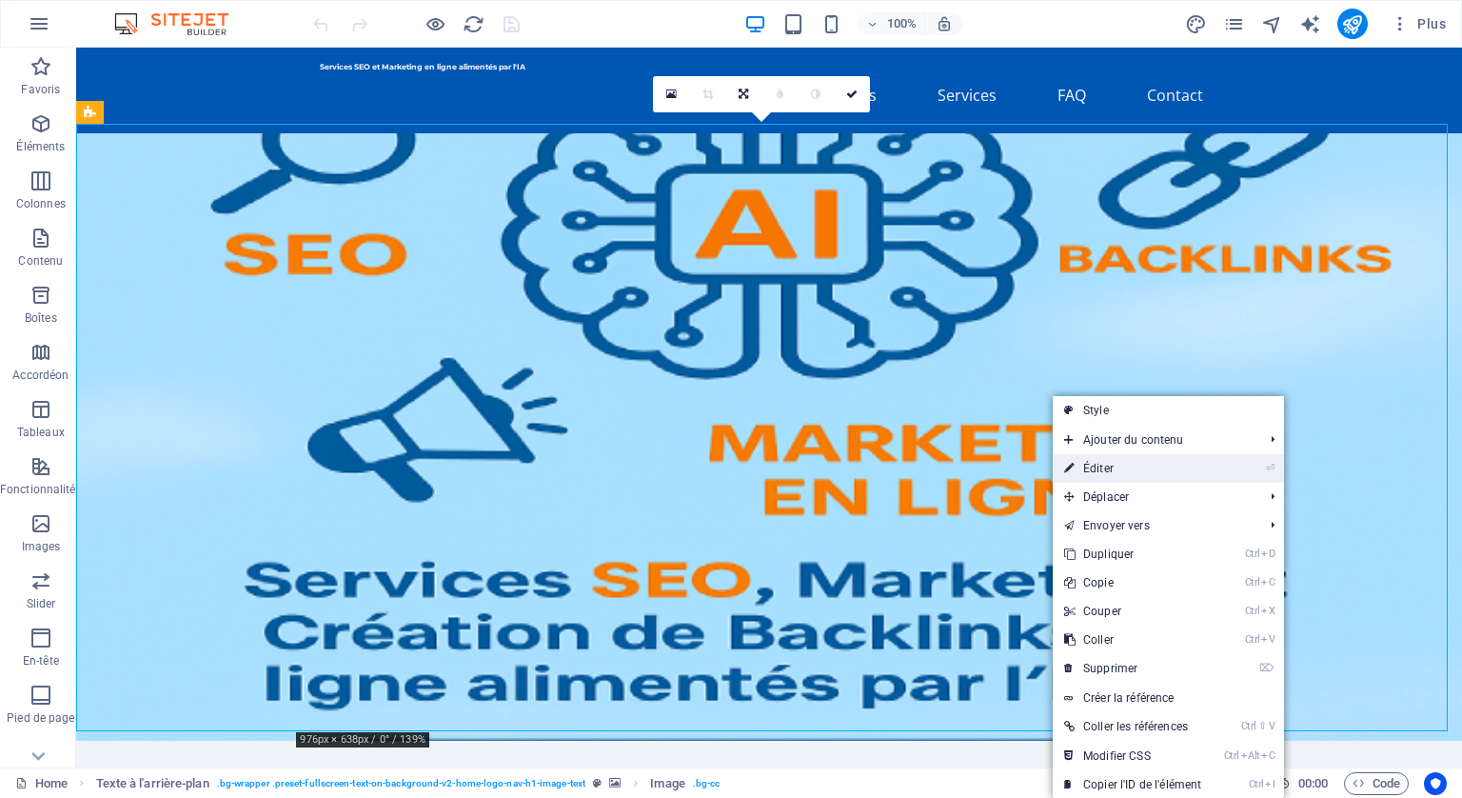
click at [1093, 467] on link "⏎ Éditer" at bounding box center [1133, 468] width 160 height 29
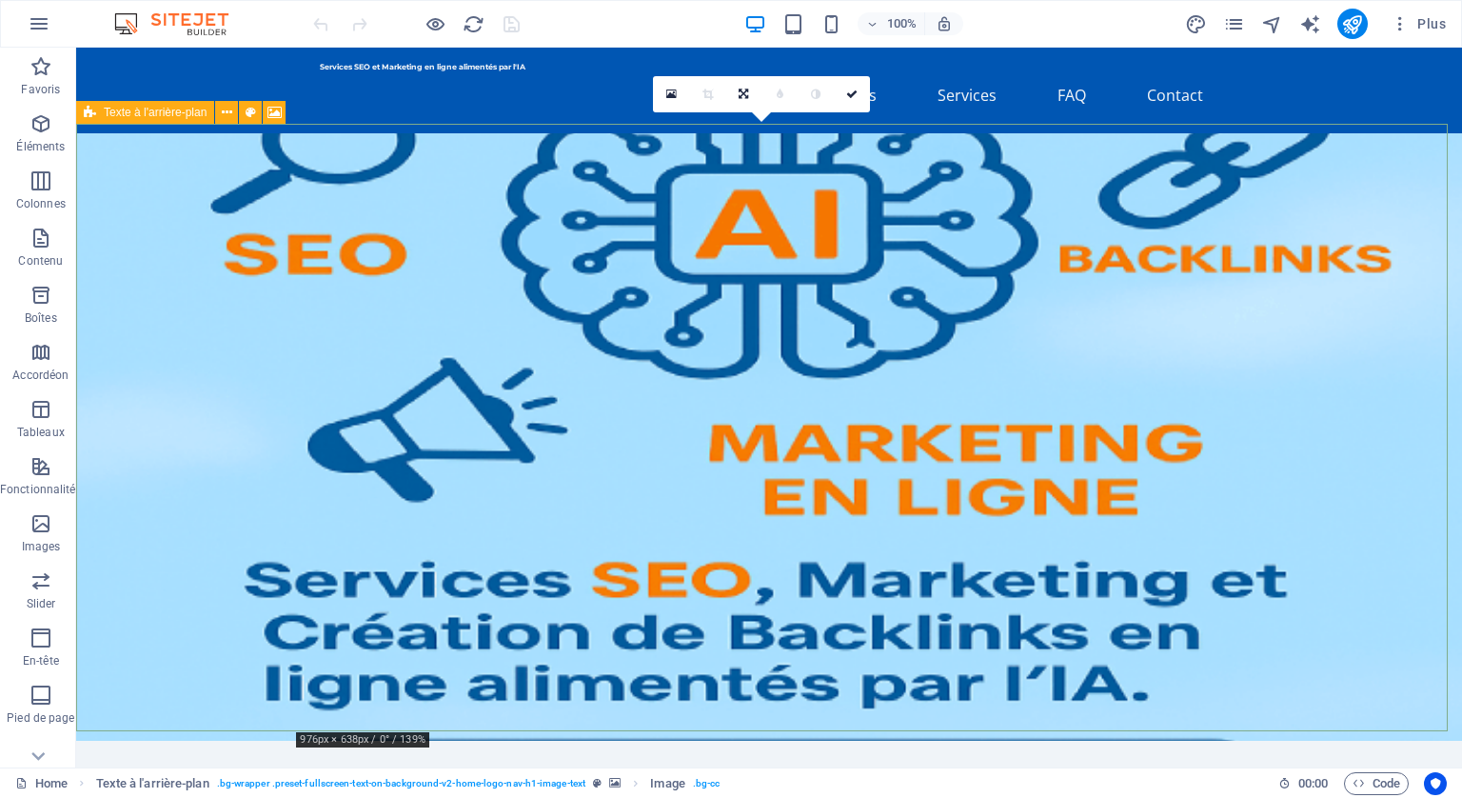
click at [159, 304] on figure at bounding box center [769, 436] width 1386 height 607
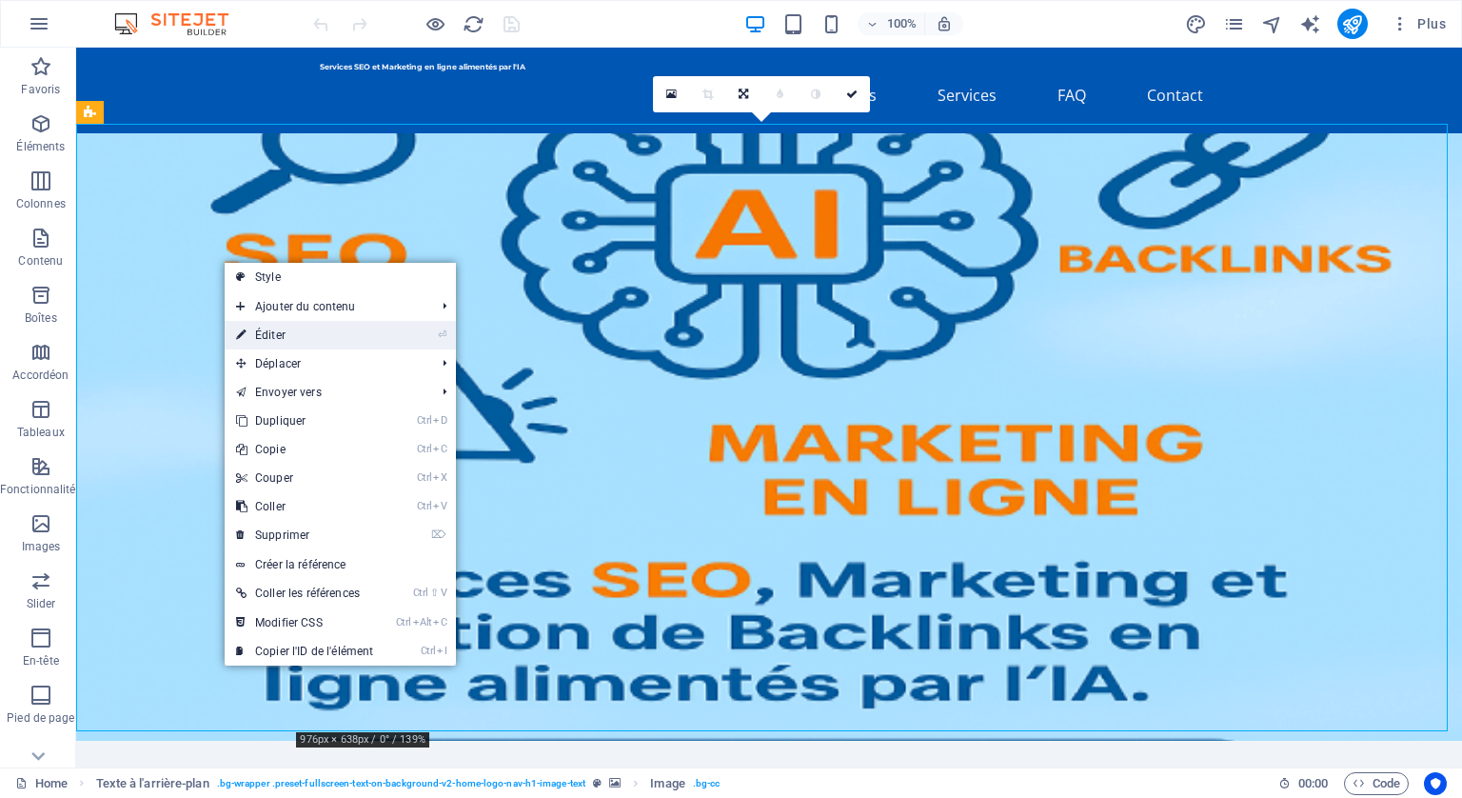
click at [270, 327] on link "⏎ Éditer" at bounding box center [305, 335] width 160 height 29
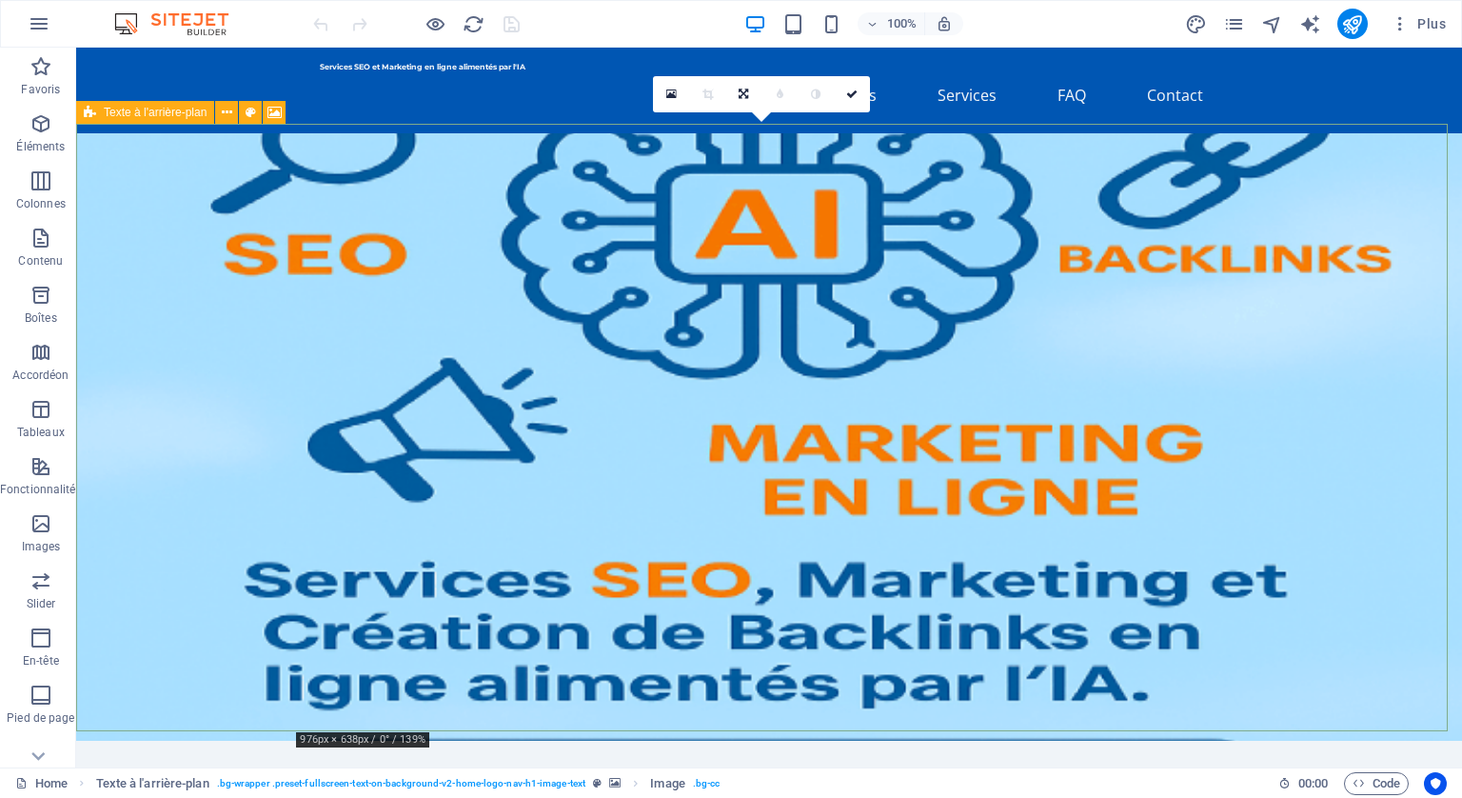
drag, startPoint x: 347, startPoint y: 374, endPoint x: 270, endPoint y: 324, distance: 91.4
click at [270, 325] on figure at bounding box center [769, 436] width 1386 height 607
click at [229, 349] on figure at bounding box center [769, 436] width 1386 height 607
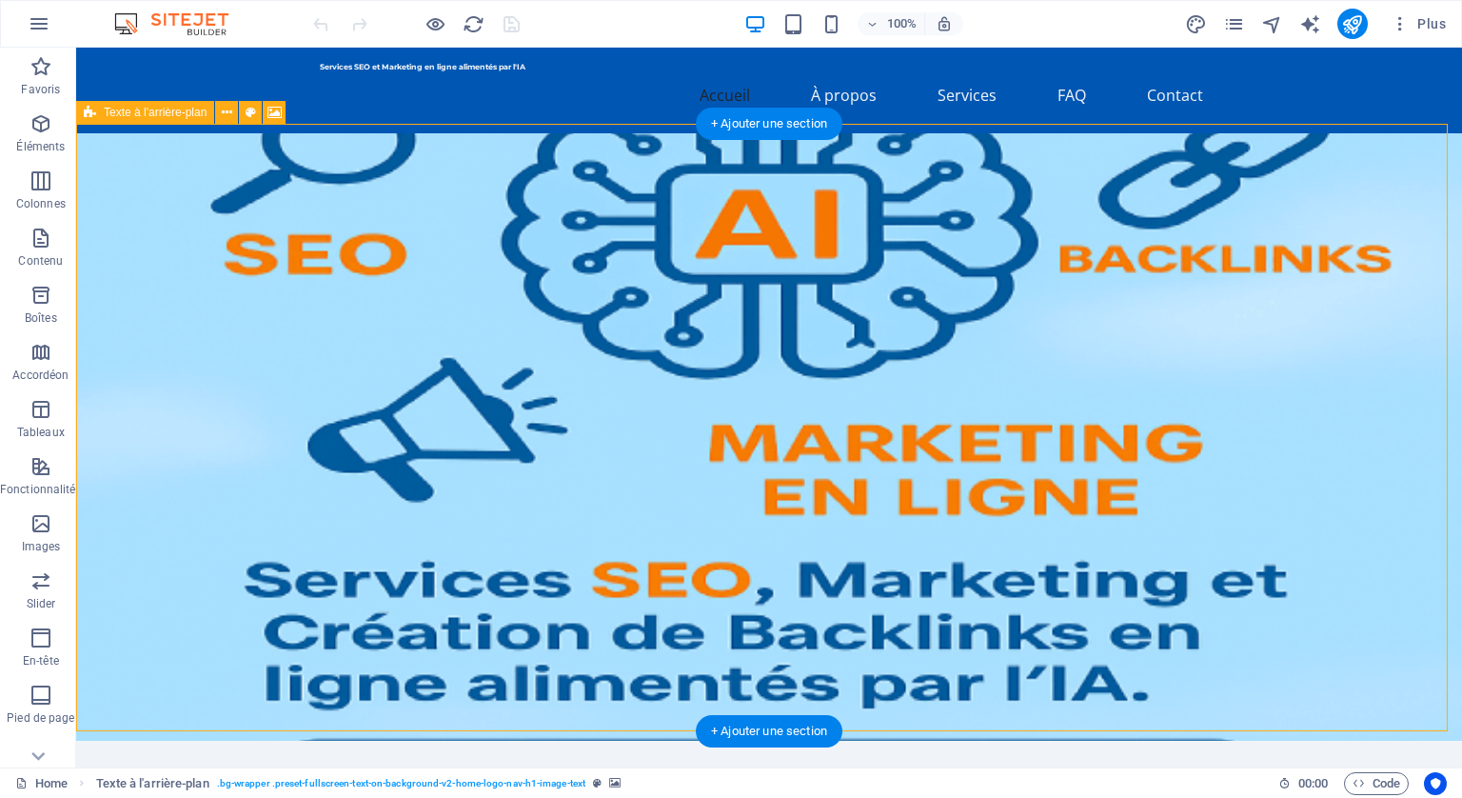
click at [1018, 614] on figure at bounding box center [769, 436] width 1386 height 607
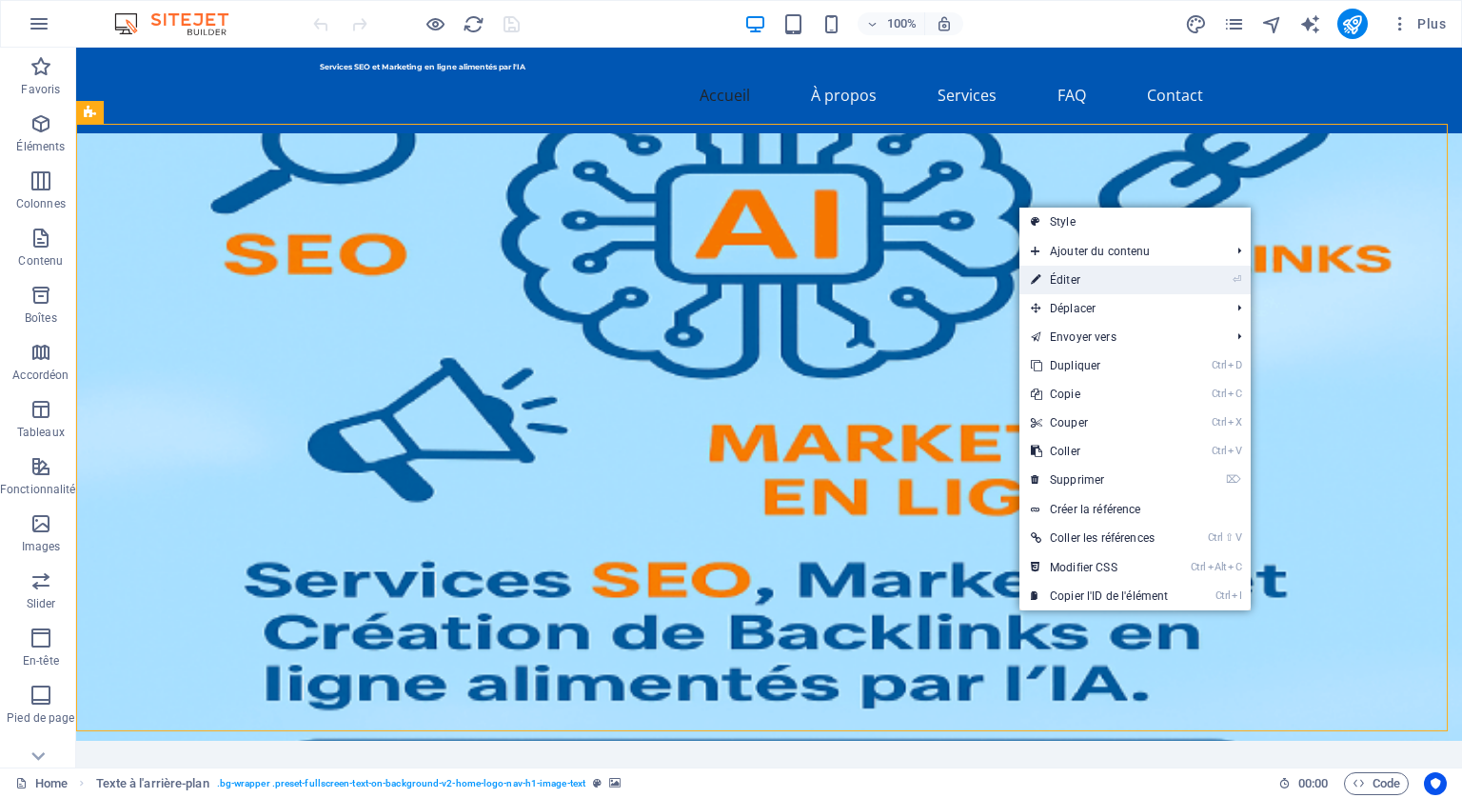
click at [1065, 278] on link "⏎ Éditer" at bounding box center [1100, 280] width 160 height 29
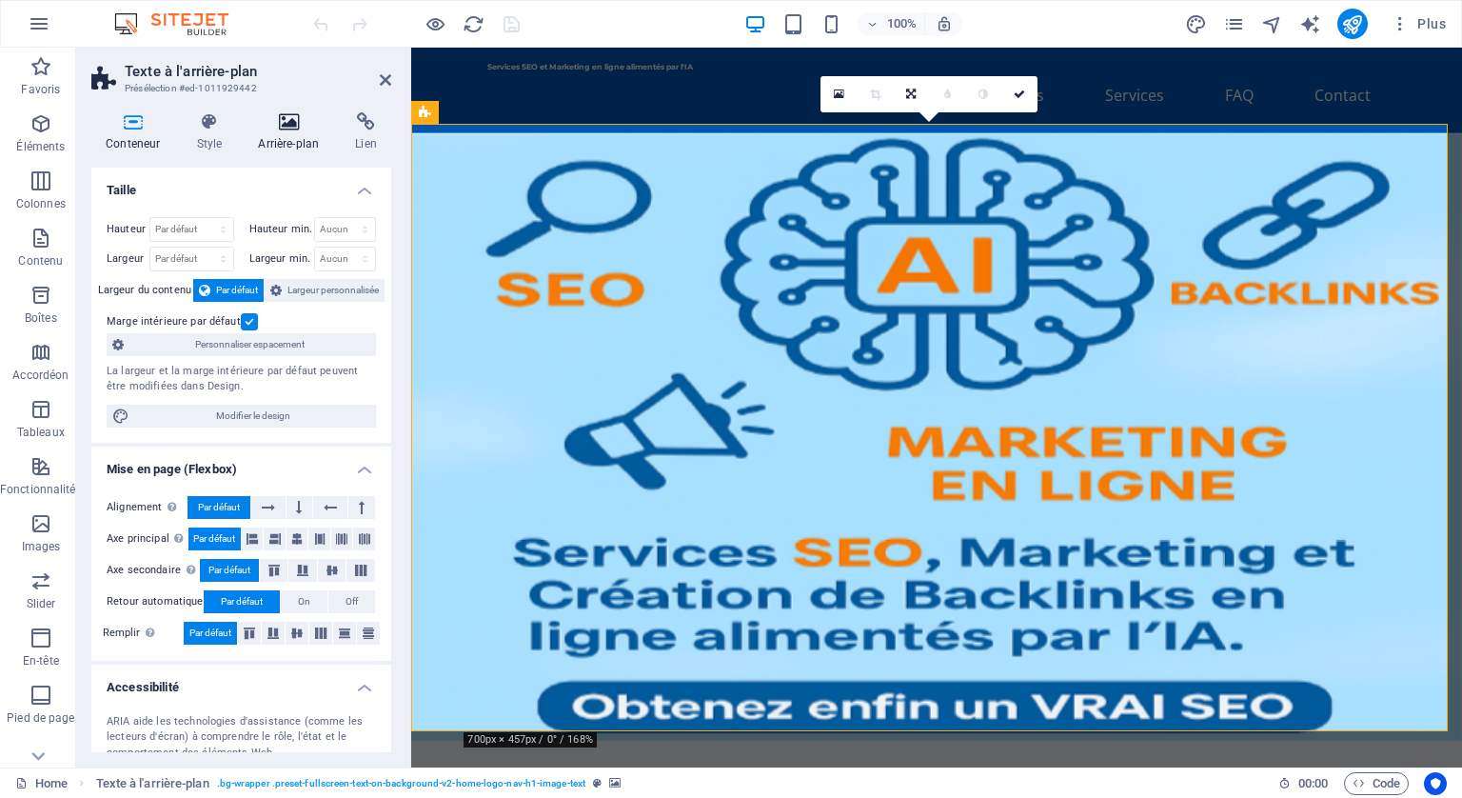
click at [293, 117] on icon at bounding box center [288, 121] width 89 height 19
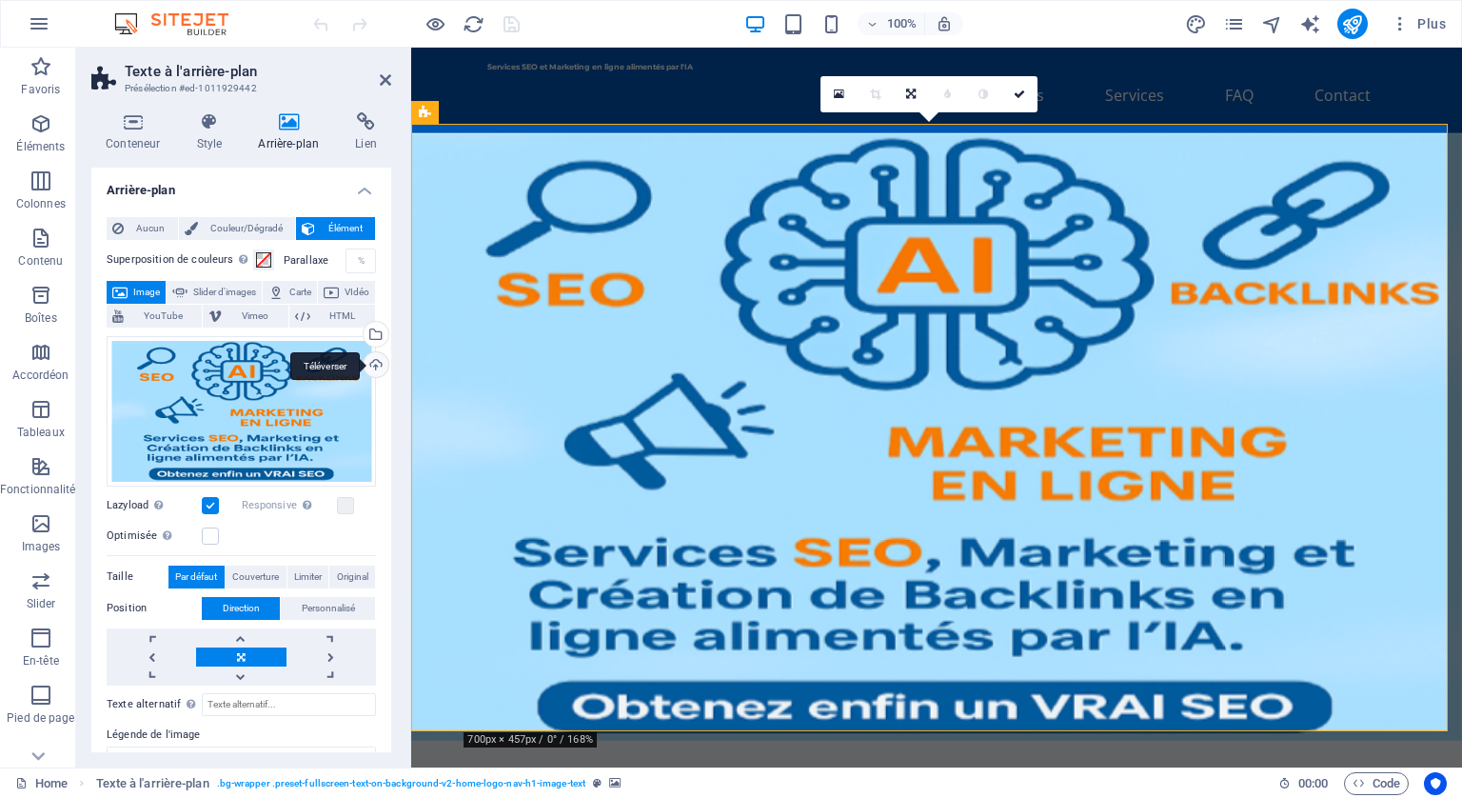
click at [375, 362] on div "Téléverser" at bounding box center [374, 366] width 29 height 29
click at [877, 0] on html "Services SEO et Marketing en ligne alimentés par l'IA Home Favoris Éléments Col…" at bounding box center [731, 399] width 1462 height 798
click at [370, 357] on div "Téléverser" at bounding box center [374, 366] width 29 height 29
click at [367, 365] on div "Téléverser" at bounding box center [374, 366] width 29 height 29
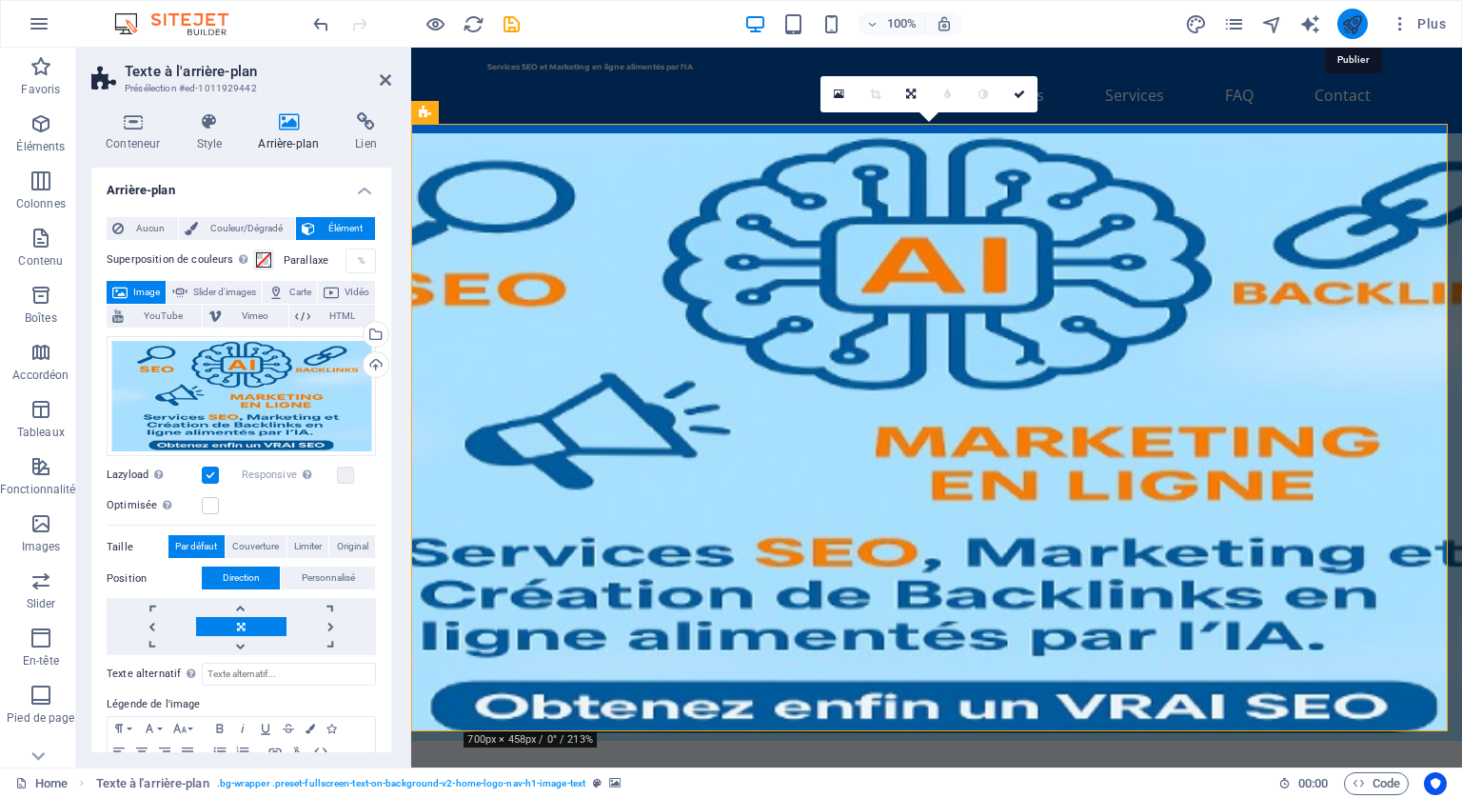
click at [1349, 24] on icon "publish" at bounding box center [1353, 24] width 22 height 22
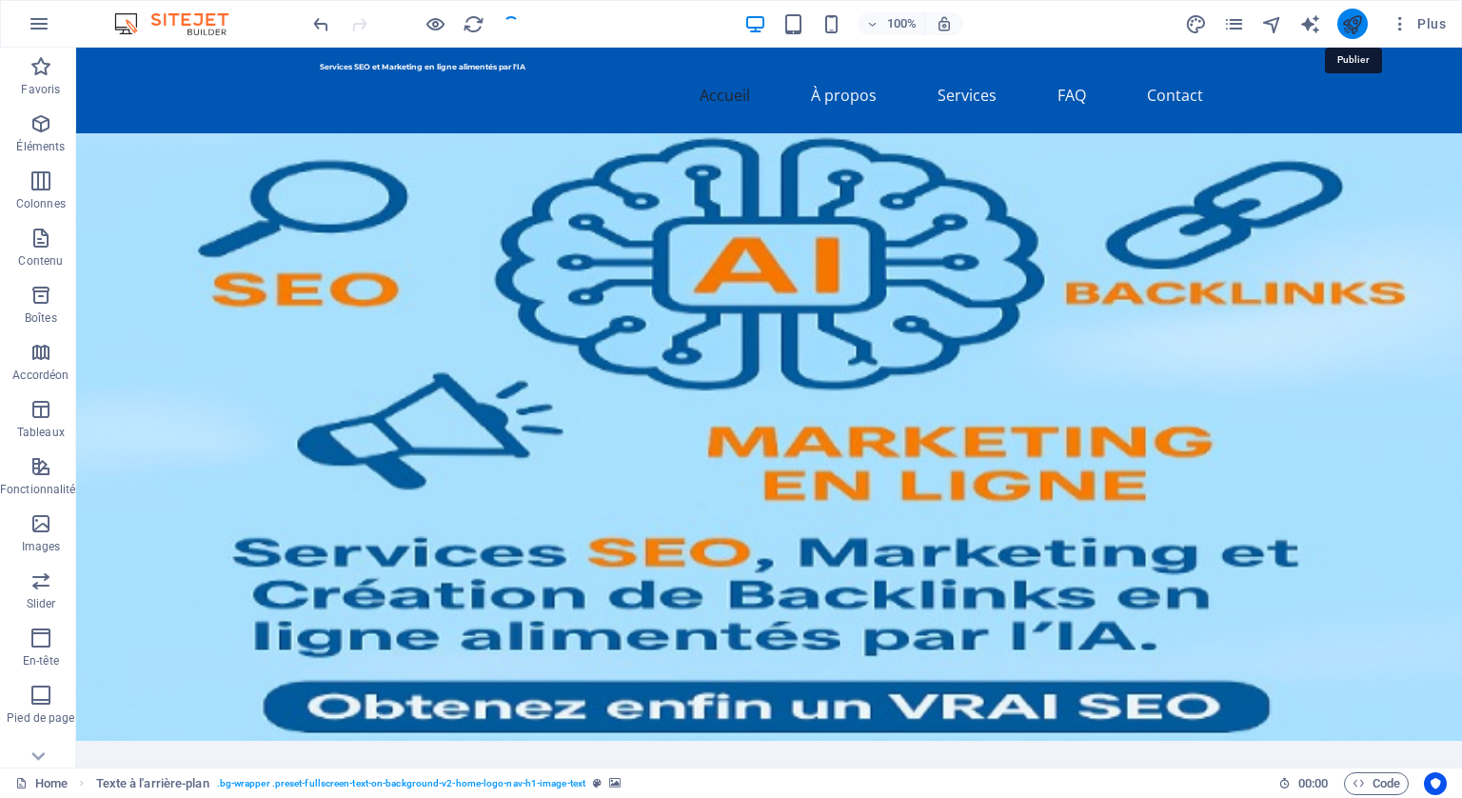
checkbox input "false"
click at [1102, 353] on figure at bounding box center [769, 436] width 1386 height 607
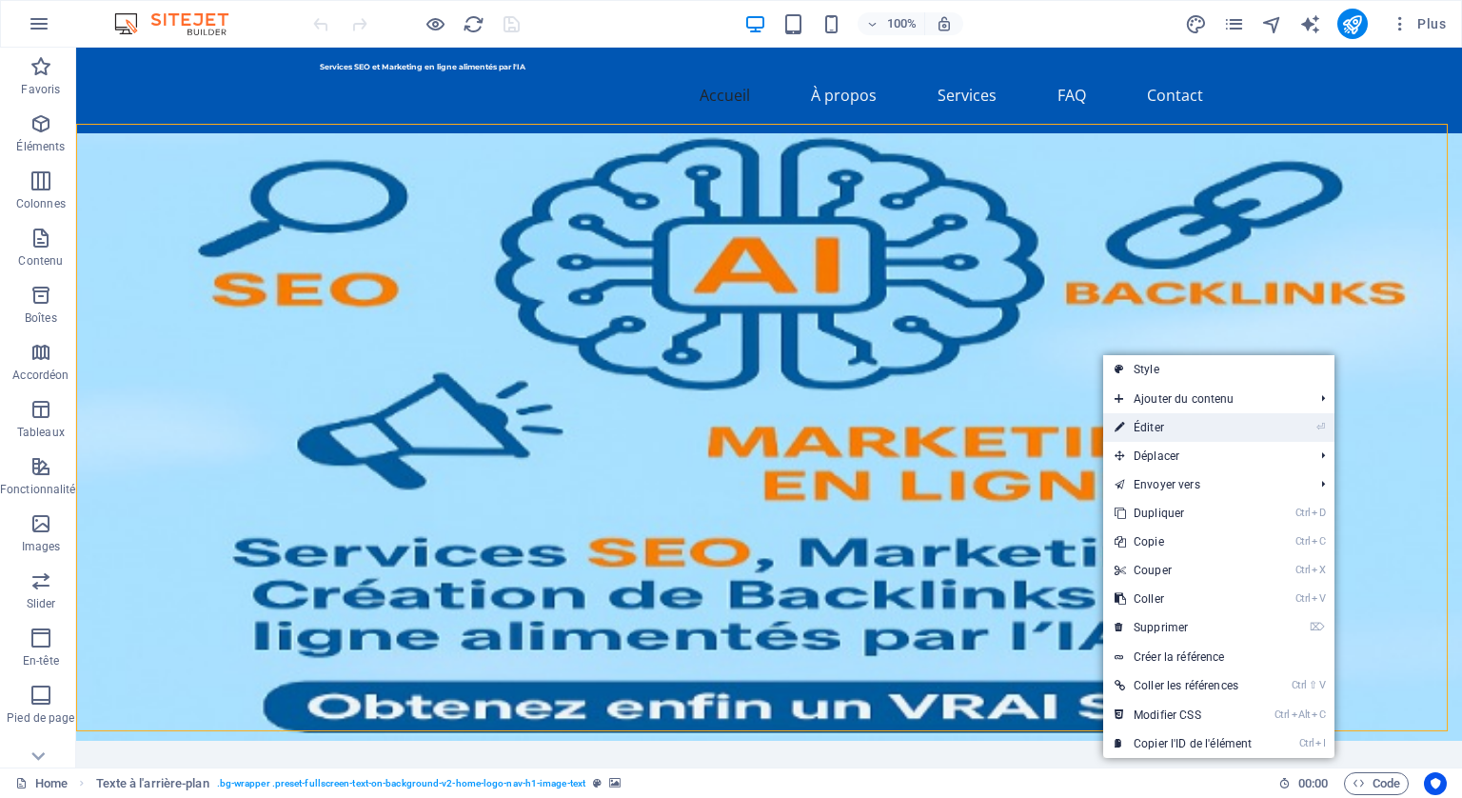
click at [1141, 427] on link "⏎ Éditer" at bounding box center [1183, 427] width 160 height 29
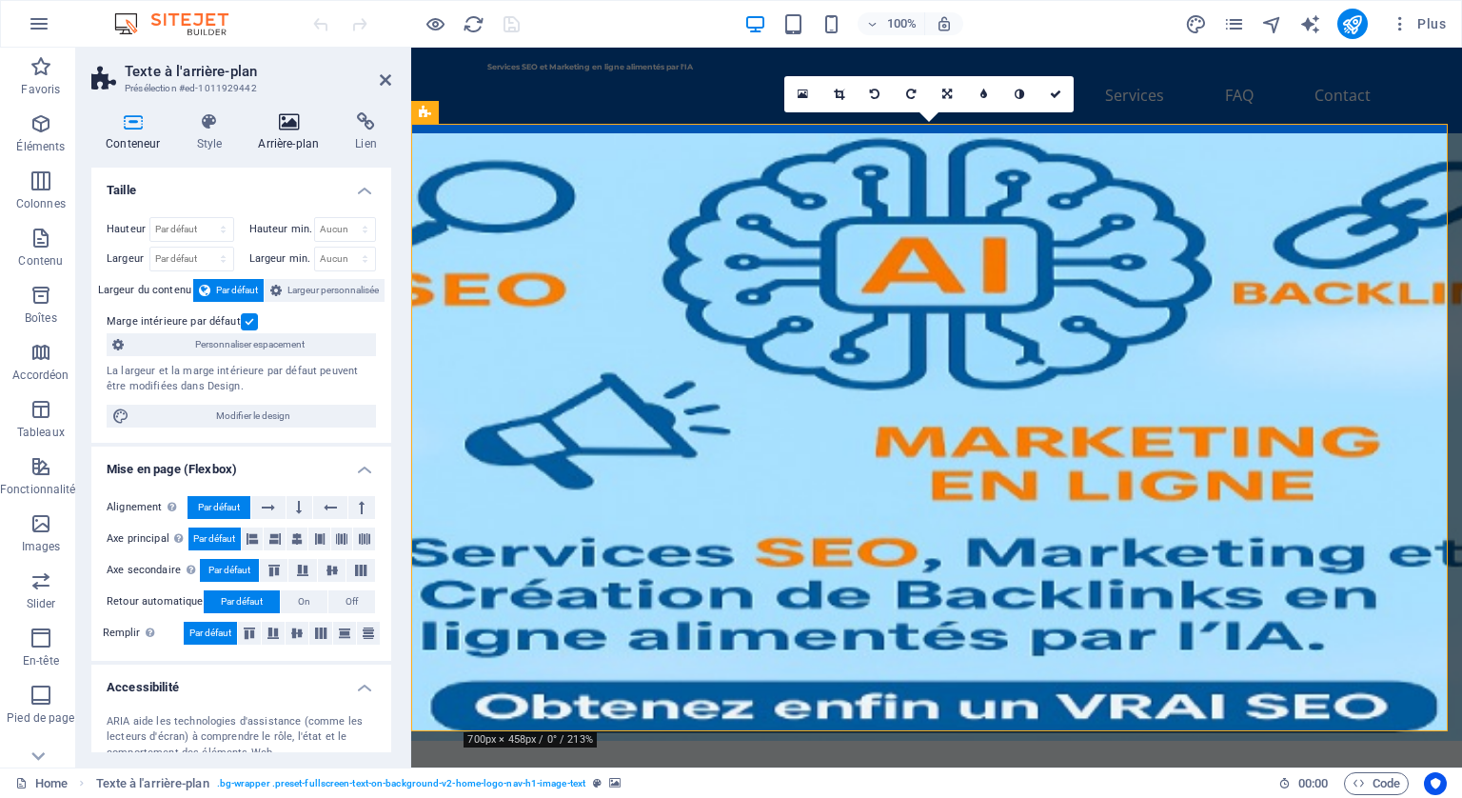
click at [283, 121] on icon at bounding box center [288, 121] width 89 height 19
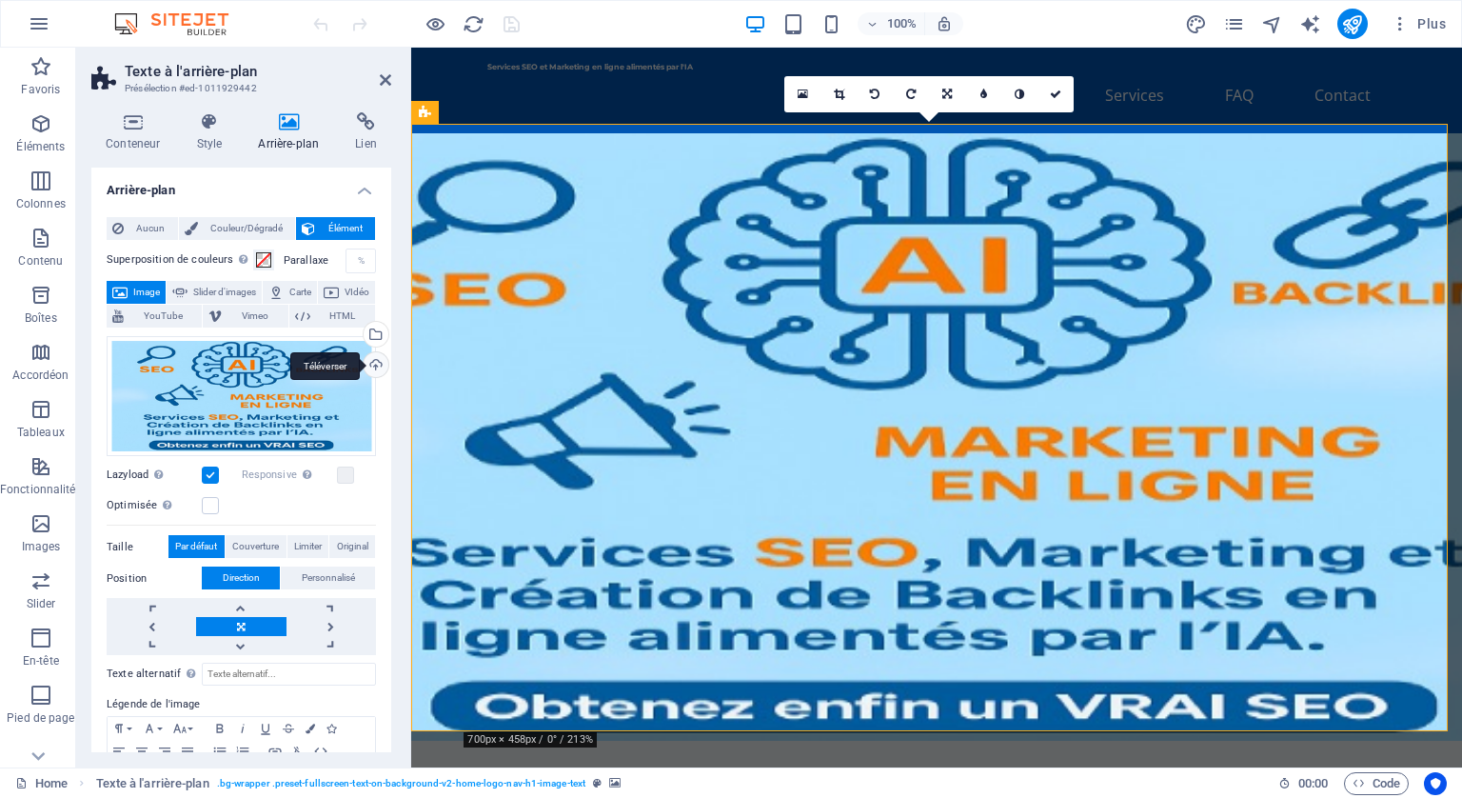
click at [375, 366] on div "Téléverser" at bounding box center [374, 366] width 29 height 29
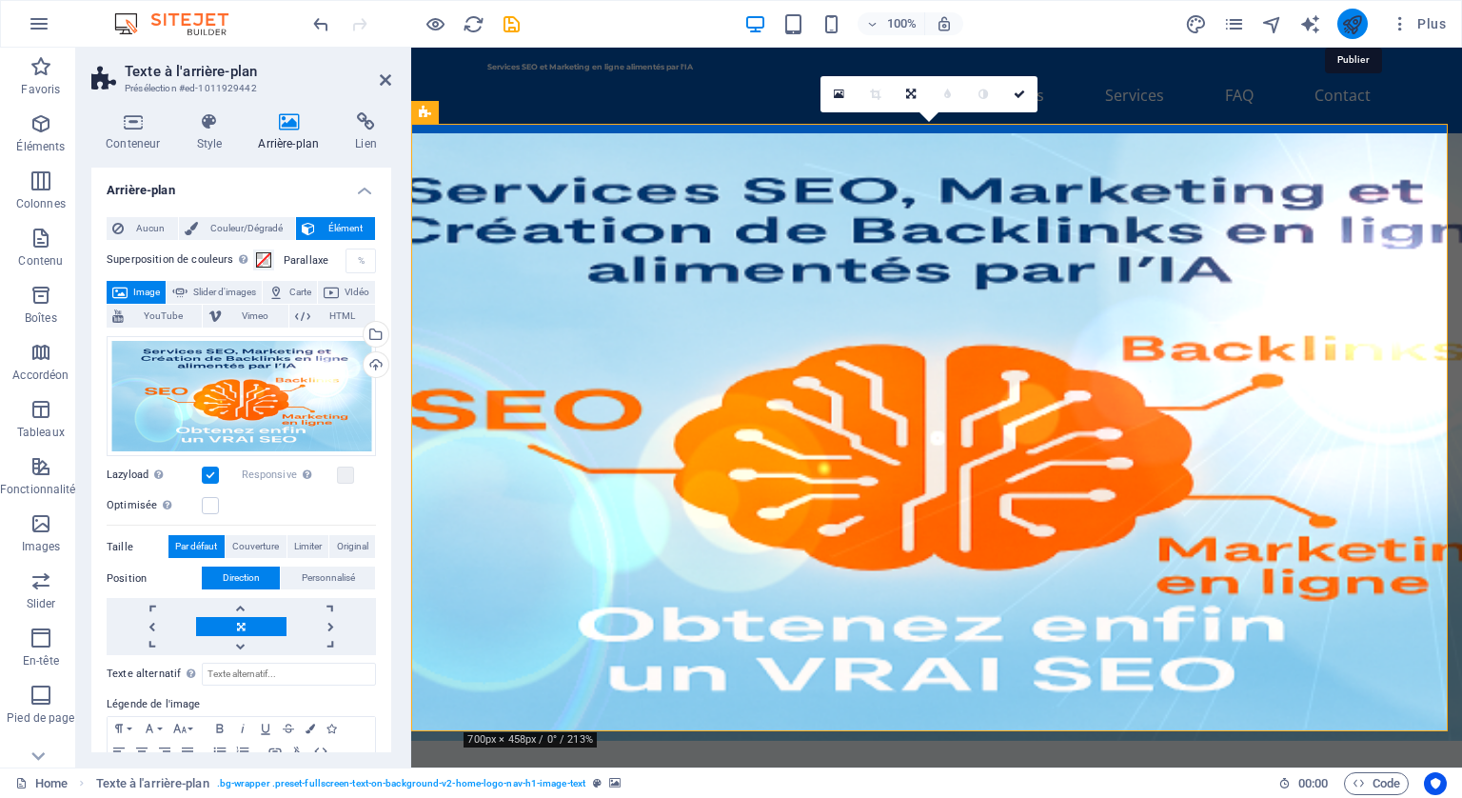
click at [1349, 22] on icon "publish" at bounding box center [1353, 24] width 22 height 22
checkbox input "false"
